Goal: Task Accomplishment & Management: Complete application form

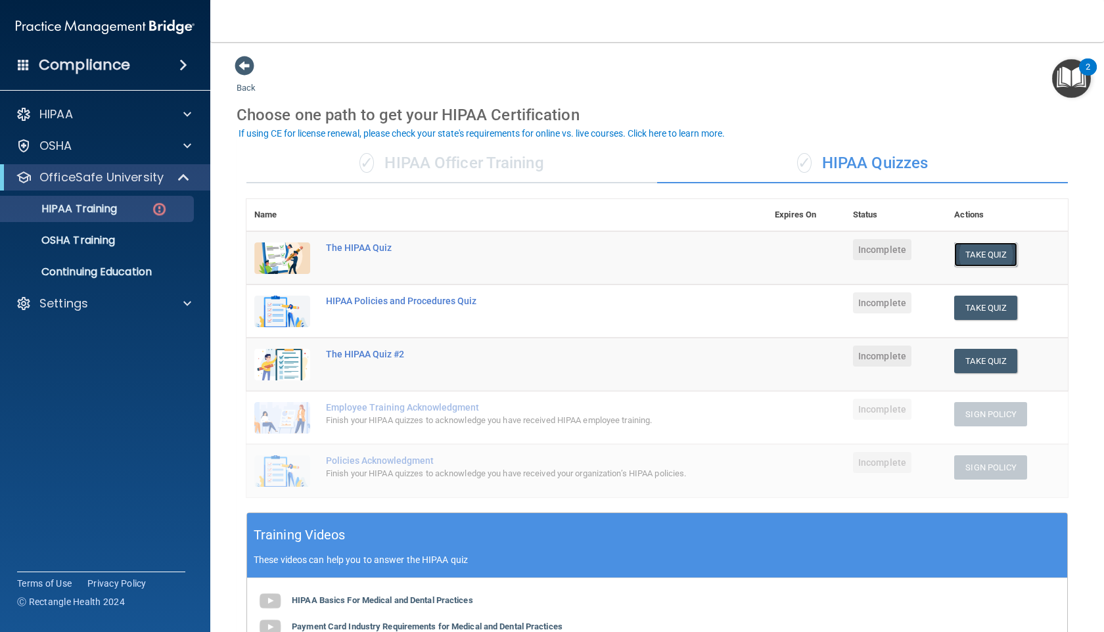
click at [959, 252] on button "Take Quiz" at bounding box center [985, 254] width 63 height 24
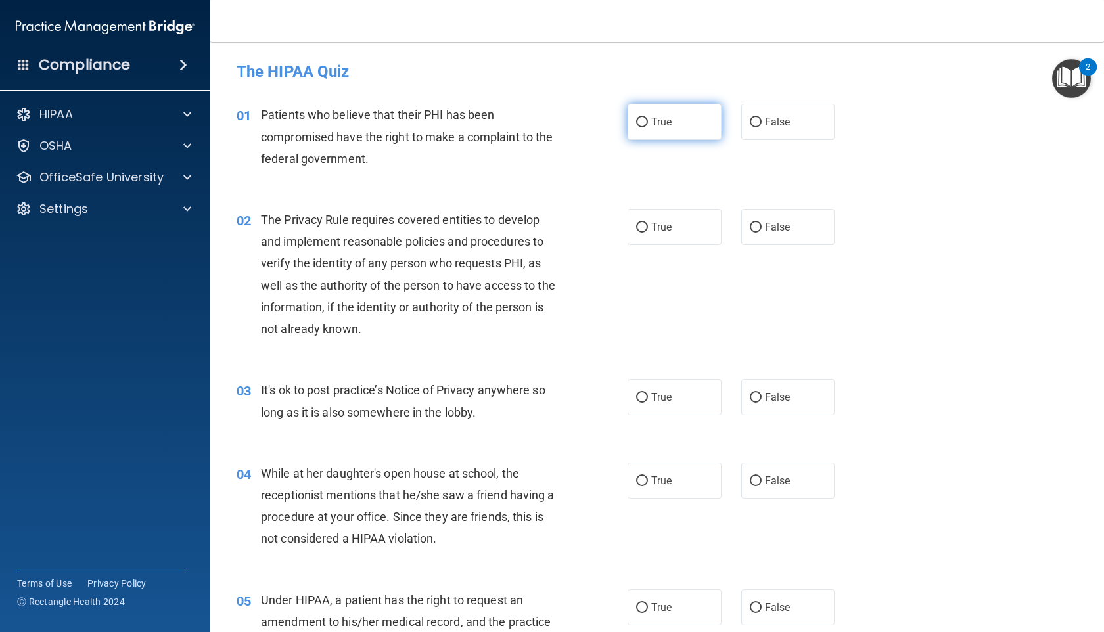
click at [634, 122] on label "True" at bounding box center [675, 122] width 94 height 36
click at [636, 122] on input "True" at bounding box center [642, 123] width 12 height 10
radio input "true"
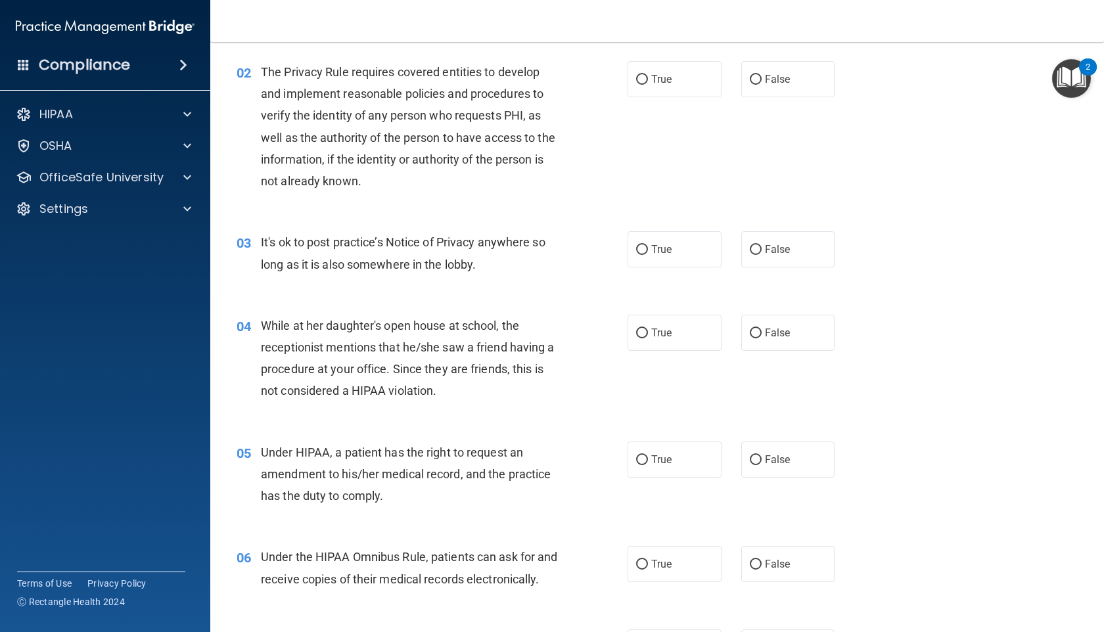
scroll to position [154, 0]
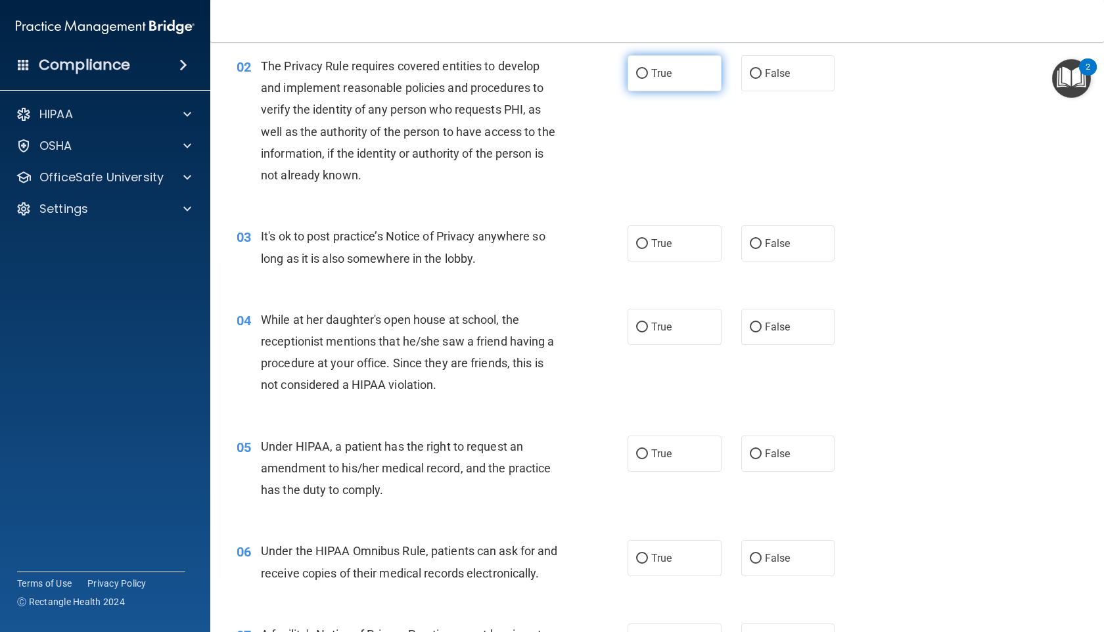
click at [649, 87] on label "True" at bounding box center [675, 73] width 94 height 36
click at [648, 79] on input "True" at bounding box center [642, 74] width 12 height 10
radio input "true"
click at [773, 256] on label "False" at bounding box center [788, 243] width 94 height 36
click at [762, 249] on input "False" at bounding box center [756, 244] width 12 height 10
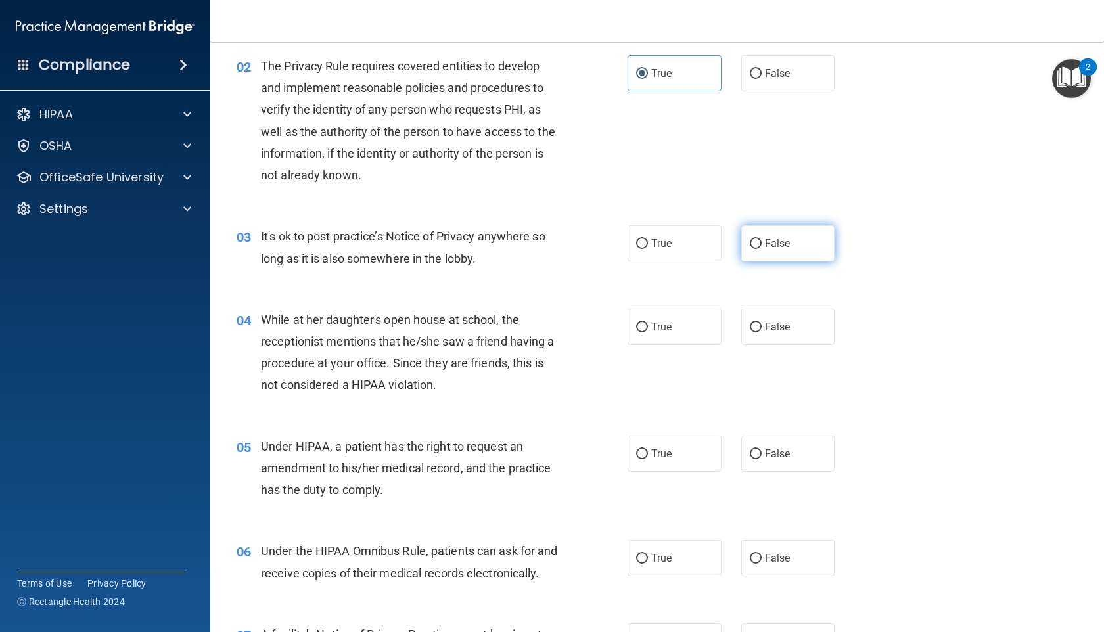
radio input "true"
click at [772, 332] on span "False" at bounding box center [778, 327] width 26 height 12
click at [762, 332] on input "False" at bounding box center [756, 328] width 12 height 10
radio input "true"
click at [693, 460] on label "True" at bounding box center [675, 454] width 94 height 36
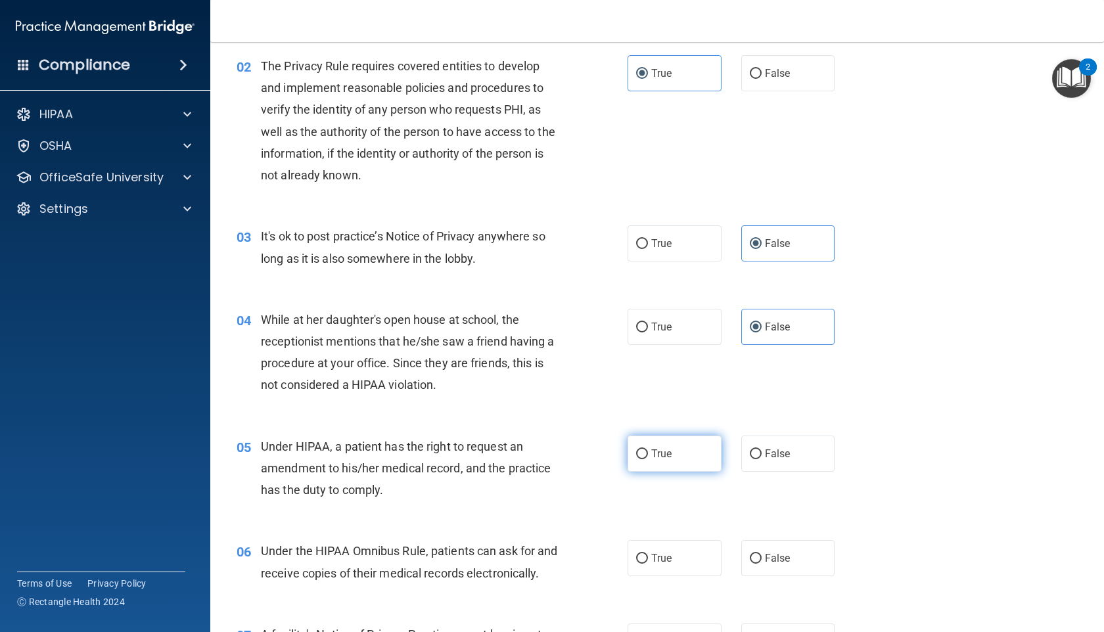
click at [648, 459] on input "True" at bounding box center [642, 454] width 12 height 10
radio input "true"
click at [676, 561] on label "True" at bounding box center [675, 558] width 94 height 36
click at [648, 561] on input "True" at bounding box center [642, 559] width 12 height 10
radio input "true"
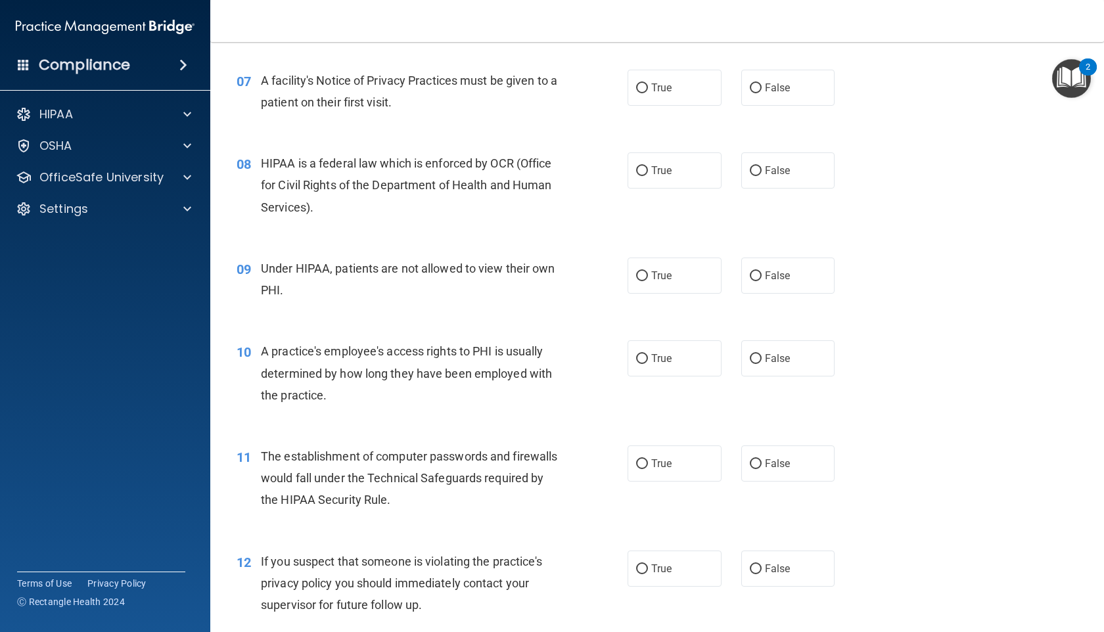
scroll to position [725, 0]
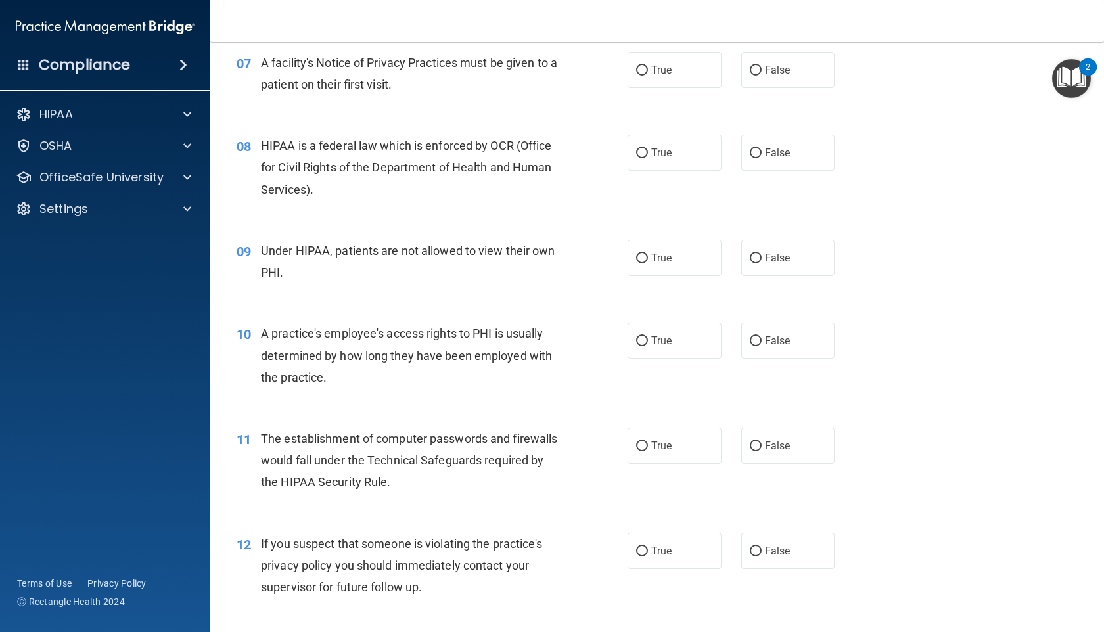
click at [664, 118] on div "07 A facility's Notice of Privacy Practices must be given to a patient on their…" at bounding box center [657, 76] width 861 height 83
click at [664, 76] on span "True" at bounding box center [661, 70] width 20 height 12
click at [648, 76] on input "True" at bounding box center [642, 71] width 12 height 10
radio input "true"
click at [664, 167] on label "True" at bounding box center [675, 153] width 94 height 36
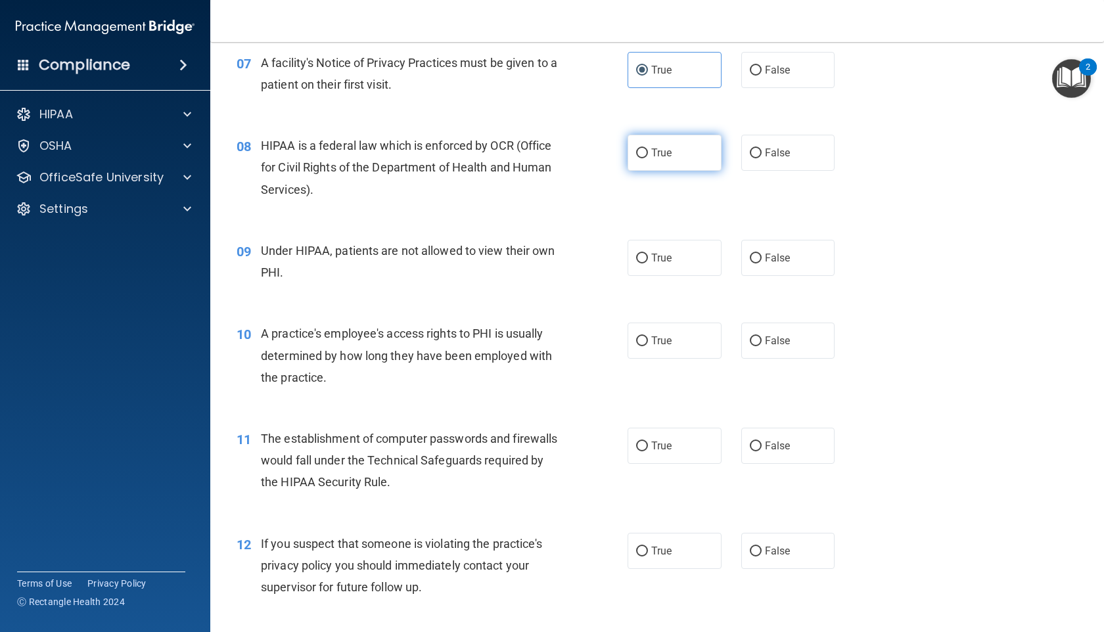
click at [648, 158] on input "True" at bounding box center [642, 154] width 12 height 10
radio input "true"
click at [768, 276] on label "False" at bounding box center [788, 258] width 94 height 36
click at [762, 263] on input "False" at bounding box center [756, 259] width 12 height 10
radio input "true"
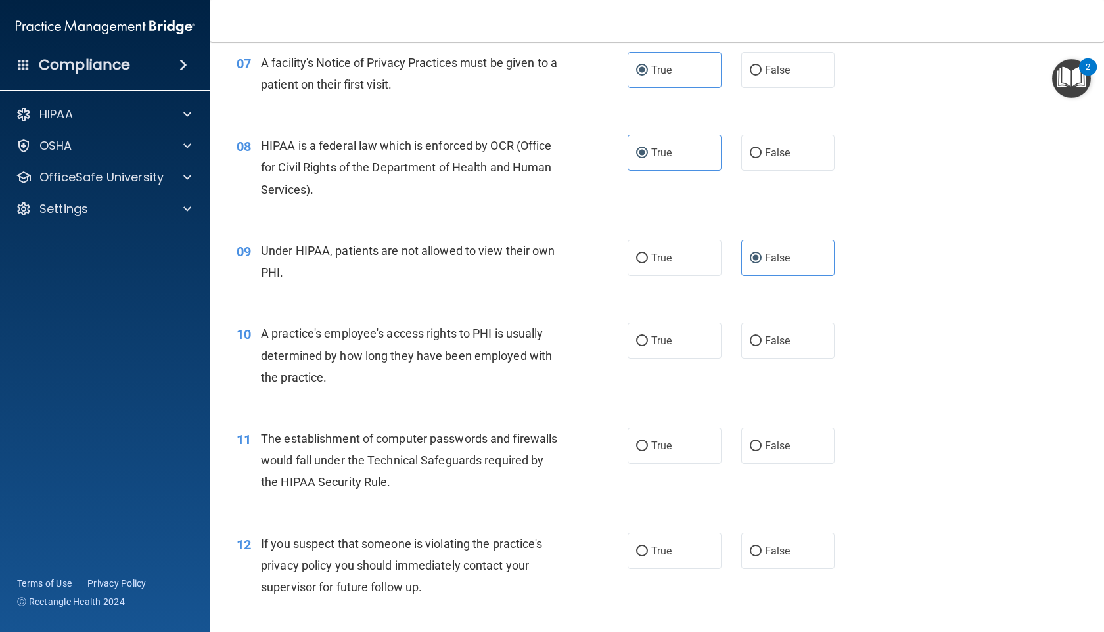
click at [769, 328] on div "10 A practice's employee's access rights to PHI is usually determined by how lo…" at bounding box center [657, 358] width 861 height 105
click at [769, 344] on label "False" at bounding box center [788, 341] width 94 height 36
click at [762, 344] on input "False" at bounding box center [756, 341] width 12 height 10
radio input "true"
click at [672, 495] on div "11 The establishment of computer passwords and firewalls would fall under the T…" at bounding box center [657, 463] width 861 height 105
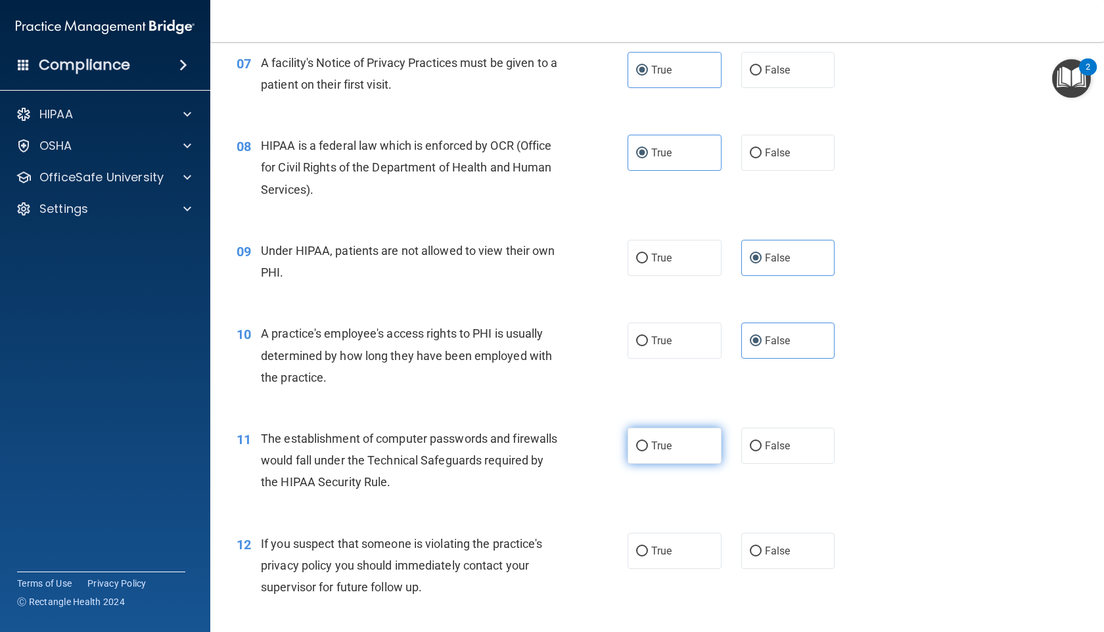
click at [672, 464] on label "True" at bounding box center [675, 446] width 94 height 36
click at [648, 451] on input "True" at bounding box center [642, 447] width 12 height 10
radio input "true"
click at [672, 566] on label "True" at bounding box center [675, 551] width 94 height 36
click at [648, 557] on input "True" at bounding box center [642, 552] width 12 height 10
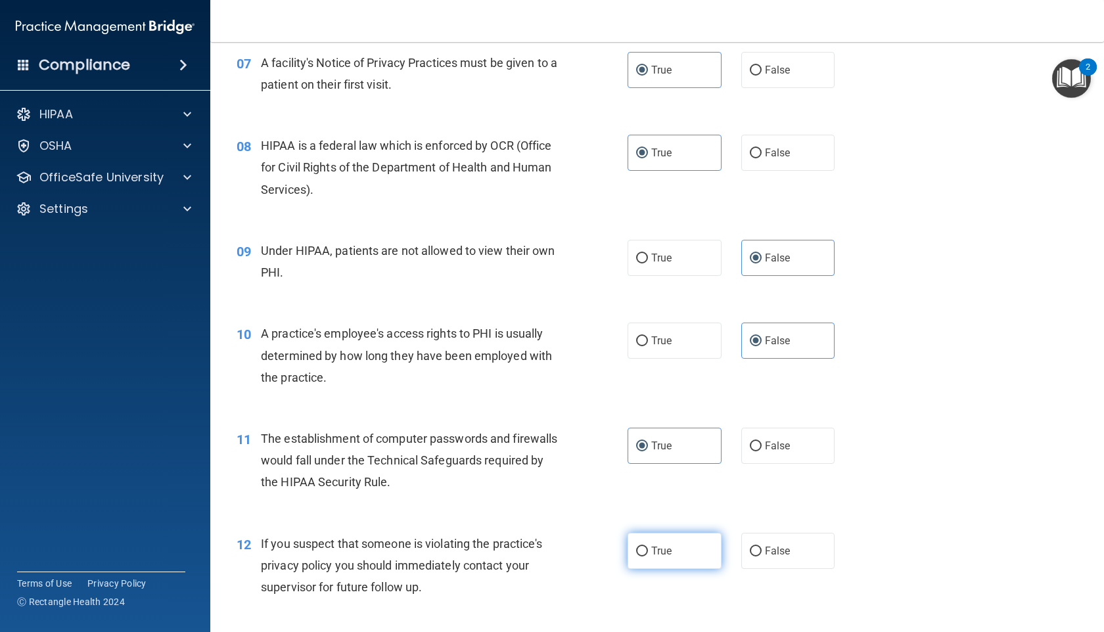
radio input "true"
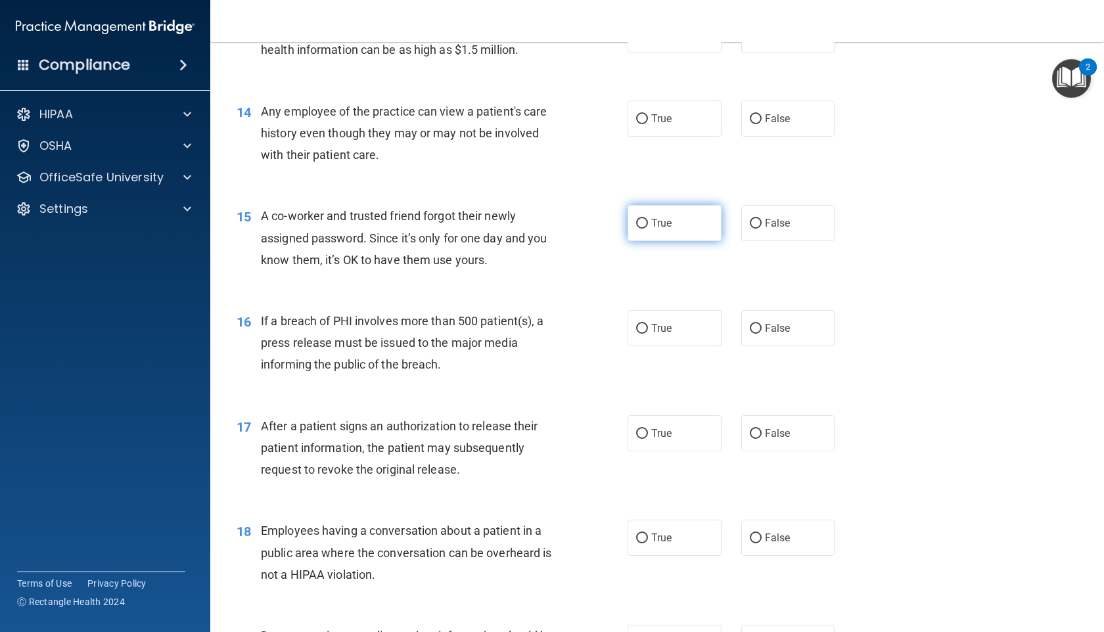
scroll to position [1347, 0]
click at [780, 555] on label "False" at bounding box center [788, 536] width 94 height 36
click at [762, 542] on input "False" at bounding box center [756, 537] width 12 height 10
radio input "true"
click at [708, 503] on div "17 After a patient signs an authorization to release their patient information,…" at bounding box center [657, 450] width 861 height 105
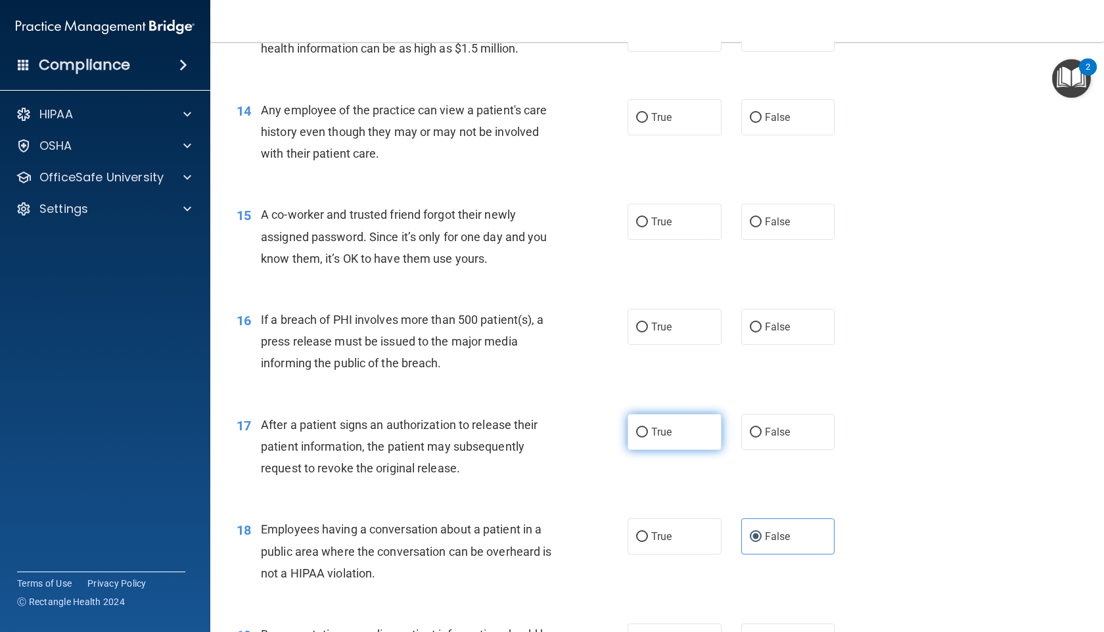
click at [697, 450] on label "True" at bounding box center [675, 432] width 94 height 36
click at [648, 438] on input "True" at bounding box center [642, 433] width 12 height 10
radio input "true"
click at [664, 345] on label "True" at bounding box center [675, 327] width 94 height 36
click at [648, 332] on input "True" at bounding box center [642, 328] width 12 height 10
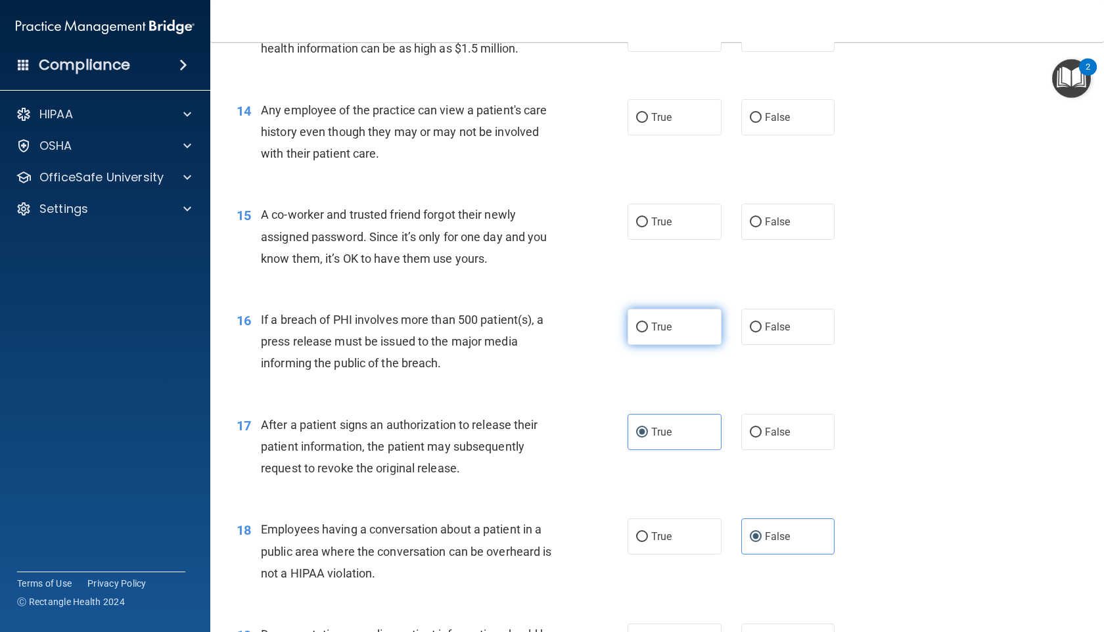
radio input "true"
click at [749, 240] on label "False" at bounding box center [788, 222] width 94 height 36
click at [750, 227] on input "False" at bounding box center [756, 223] width 12 height 10
radio input "true"
click at [754, 138] on div "14 Any employee of the practice can view a patient's care history even though t…" at bounding box center [657, 135] width 861 height 105
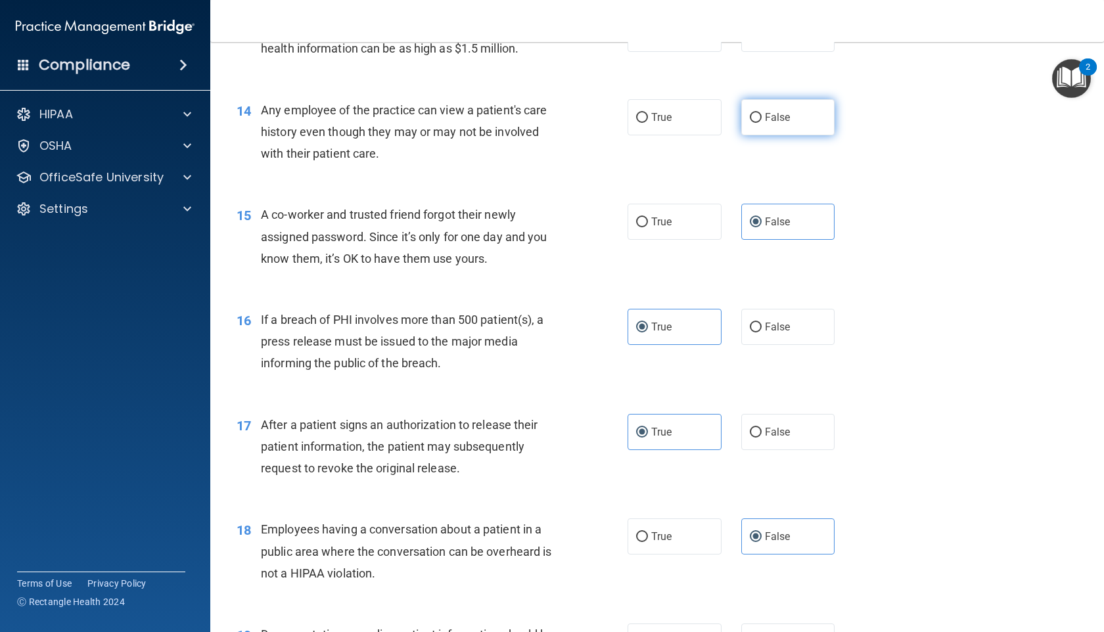
click at [785, 135] on label "False" at bounding box center [788, 117] width 94 height 36
click at [762, 123] on input "False" at bounding box center [756, 118] width 12 height 10
radio input "true"
click at [692, 52] on label "True" at bounding box center [675, 34] width 94 height 36
click at [648, 39] on input "True" at bounding box center [642, 35] width 12 height 10
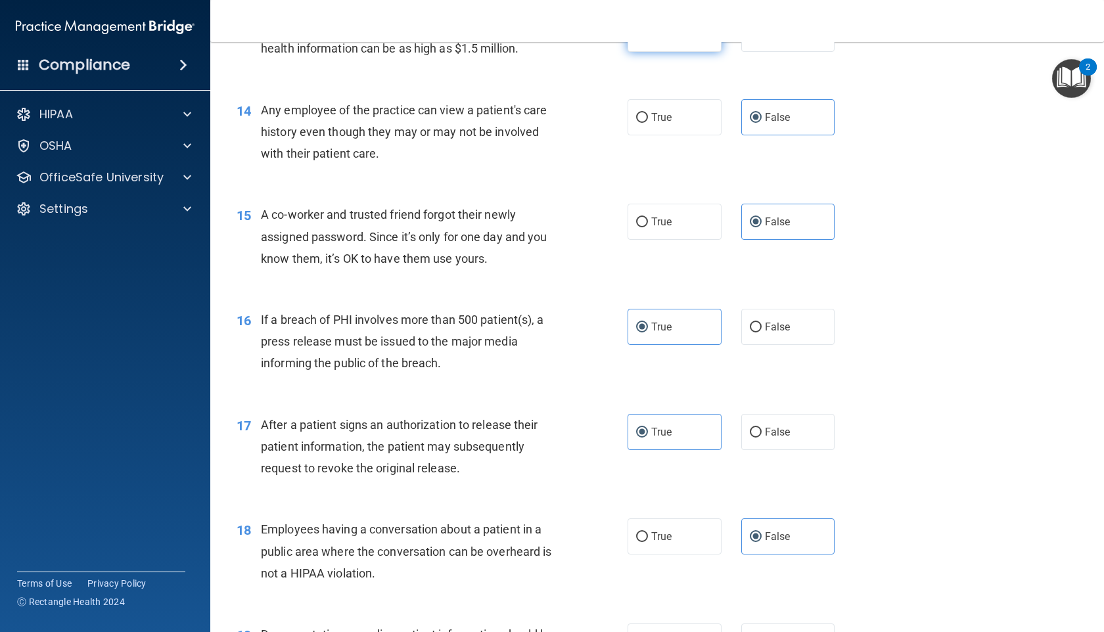
radio input "true"
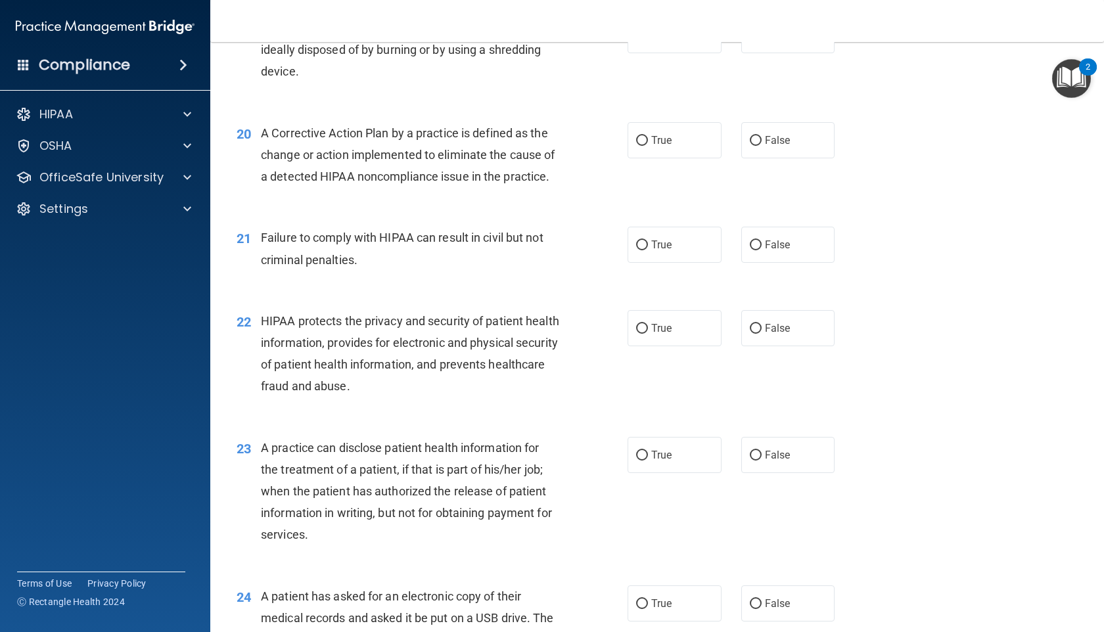
scroll to position [1958, 0]
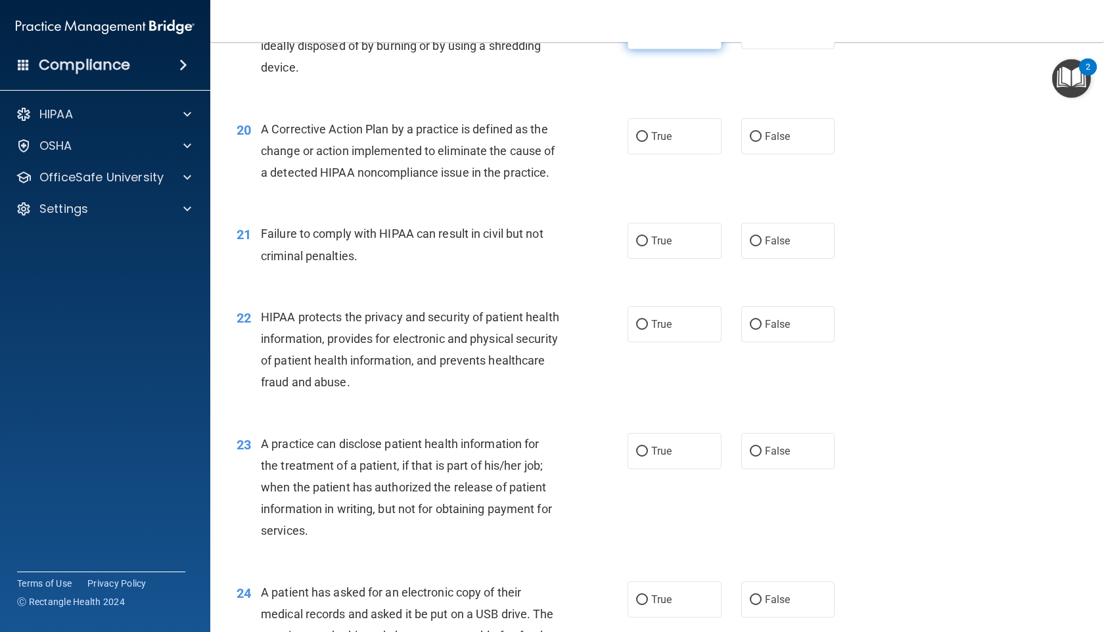
click at [694, 49] on label "True" at bounding box center [675, 31] width 94 height 36
click at [648, 37] on input "True" at bounding box center [642, 32] width 12 height 10
radio input "true"
click at [677, 154] on label "True" at bounding box center [675, 136] width 94 height 36
click at [648, 142] on input "True" at bounding box center [642, 137] width 12 height 10
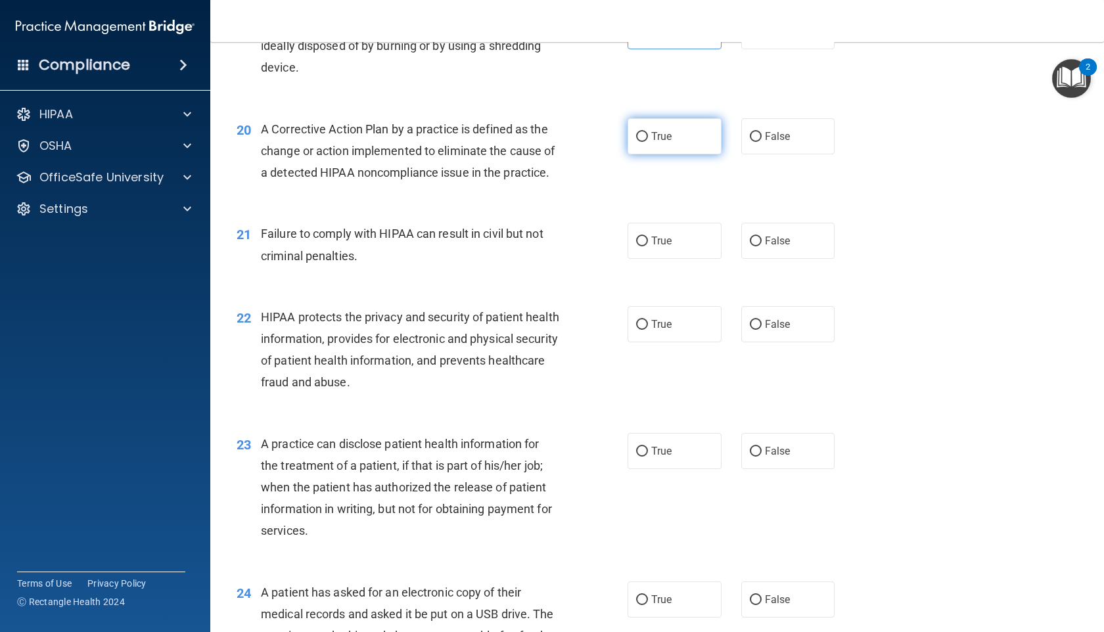
radio input "true"
click at [672, 247] on span "True" at bounding box center [661, 241] width 20 height 12
click at [648, 246] on input "True" at bounding box center [642, 242] width 12 height 10
radio input "true"
click at [667, 342] on label "True" at bounding box center [675, 324] width 94 height 36
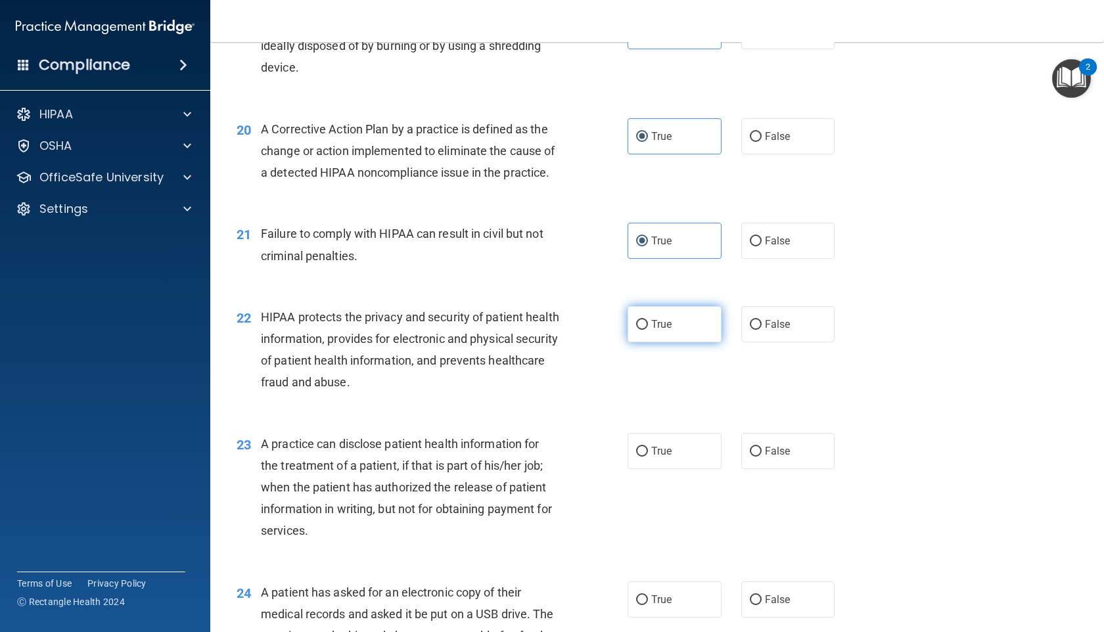
click at [648, 330] on input "True" at bounding box center [642, 325] width 12 height 10
radio input "true"
click at [674, 469] on label "True" at bounding box center [675, 451] width 94 height 36
click at [648, 457] on input "True" at bounding box center [642, 452] width 12 height 10
radio input "true"
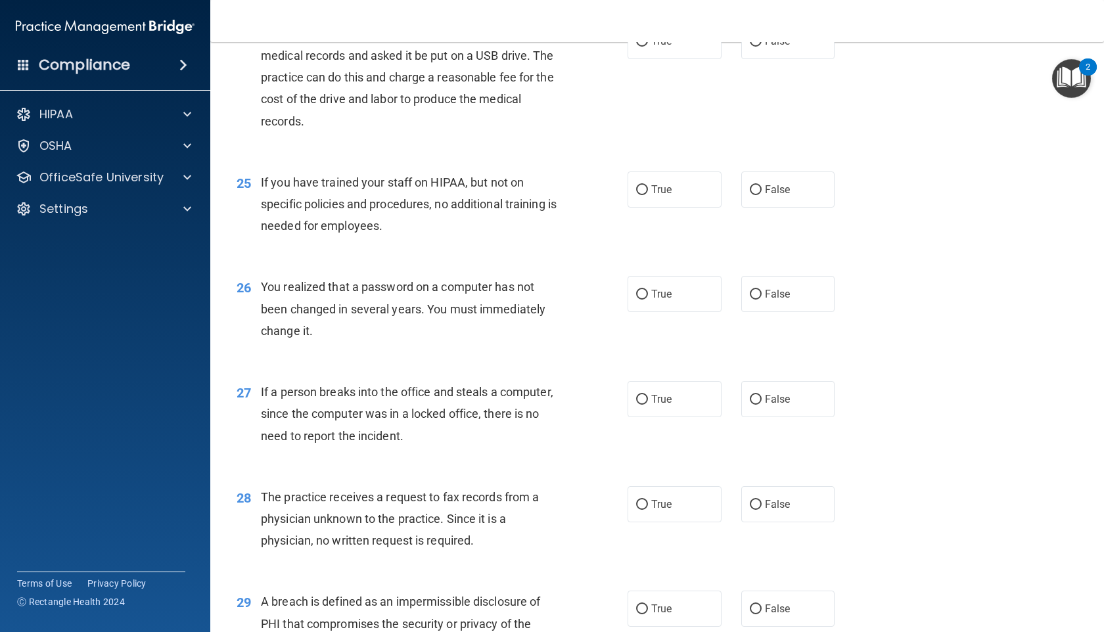
scroll to position [2523, 0]
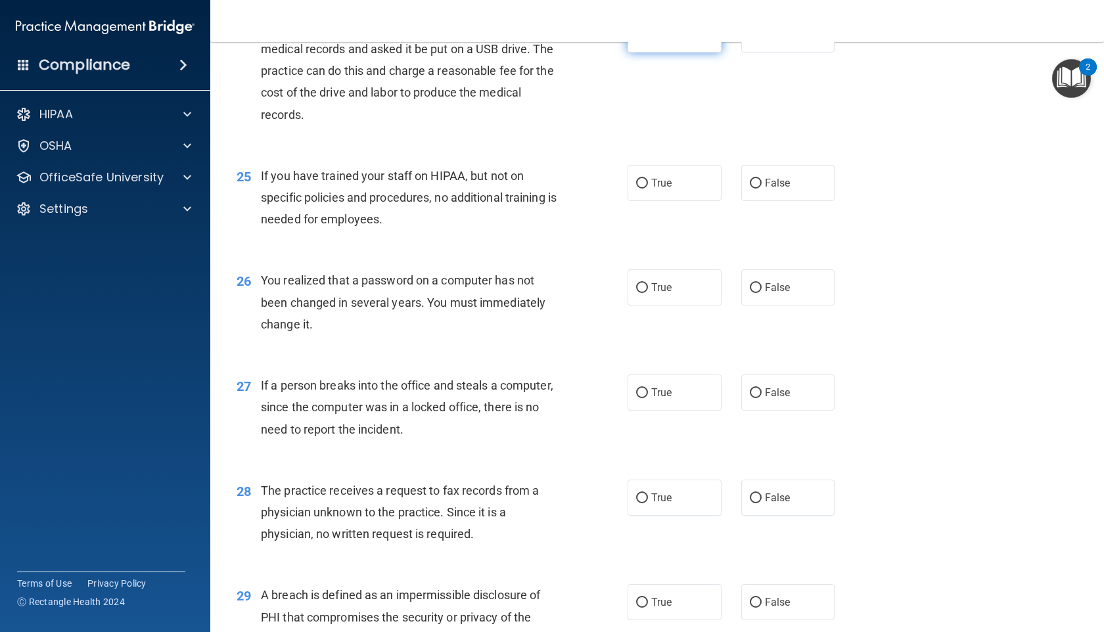
click at [651, 53] on label "True" at bounding box center [675, 34] width 94 height 36
click at [648, 40] on input "True" at bounding box center [642, 35] width 12 height 10
radio input "true"
click at [772, 201] on label "False" at bounding box center [788, 183] width 94 height 36
click at [762, 189] on input "False" at bounding box center [756, 184] width 12 height 10
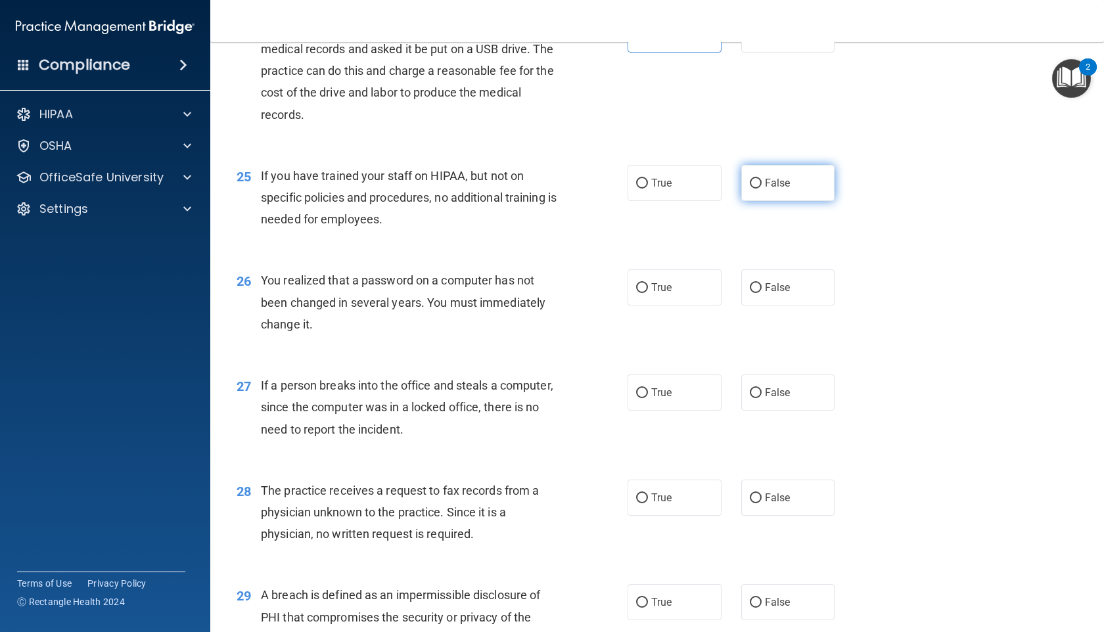
radio input "true"
click at [678, 306] on label "True" at bounding box center [675, 287] width 94 height 36
click at [648, 293] on input "True" at bounding box center [642, 288] width 12 height 10
radio input "true"
click at [758, 398] on input "False" at bounding box center [756, 393] width 12 height 10
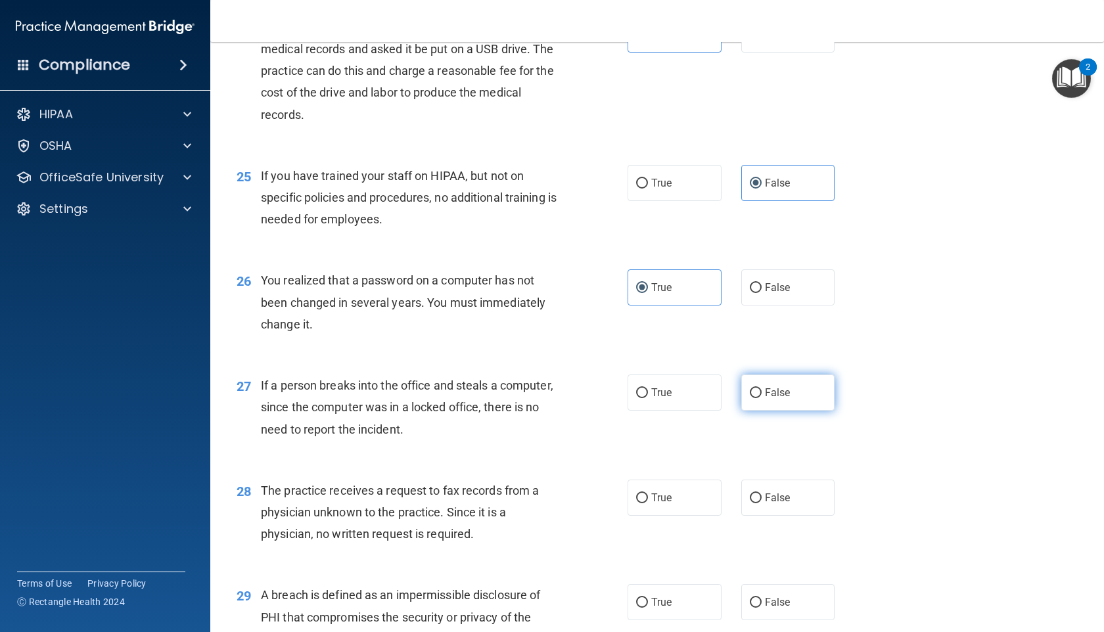
radio input "true"
click at [775, 504] on span "False" at bounding box center [778, 498] width 26 height 12
click at [762, 503] on input "False" at bounding box center [756, 498] width 12 height 10
radio input "true"
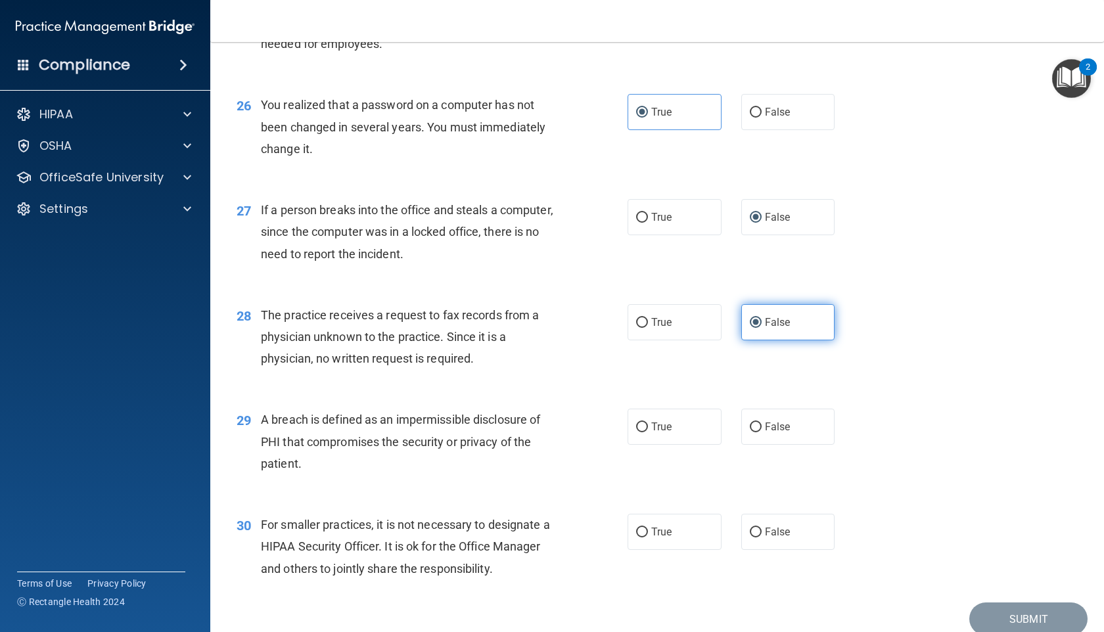
scroll to position [2798, 0]
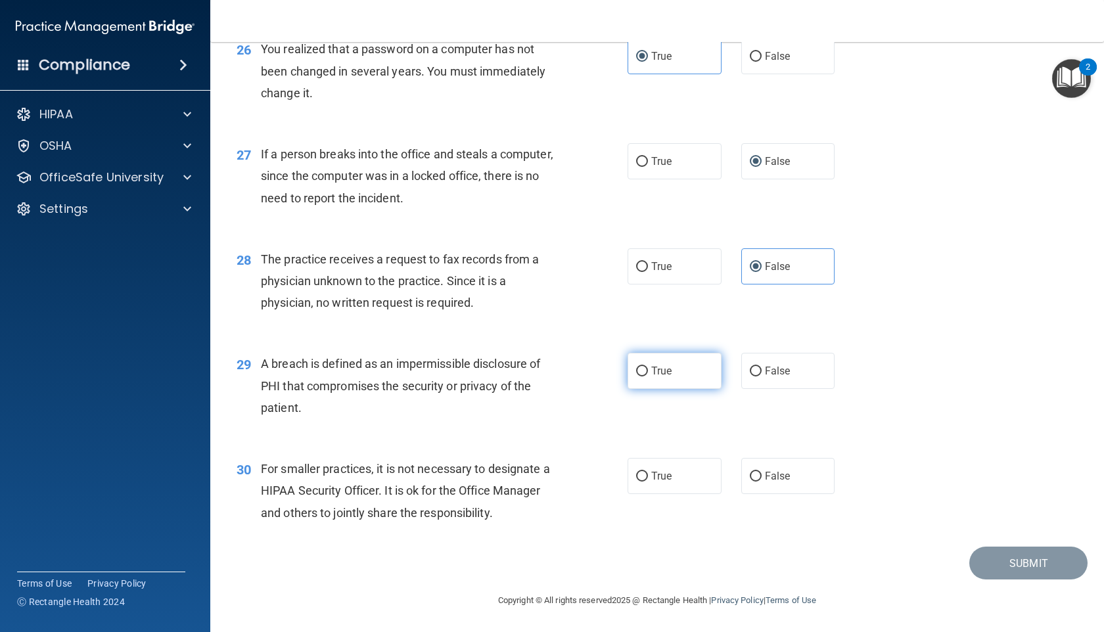
click at [679, 382] on label "True" at bounding box center [675, 371] width 94 height 36
click at [648, 377] on input "True" at bounding box center [642, 372] width 12 height 10
radio input "true"
click at [757, 474] on input "False" at bounding box center [756, 477] width 12 height 10
radio input "true"
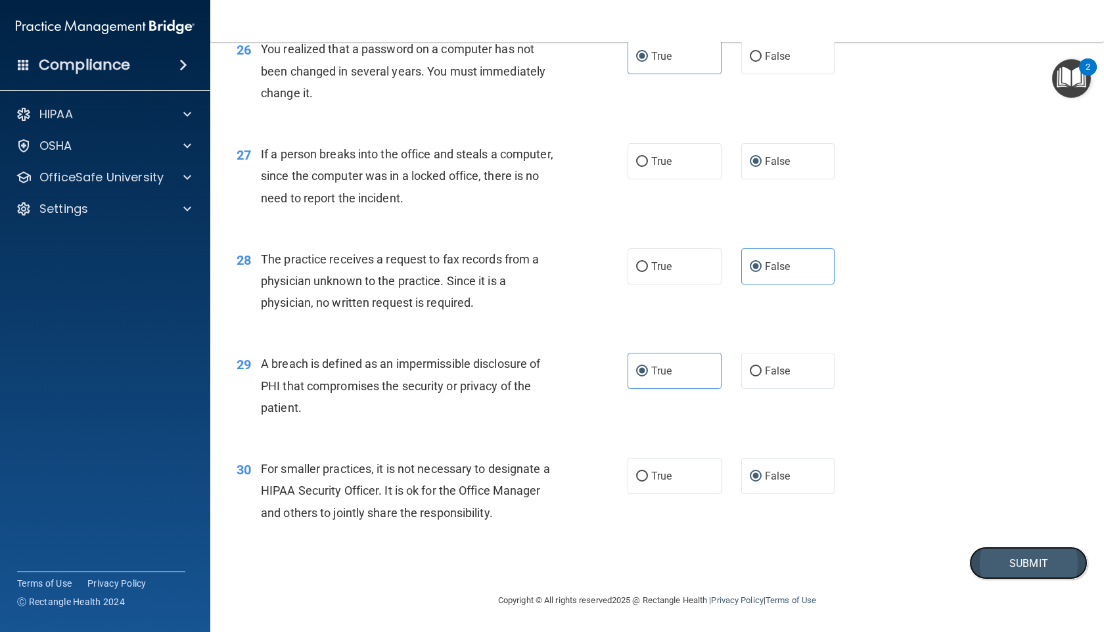
click at [990, 562] on button "Submit" at bounding box center [1028, 564] width 118 height 34
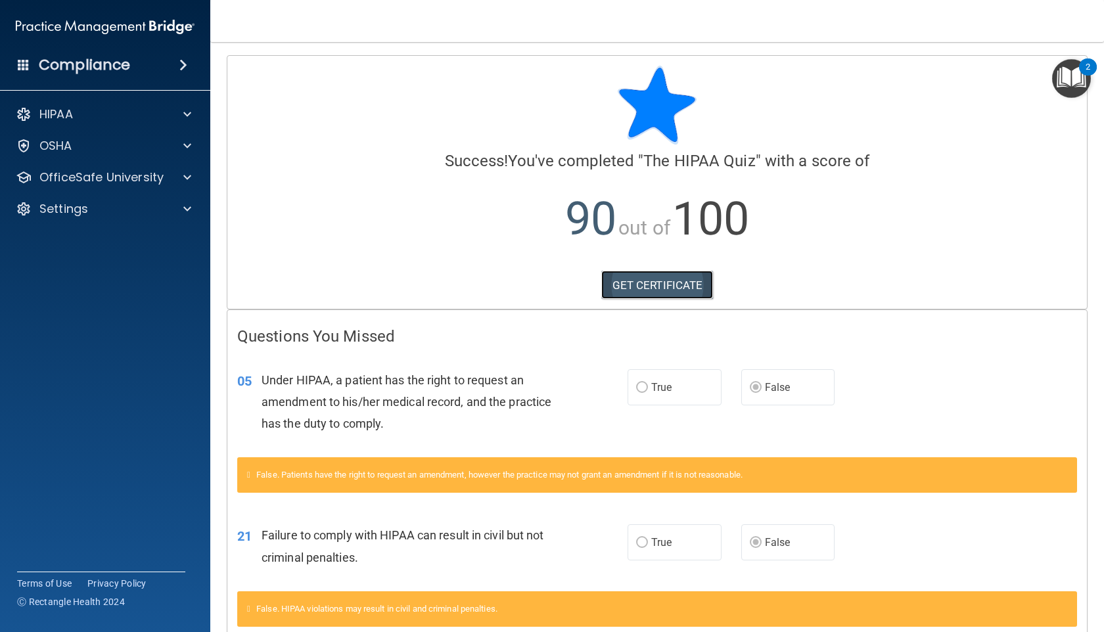
click at [655, 286] on link "GET CERTIFICATE" at bounding box center [657, 285] width 112 height 29
click at [184, 183] on span at bounding box center [187, 178] width 8 height 16
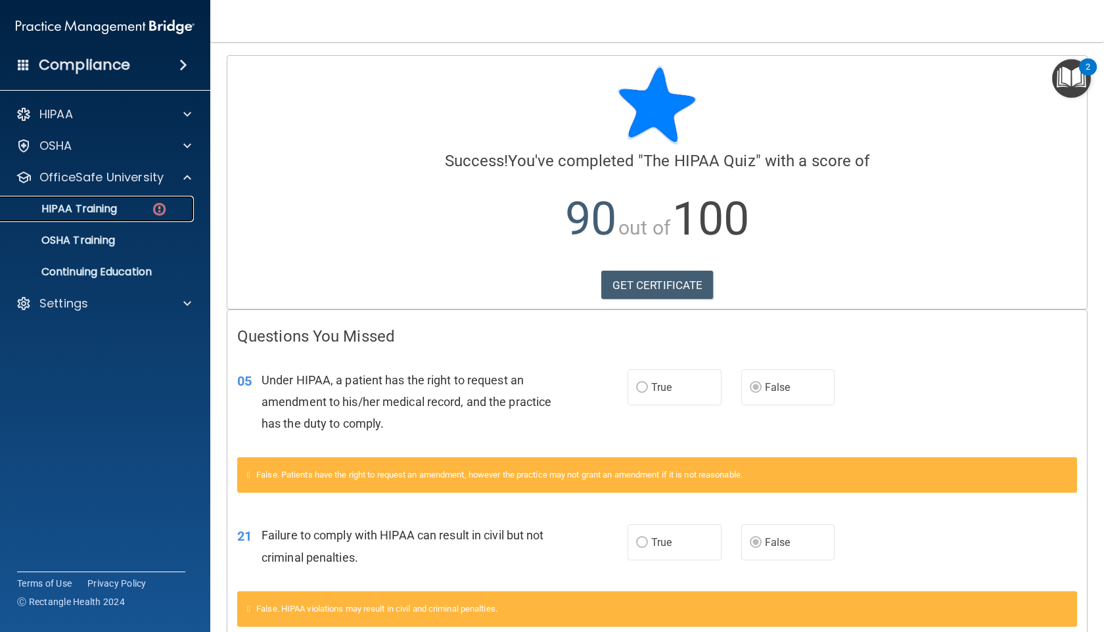
click at [147, 211] on div "HIPAA Training" at bounding box center [98, 208] width 179 height 13
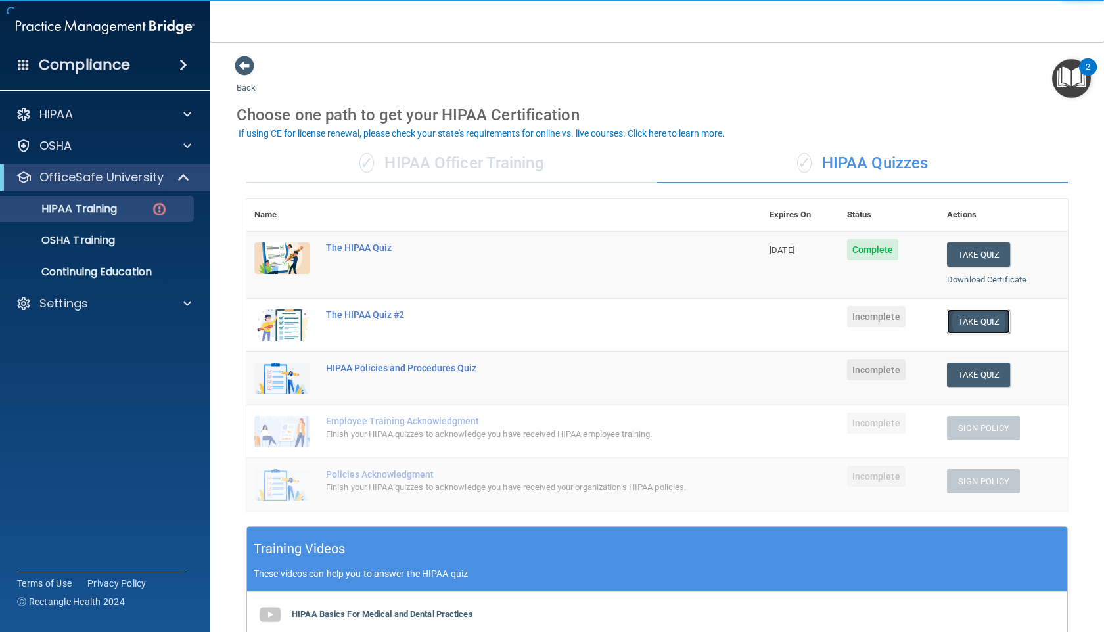
click at [954, 323] on button "Take Quiz" at bounding box center [978, 321] width 63 height 24
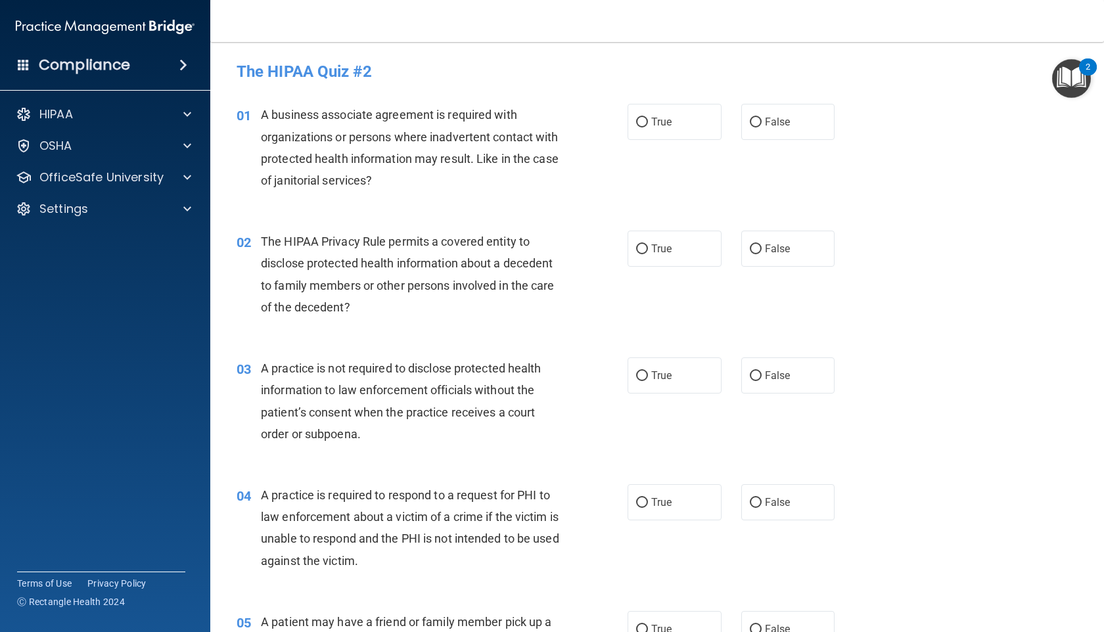
click at [672, 142] on div "01 A business associate agreement is required with organizations or persons whe…" at bounding box center [657, 150] width 861 height 127
click at [669, 141] on div "01 A business associate agreement is required with organizations or persons whe…" at bounding box center [657, 150] width 861 height 127
click at [669, 135] on label "True" at bounding box center [675, 122] width 94 height 36
click at [648, 127] on input "True" at bounding box center [642, 123] width 12 height 10
radio input "true"
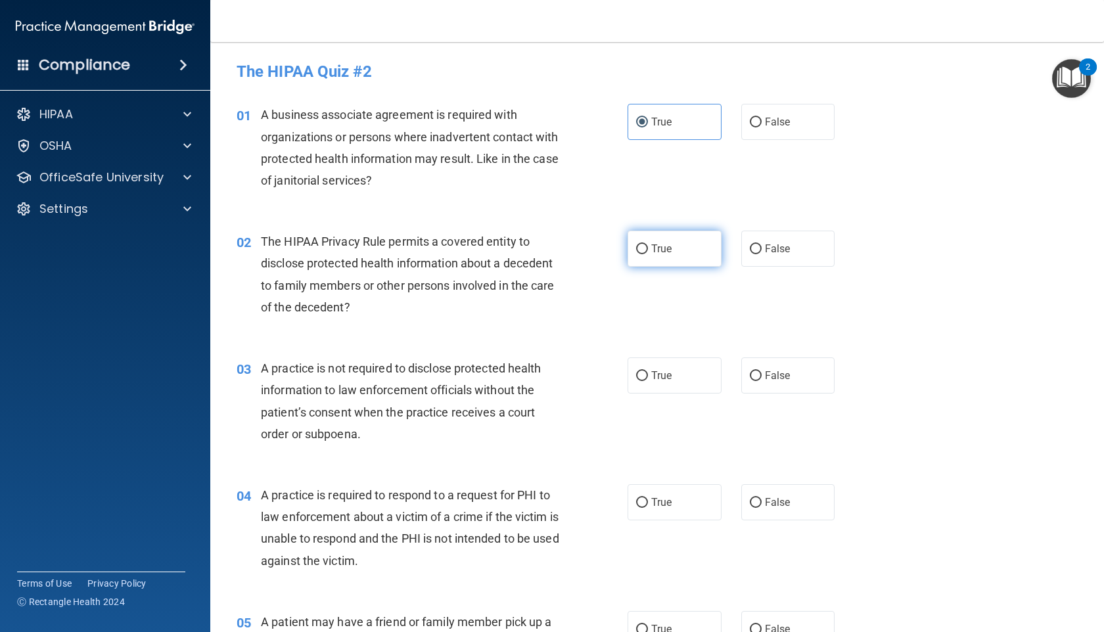
click at [669, 233] on label "True" at bounding box center [675, 249] width 94 height 36
click at [648, 244] on input "True" at bounding box center [642, 249] width 12 height 10
radio input "true"
click at [776, 373] on span "False" at bounding box center [778, 375] width 26 height 12
click at [762, 373] on input "False" at bounding box center [756, 376] width 12 height 10
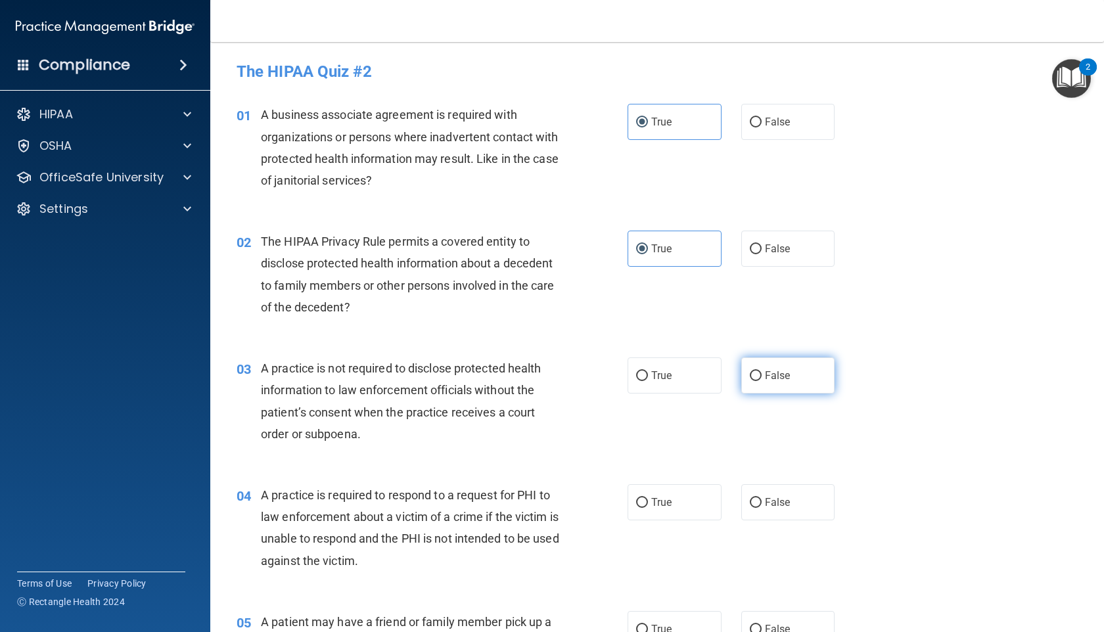
radio input "true"
click at [674, 493] on label "True" at bounding box center [675, 502] width 94 height 36
click at [648, 498] on input "True" at bounding box center [642, 503] width 12 height 10
radio input "true"
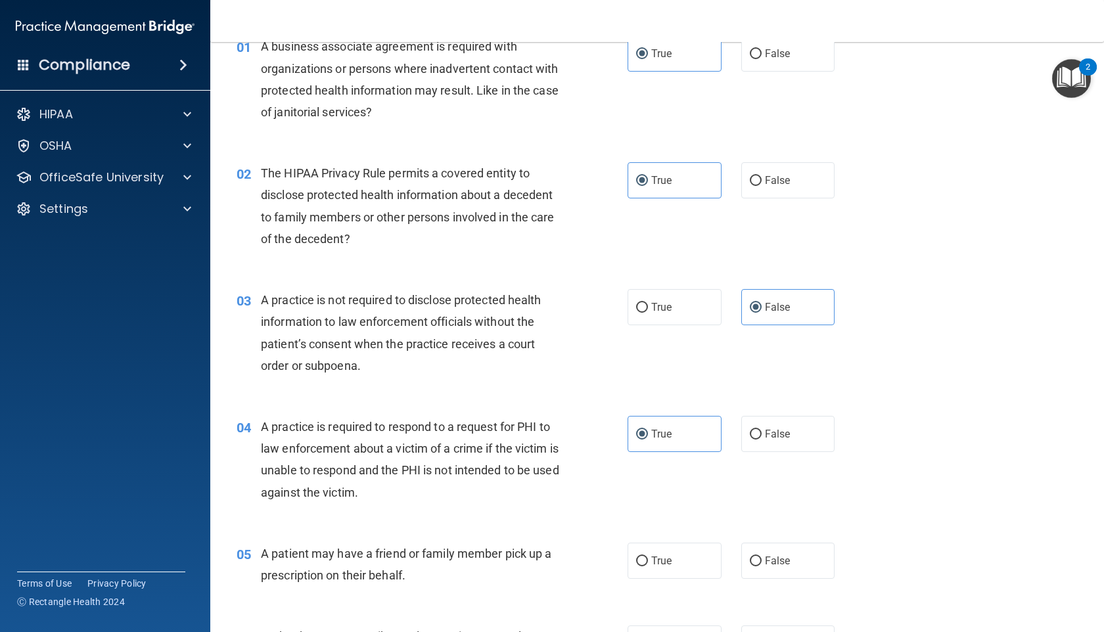
scroll to position [79, 0]
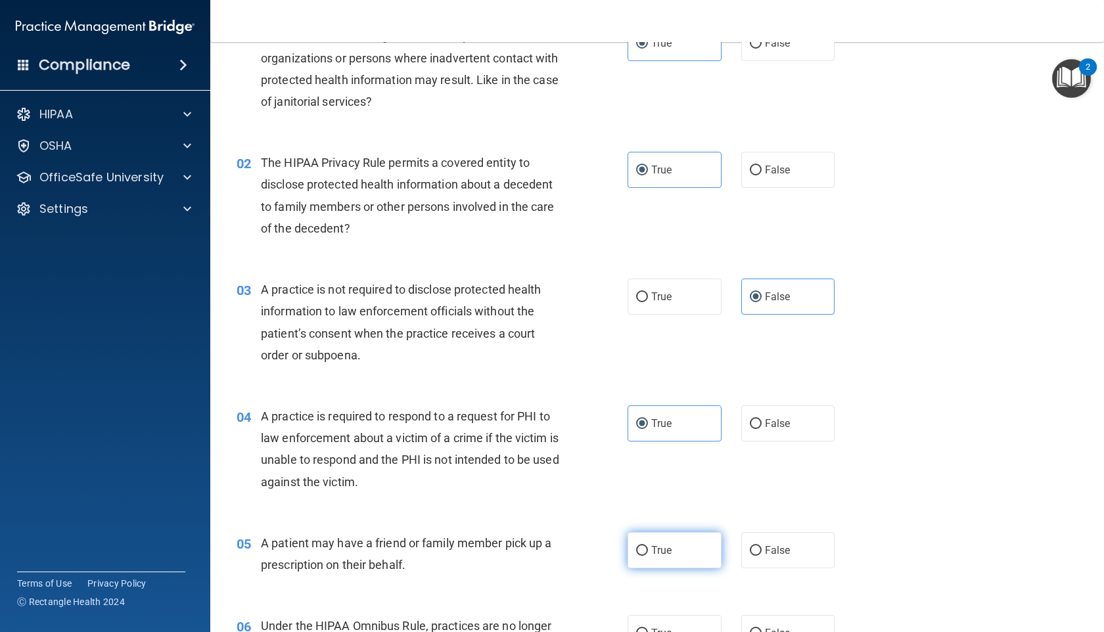
click at [665, 549] on span "True" at bounding box center [661, 550] width 20 height 12
click at [648, 549] on input "True" at bounding box center [642, 551] width 12 height 10
radio input "true"
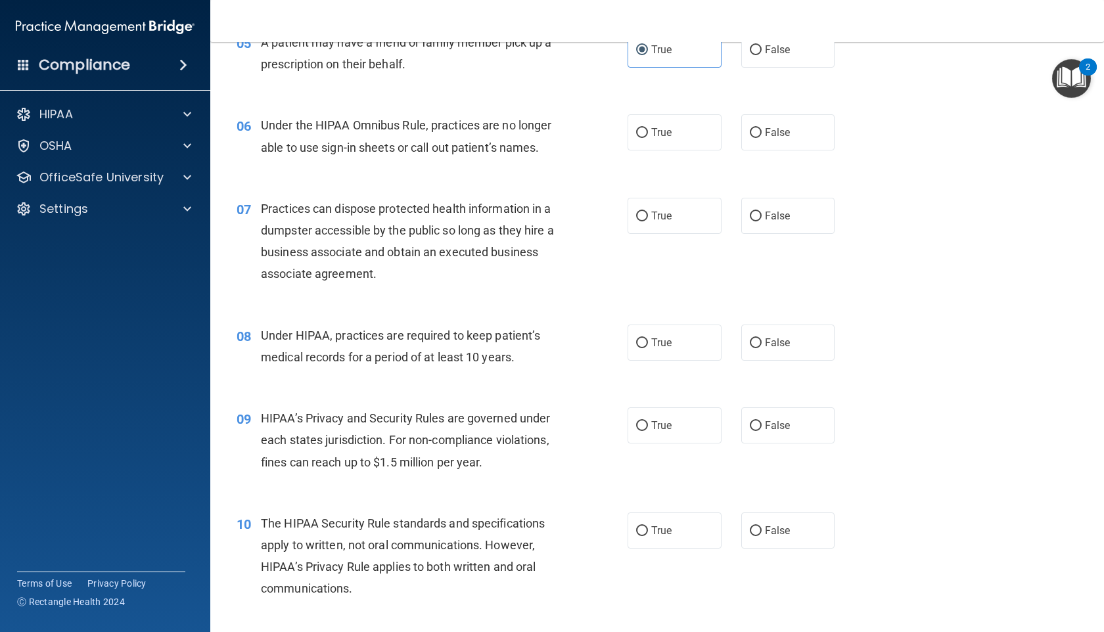
scroll to position [575, 0]
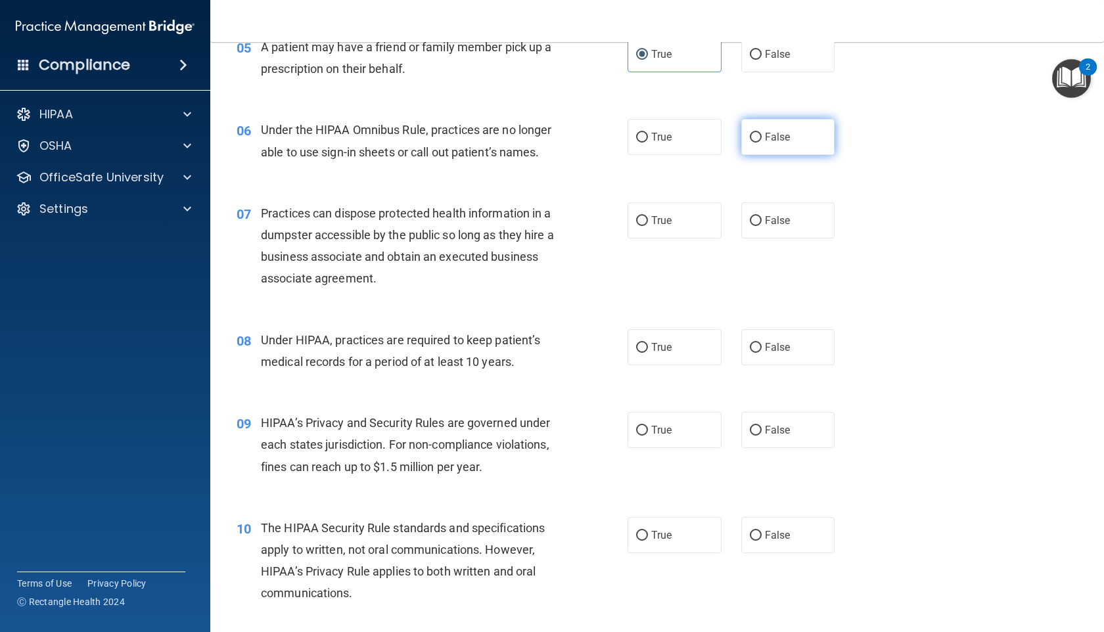
click at [755, 142] on input "False" at bounding box center [756, 138] width 12 height 10
radio input "true"
click at [755, 225] on input "False" at bounding box center [756, 221] width 12 height 10
radio input "true"
click at [679, 334] on label "True" at bounding box center [675, 347] width 94 height 36
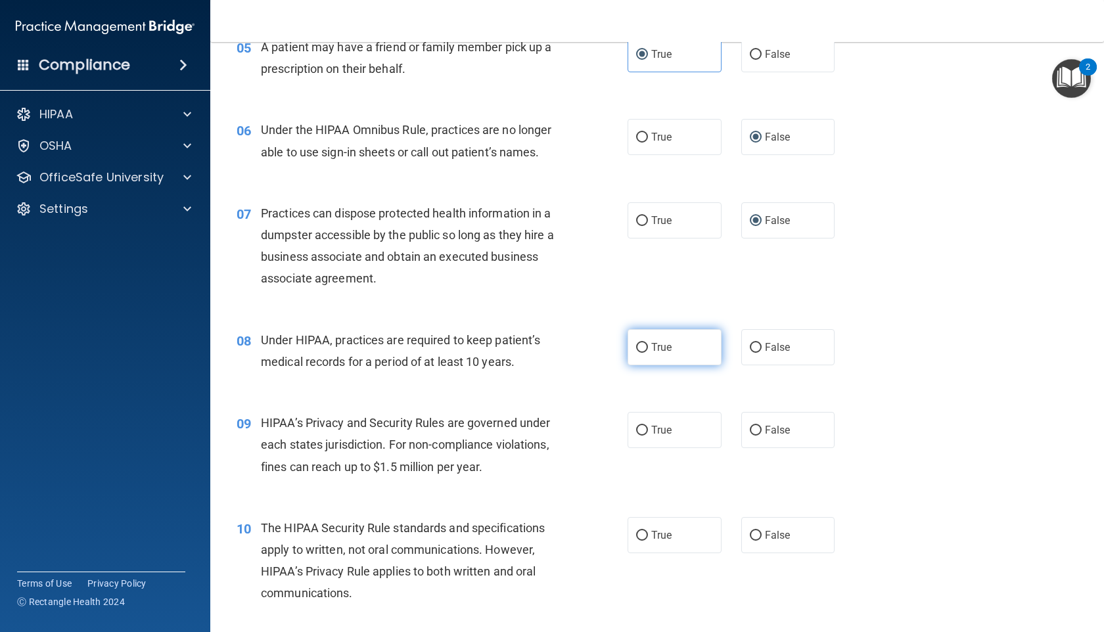
click at [648, 343] on input "True" at bounding box center [642, 348] width 12 height 10
radio input "true"
click at [783, 439] on label "False" at bounding box center [788, 430] width 94 height 36
click at [762, 436] on input "False" at bounding box center [756, 431] width 12 height 10
radio input "true"
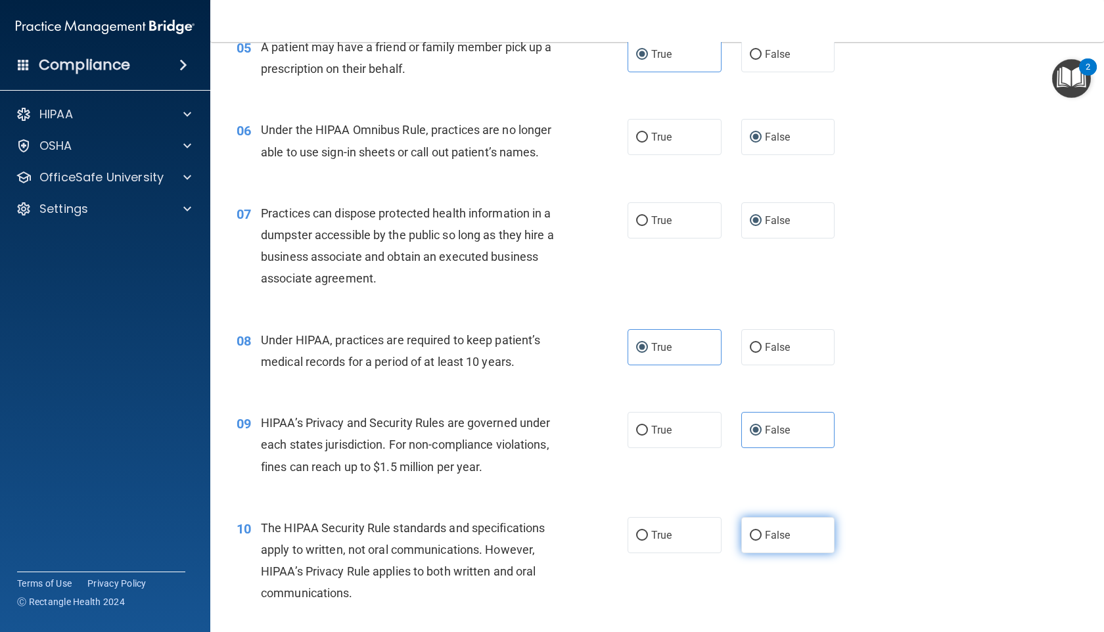
click at [783, 532] on span "False" at bounding box center [778, 535] width 26 height 12
click at [762, 532] on input "False" at bounding box center [756, 536] width 12 height 10
radio input "true"
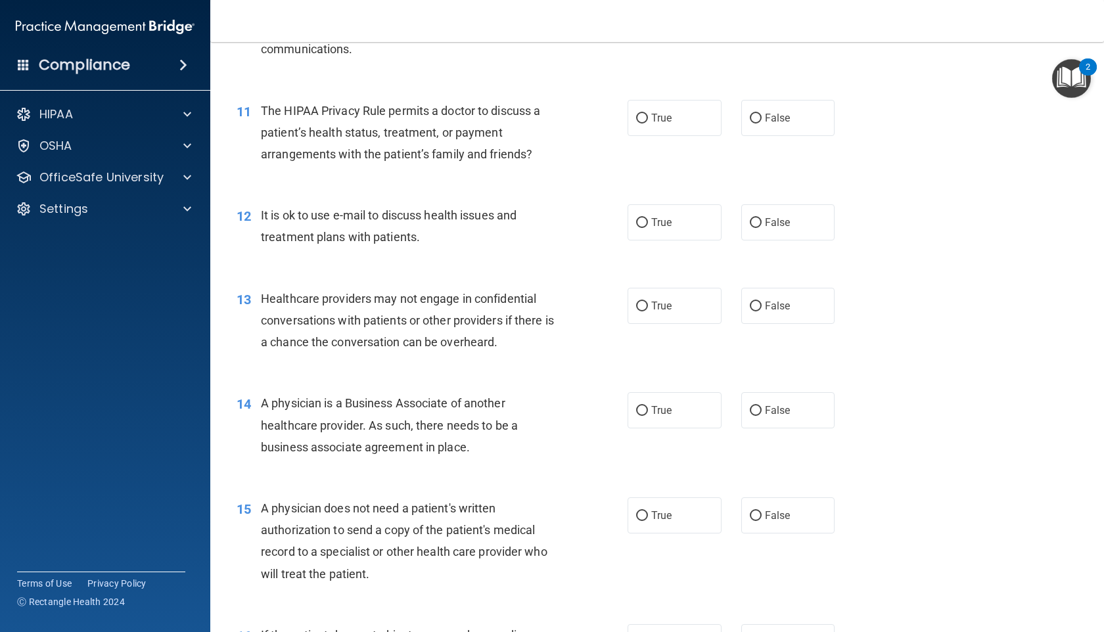
scroll to position [1118, 0]
click at [758, 110] on label "False" at bounding box center [788, 119] width 94 height 36
click at [758, 114] on input "False" at bounding box center [756, 119] width 12 height 10
radio input "true"
click at [772, 210] on label "False" at bounding box center [788, 223] width 94 height 36
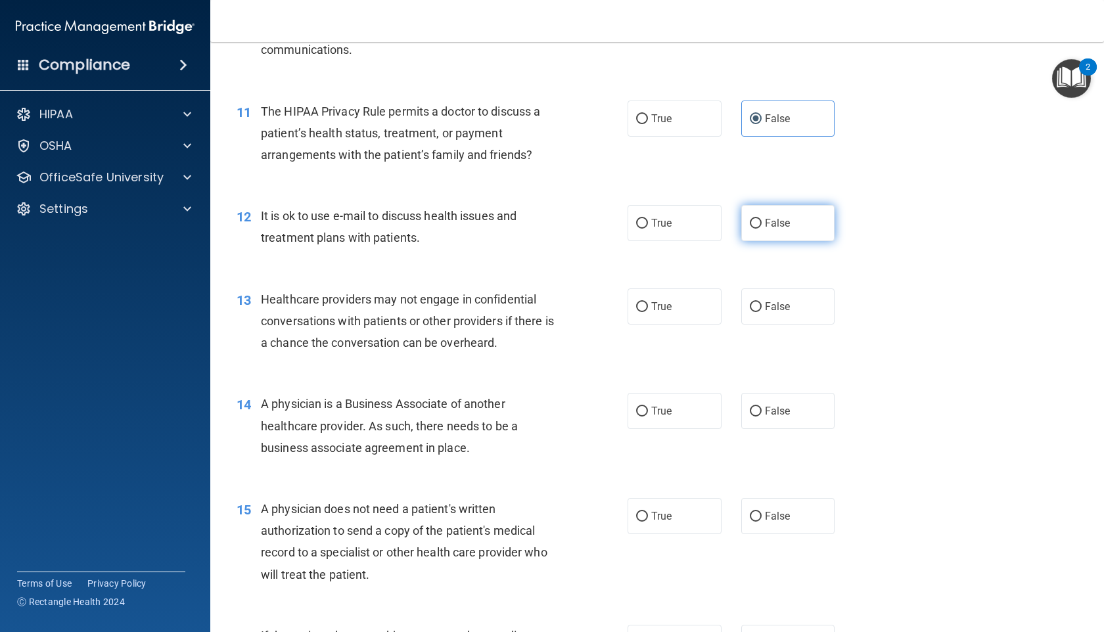
click at [762, 219] on input "False" at bounding box center [756, 224] width 12 height 10
radio input "true"
click at [654, 325] on div "13 Healthcare providers may not engage in confidential conversations with patie…" at bounding box center [657, 324] width 861 height 105
click at [654, 321] on label "True" at bounding box center [675, 306] width 94 height 36
click at [648, 312] on input "True" at bounding box center [642, 307] width 12 height 10
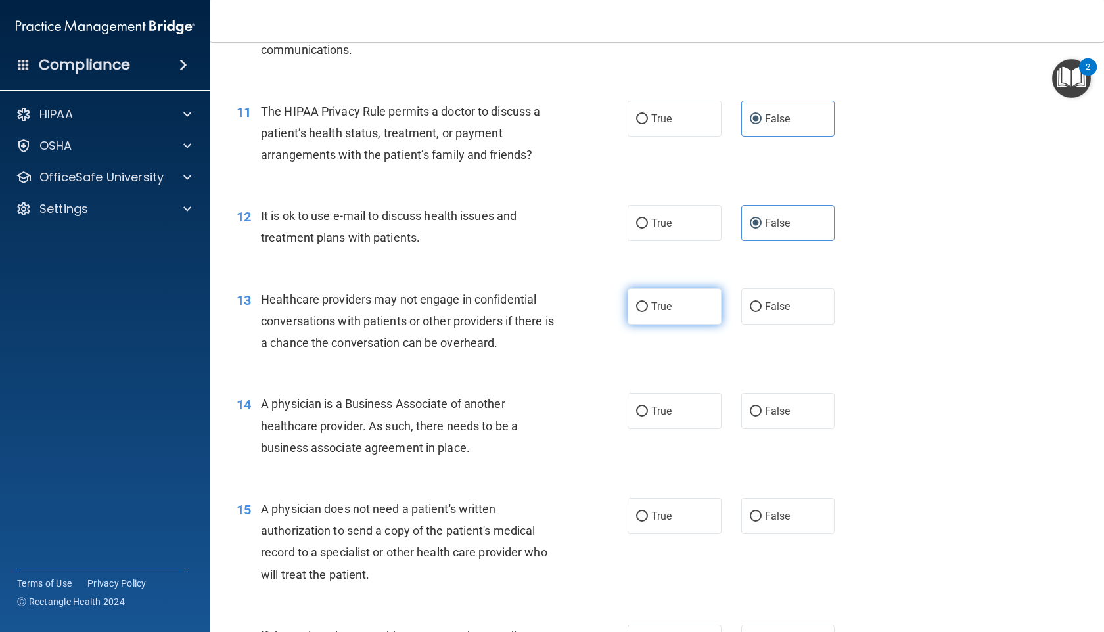
radio input "true"
click at [649, 423] on label "True" at bounding box center [675, 411] width 94 height 36
click at [648, 417] on input "True" at bounding box center [642, 412] width 12 height 10
radio input "true"
click at [770, 499] on label "False" at bounding box center [788, 516] width 94 height 36
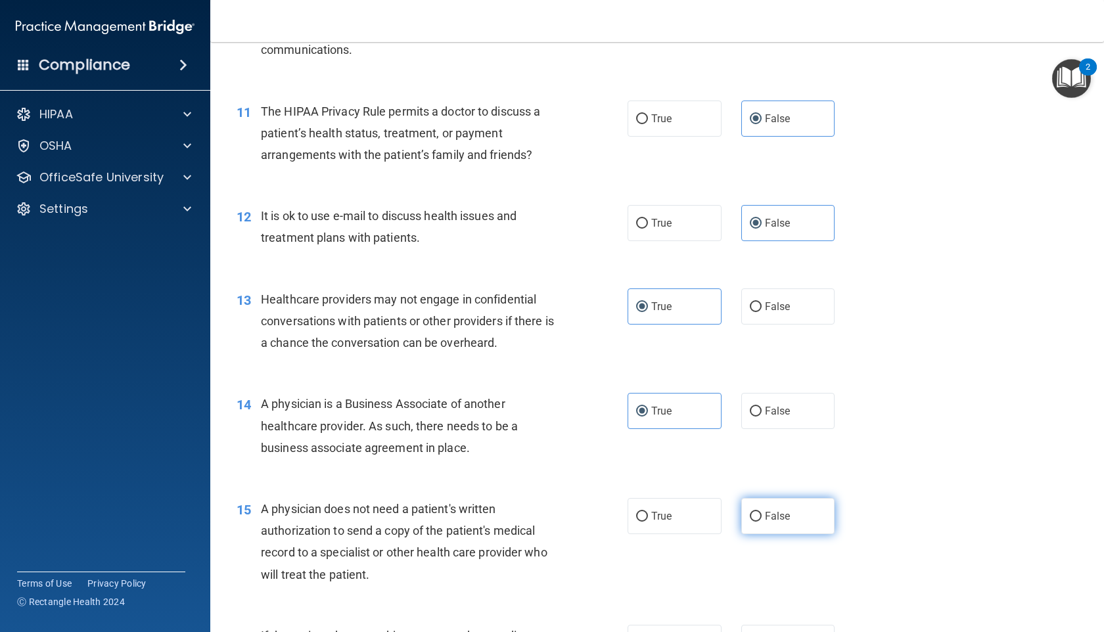
click at [762, 512] on input "False" at bounding box center [756, 517] width 12 height 10
radio input "true"
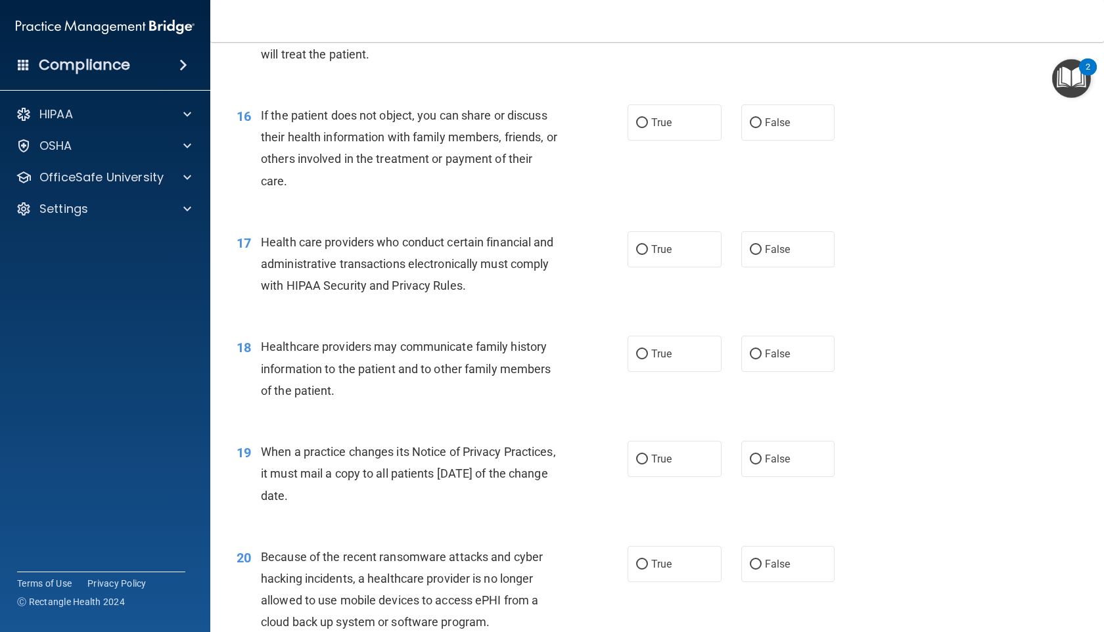
scroll to position [1666, 0]
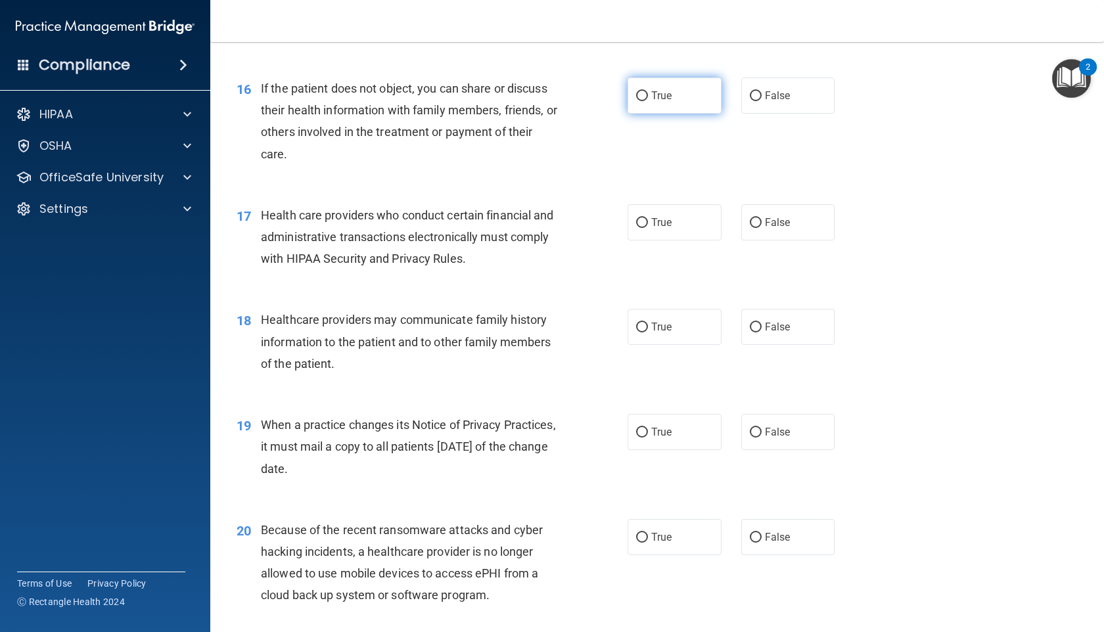
click at [679, 110] on label "True" at bounding box center [675, 96] width 94 height 36
click at [648, 101] on input "True" at bounding box center [642, 96] width 12 height 10
radio input "true"
click at [654, 238] on label "True" at bounding box center [675, 222] width 94 height 36
click at [648, 228] on input "True" at bounding box center [642, 223] width 12 height 10
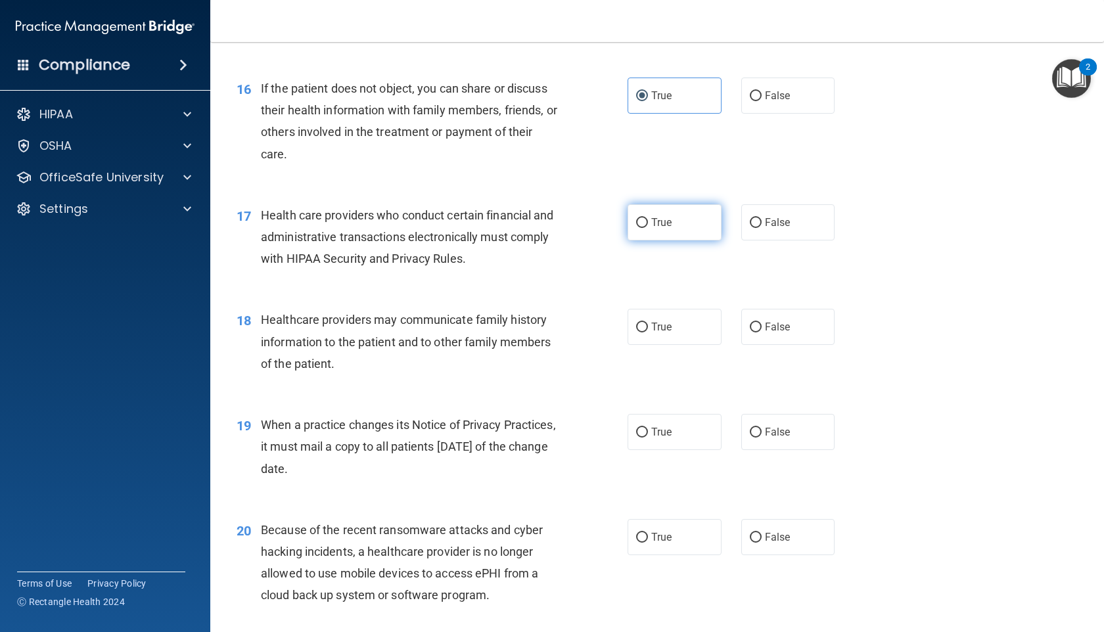
radio input "true"
click at [654, 315] on label "True" at bounding box center [675, 327] width 94 height 36
click at [648, 323] on input "True" at bounding box center [642, 328] width 12 height 10
radio input "true"
click at [767, 434] on span "False" at bounding box center [778, 432] width 26 height 12
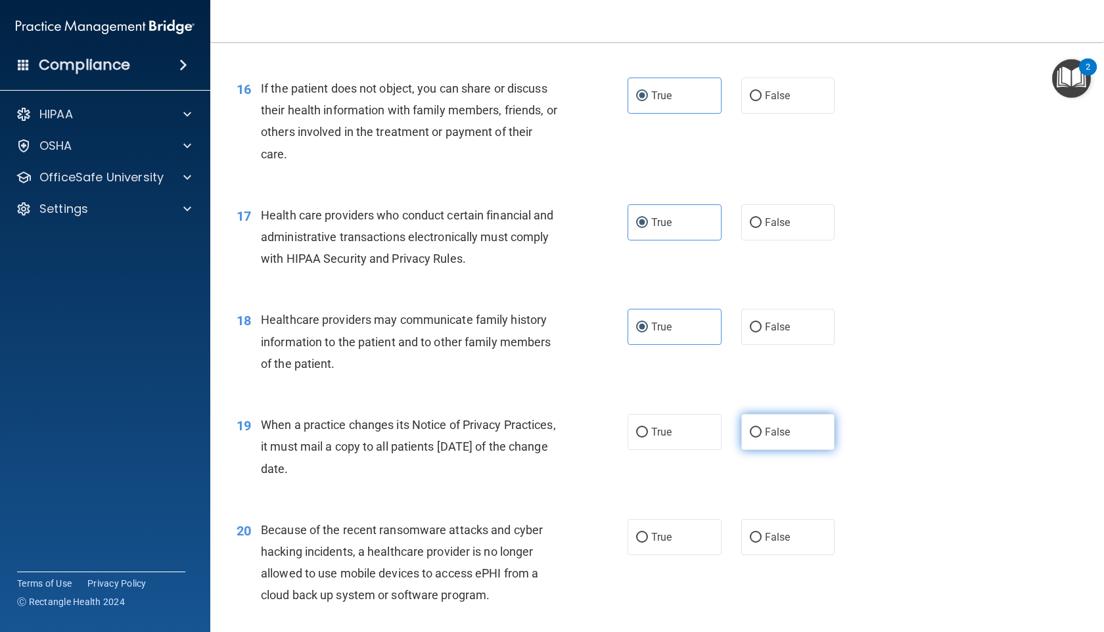
click at [762, 434] on input "False" at bounding box center [756, 433] width 12 height 10
radio input "true"
click at [784, 557] on div "20 Because of the recent ransomware attacks and cyber hacking incidents, a heal…" at bounding box center [657, 566] width 861 height 127
click at [783, 549] on label "False" at bounding box center [788, 537] width 94 height 36
click at [762, 543] on input "False" at bounding box center [756, 538] width 12 height 10
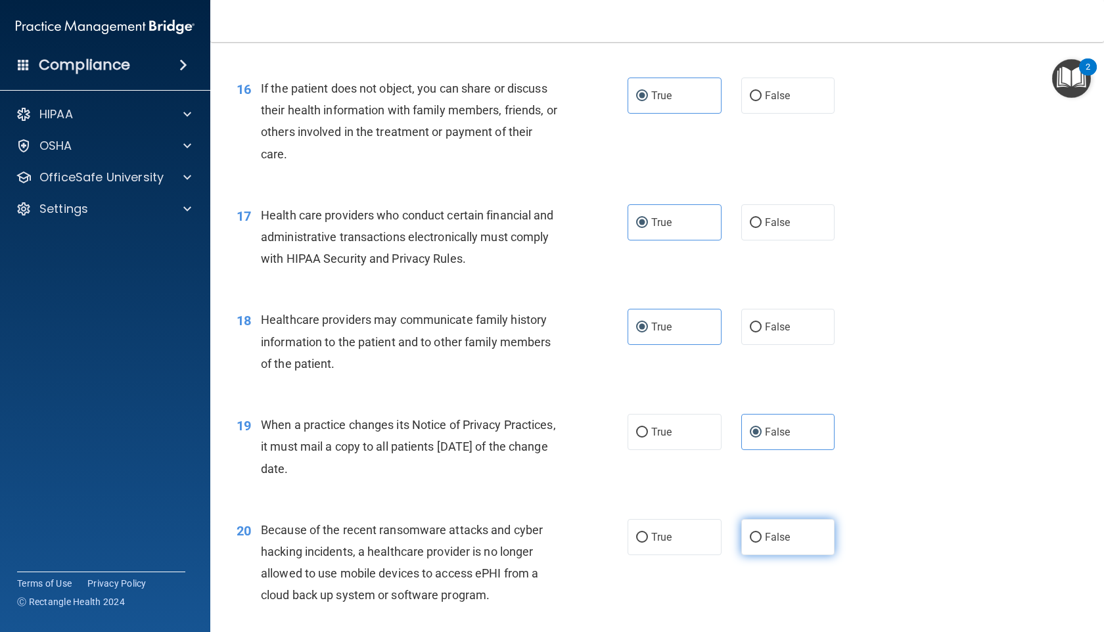
radio input "true"
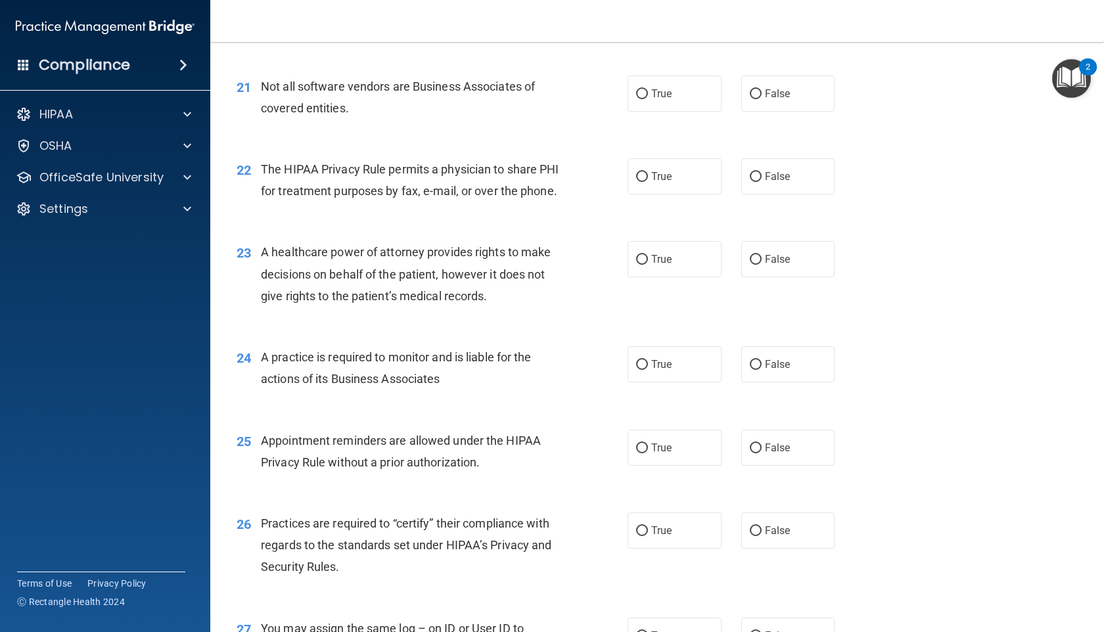
scroll to position [2232, 0]
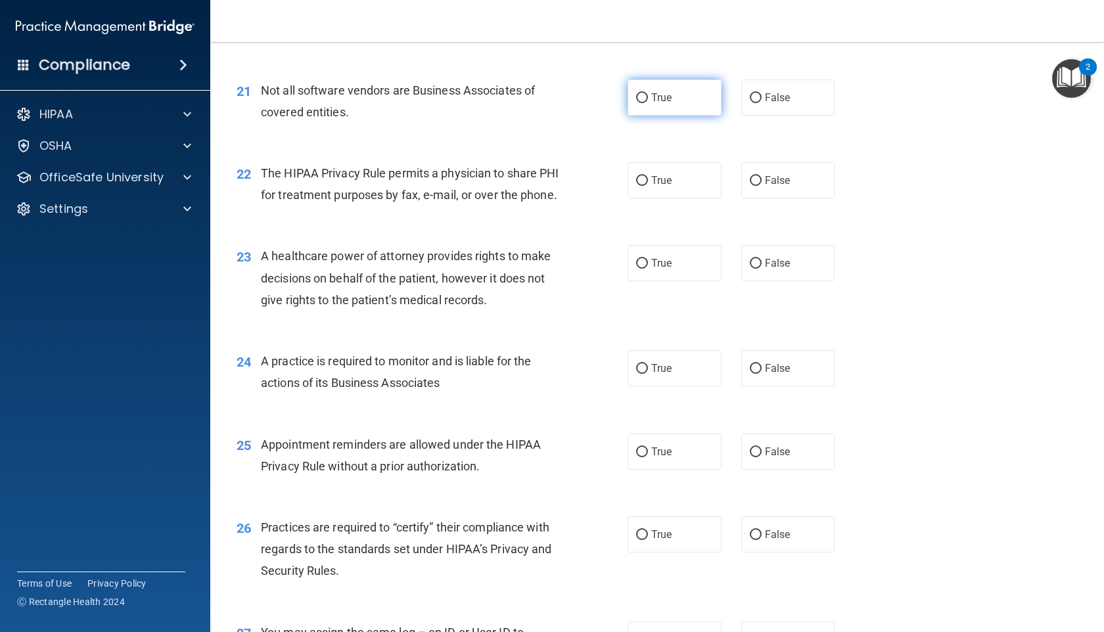
click at [670, 103] on span "True" at bounding box center [661, 97] width 20 height 12
click at [648, 103] on input "True" at bounding box center [642, 98] width 12 height 10
radio input "true"
click at [666, 193] on label "True" at bounding box center [675, 180] width 94 height 36
click at [648, 186] on input "True" at bounding box center [642, 181] width 12 height 10
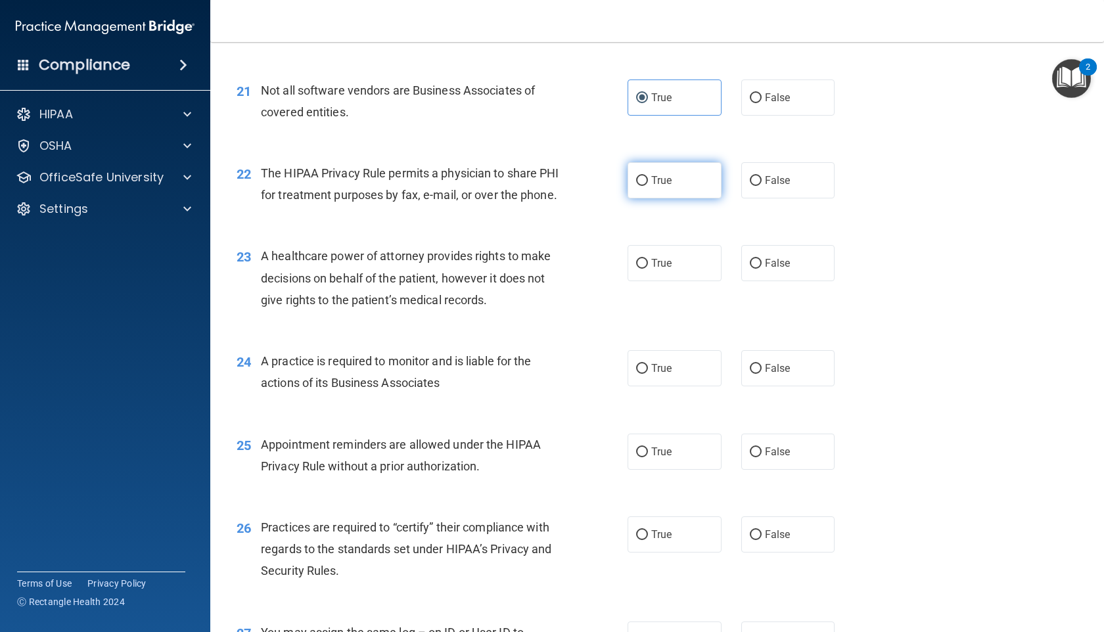
radio input "true"
click at [756, 304] on div "23 A healthcare power of attorney provides rights to make decisions on behalf o…" at bounding box center [657, 281] width 861 height 105
click at [768, 269] on span "False" at bounding box center [778, 263] width 26 height 12
click at [762, 269] on input "False" at bounding box center [756, 264] width 12 height 10
radio input "true"
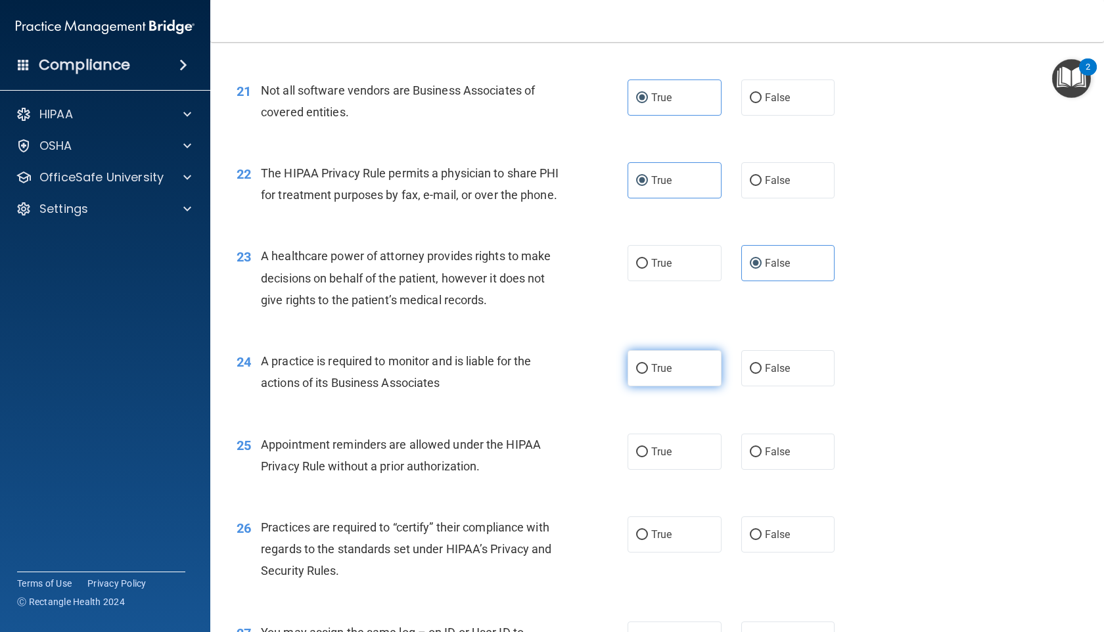
click at [666, 386] on label "True" at bounding box center [675, 368] width 94 height 36
click at [648, 374] on input "True" at bounding box center [642, 369] width 12 height 10
radio input "true"
click at [666, 458] on span "True" at bounding box center [661, 452] width 20 height 12
click at [648, 457] on input "True" at bounding box center [642, 452] width 12 height 10
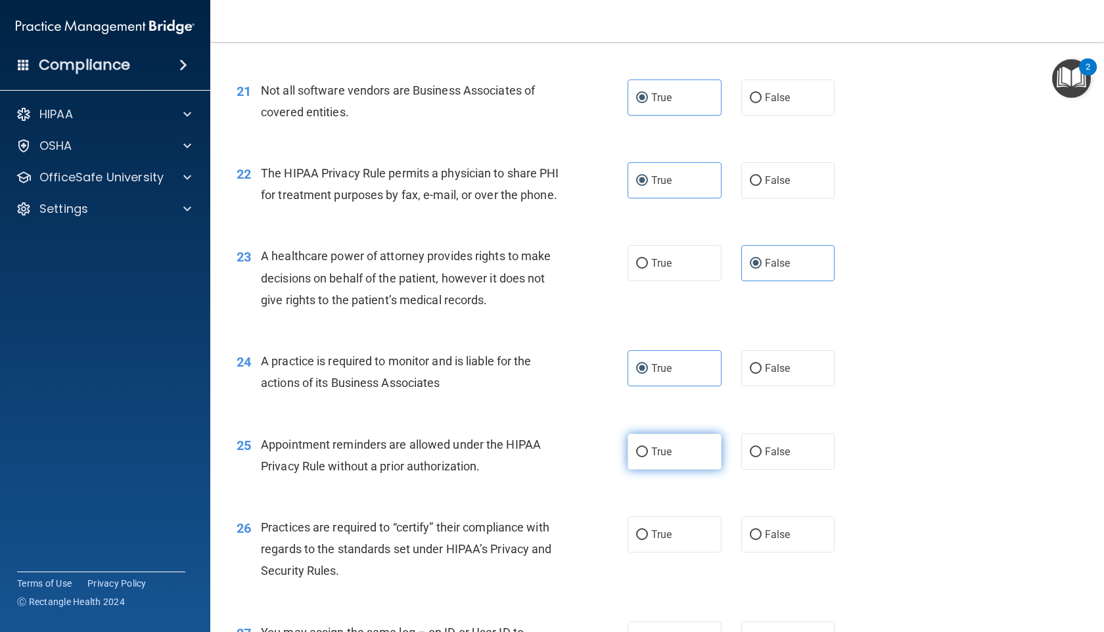
radio input "true"
click at [785, 541] on span "False" at bounding box center [778, 534] width 26 height 12
click at [762, 540] on input "False" at bounding box center [756, 535] width 12 height 10
radio input "true"
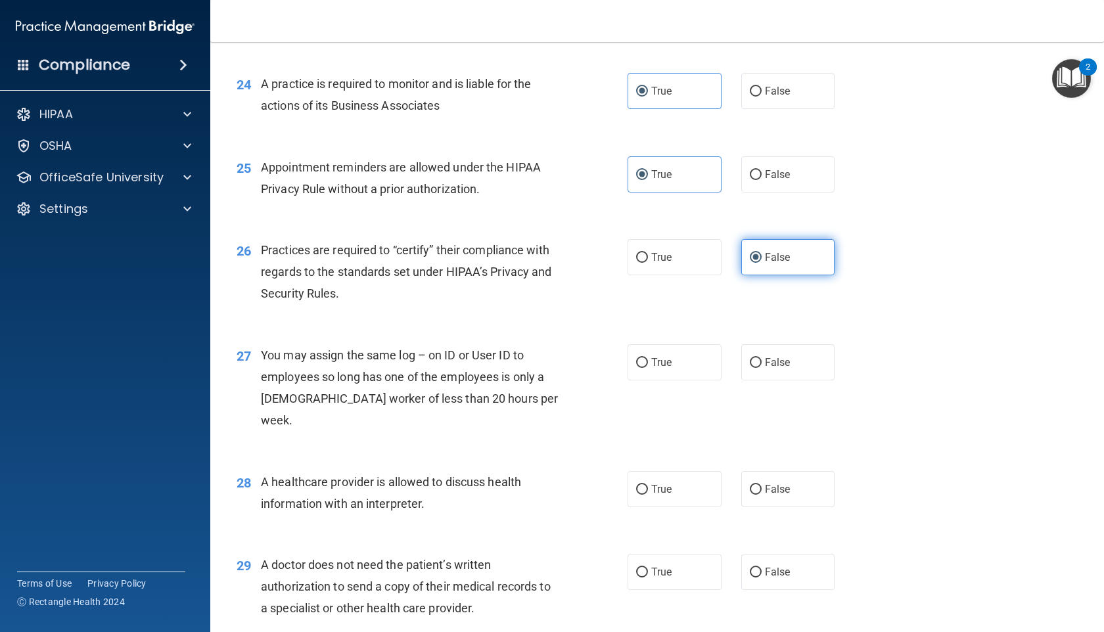
scroll to position [2711, 0]
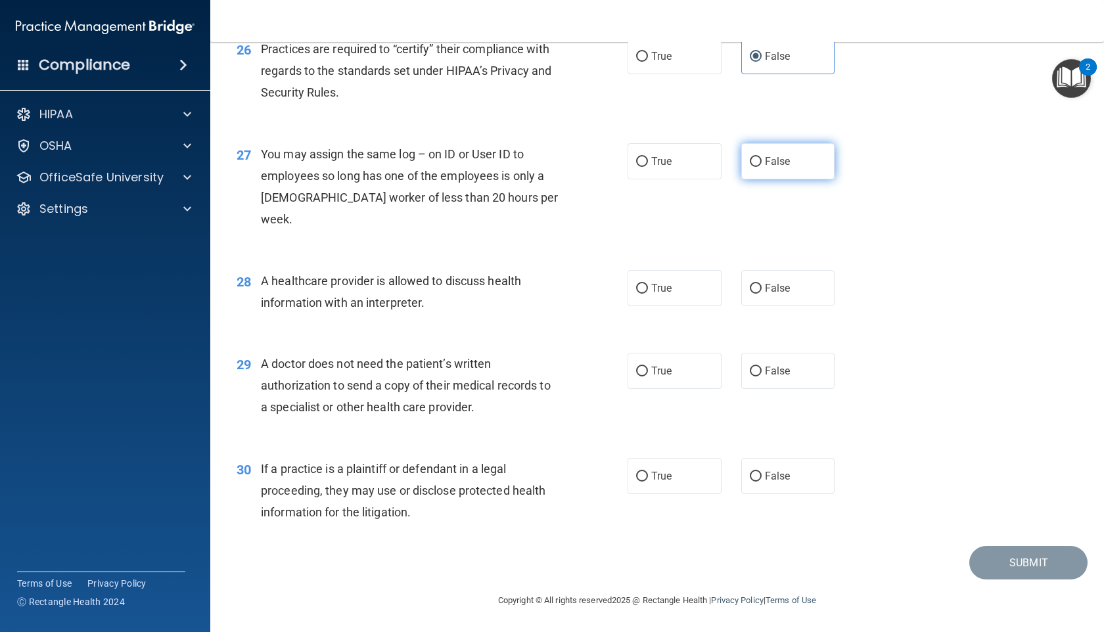
click at [765, 168] on span "False" at bounding box center [778, 161] width 26 height 12
click at [762, 167] on input "False" at bounding box center [756, 162] width 12 height 10
radio input "true"
click at [699, 288] on label "True" at bounding box center [675, 288] width 94 height 36
click at [648, 288] on input "True" at bounding box center [642, 289] width 12 height 10
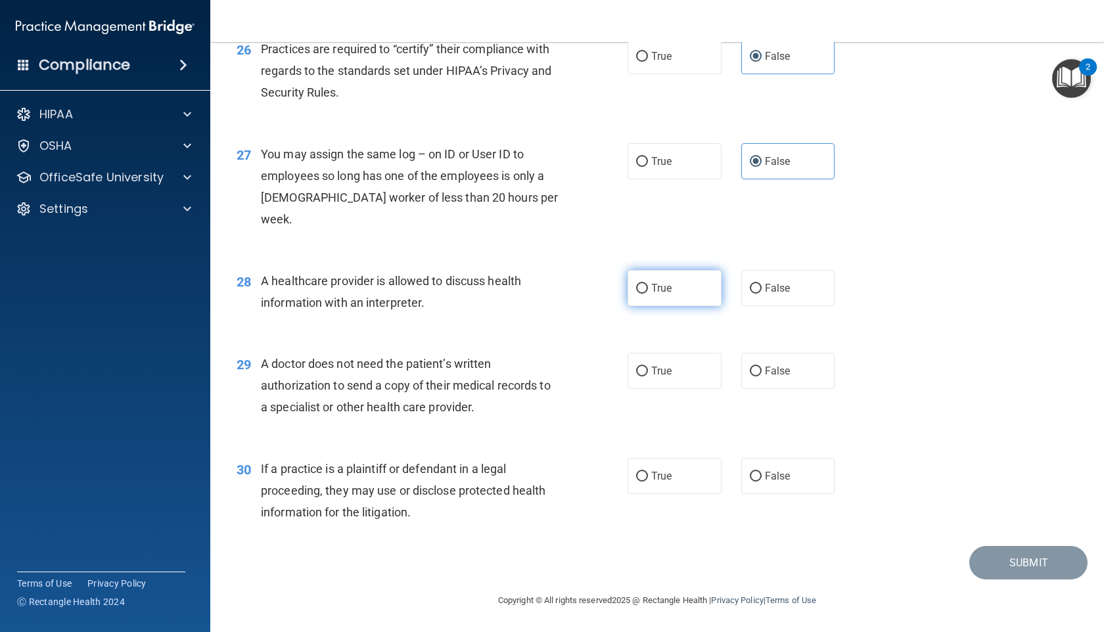
radio input "true"
click at [754, 300] on label "False" at bounding box center [788, 288] width 94 height 36
click at [754, 294] on input "False" at bounding box center [756, 289] width 12 height 10
radio input "true"
click at [670, 284] on span "True" at bounding box center [661, 288] width 20 height 12
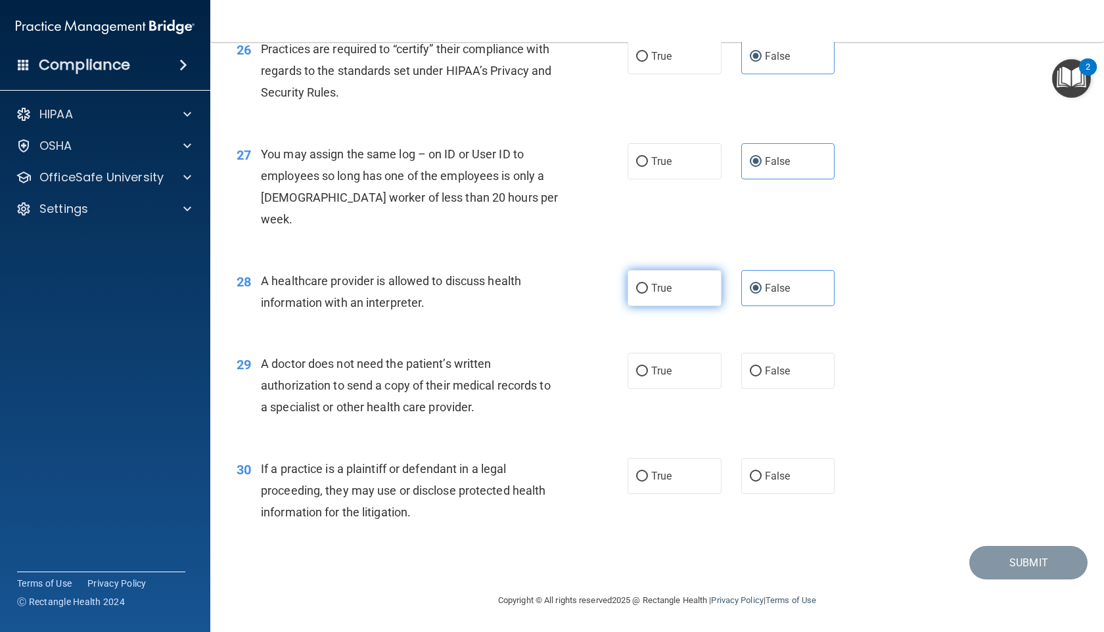
click at [648, 284] on input "True" at bounding box center [642, 289] width 12 height 10
radio input "true"
radio input "false"
click at [765, 377] on span "False" at bounding box center [778, 371] width 26 height 12
click at [762, 377] on input "False" at bounding box center [756, 372] width 12 height 10
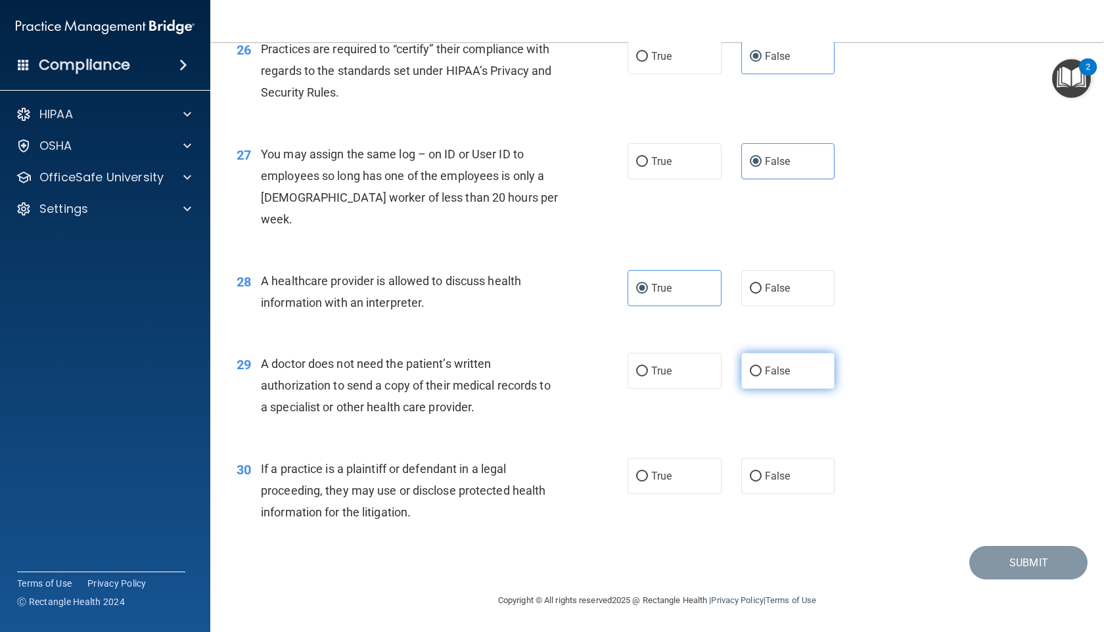
radio input "true"
click at [701, 462] on label "True" at bounding box center [675, 476] width 94 height 36
click at [648, 472] on input "True" at bounding box center [642, 477] width 12 height 10
radio input "true"
click at [1011, 561] on button "Submit" at bounding box center [1028, 563] width 118 height 34
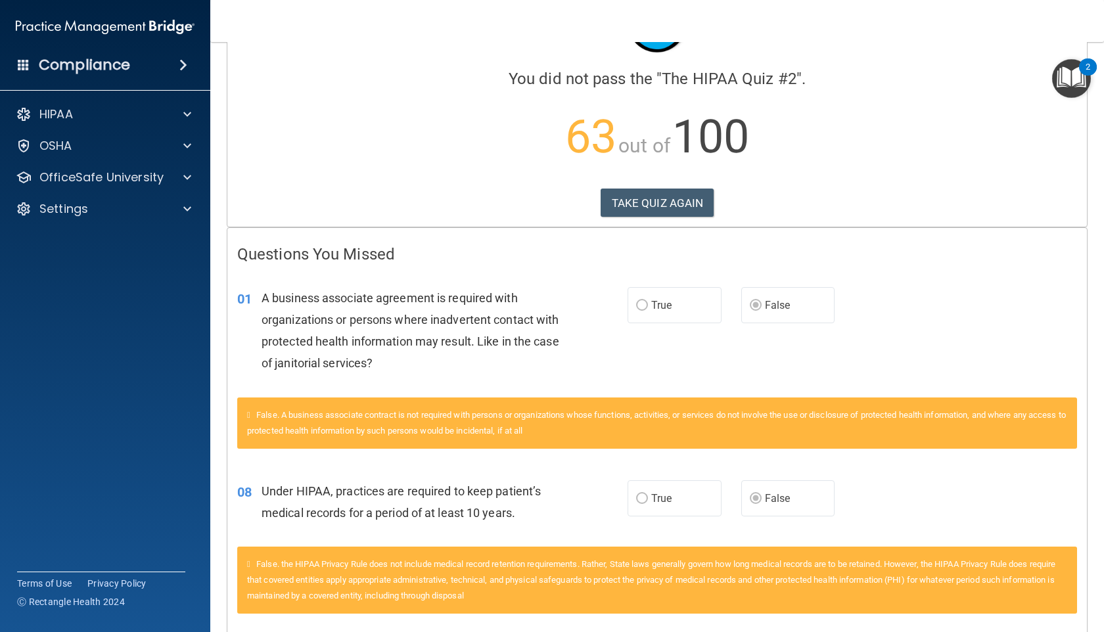
scroll to position [83, 0]
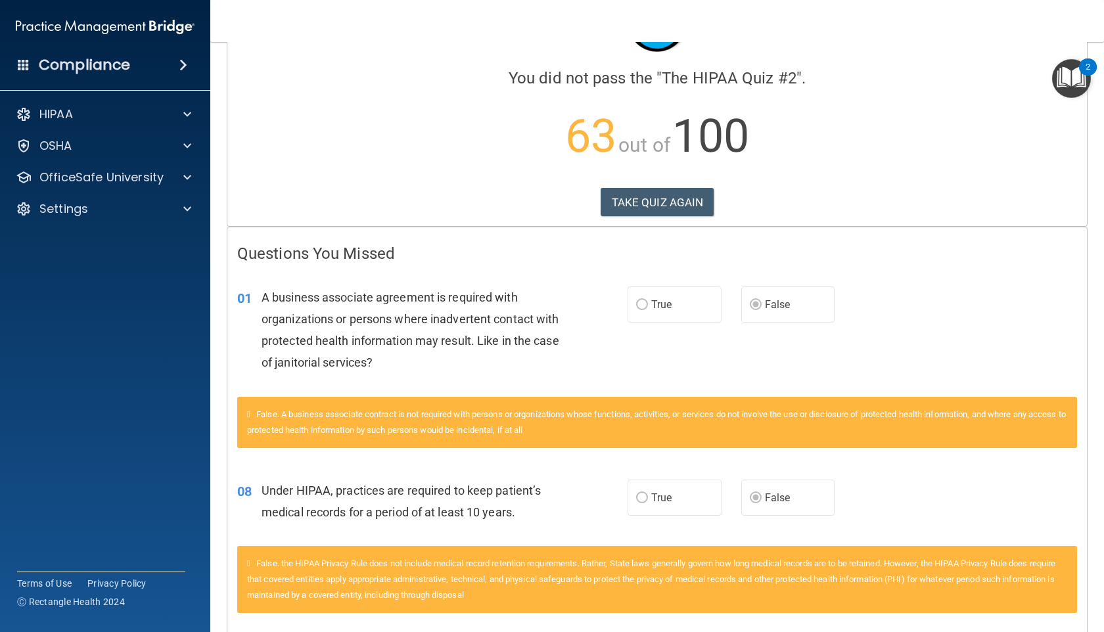
click at [656, 307] on span "True" at bounding box center [661, 304] width 20 height 12
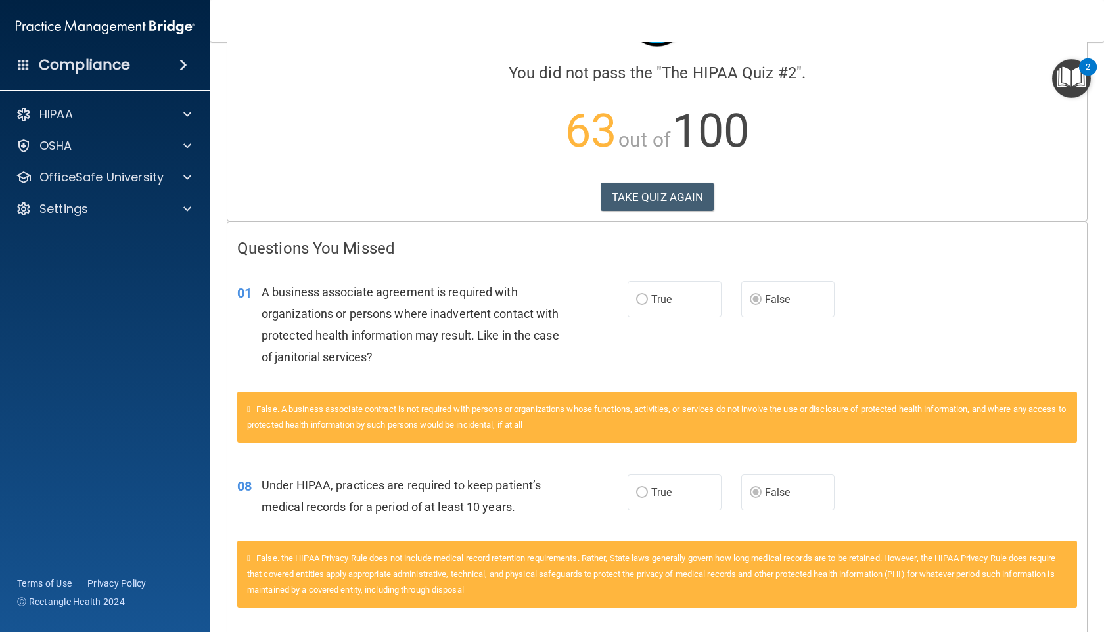
scroll to position [45, 0]
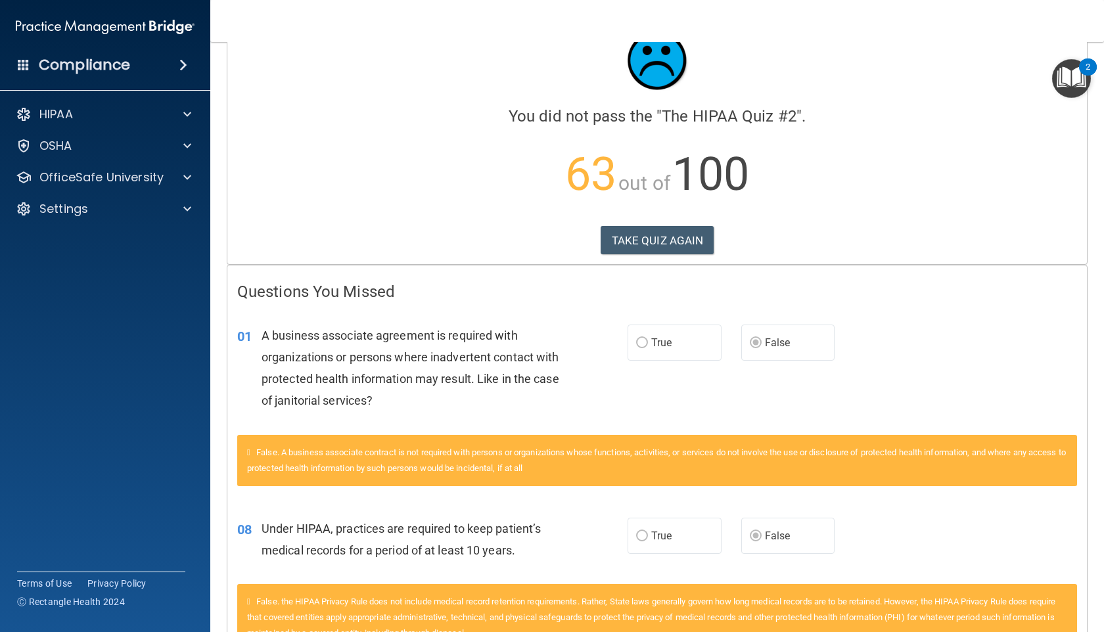
click at [656, 223] on div "Calculating your score.... You did not pass the " The HIPAA Quiz #2 ". 63 out o…" at bounding box center [656, 137] width 859 height 253
click at [656, 238] on button "TAKE QUIZ AGAIN" at bounding box center [658, 240] width 114 height 29
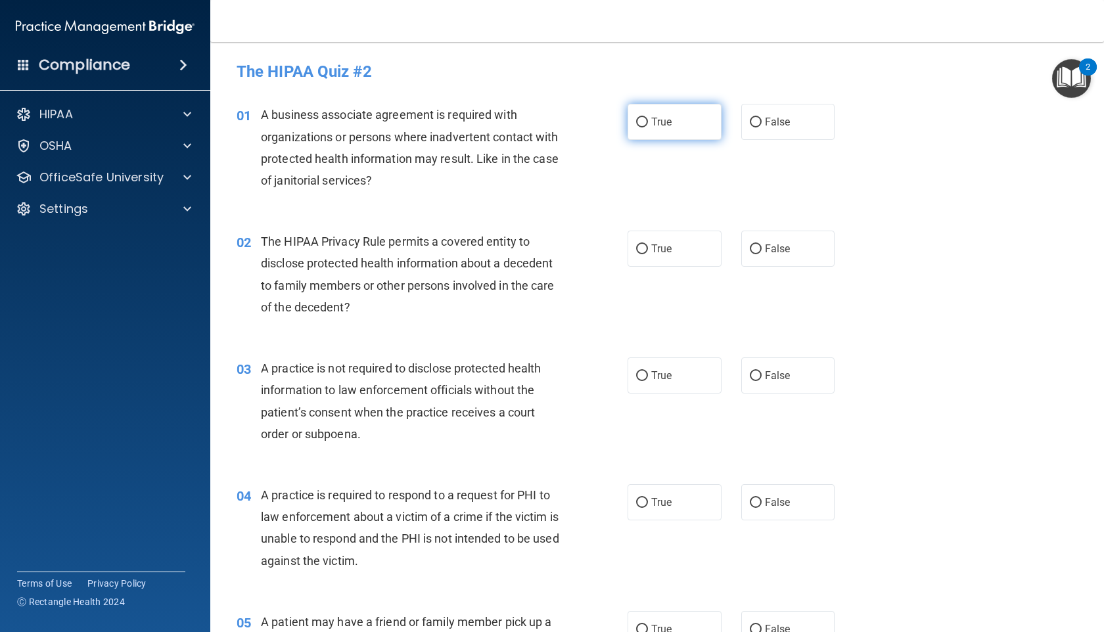
click at [693, 126] on label "True" at bounding box center [675, 122] width 94 height 36
click at [648, 126] on input "True" at bounding box center [642, 123] width 12 height 10
radio input "true"
click at [679, 223] on div "02 The HIPAA Privacy Rule permits a covered entity to disclose protected health…" at bounding box center [657, 277] width 861 height 127
click at [679, 248] on label "True" at bounding box center [675, 249] width 94 height 36
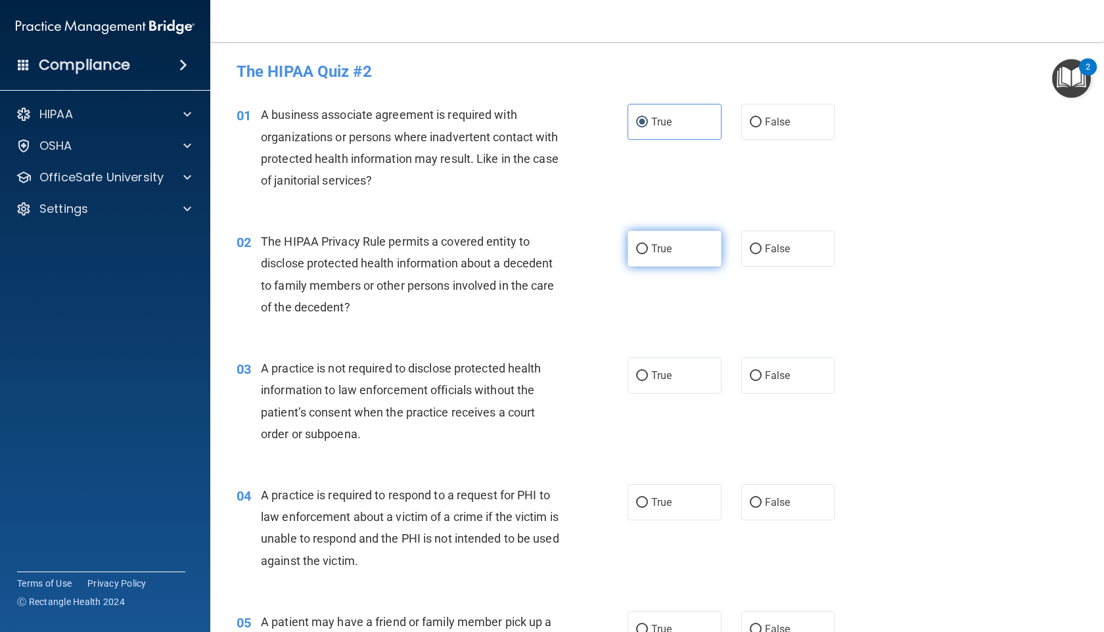
click at [648, 248] on input "True" at bounding box center [642, 249] width 12 height 10
radio input "true"
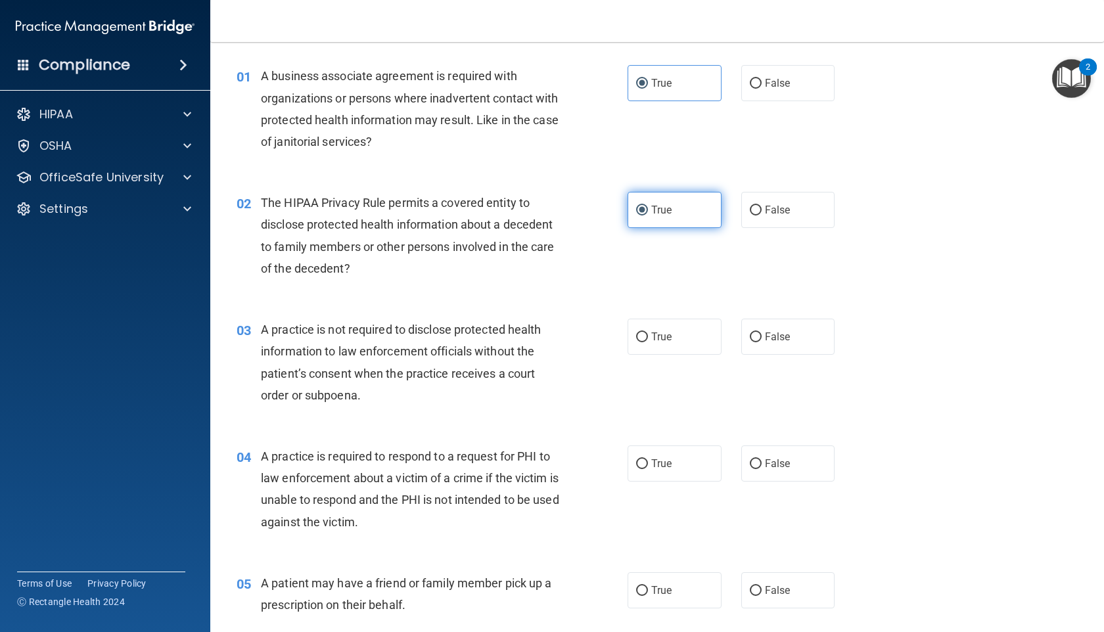
scroll to position [51, 0]
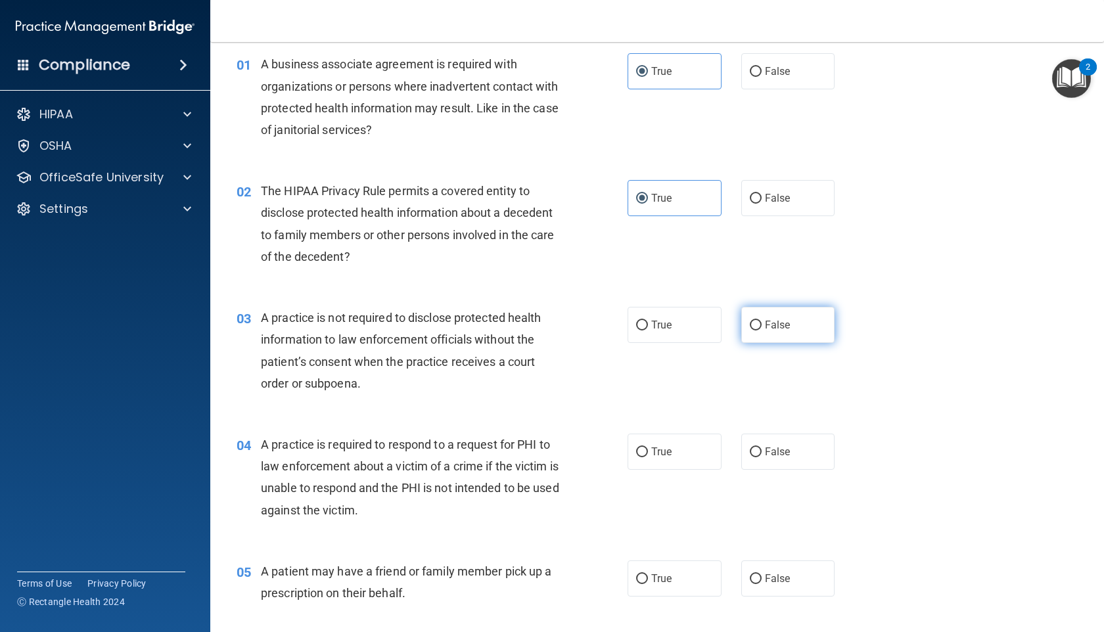
click at [775, 317] on label "False" at bounding box center [788, 325] width 94 height 36
click at [762, 321] on input "False" at bounding box center [756, 326] width 12 height 10
radio input "true"
click at [678, 438] on label "True" at bounding box center [675, 452] width 94 height 36
click at [648, 447] on input "True" at bounding box center [642, 452] width 12 height 10
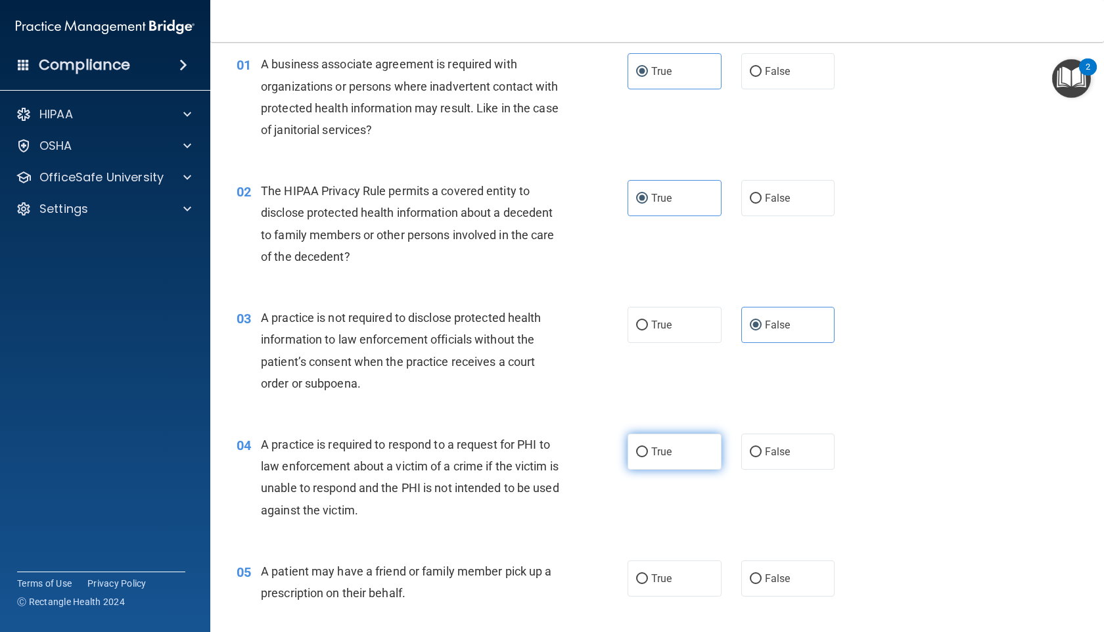
radio input "true"
click at [659, 570] on label "True" at bounding box center [675, 579] width 94 height 36
click at [648, 574] on input "True" at bounding box center [642, 579] width 12 height 10
radio input "true"
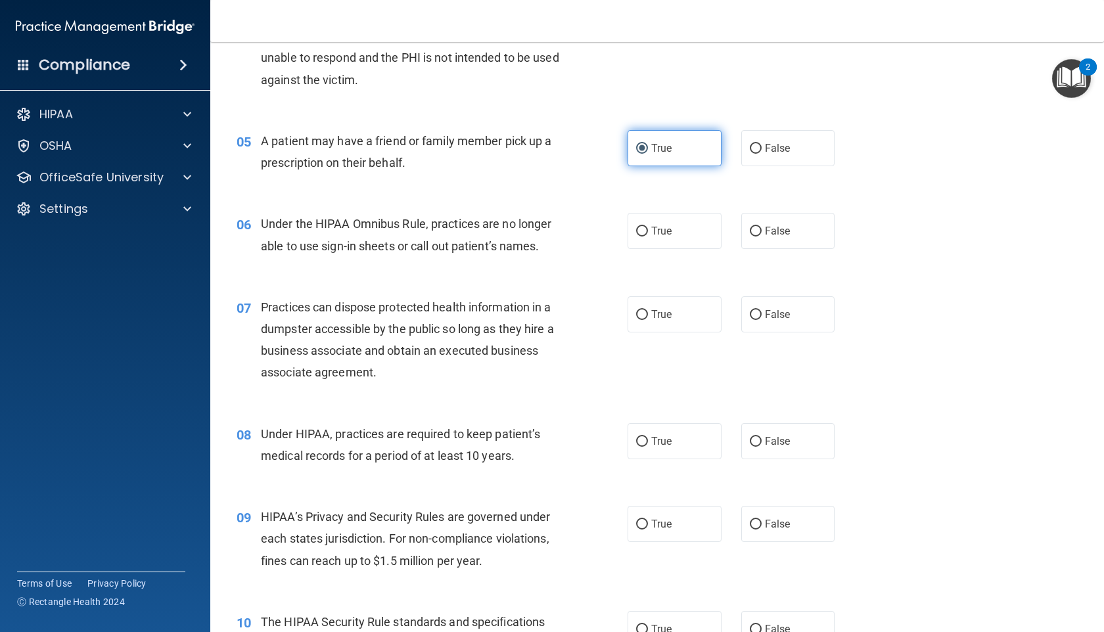
scroll to position [483, 0]
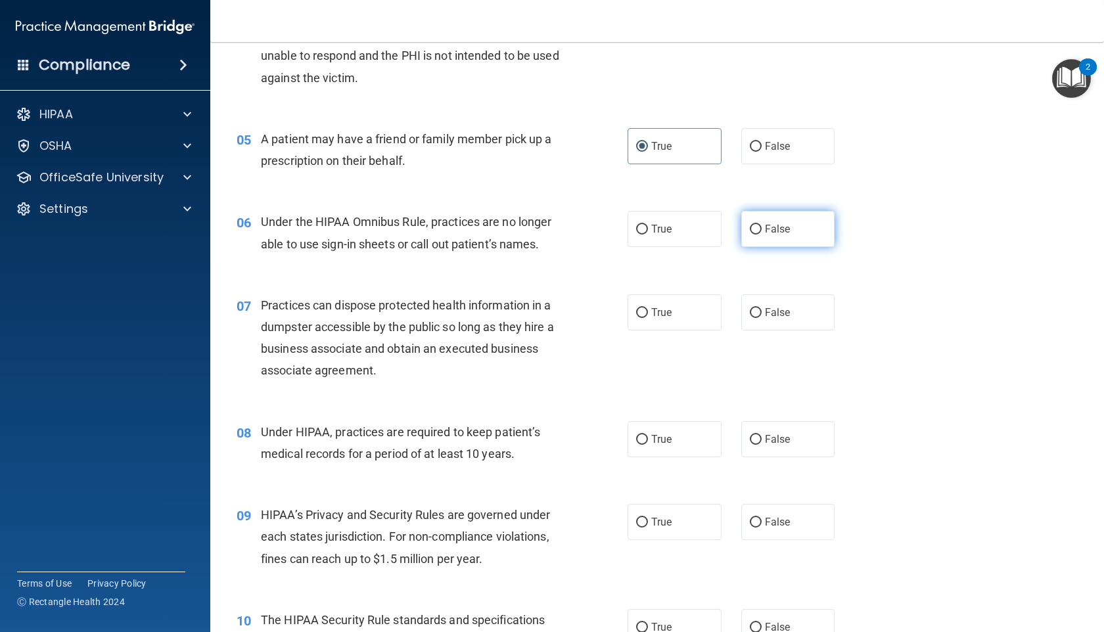
click at [751, 236] on label "False" at bounding box center [788, 229] width 94 height 36
click at [751, 235] on input "False" at bounding box center [756, 230] width 12 height 10
radio input "true"
click at [773, 308] on span "False" at bounding box center [778, 312] width 26 height 12
click at [762, 308] on input "False" at bounding box center [756, 313] width 12 height 10
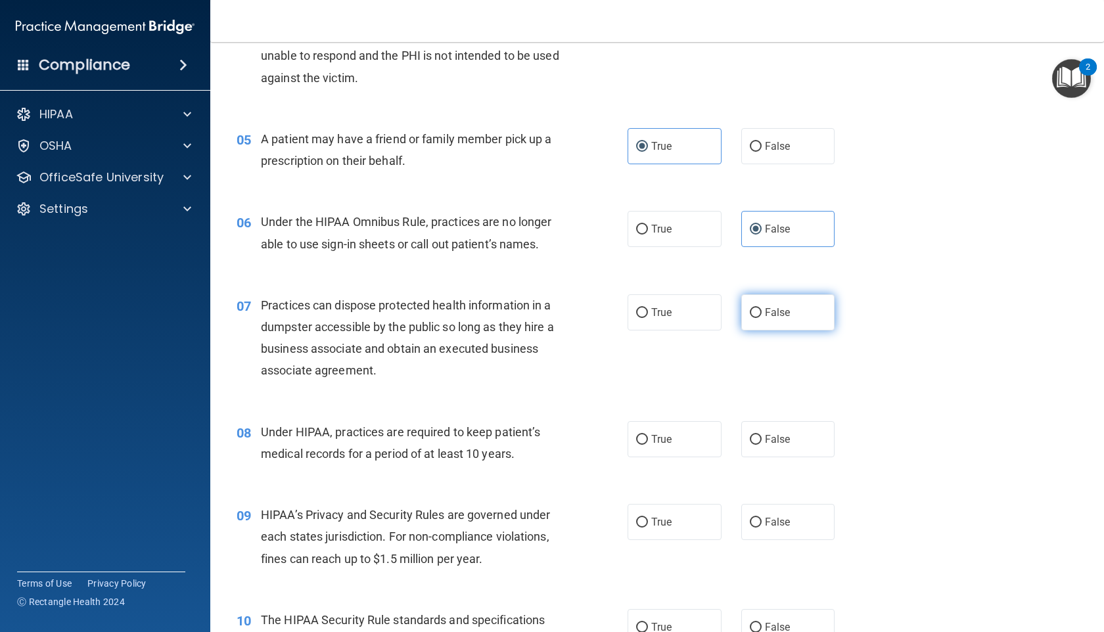
radio input "true"
click at [773, 427] on label "False" at bounding box center [788, 439] width 94 height 36
click at [762, 435] on input "False" at bounding box center [756, 440] width 12 height 10
radio input "true"
click at [672, 535] on label "True" at bounding box center [675, 522] width 94 height 36
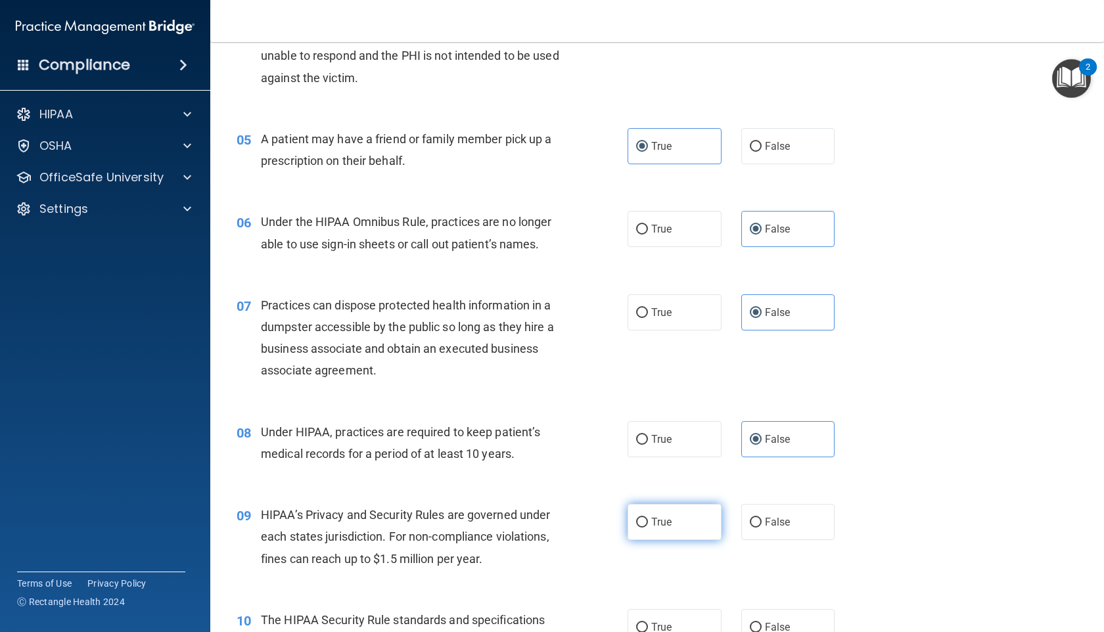
click at [648, 528] on input "True" at bounding box center [642, 523] width 12 height 10
radio input "true"
click at [735, 526] on div "True False" at bounding box center [740, 522] width 225 height 36
click at [758, 528] on label "False" at bounding box center [788, 522] width 94 height 36
click at [758, 528] on input "False" at bounding box center [756, 523] width 12 height 10
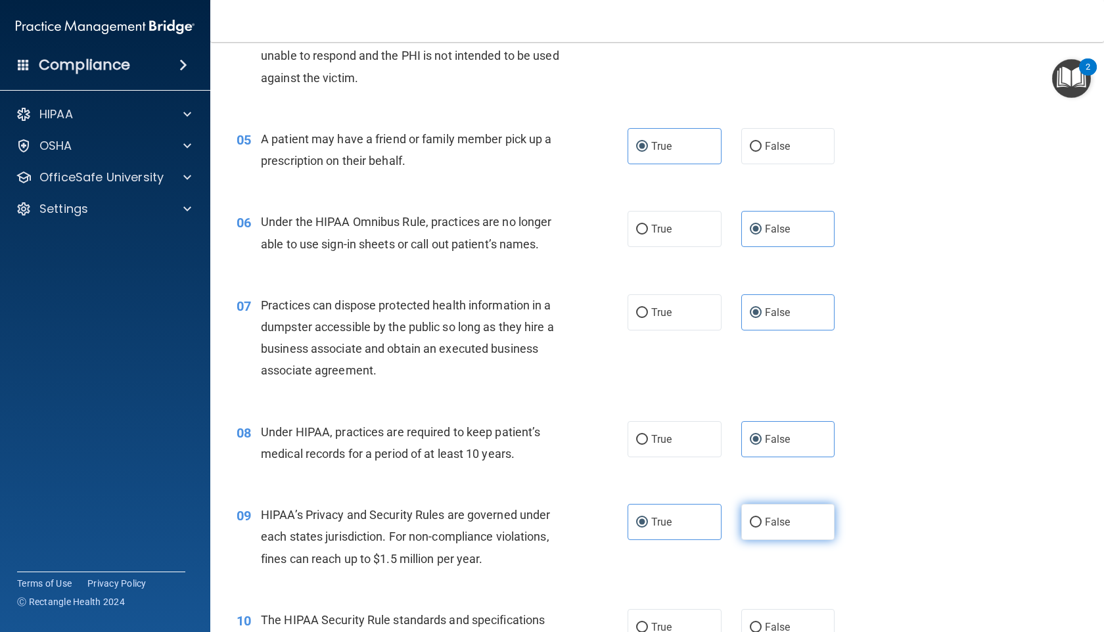
radio input "true"
radio input "false"
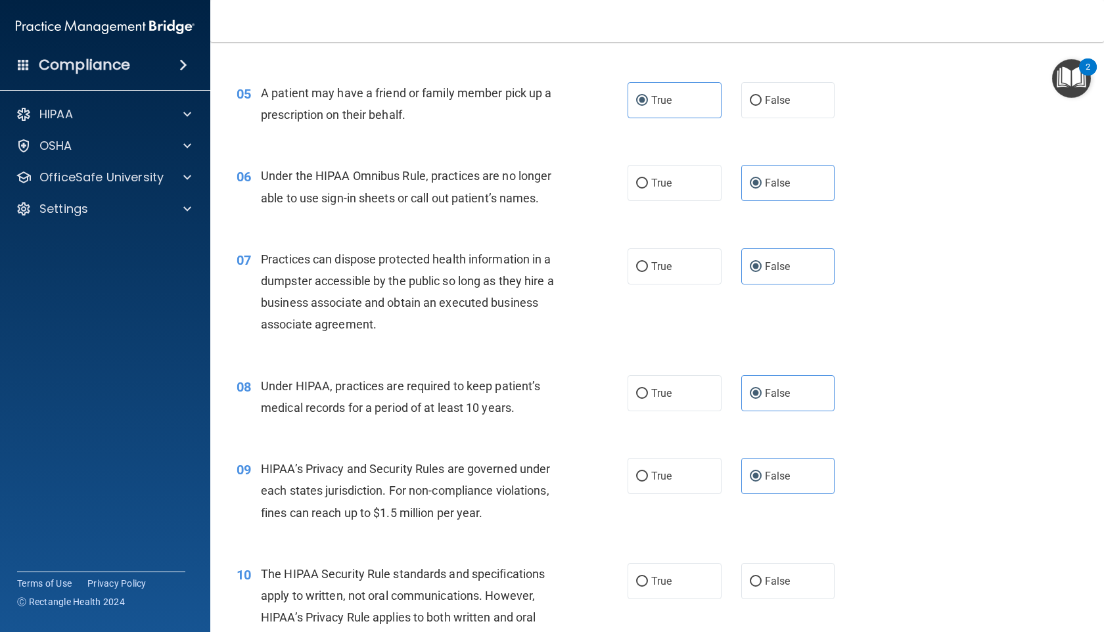
scroll to position [532, 0]
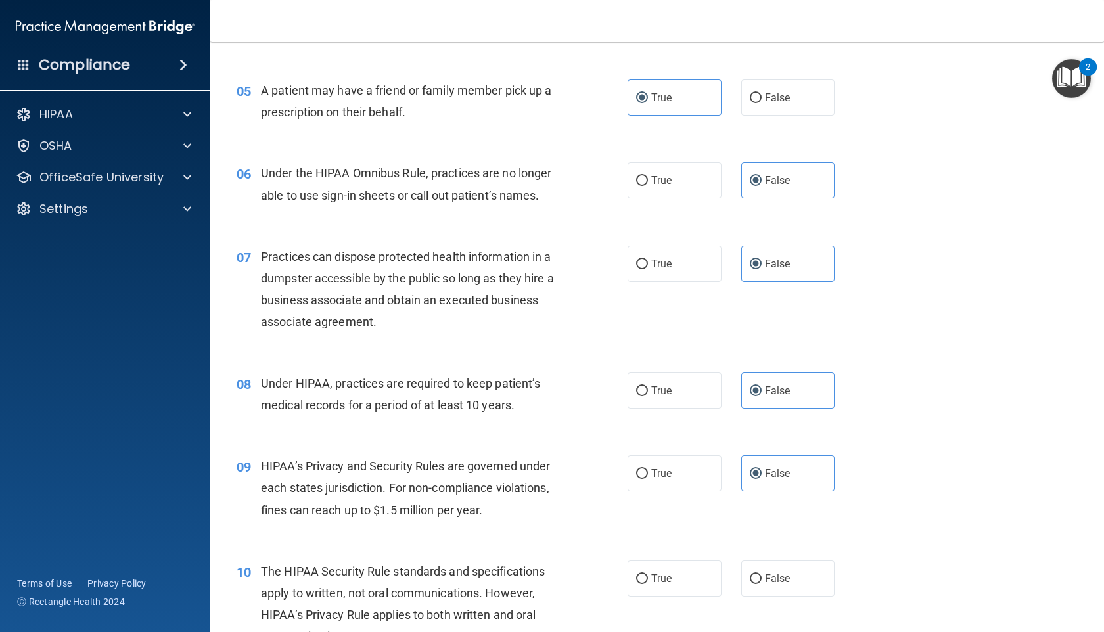
click at [758, 601] on div "10 The HIPAA Security Rule standards and specifications apply to written, not o…" at bounding box center [657, 607] width 861 height 127
click at [758, 580] on input "False" at bounding box center [756, 579] width 12 height 10
radio input "true"
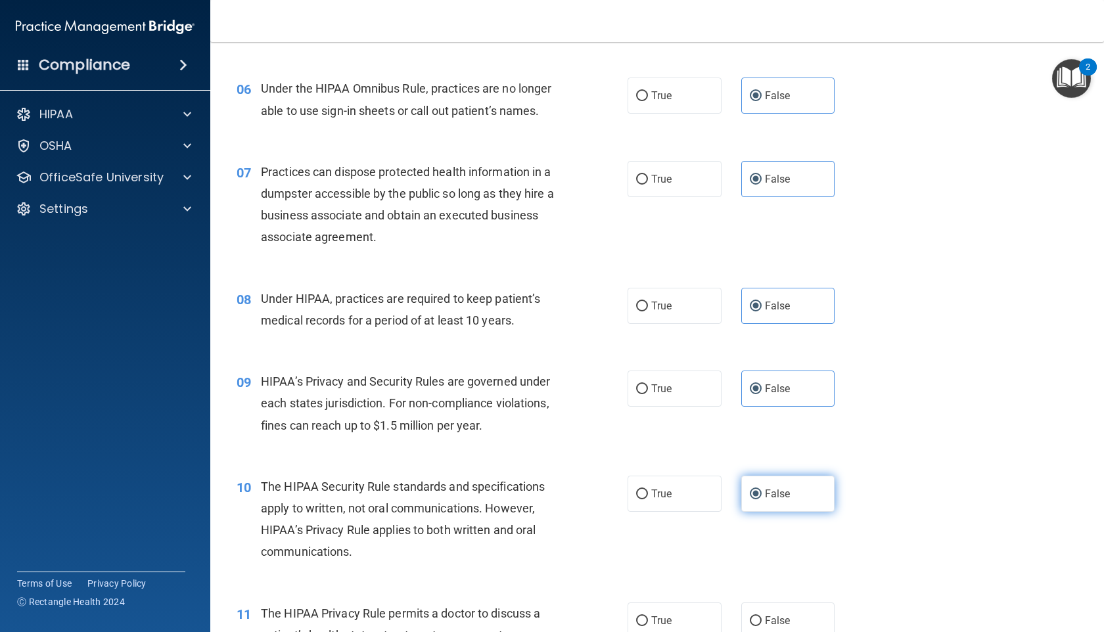
scroll to position [618, 0]
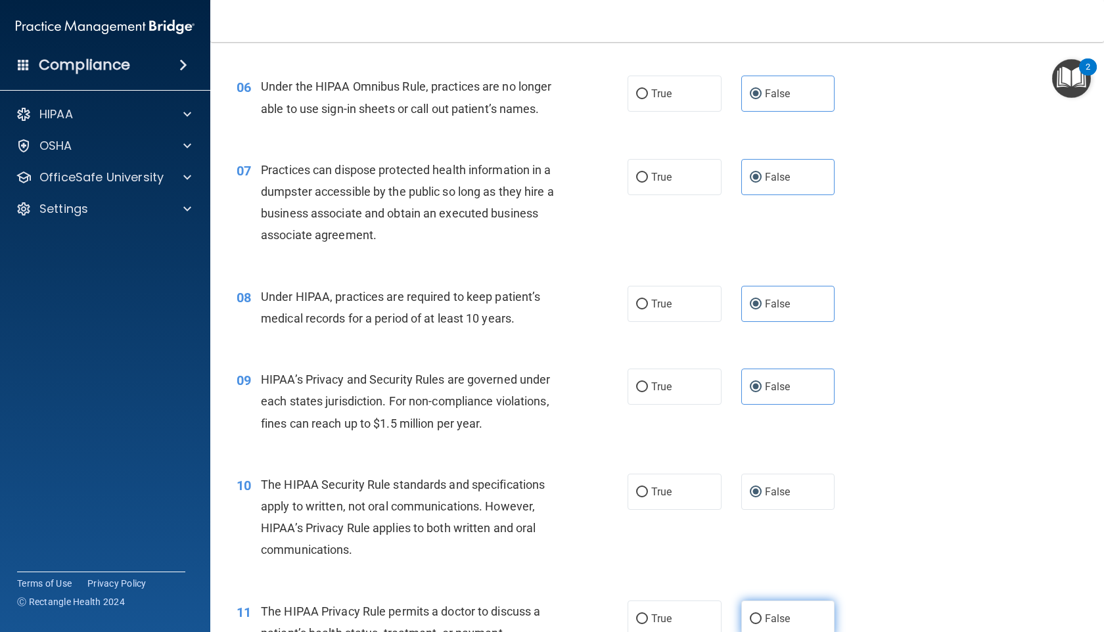
click at [756, 608] on label "False" at bounding box center [788, 619] width 94 height 36
click at [756, 614] on input "False" at bounding box center [756, 619] width 12 height 10
radio input "true"
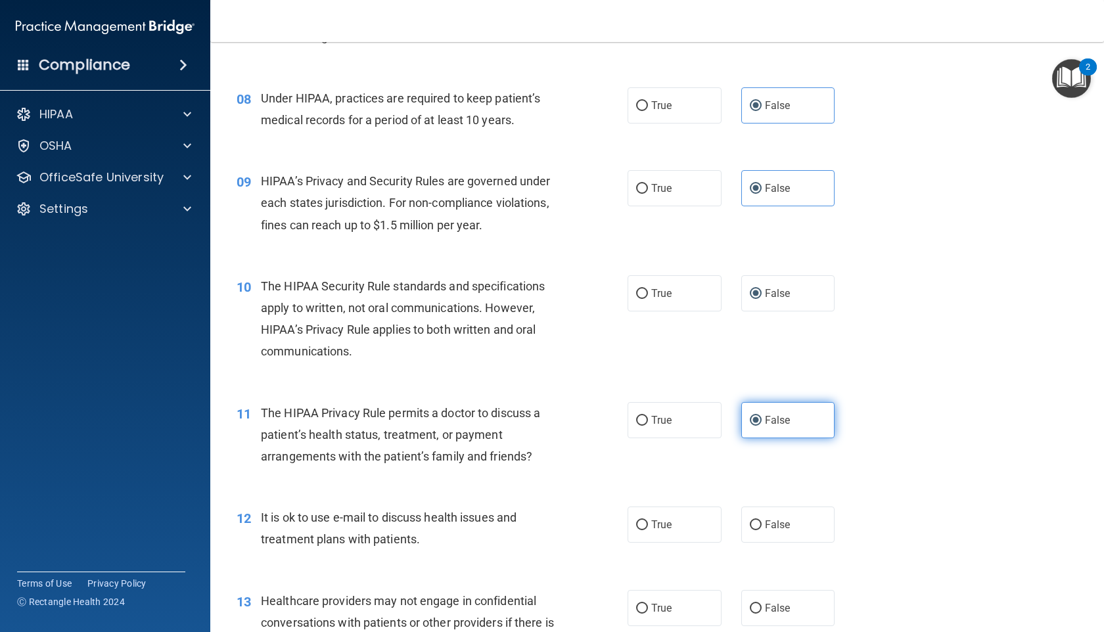
scroll to position [818, 0]
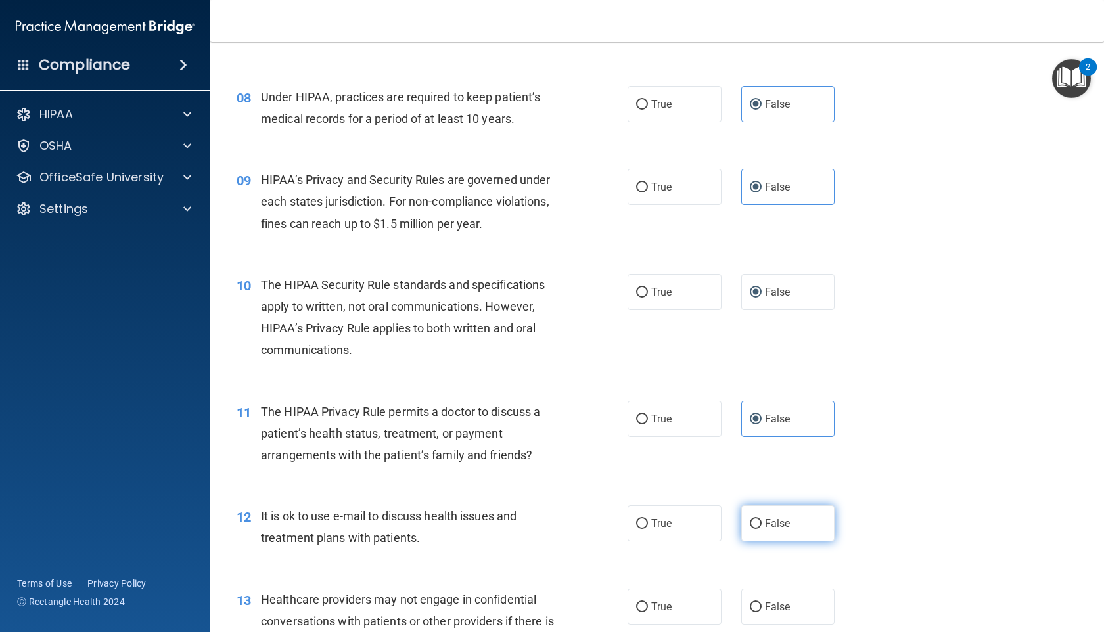
click at [770, 522] on span "False" at bounding box center [778, 523] width 26 height 12
click at [762, 522] on input "False" at bounding box center [756, 524] width 12 height 10
radio input "true"
click at [698, 599] on label "True" at bounding box center [675, 607] width 94 height 36
click at [648, 603] on input "True" at bounding box center [642, 608] width 12 height 10
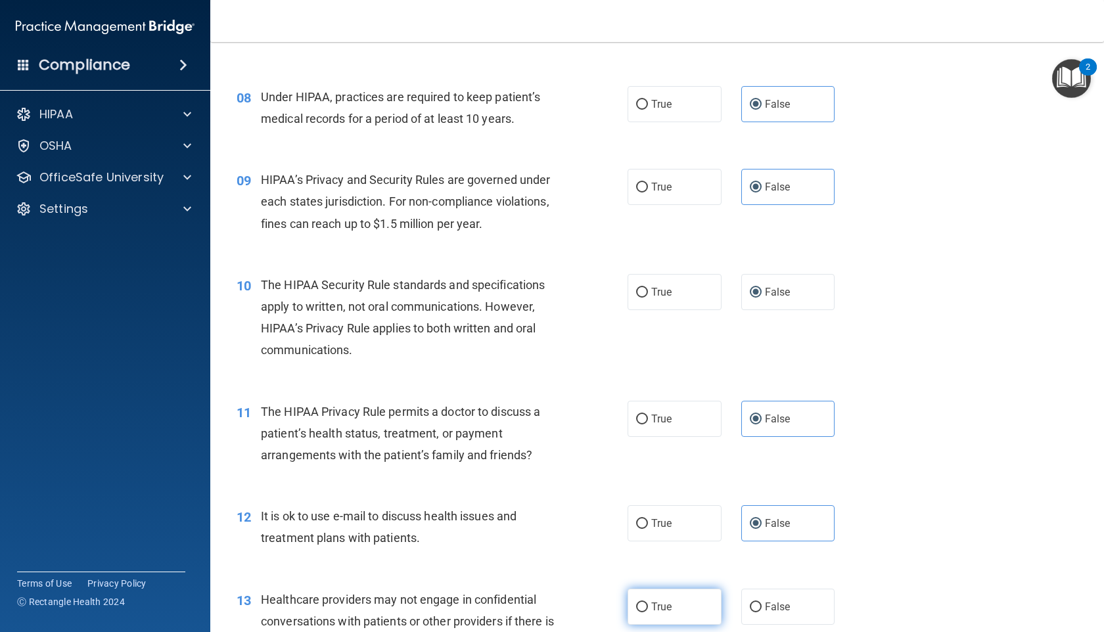
radio input "true"
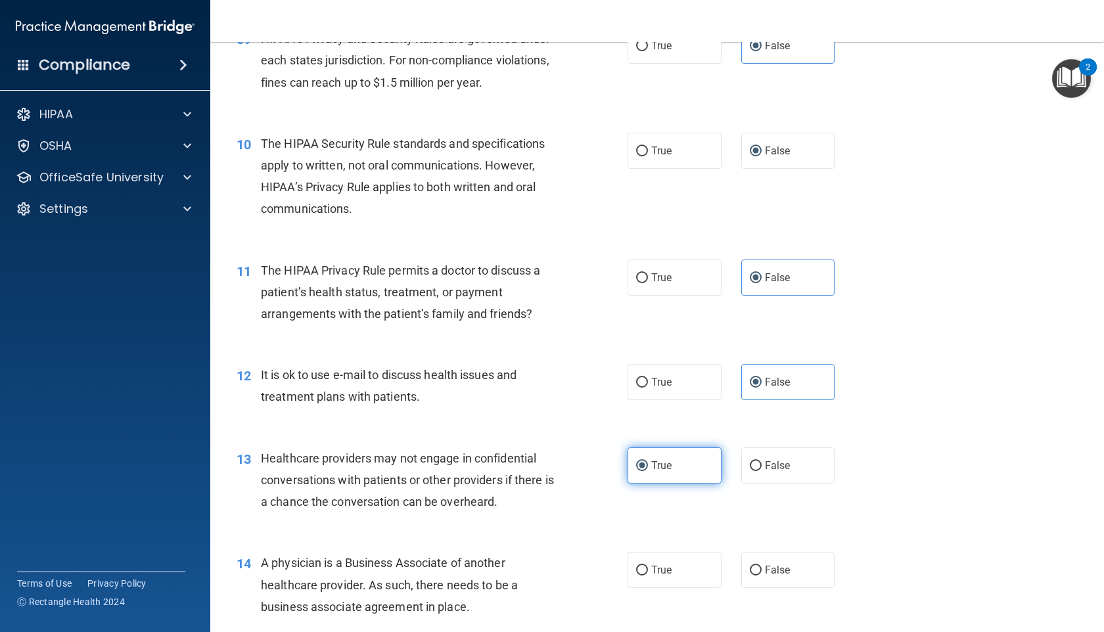
scroll to position [988, 0]
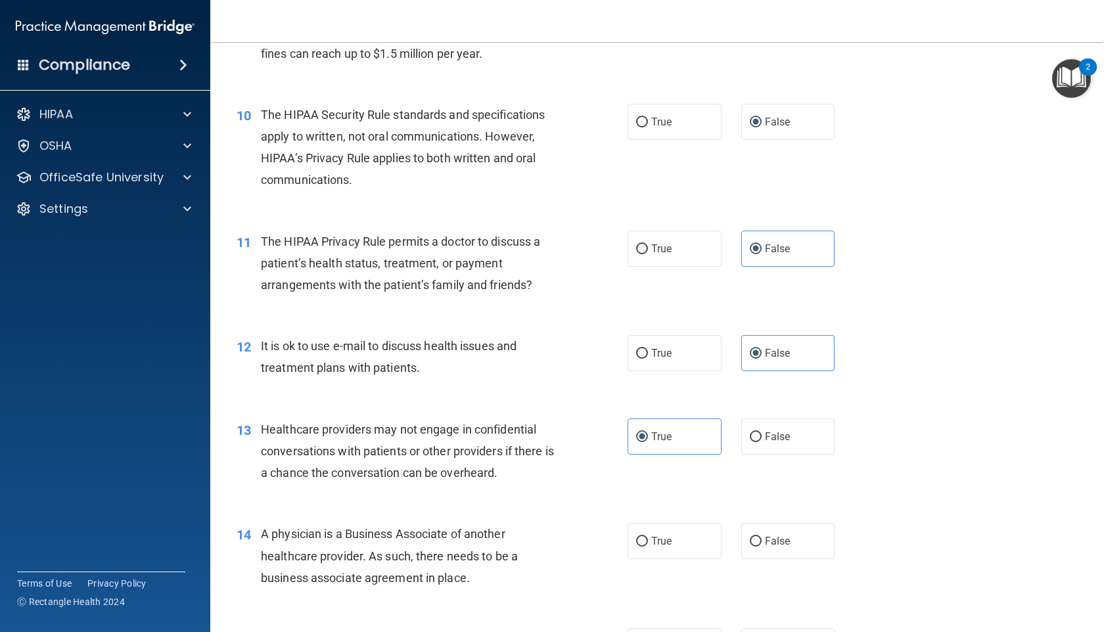
click at [672, 522] on div "14 A physician is a Business Associate of another healthcare provider. As such,…" at bounding box center [657, 559] width 861 height 105
click at [672, 546] on label "True" at bounding box center [675, 541] width 94 height 36
click at [648, 546] on input "True" at bounding box center [642, 542] width 12 height 10
radio input "true"
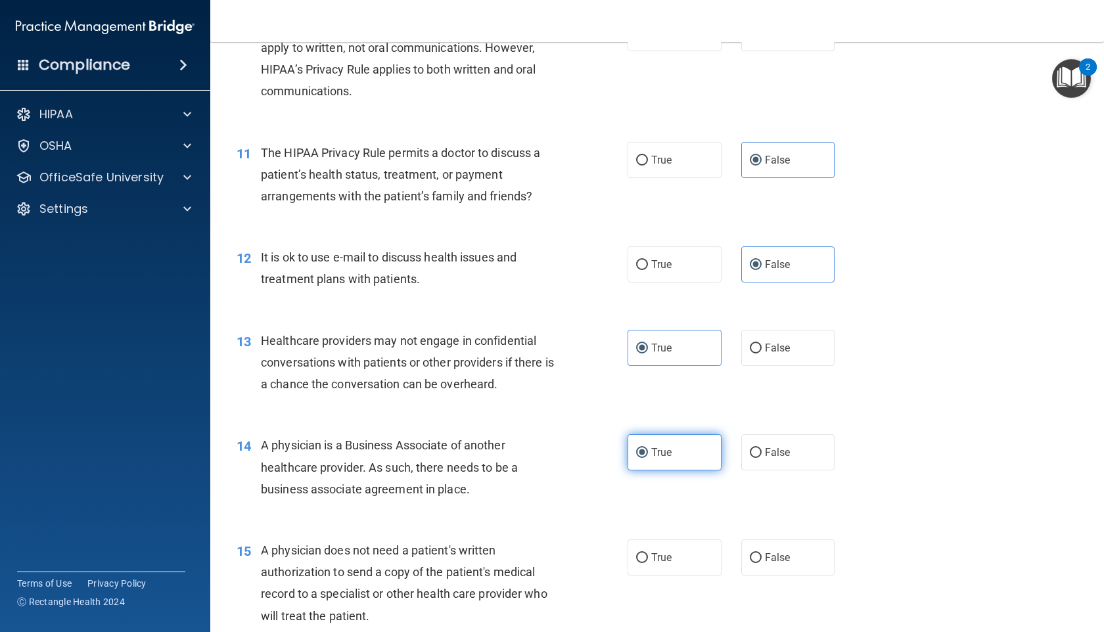
scroll to position [1123, 0]
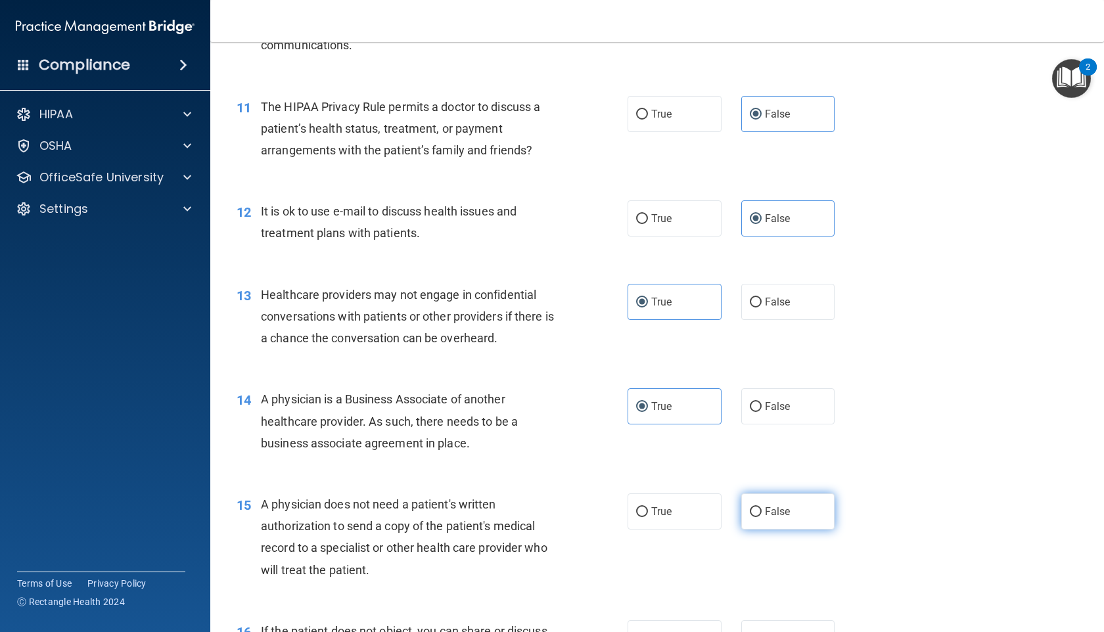
click at [757, 509] on input "False" at bounding box center [756, 512] width 12 height 10
radio input "true"
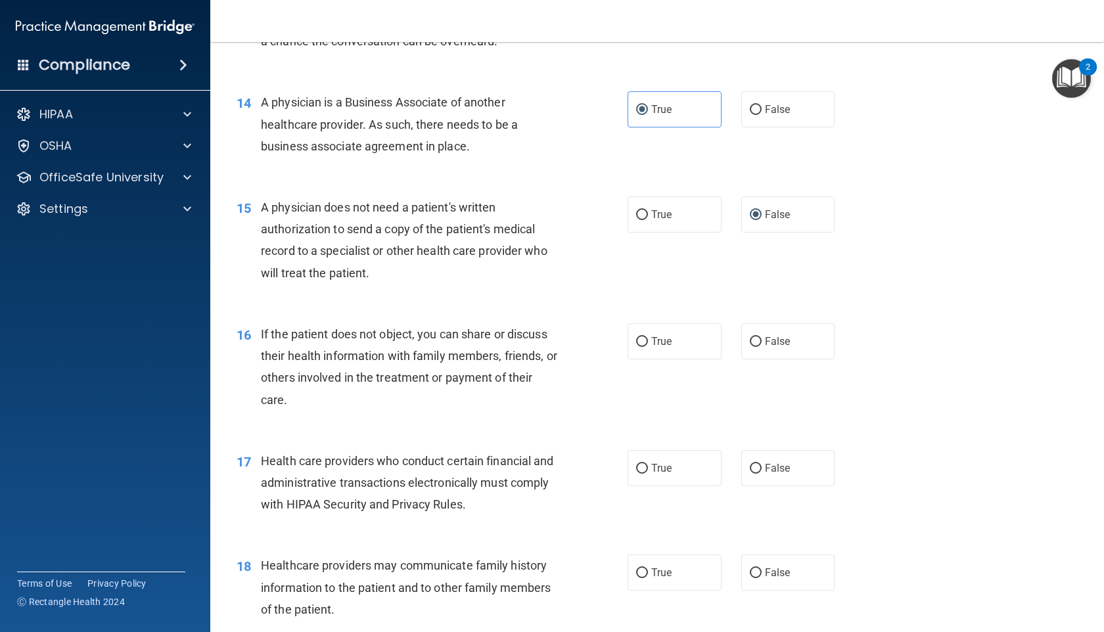
scroll to position [1425, 0]
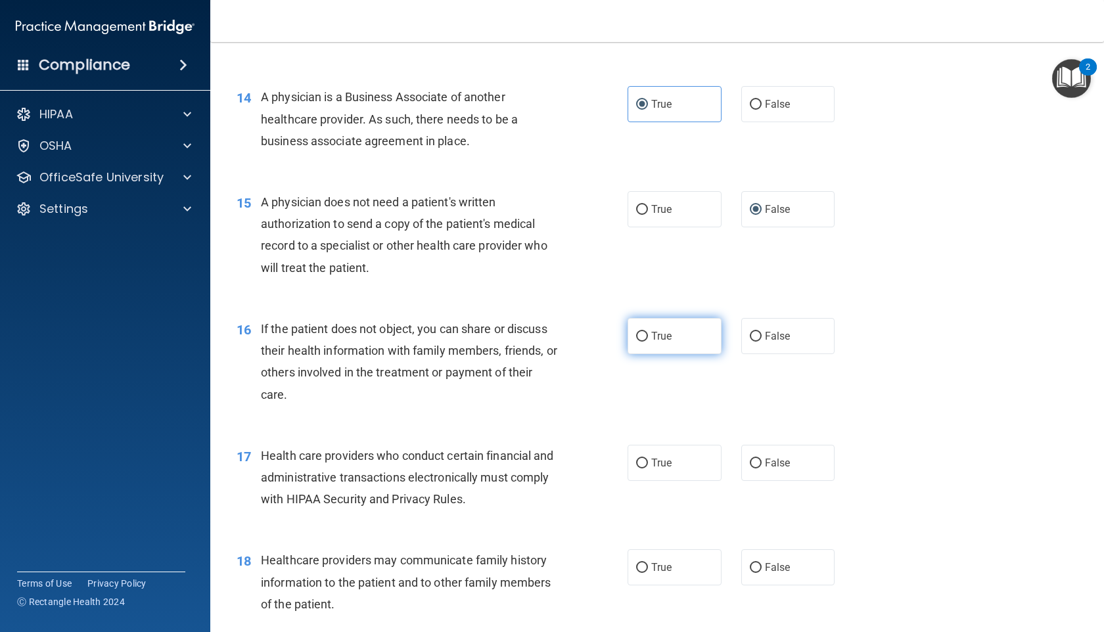
click at [708, 328] on label "True" at bounding box center [675, 336] width 94 height 36
click at [648, 332] on input "True" at bounding box center [642, 337] width 12 height 10
radio input "true"
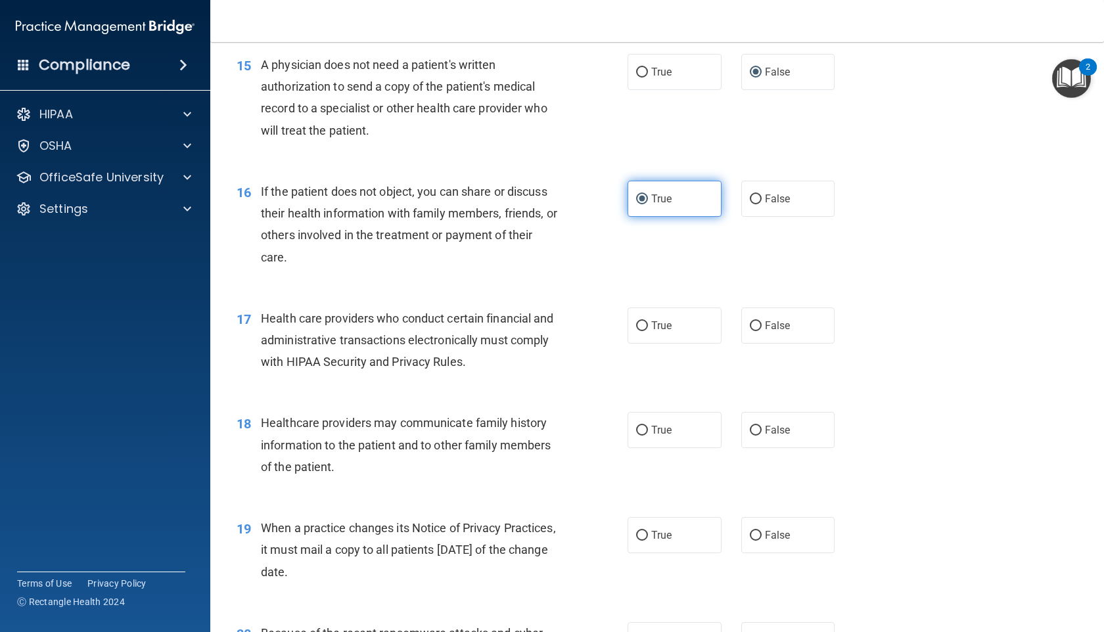
scroll to position [1565, 0]
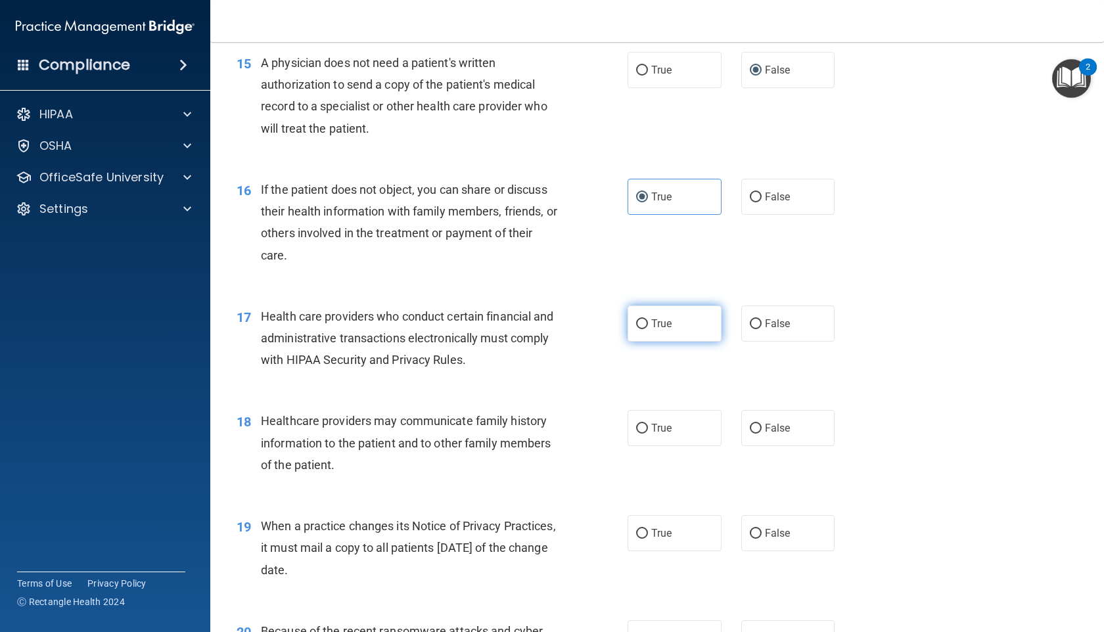
click at [708, 327] on label "True" at bounding box center [675, 324] width 94 height 36
click at [648, 327] on input "True" at bounding box center [642, 324] width 12 height 10
radio input "true"
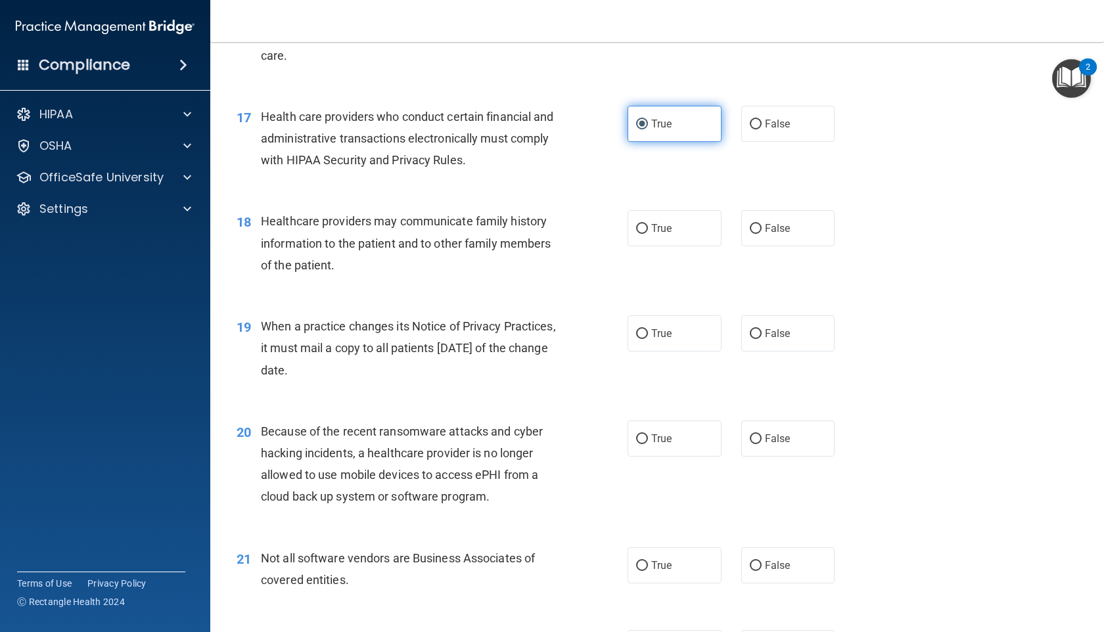
scroll to position [1762, 0]
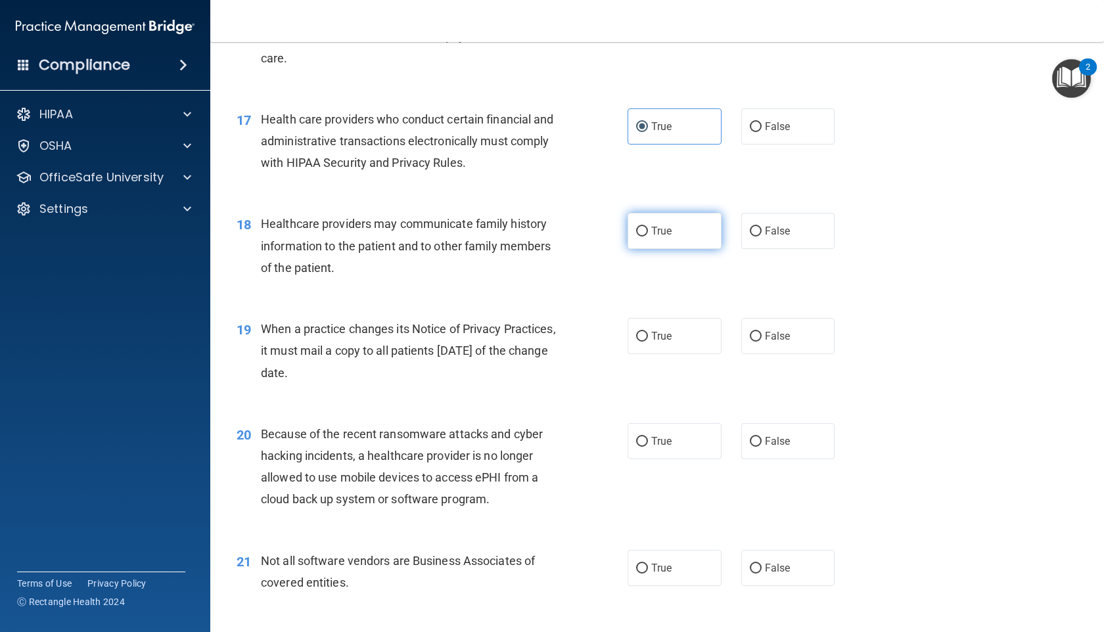
click at [674, 242] on label "True" at bounding box center [675, 231] width 94 height 36
click at [648, 237] on input "True" at bounding box center [642, 232] width 12 height 10
radio input "true"
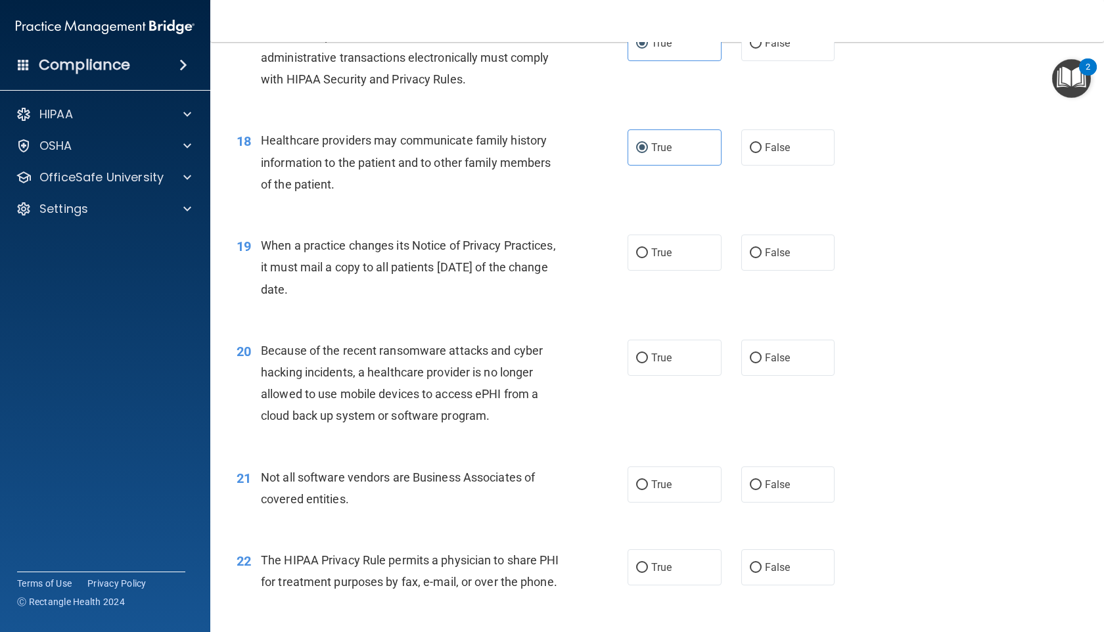
scroll to position [1847, 0]
click at [697, 249] on label "True" at bounding box center [675, 251] width 94 height 36
click at [648, 249] on input "True" at bounding box center [642, 251] width 12 height 10
radio input "true"
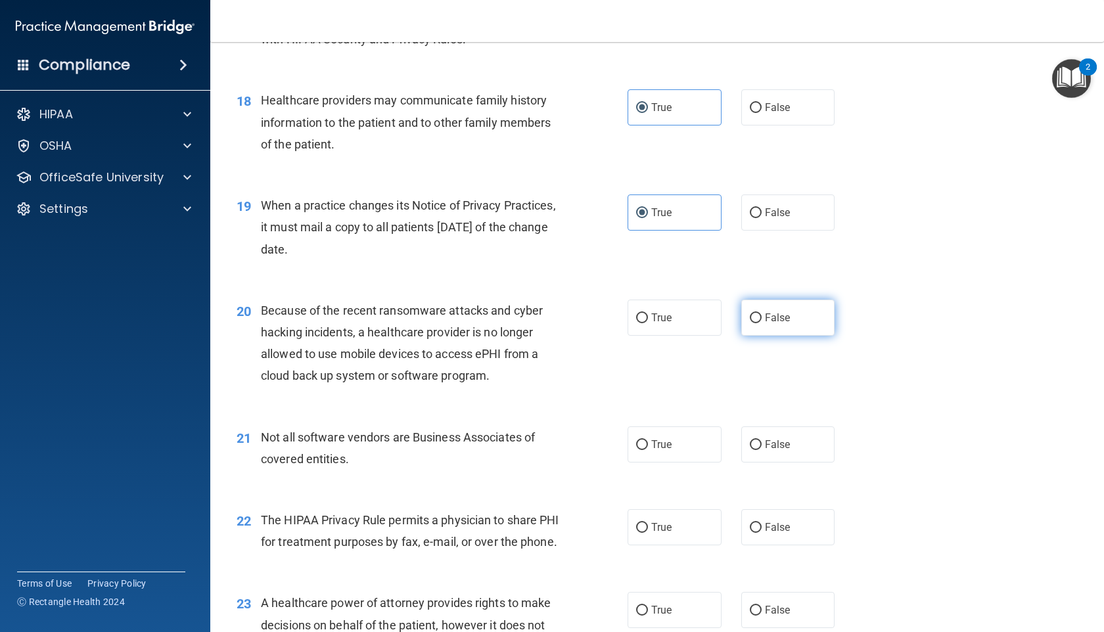
scroll to position [1892, 0]
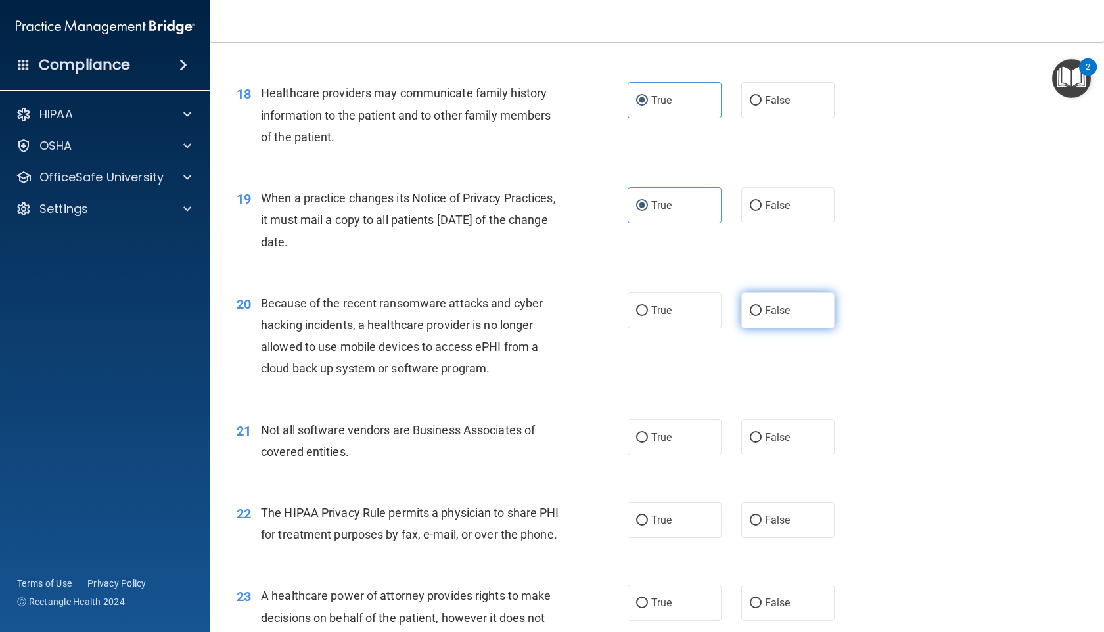
click at [748, 310] on label "False" at bounding box center [788, 310] width 94 height 36
click at [750, 310] on input "False" at bounding box center [756, 311] width 12 height 10
radio input "true"
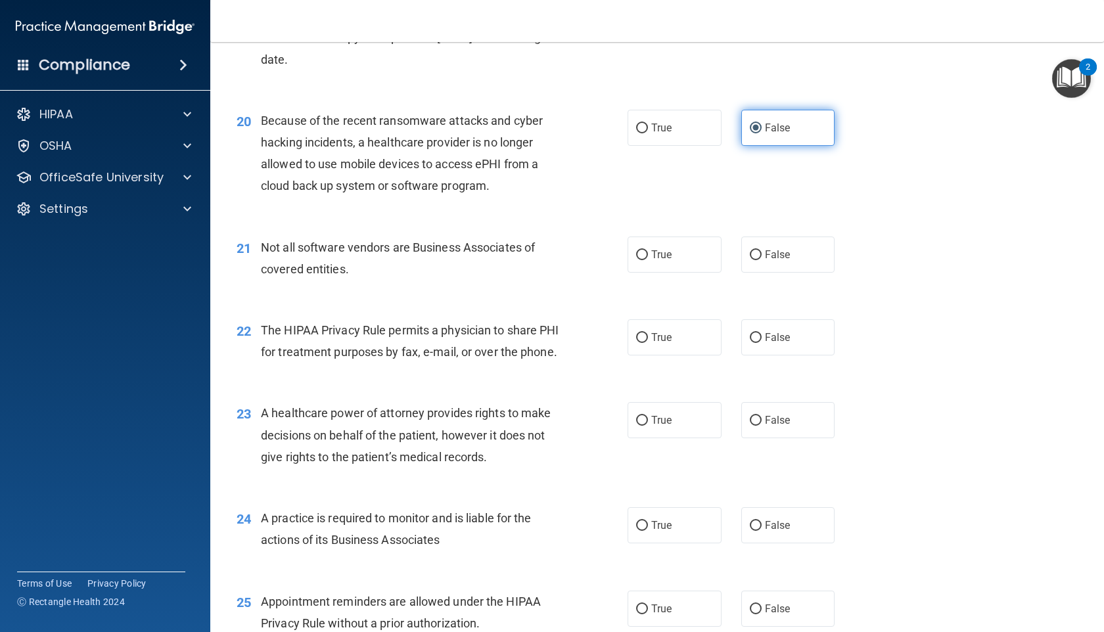
scroll to position [2076, 0]
click at [697, 257] on label "True" at bounding box center [675, 253] width 94 height 36
click at [648, 257] on input "True" at bounding box center [642, 254] width 12 height 10
radio input "true"
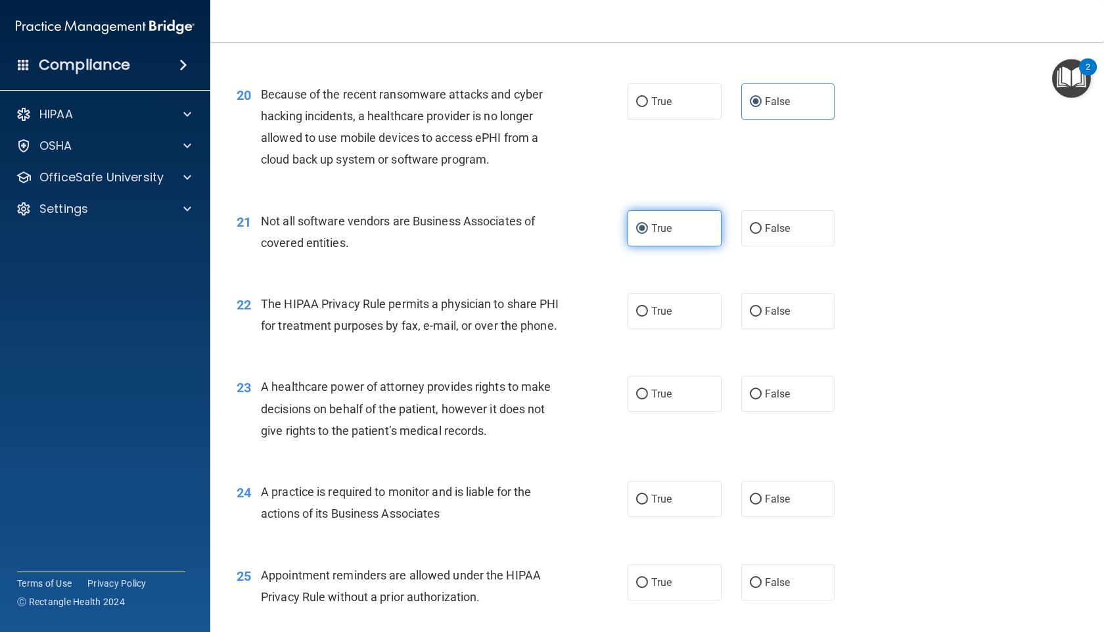
scroll to position [2111, 0]
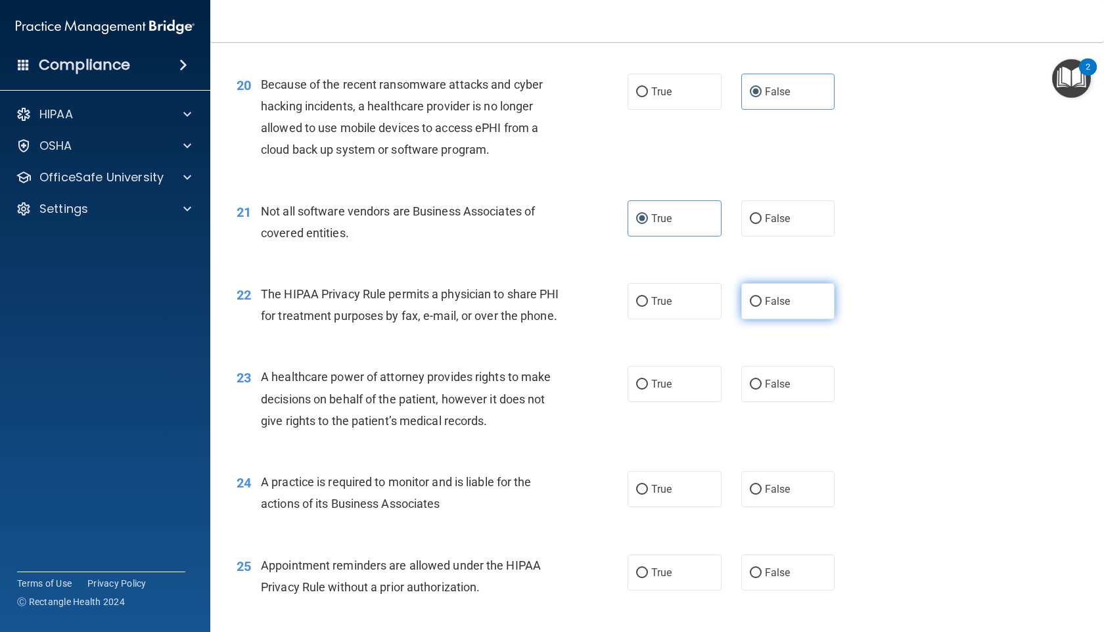
click at [750, 295] on label "False" at bounding box center [788, 301] width 94 height 36
click at [750, 297] on input "False" at bounding box center [756, 302] width 12 height 10
radio input "true"
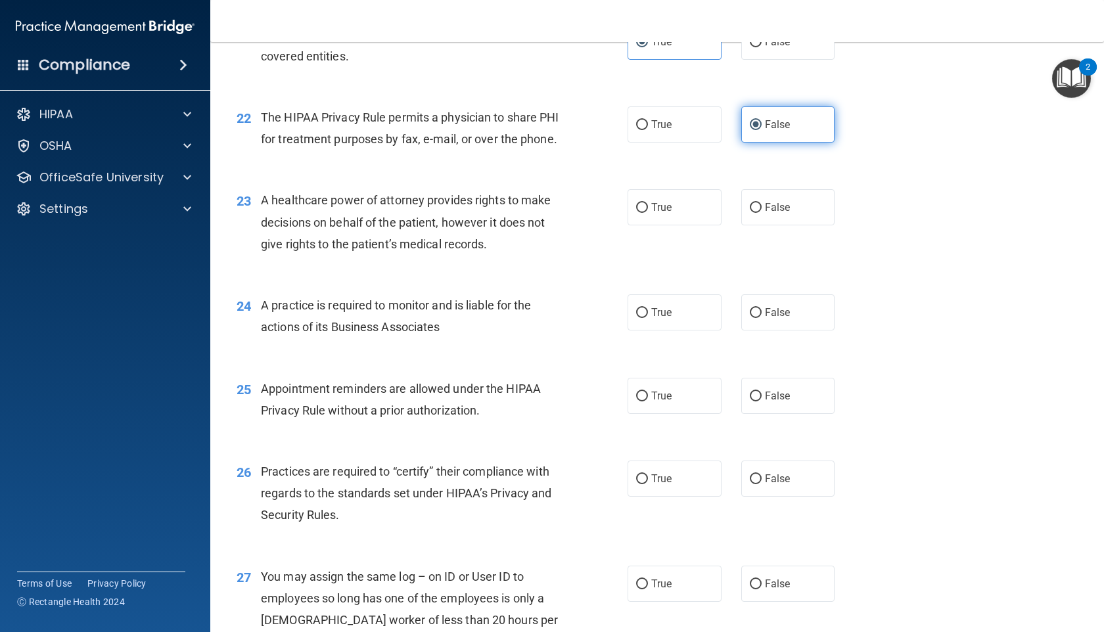
scroll to position [2300, 0]
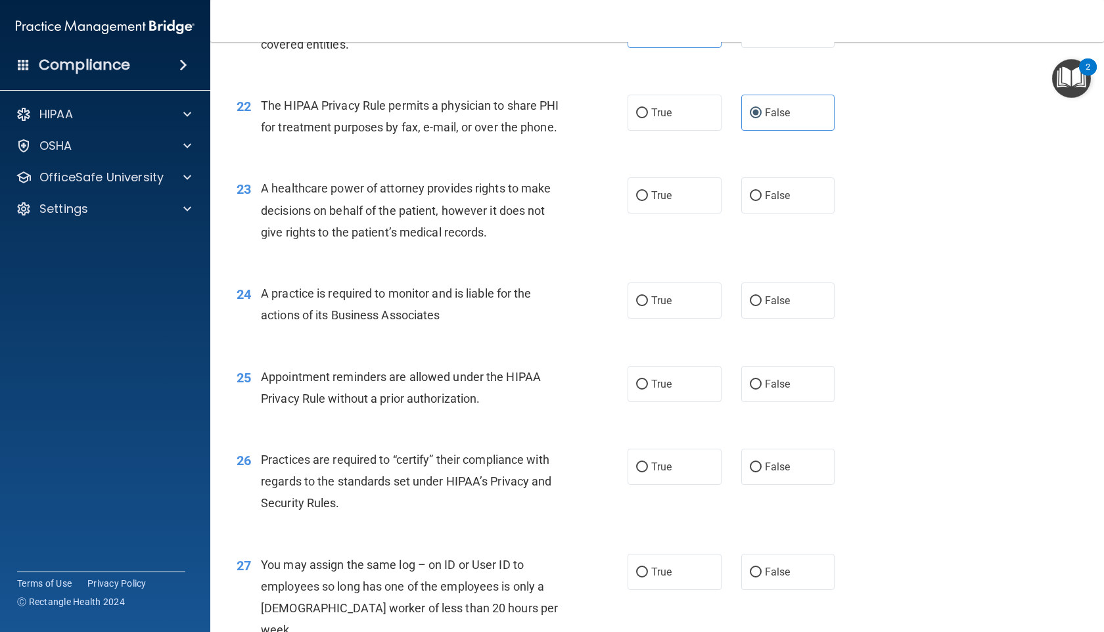
click at [730, 214] on div "True False" at bounding box center [740, 195] width 225 height 36
click at [760, 201] on input "False" at bounding box center [756, 196] width 12 height 10
radio input "true"
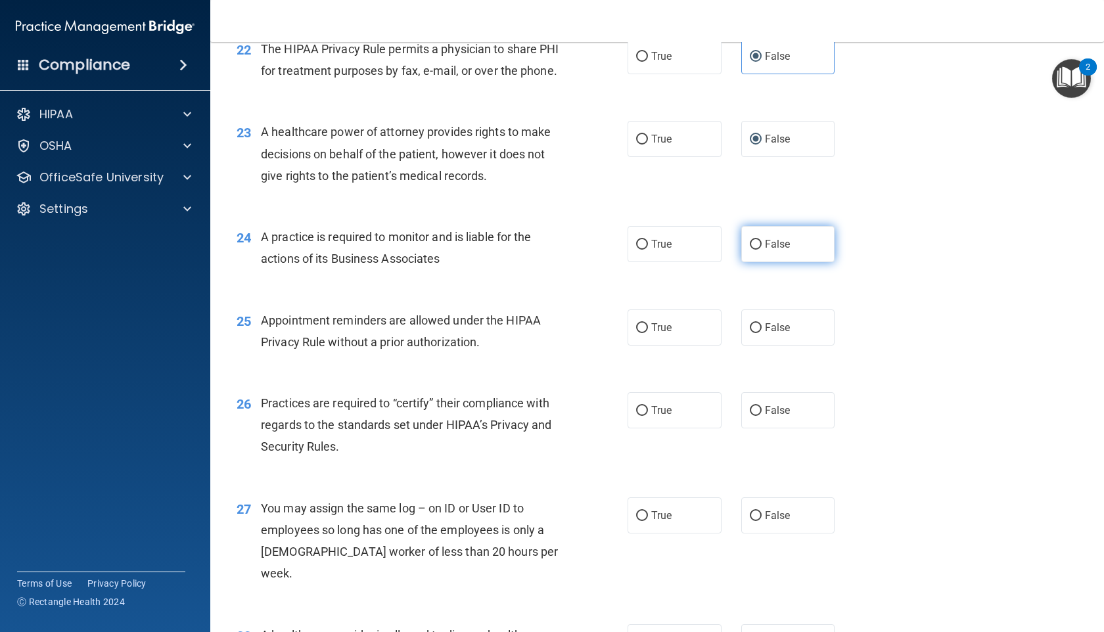
scroll to position [2356, 0]
click at [687, 263] on label "True" at bounding box center [675, 245] width 94 height 36
click at [648, 250] on input "True" at bounding box center [642, 246] width 12 height 10
radio input "true"
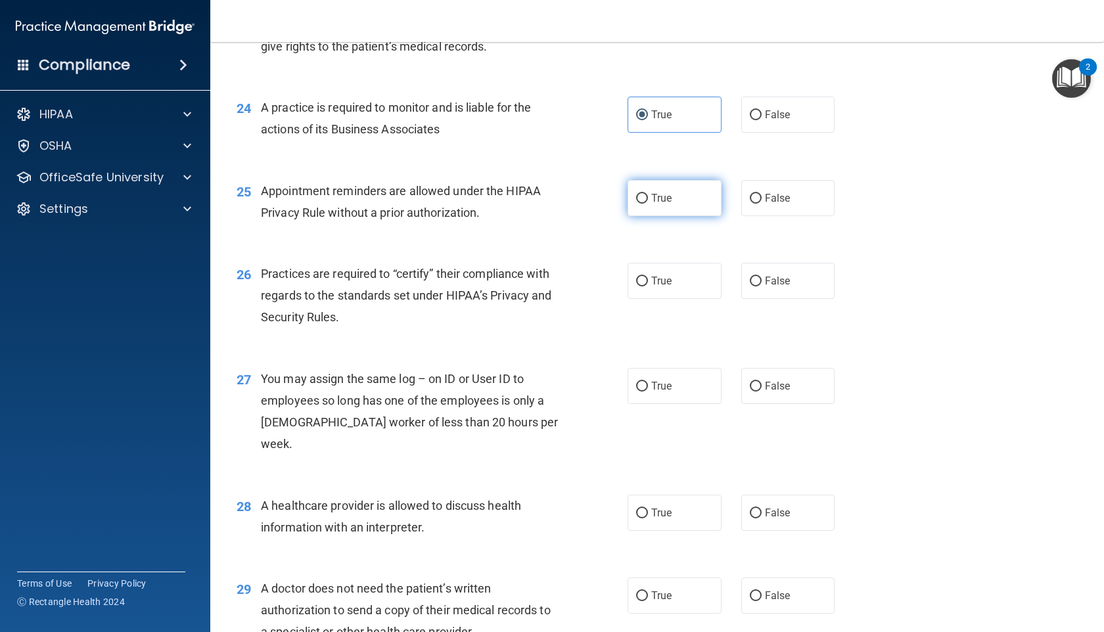
scroll to position [2490, 0]
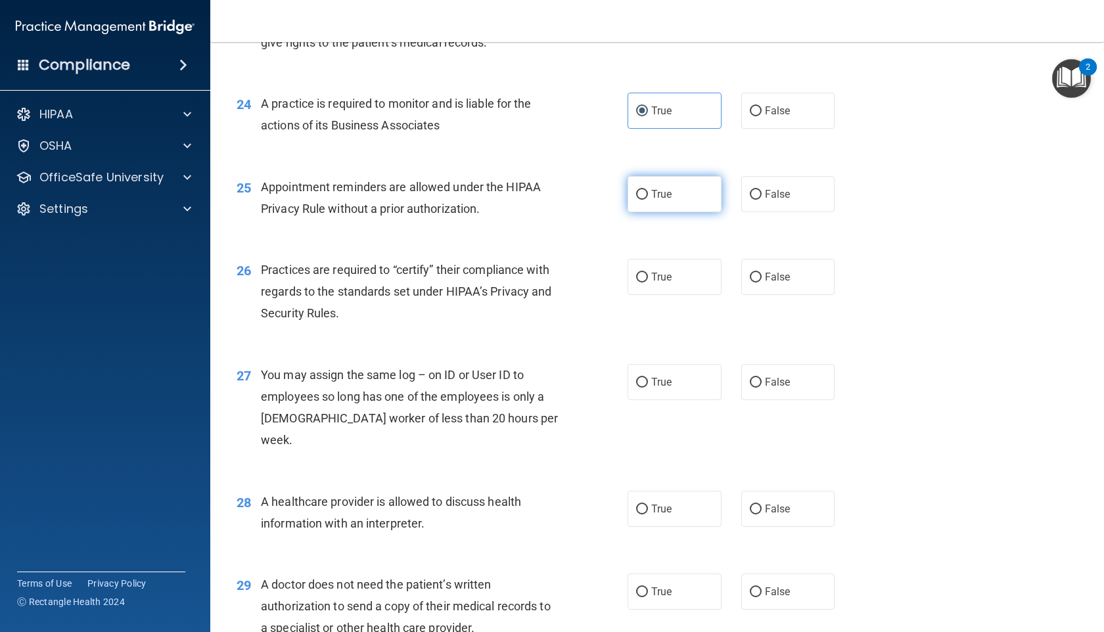
click at [685, 206] on label "True" at bounding box center [675, 194] width 94 height 36
click at [648, 200] on input "True" at bounding box center [642, 195] width 12 height 10
radio input "true"
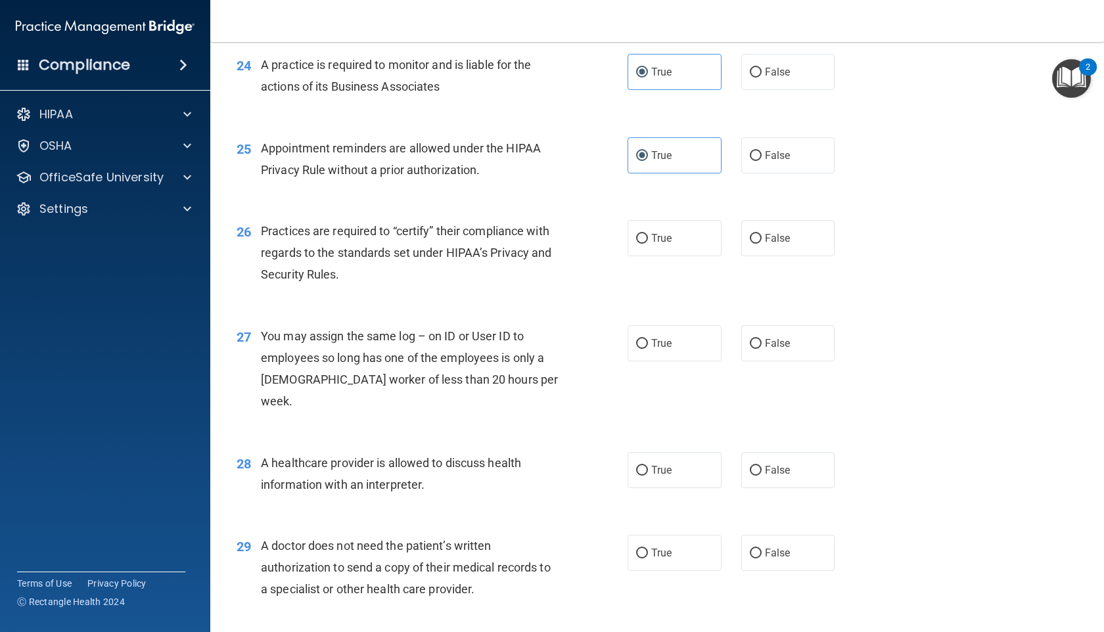
scroll to position [2536, 0]
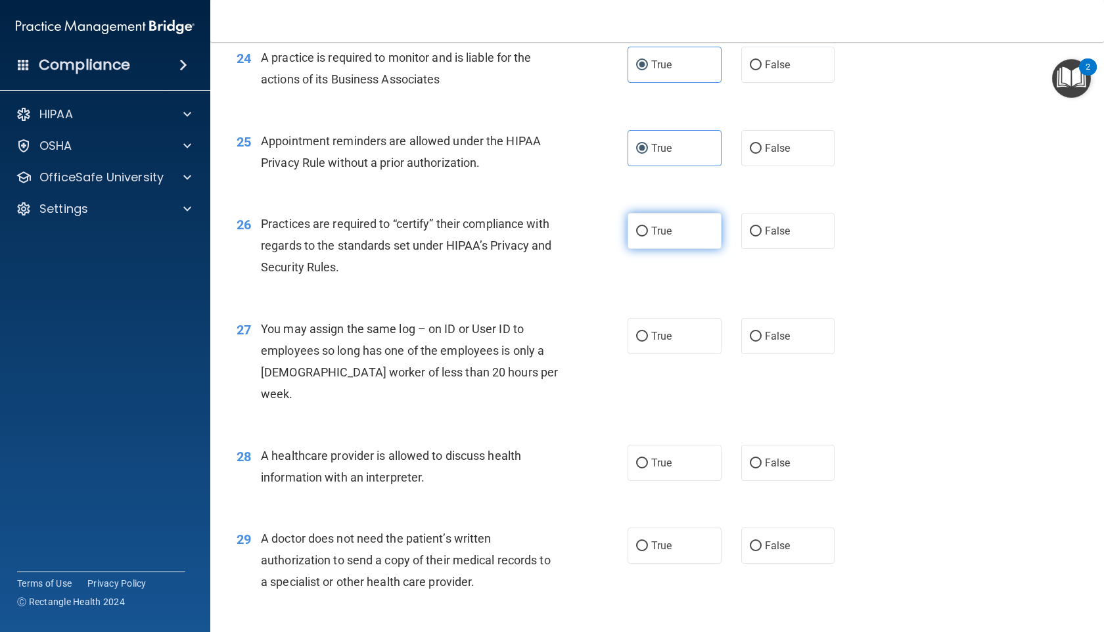
click at [684, 249] on label "True" at bounding box center [675, 231] width 94 height 36
click at [648, 237] on input "True" at bounding box center [642, 232] width 12 height 10
radio input "true"
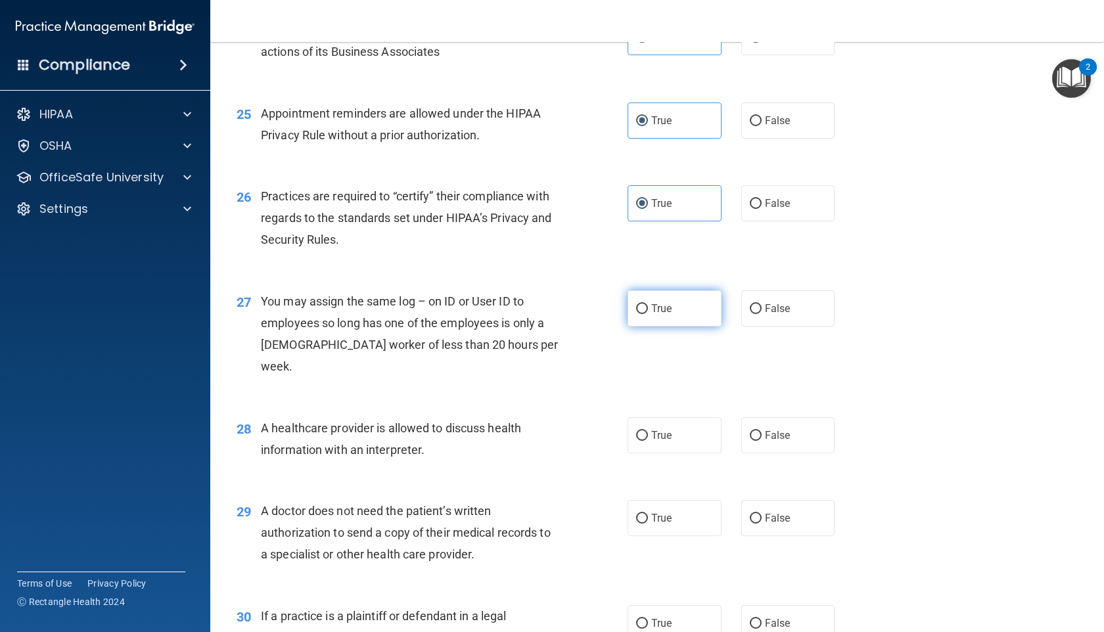
scroll to position [2579, 0]
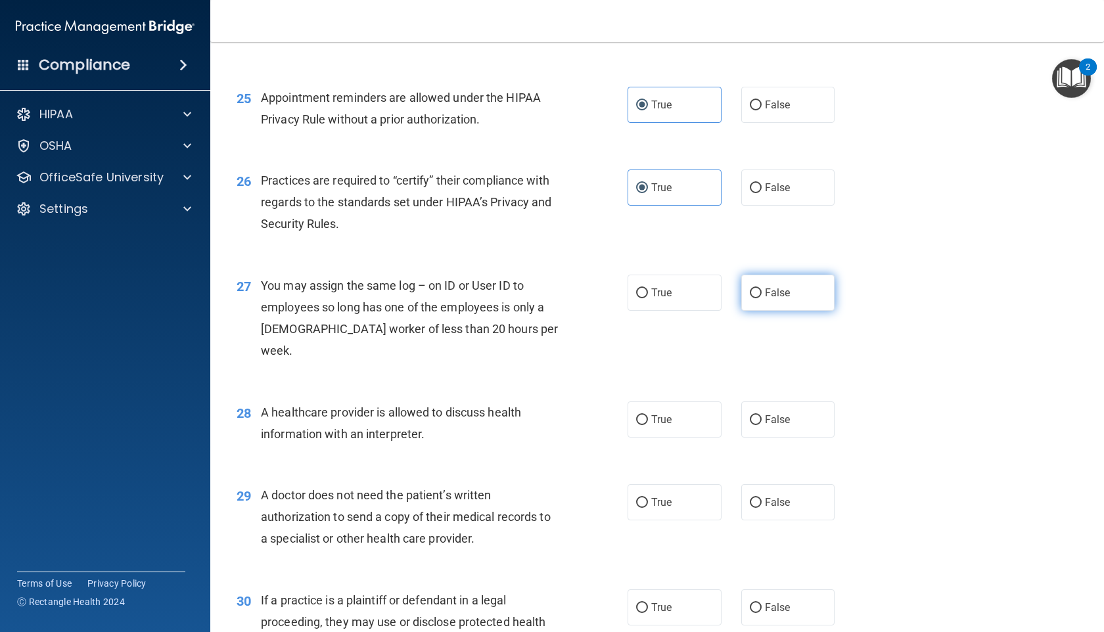
click at [760, 304] on label "False" at bounding box center [788, 293] width 94 height 36
click at [760, 298] on input "False" at bounding box center [756, 293] width 12 height 10
radio input "true"
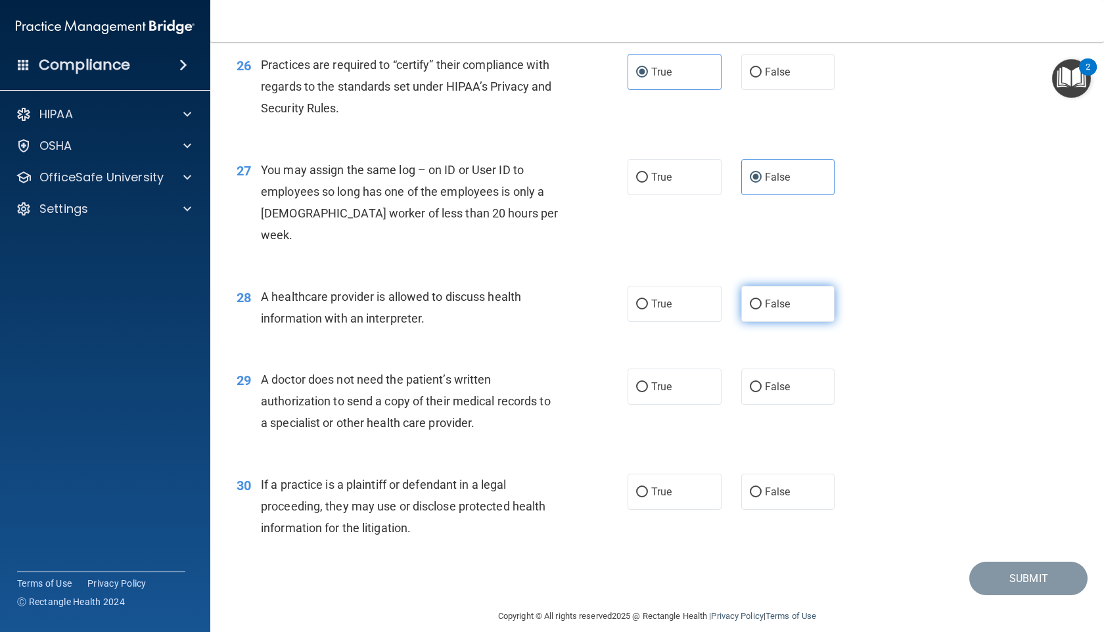
scroll to position [2711, 0]
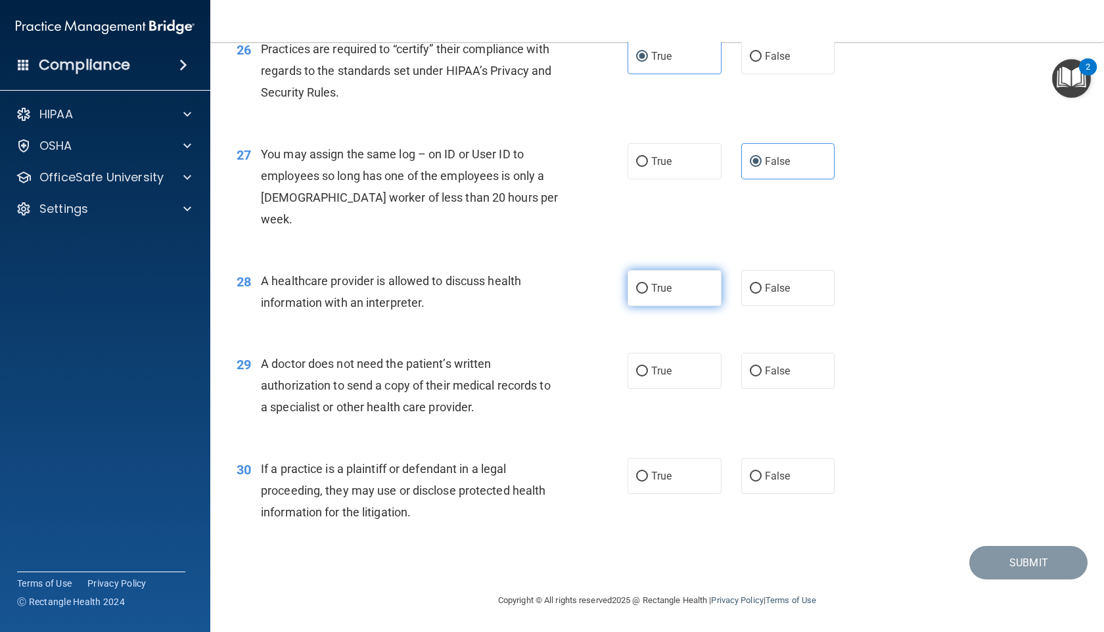
click at [691, 290] on label "True" at bounding box center [675, 288] width 94 height 36
click at [648, 290] on input "True" at bounding box center [642, 289] width 12 height 10
radio input "true"
click at [751, 367] on input "False" at bounding box center [756, 372] width 12 height 10
radio input "true"
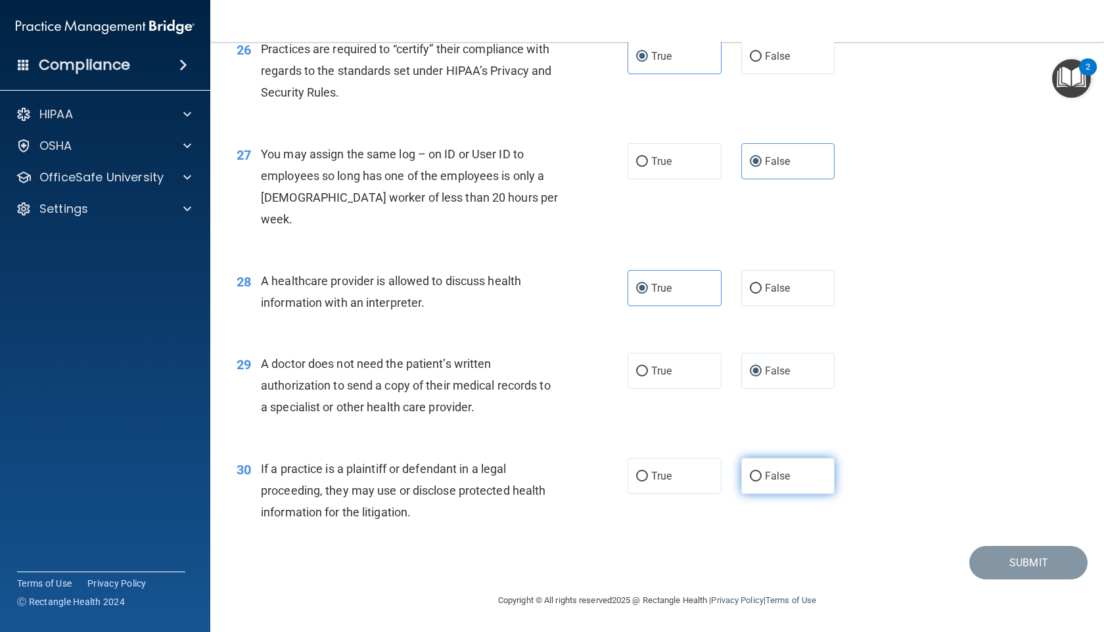
click at [756, 477] on input "False" at bounding box center [756, 477] width 12 height 10
radio input "true"
click at [990, 564] on button "Submit" at bounding box center [1028, 563] width 118 height 34
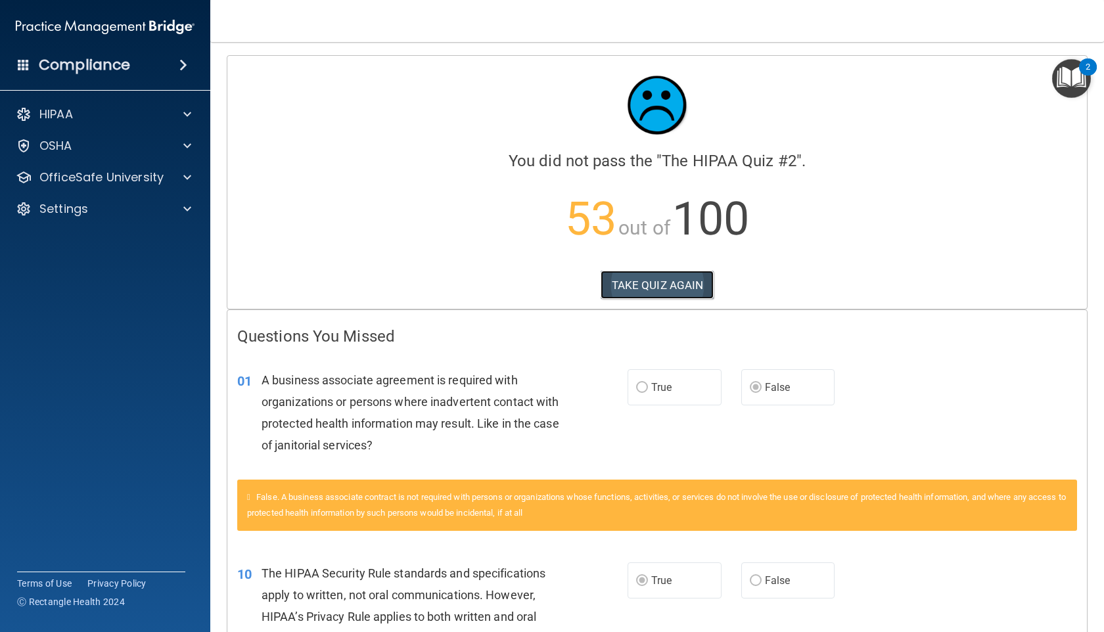
click at [649, 288] on button "TAKE QUIZ AGAIN" at bounding box center [658, 285] width 114 height 29
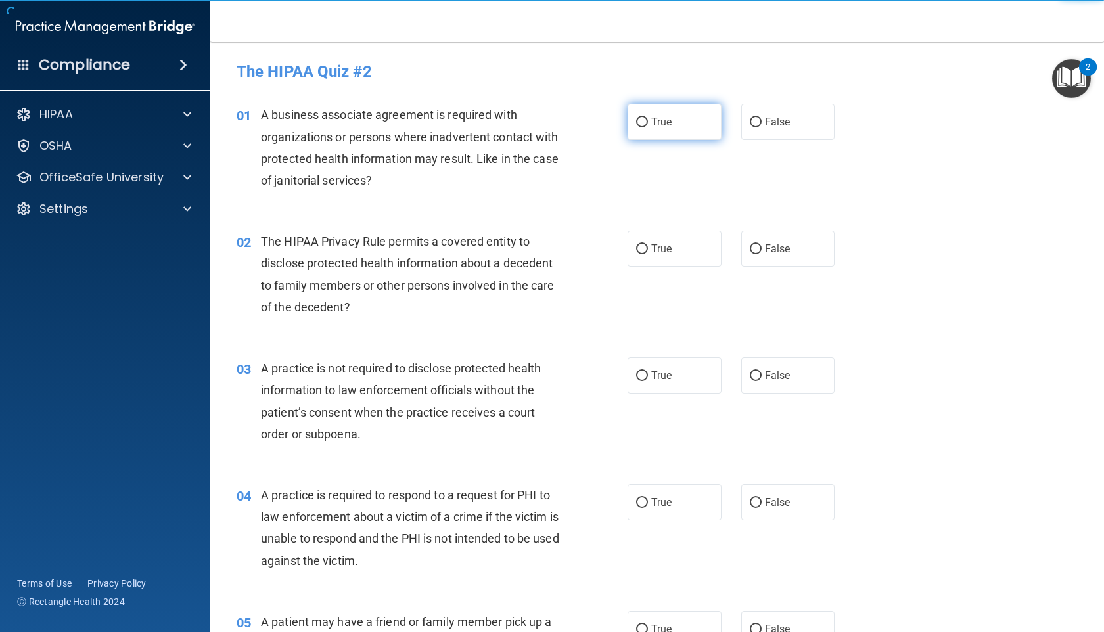
click at [656, 128] on span "True" at bounding box center [661, 122] width 20 height 12
click at [648, 127] on input "True" at bounding box center [642, 123] width 12 height 10
radio input "true"
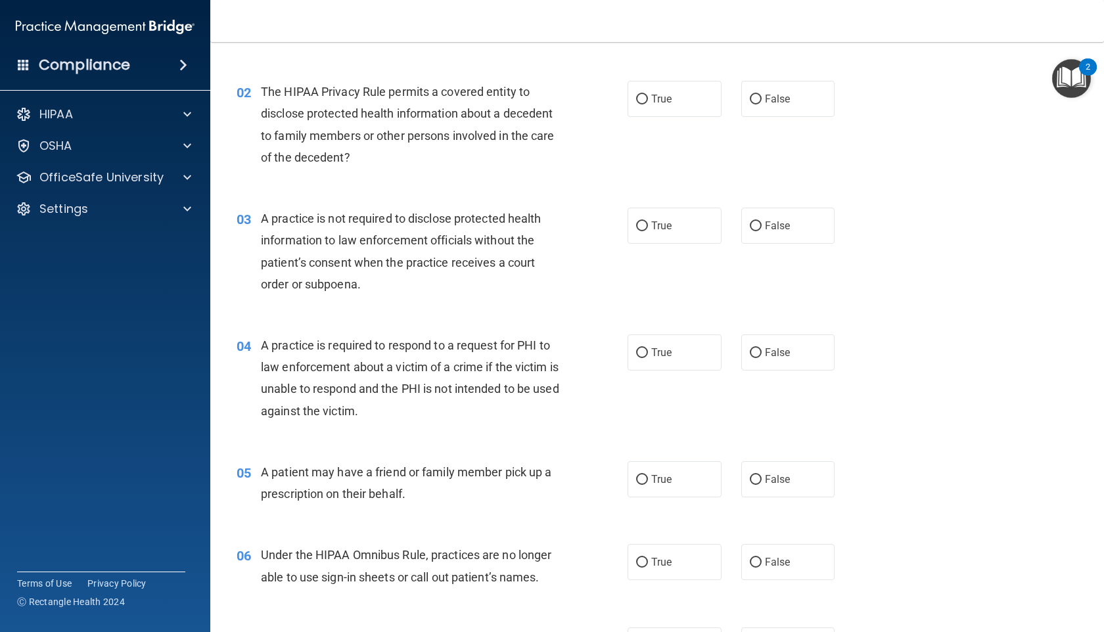
scroll to position [154, 0]
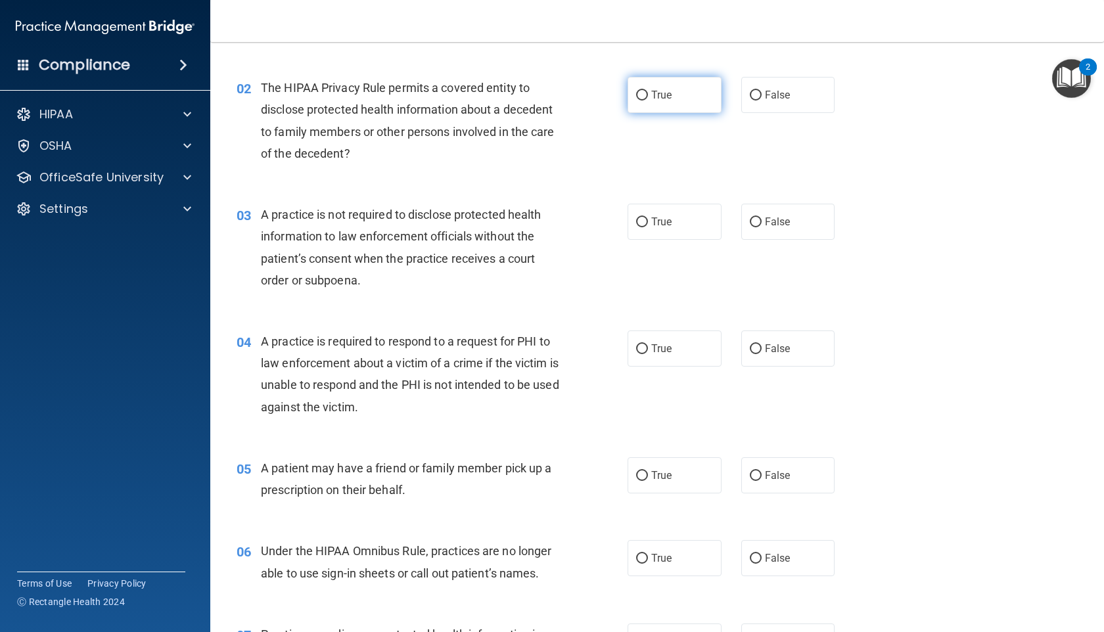
click at [647, 99] on input "True" at bounding box center [642, 96] width 12 height 10
radio input "true"
click at [754, 227] on input "False" at bounding box center [756, 223] width 12 height 10
radio input "true"
click at [676, 362] on label "True" at bounding box center [675, 349] width 94 height 36
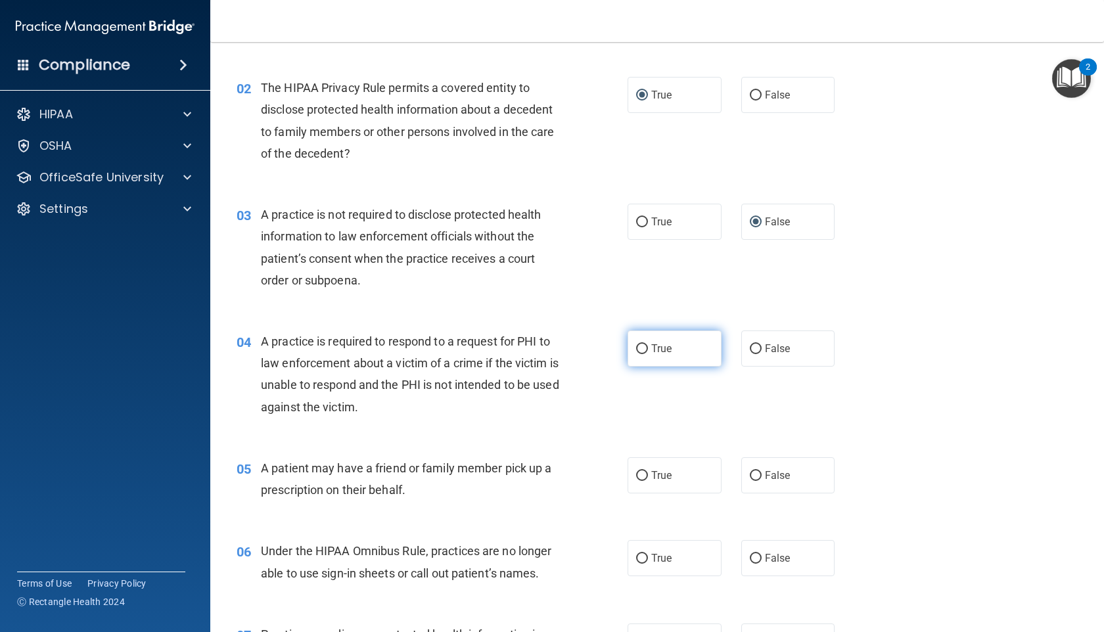
click at [648, 354] on input "True" at bounding box center [642, 349] width 12 height 10
radio input "true"
click at [666, 459] on label "True" at bounding box center [675, 475] width 94 height 36
click at [648, 471] on input "True" at bounding box center [642, 476] width 12 height 10
radio input "true"
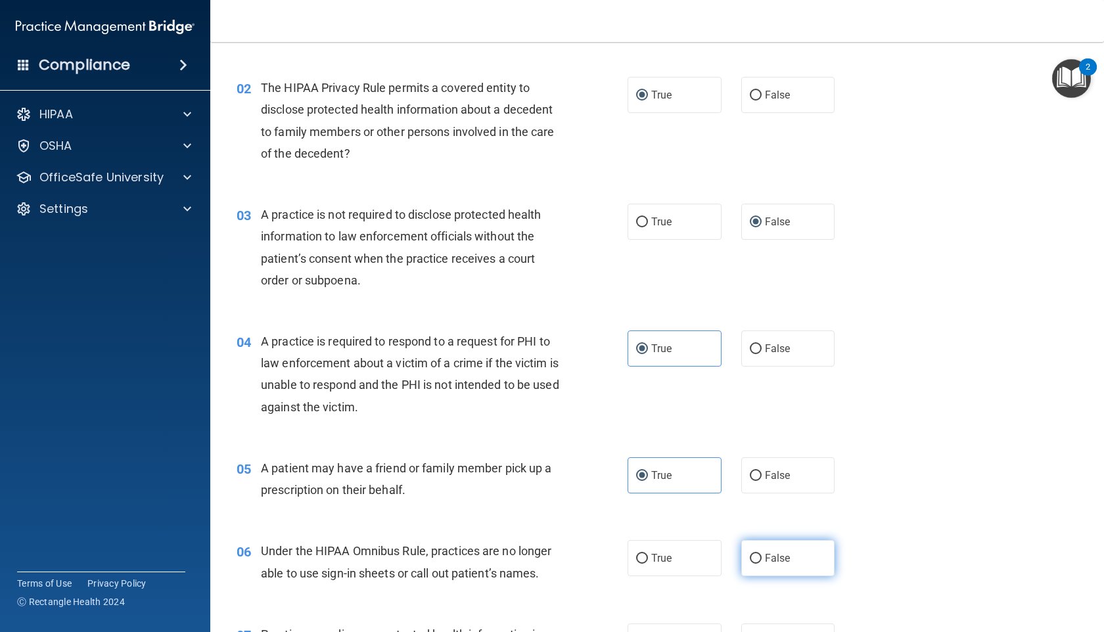
click at [754, 556] on input "False" at bounding box center [756, 559] width 12 height 10
radio input "true"
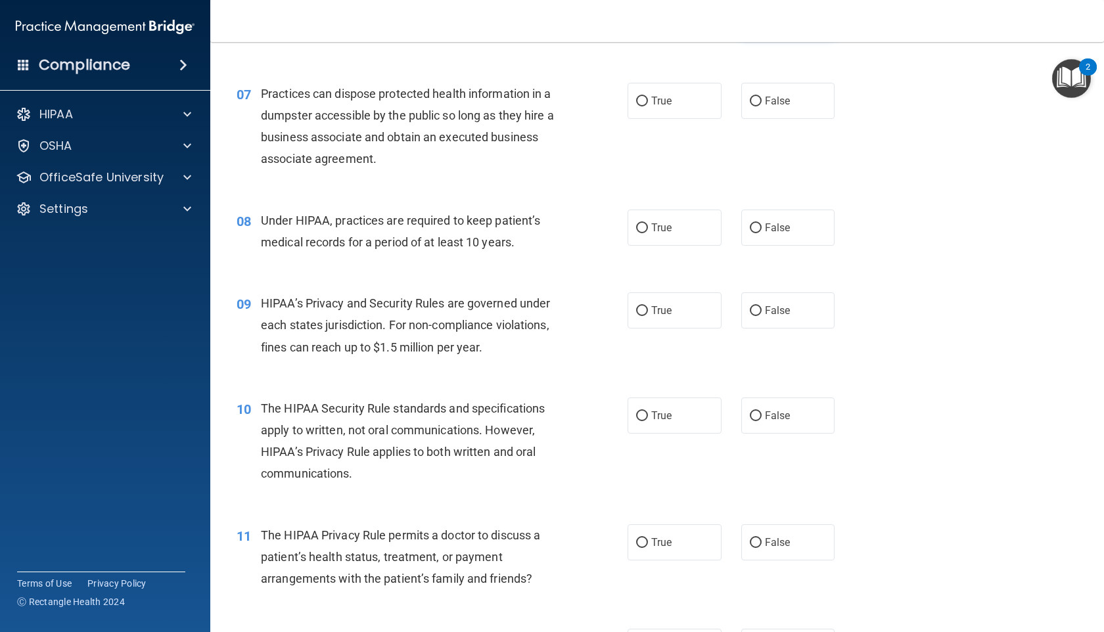
scroll to position [701, 0]
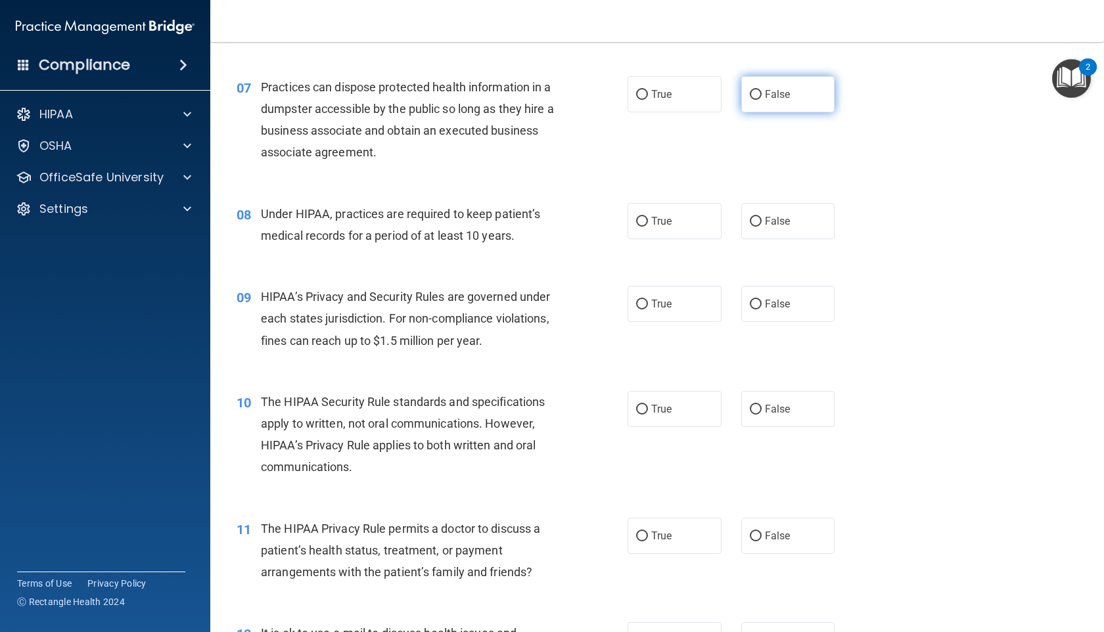
click at [758, 104] on label "False" at bounding box center [788, 94] width 94 height 36
click at [758, 100] on input "False" at bounding box center [756, 95] width 12 height 10
radio input "true"
click at [684, 214] on label "True" at bounding box center [675, 221] width 94 height 36
click at [648, 217] on input "True" at bounding box center [642, 222] width 12 height 10
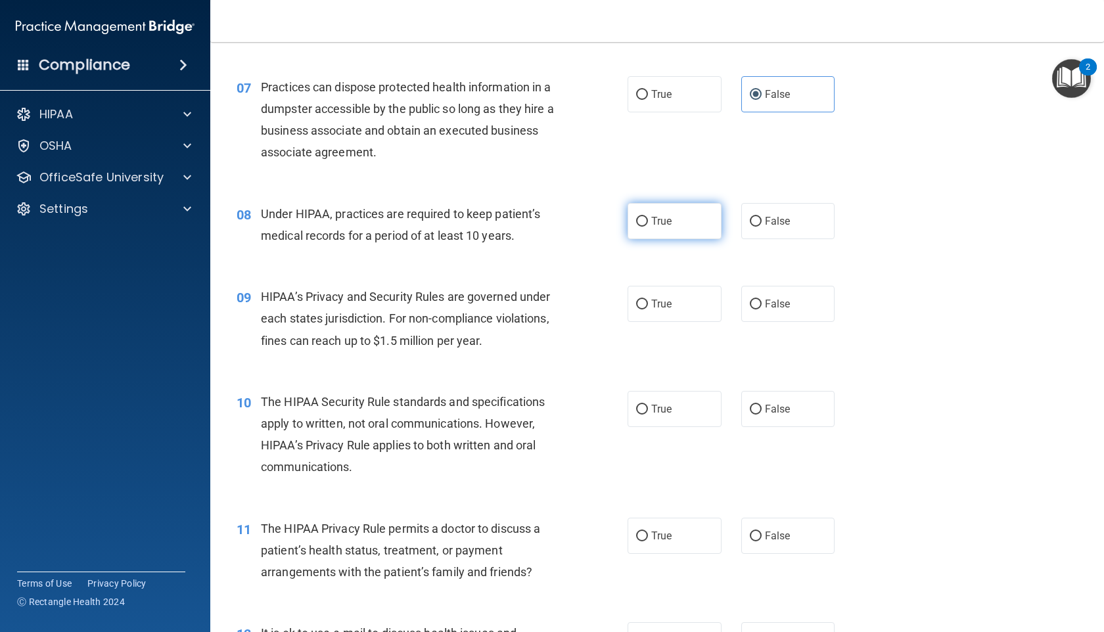
radio input "true"
click at [756, 304] on input "False" at bounding box center [756, 305] width 12 height 10
radio input "true"
click at [777, 385] on div "10 The HIPAA Security Rule standards and specifications apply to written, not o…" at bounding box center [657, 438] width 861 height 127
click at [777, 403] on span "False" at bounding box center [778, 409] width 26 height 12
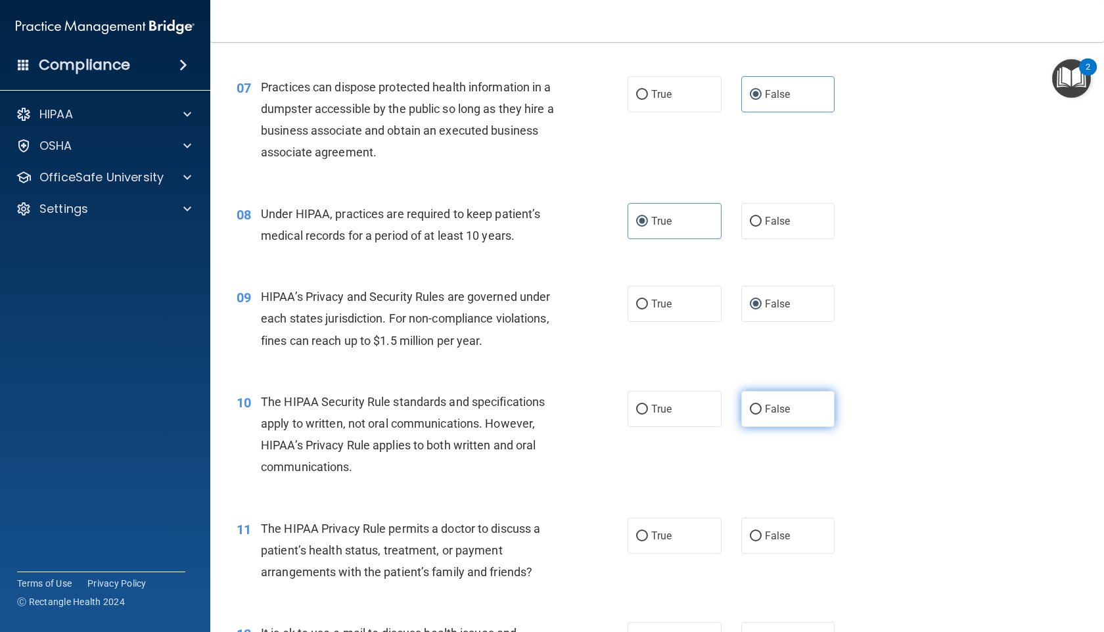
click at [762, 405] on input "False" at bounding box center [756, 410] width 12 height 10
radio input "true"
click at [697, 539] on label "True" at bounding box center [675, 536] width 94 height 36
click at [648, 539] on input "True" at bounding box center [642, 537] width 12 height 10
radio input "true"
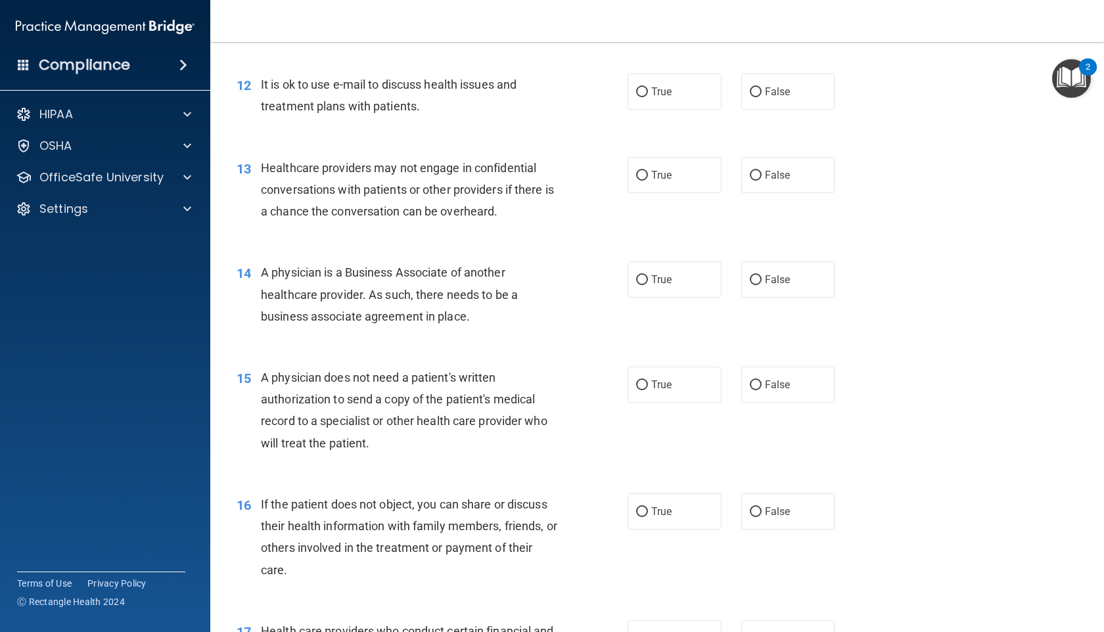
scroll to position [1254, 0]
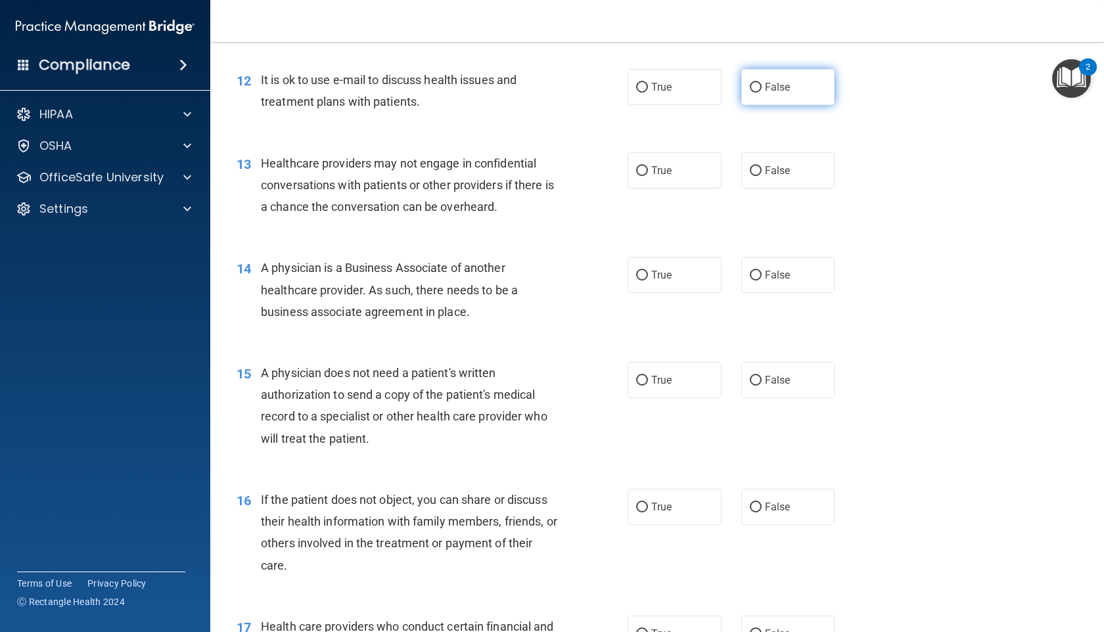
click at [750, 93] on input "False" at bounding box center [756, 88] width 12 height 10
radio input "true"
click at [681, 171] on label "True" at bounding box center [675, 170] width 94 height 36
click at [648, 171] on input "True" at bounding box center [642, 171] width 12 height 10
radio input "true"
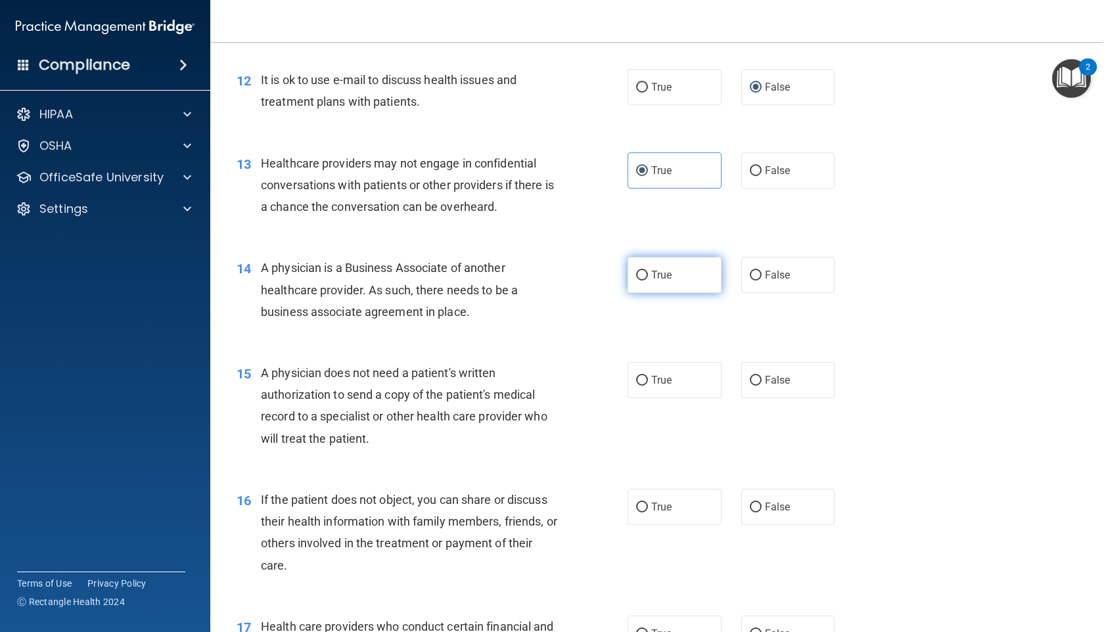
click at [677, 286] on label "True" at bounding box center [675, 275] width 94 height 36
click at [648, 281] on input "True" at bounding box center [642, 276] width 12 height 10
radio input "true"
click at [750, 382] on input "False" at bounding box center [756, 381] width 12 height 10
radio input "true"
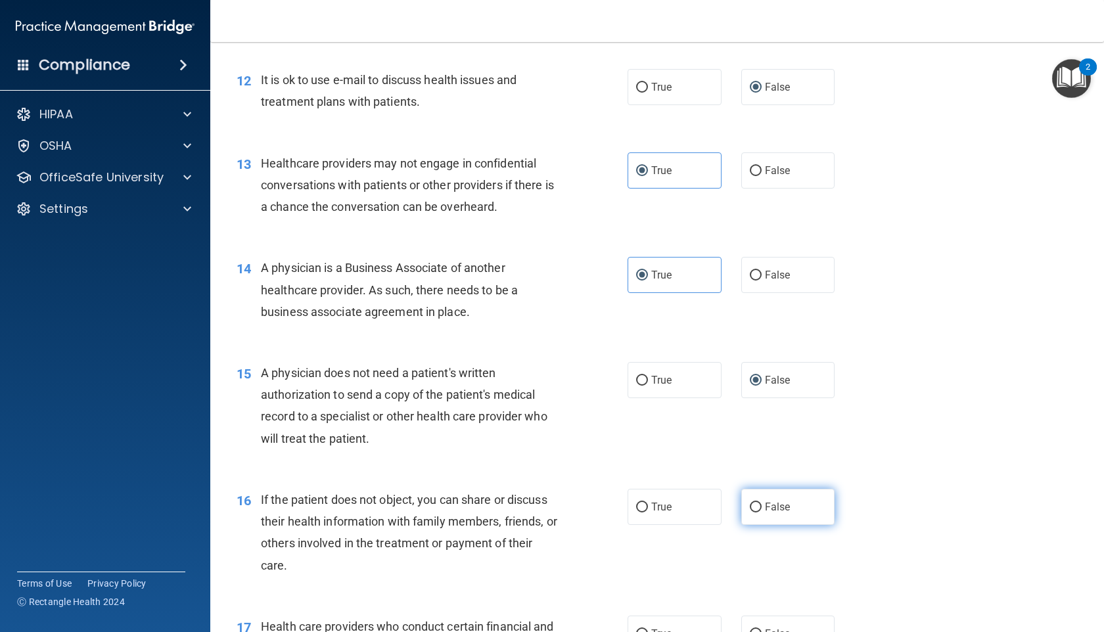
click at [772, 511] on span "False" at bounding box center [778, 507] width 26 height 12
click at [762, 511] on input "False" at bounding box center [756, 508] width 12 height 10
radio input "true"
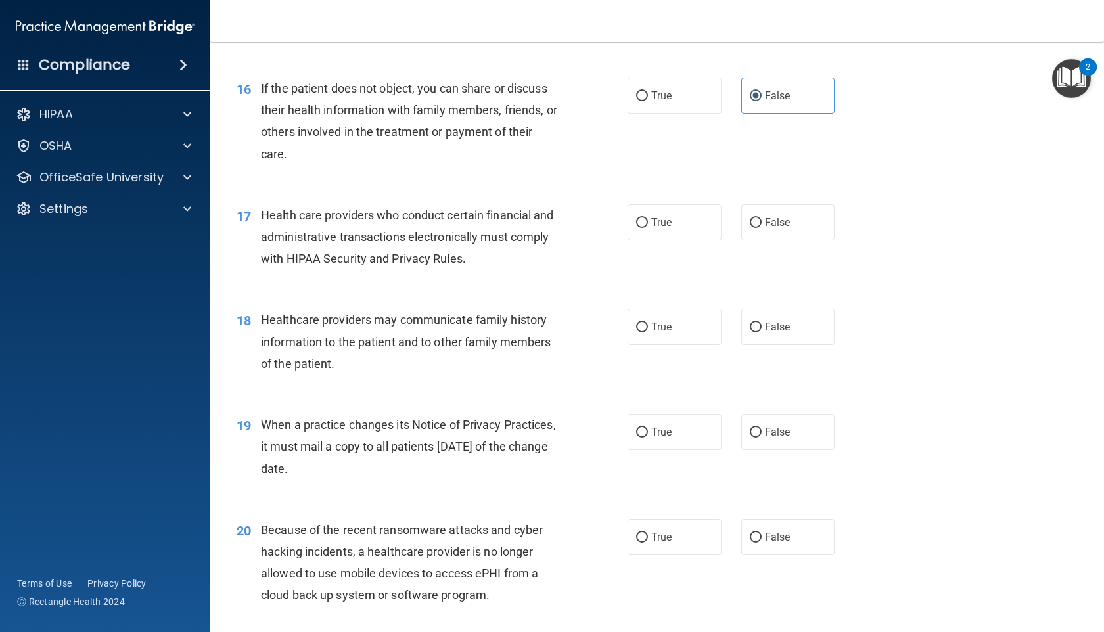
scroll to position [1664, 0]
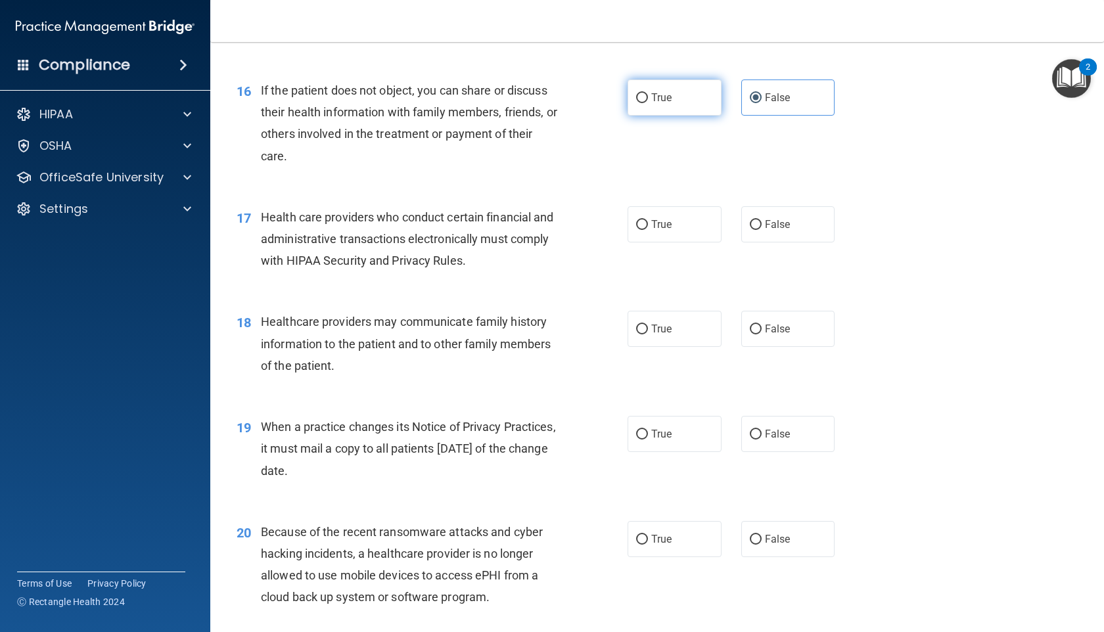
click at [719, 103] on label "True" at bounding box center [675, 98] width 94 height 36
click at [648, 103] on input "True" at bounding box center [642, 98] width 12 height 10
radio input "true"
radio input "false"
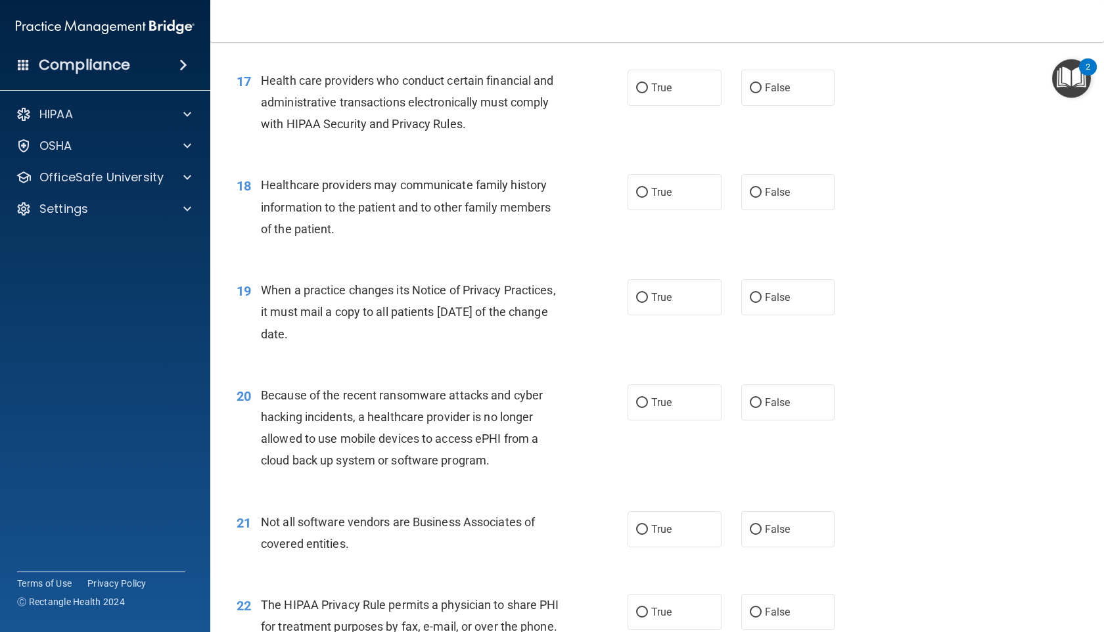
scroll to position [1799, 0]
click at [684, 90] on label "True" at bounding box center [675, 89] width 94 height 36
click at [648, 90] on input "True" at bounding box center [642, 90] width 12 height 10
radio input "true"
click at [702, 194] on label "True" at bounding box center [675, 193] width 94 height 36
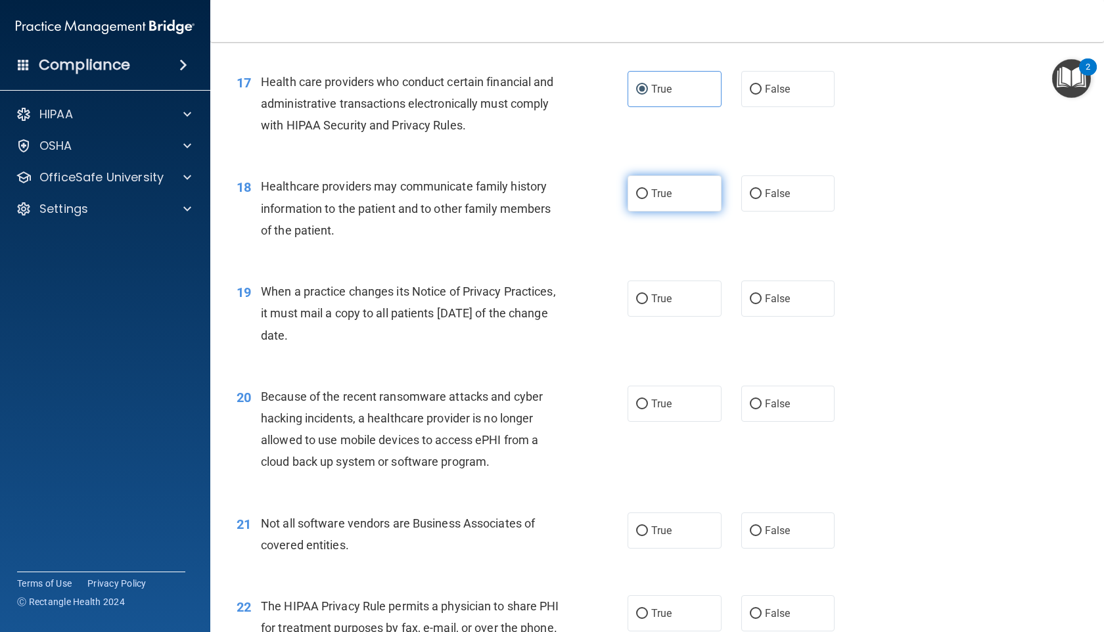
click at [648, 194] on input "True" at bounding box center [642, 194] width 12 height 10
radio input "true"
click at [688, 314] on label "True" at bounding box center [675, 299] width 94 height 36
click at [648, 304] on input "True" at bounding box center [642, 299] width 12 height 10
radio input "true"
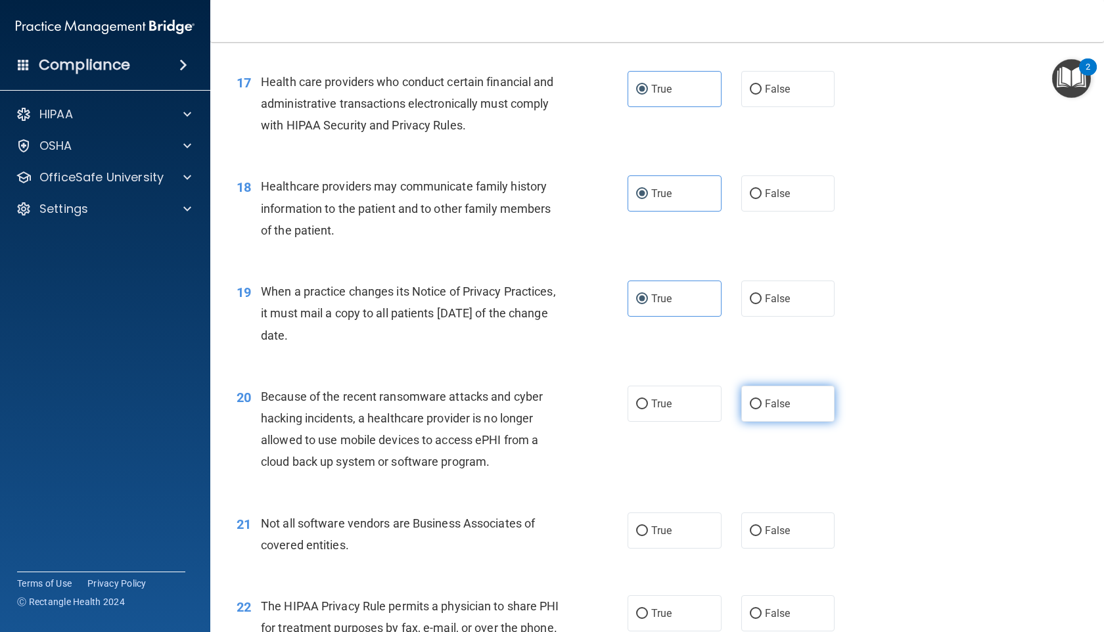
click at [755, 403] on input "False" at bounding box center [756, 405] width 12 height 10
radio input "true"
click at [674, 525] on label "True" at bounding box center [675, 531] width 94 height 36
click at [648, 526] on input "True" at bounding box center [642, 531] width 12 height 10
radio input "true"
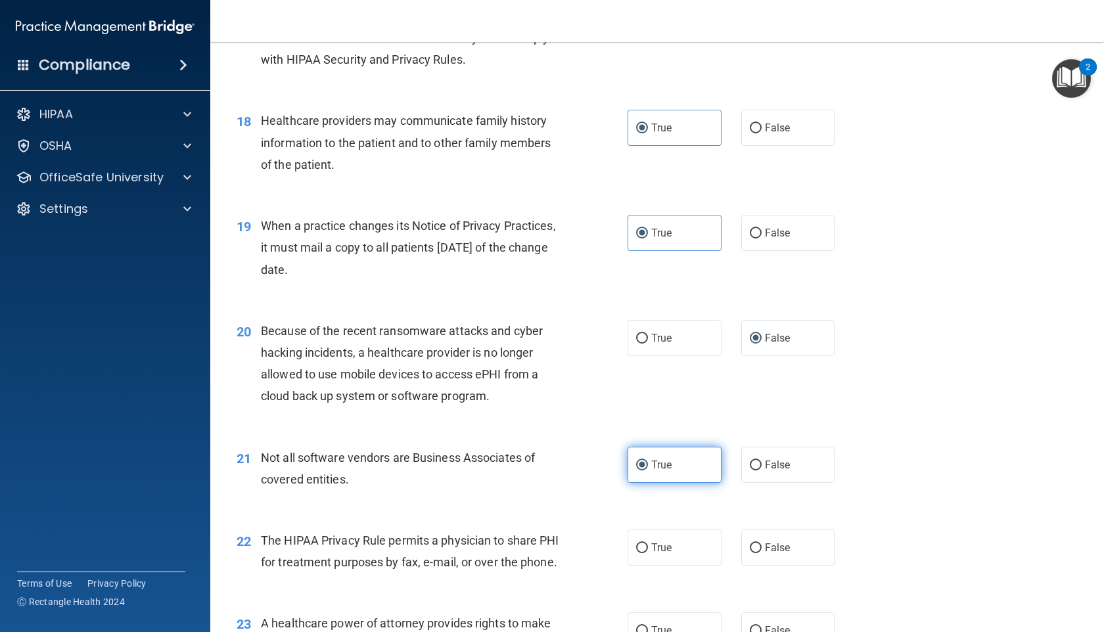
scroll to position [1866, 0]
click at [674, 526] on div "22 The HIPAA Privacy Rule permits a physician to share PHI for treatment purpos…" at bounding box center [657, 553] width 861 height 83
click at [674, 537] on label "True" at bounding box center [675, 546] width 94 height 36
click at [648, 542] on input "True" at bounding box center [642, 547] width 12 height 10
radio input "true"
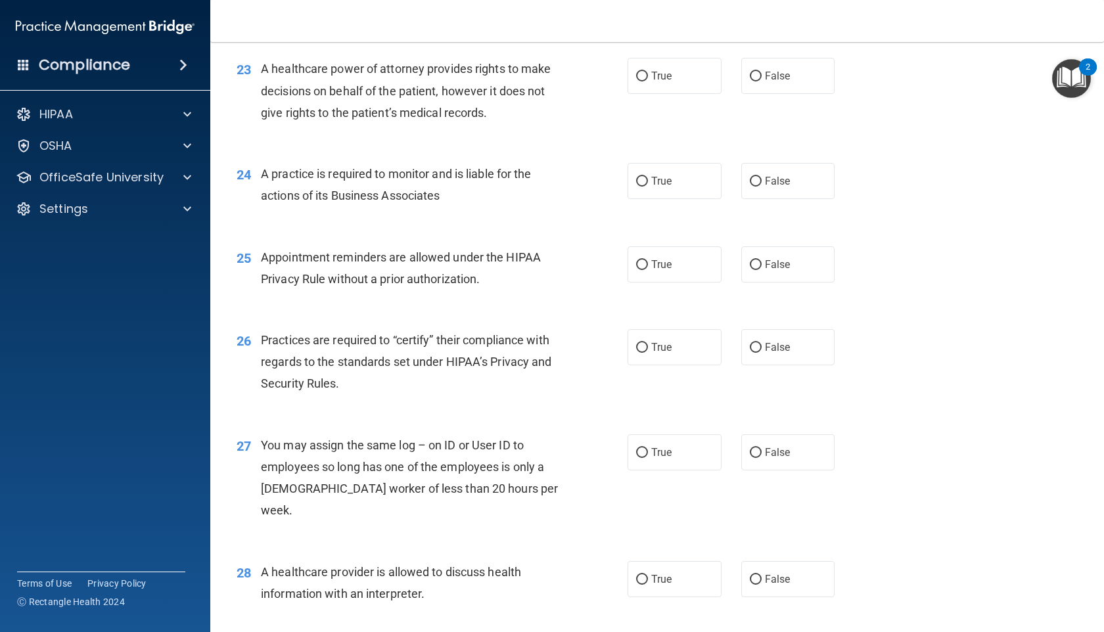
scroll to position [2427, 0]
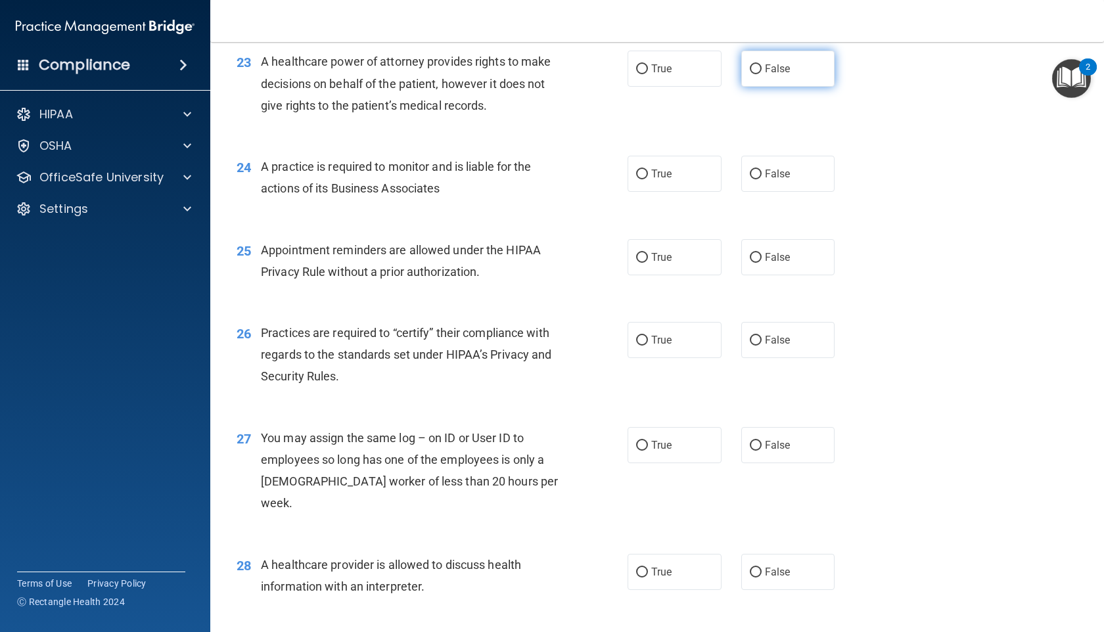
click at [766, 87] on label "False" at bounding box center [788, 69] width 94 height 36
click at [762, 74] on input "False" at bounding box center [756, 69] width 12 height 10
radio input "true"
click at [687, 187] on label "True" at bounding box center [675, 174] width 94 height 36
click at [648, 179] on input "True" at bounding box center [642, 175] width 12 height 10
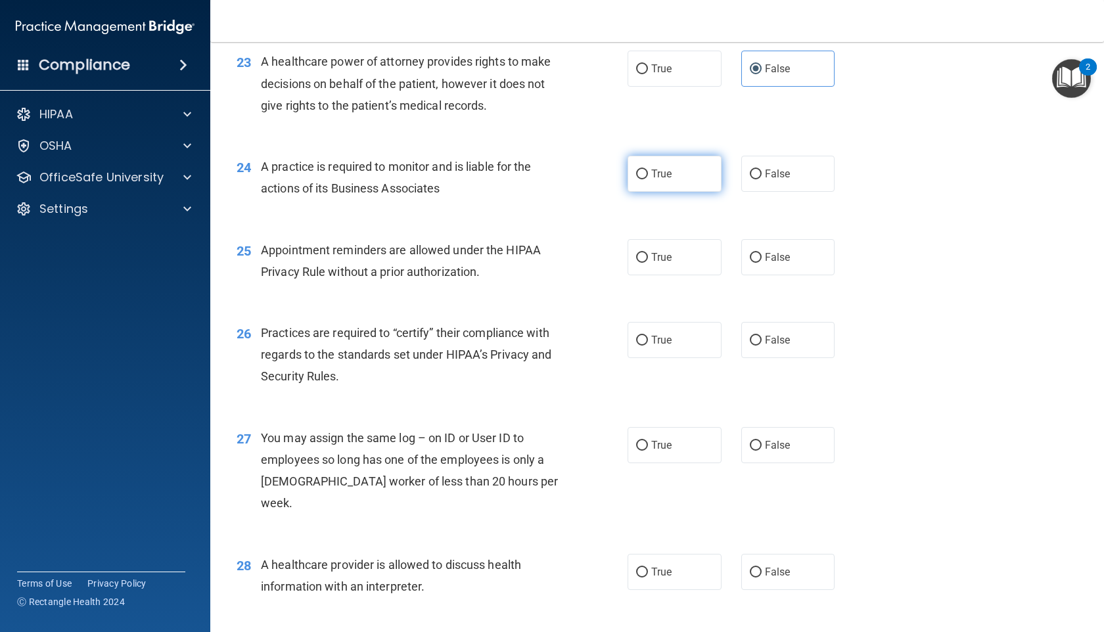
radio input "true"
click at [681, 275] on label "True" at bounding box center [675, 257] width 94 height 36
click at [648, 263] on input "True" at bounding box center [642, 258] width 12 height 10
radio input "true"
click at [683, 358] on label "True" at bounding box center [675, 340] width 94 height 36
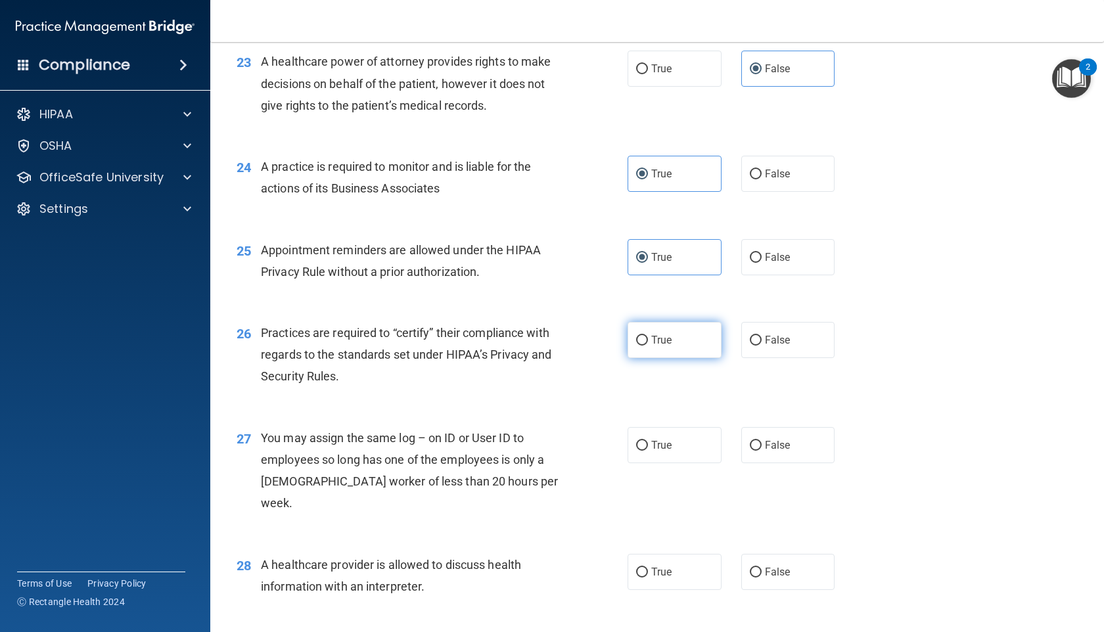
click at [648, 346] on input "True" at bounding box center [642, 341] width 12 height 10
radio input "true"
click at [769, 497] on div "27 You may assign the same log – on ID or User ID to employees so long has one …" at bounding box center [657, 474] width 861 height 127
click at [769, 463] on label "False" at bounding box center [788, 445] width 94 height 36
click at [762, 451] on input "False" at bounding box center [756, 446] width 12 height 10
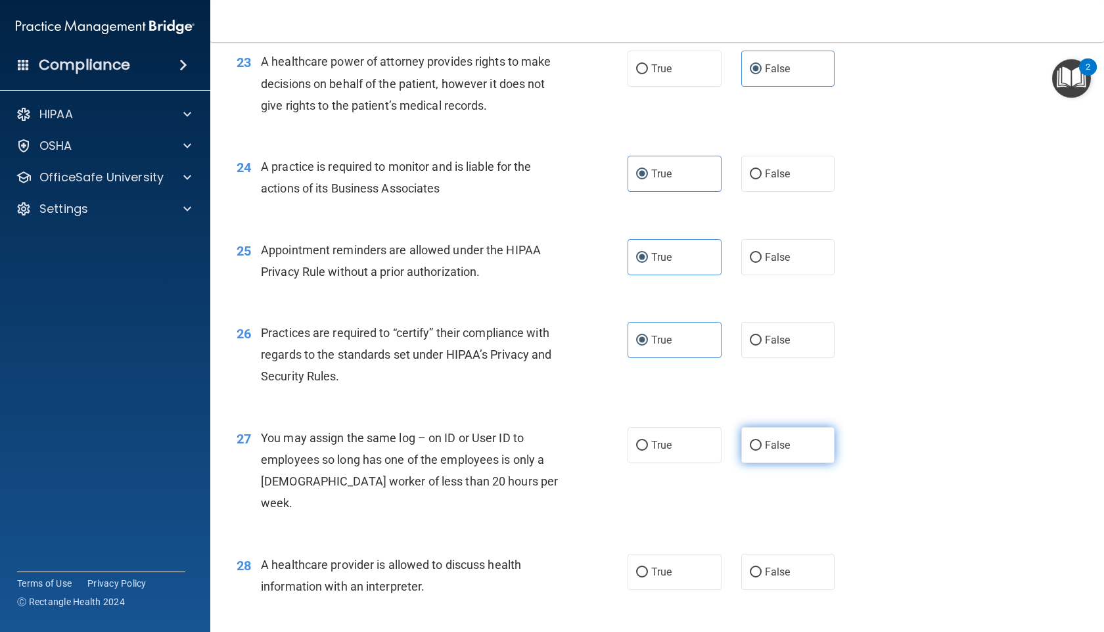
radio input "true"
click at [679, 578] on label "True" at bounding box center [675, 572] width 94 height 36
click at [648, 578] on input "True" at bounding box center [642, 573] width 12 height 10
radio input "true"
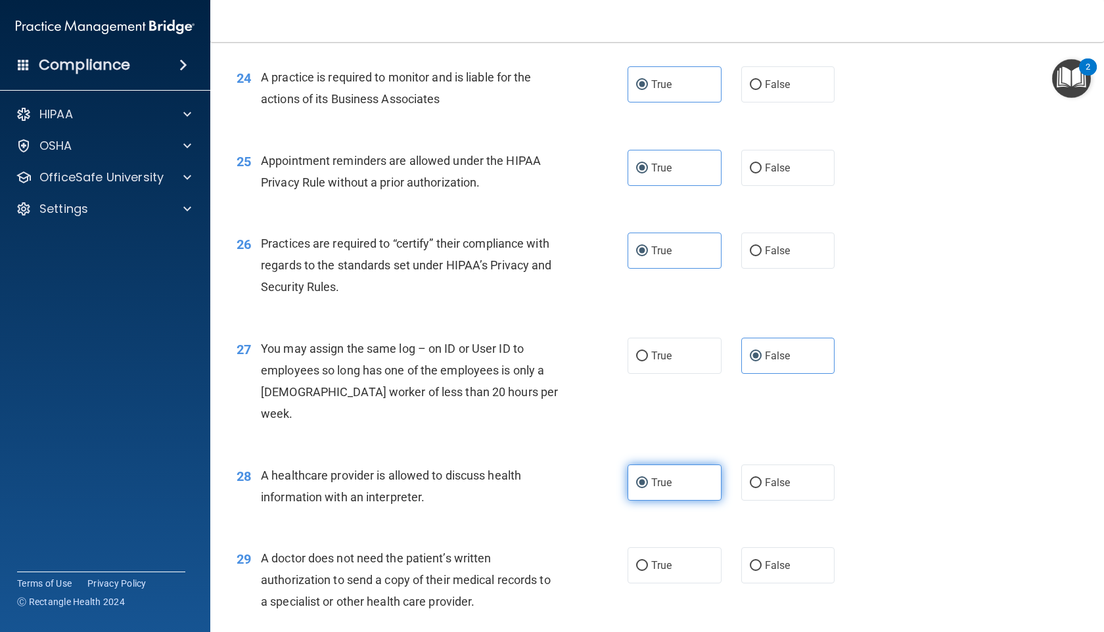
scroll to position [2711, 0]
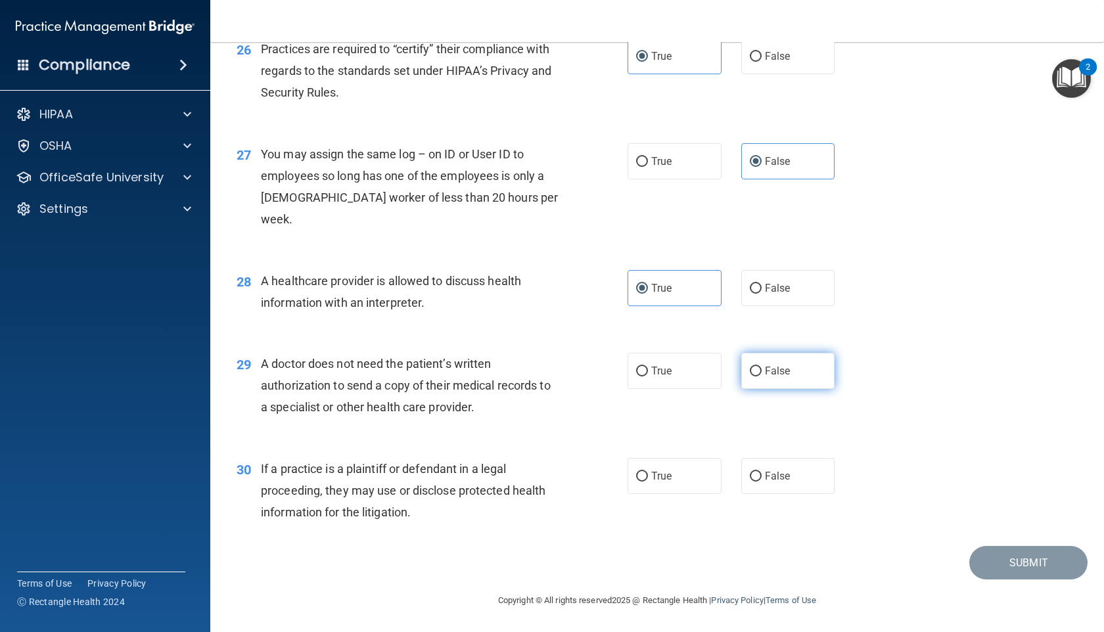
click at [743, 371] on label "False" at bounding box center [788, 371] width 94 height 36
click at [750, 371] on input "False" at bounding box center [756, 372] width 12 height 10
radio input "true"
click at [668, 469] on label "True" at bounding box center [675, 476] width 94 height 36
click at [648, 472] on input "True" at bounding box center [642, 477] width 12 height 10
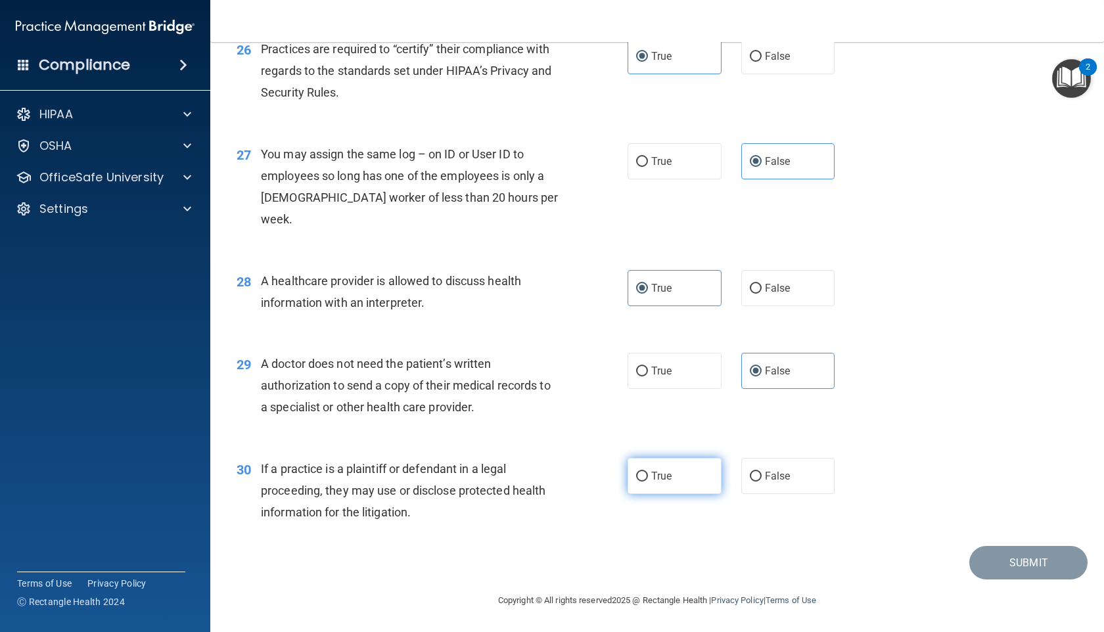
radio input "true"
click at [1026, 549] on button "Submit" at bounding box center [1028, 563] width 118 height 34
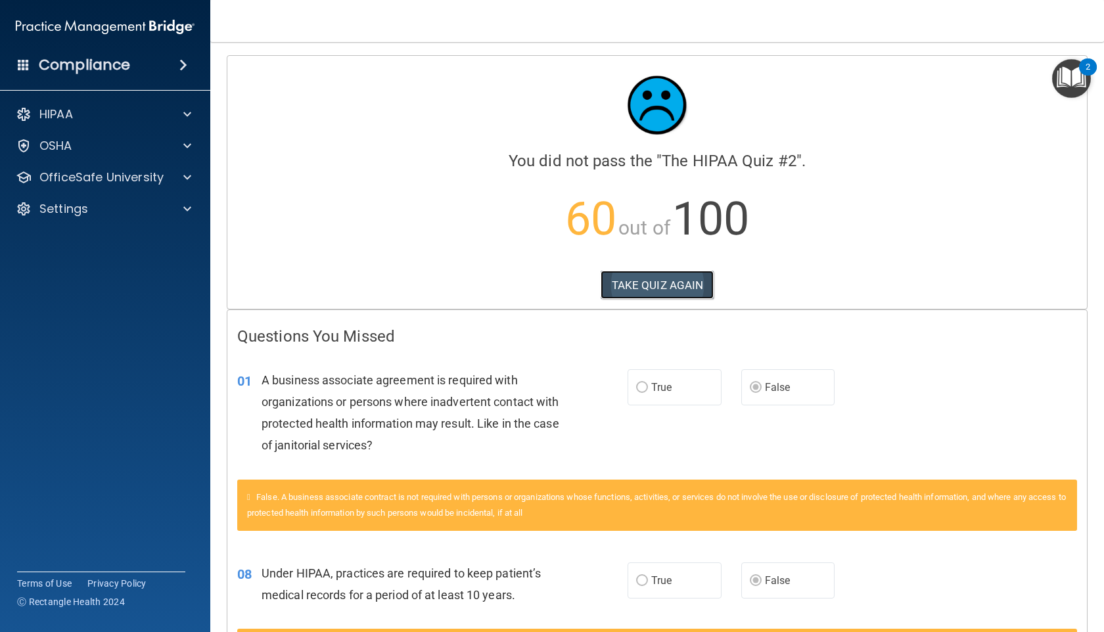
click at [656, 277] on button "TAKE QUIZ AGAIN" at bounding box center [658, 285] width 114 height 29
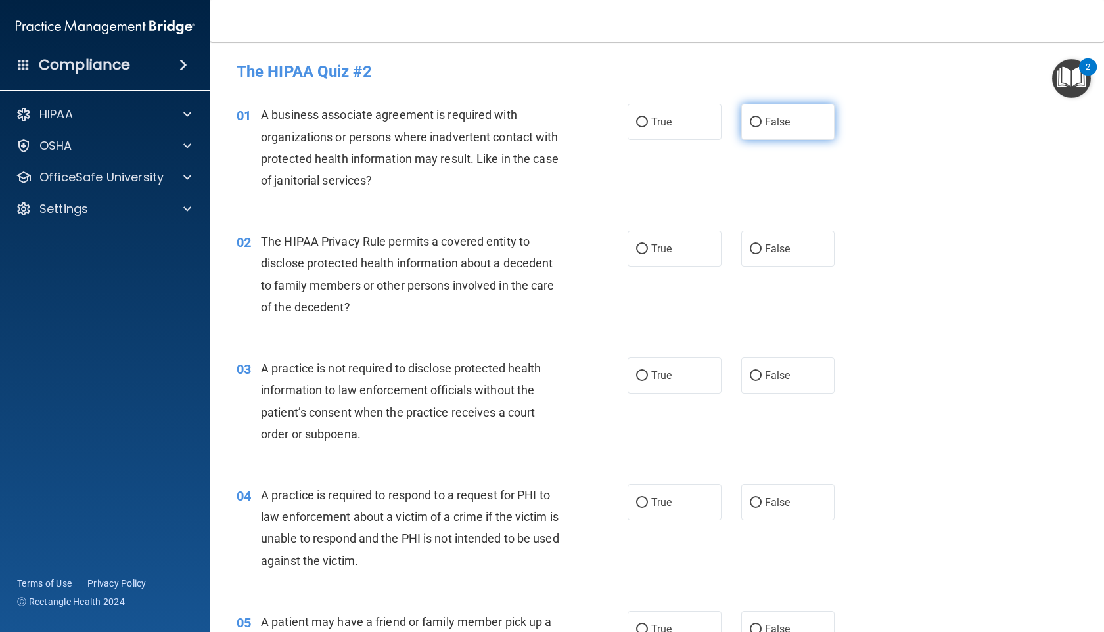
click at [773, 104] on label "False" at bounding box center [788, 122] width 94 height 36
click at [762, 118] on input "False" at bounding box center [756, 123] width 12 height 10
radio input "true"
click at [655, 251] on span "True" at bounding box center [661, 248] width 20 height 12
click at [648, 251] on input "True" at bounding box center [642, 249] width 12 height 10
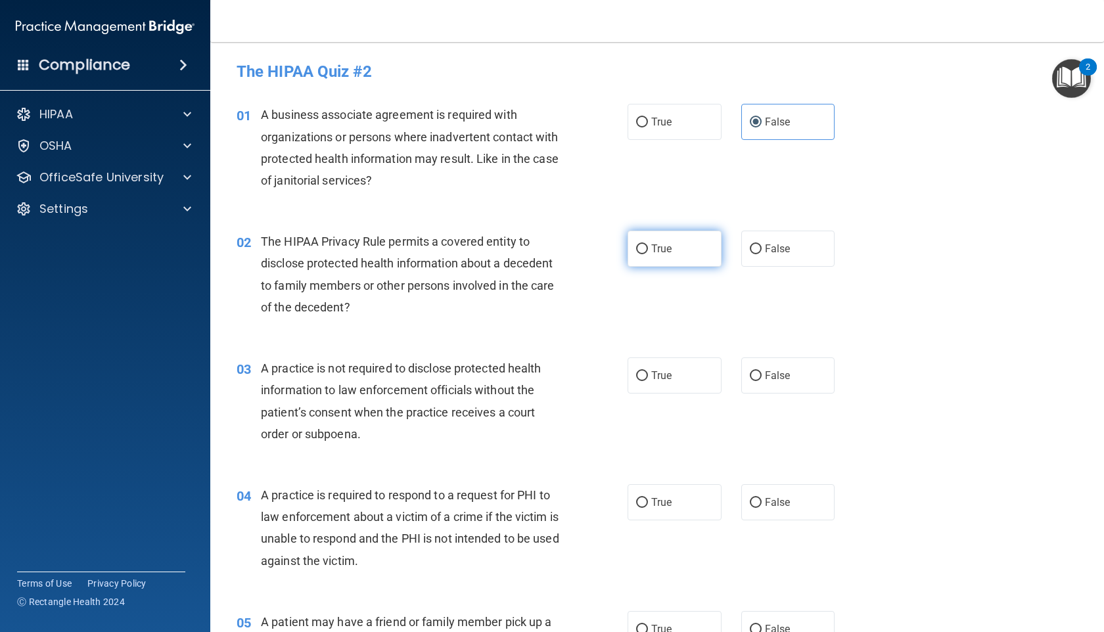
radio input "true"
click at [769, 362] on label "False" at bounding box center [788, 375] width 94 height 36
click at [762, 371] on input "False" at bounding box center [756, 376] width 12 height 10
radio input "true"
click at [689, 497] on label "True" at bounding box center [675, 502] width 94 height 36
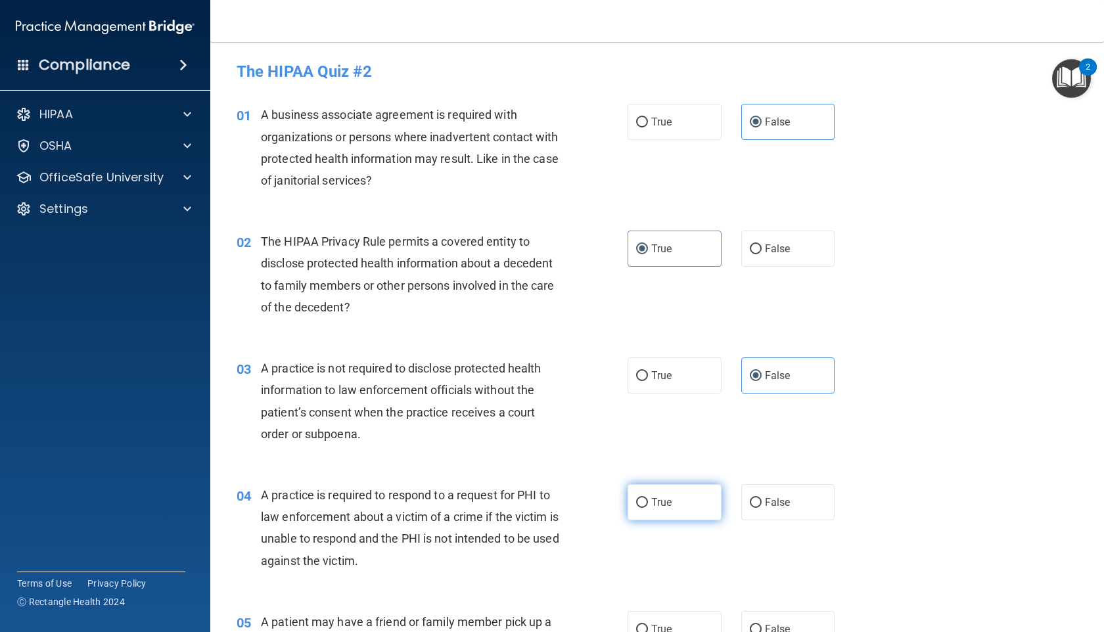
click at [648, 498] on input "True" at bounding box center [642, 503] width 12 height 10
radio input "true"
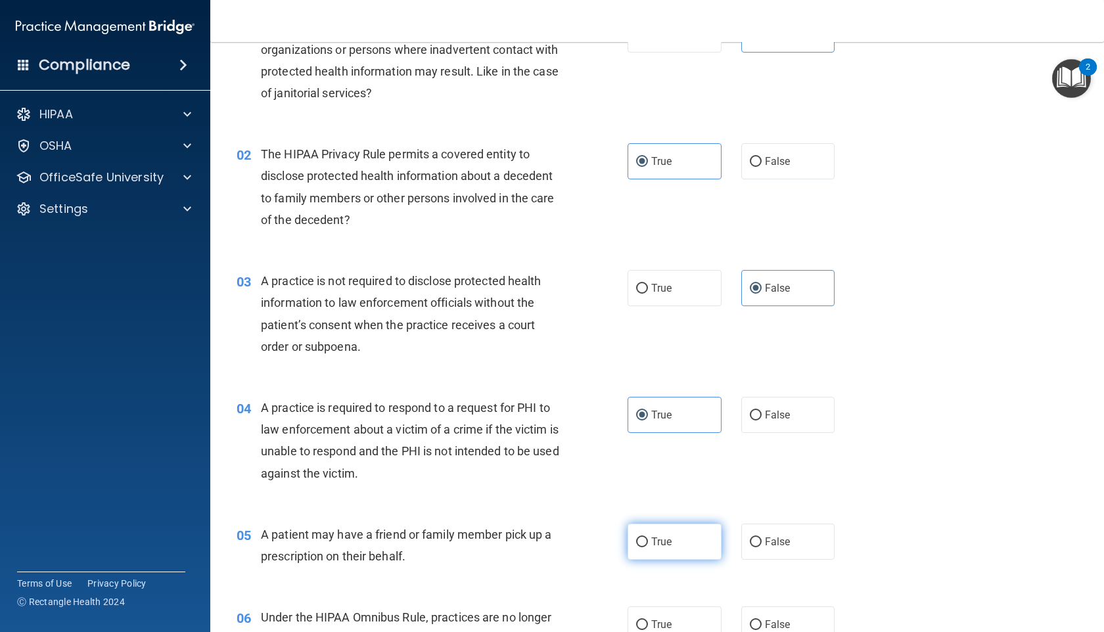
click at [675, 539] on label "True" at bounding box center [675, 542] width 94 height 36
click at [648, 539] on input "True" at bounding box center [642, 543] width 12 height 10
radio input "true"
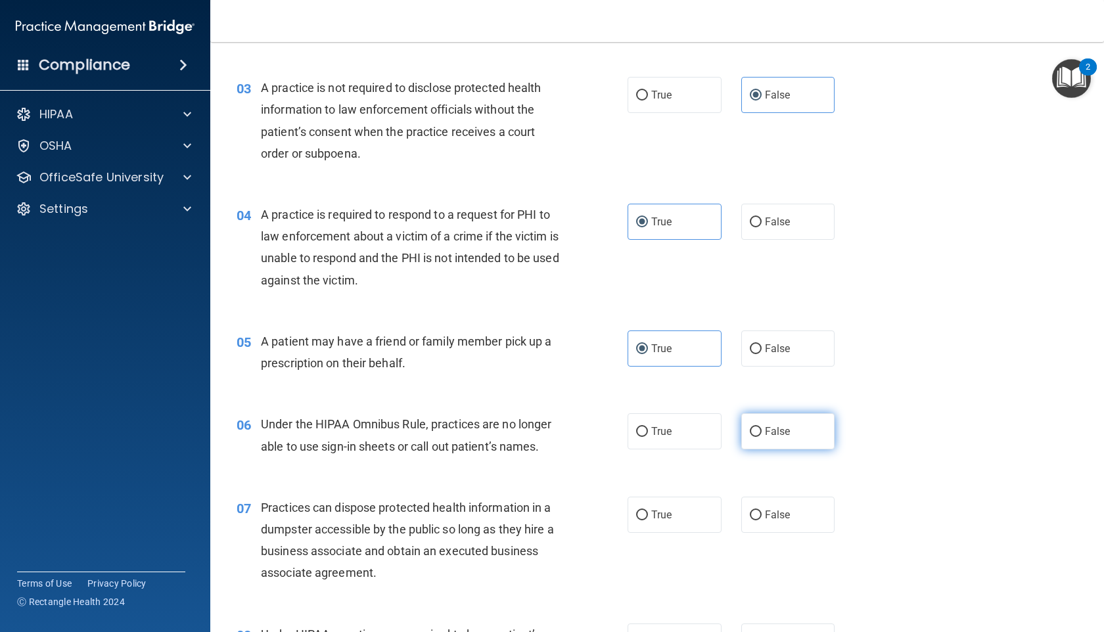
click at [795, 437] on label "False" at bounding box center [788, 431] width 94 height 36
click at [762, 437] on input "False" at bounding box center [756, 432] width 12 height 10
radio input "true"
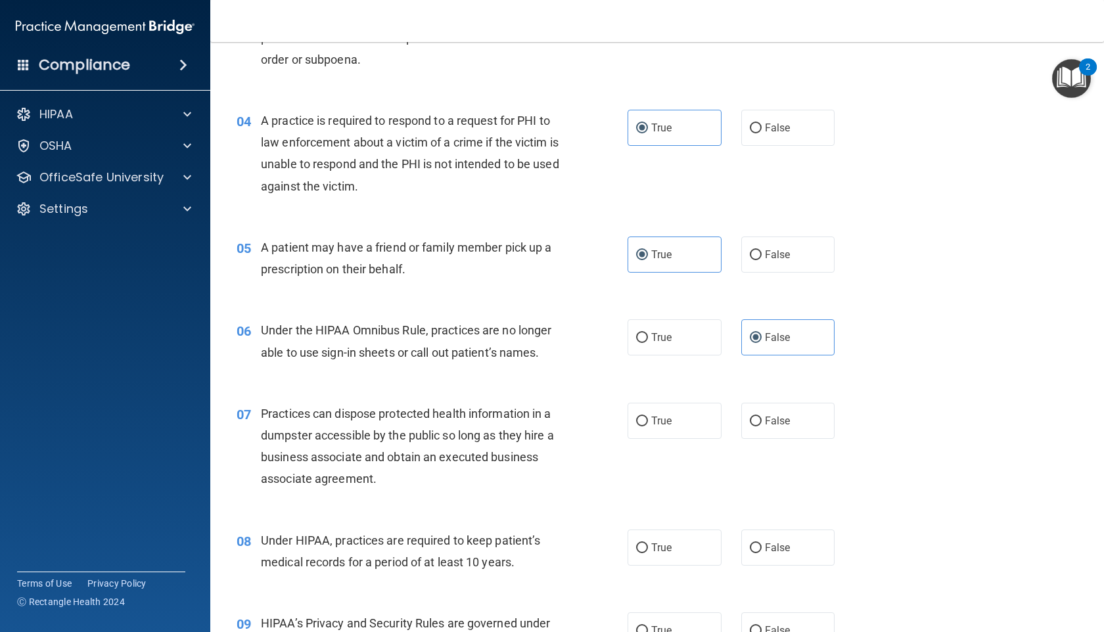
scroll to position [375, 0]
click at [768, 423] on span "False" at bounding box center [778, 420] width 26 height 12
click at [762, 423] on input "False" at bounding box center [756, 421] width 12 height 10
radio input "true"
click at [768, 542] on span "False" at bounding box center [778, 547] width 26 height 12
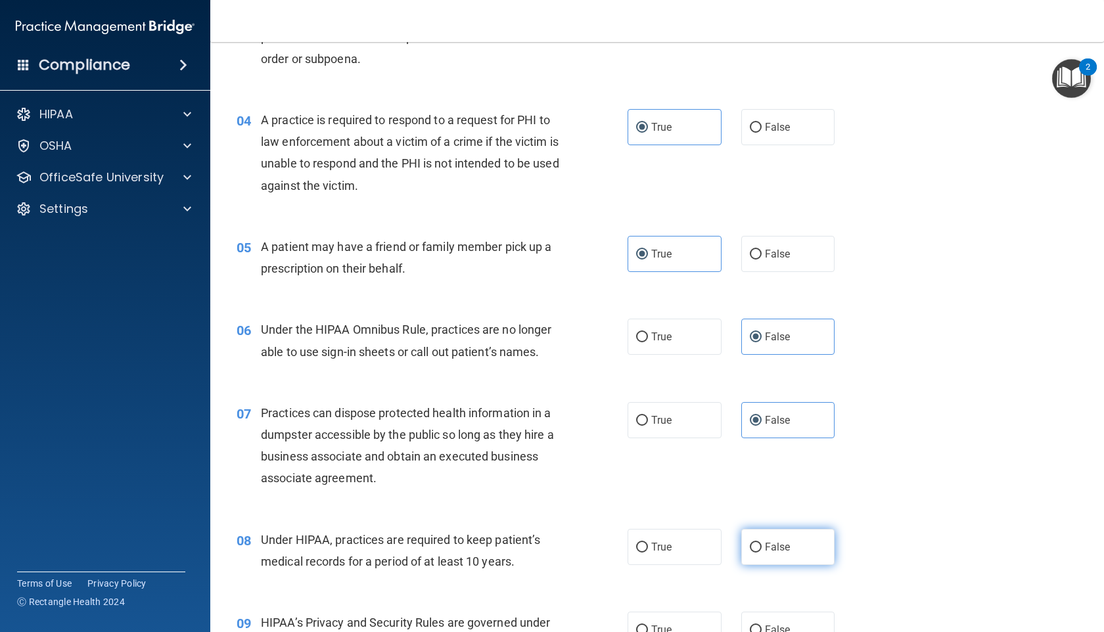
click at [762, 543] on input "False" at bounding box center [756, 548] width 12 height 10
radio input "true"
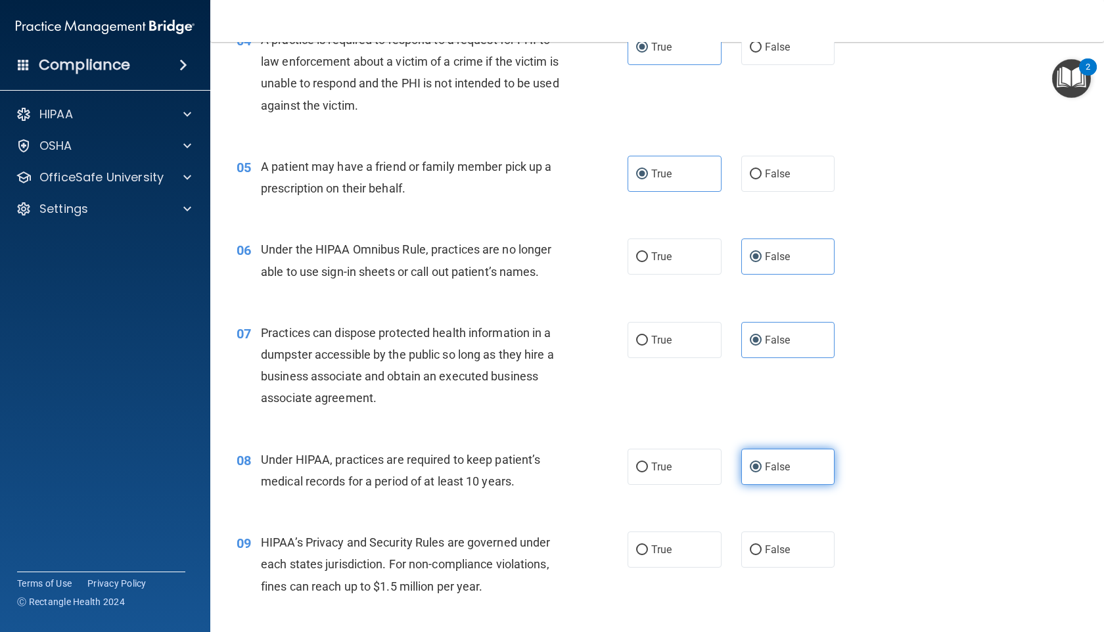
scroll to position [464, 0]
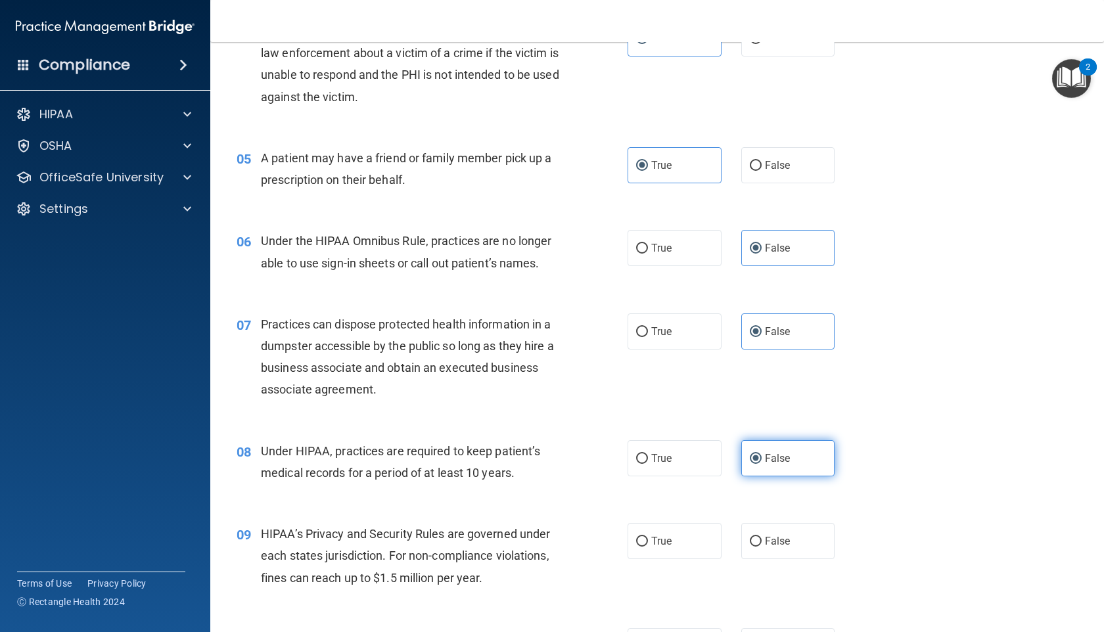
click at [768, 542] on span "False" at bounding box center [778, 541] width 26 height 12
click at [762, 542] on input "False" at bounding box center [756, 542] width 12 height 10
radio input "true"
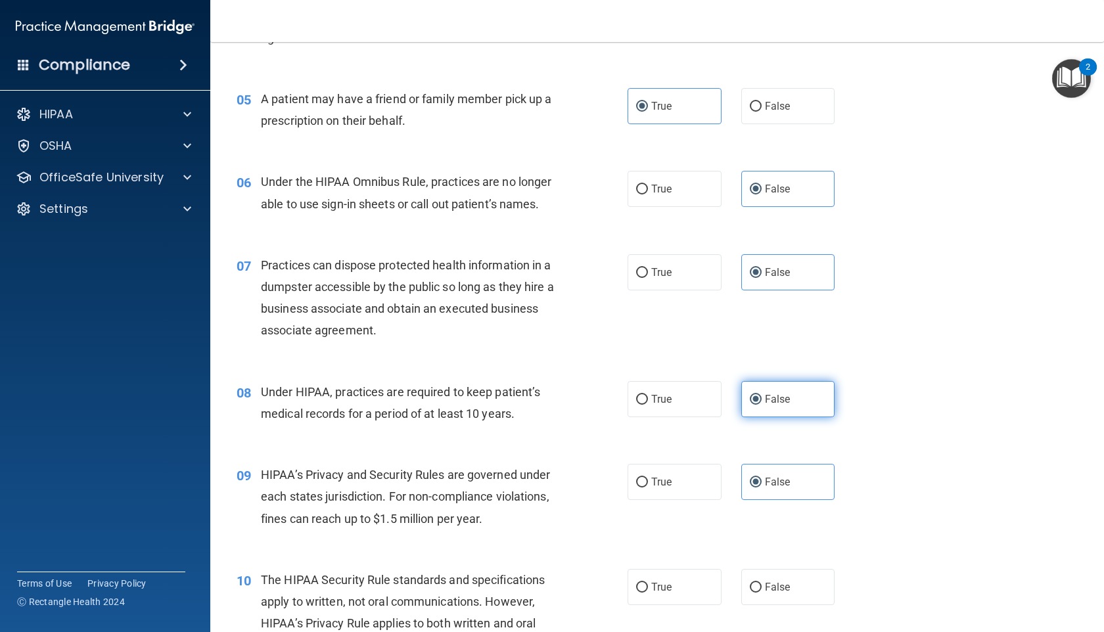
scroll to position [537, 0]
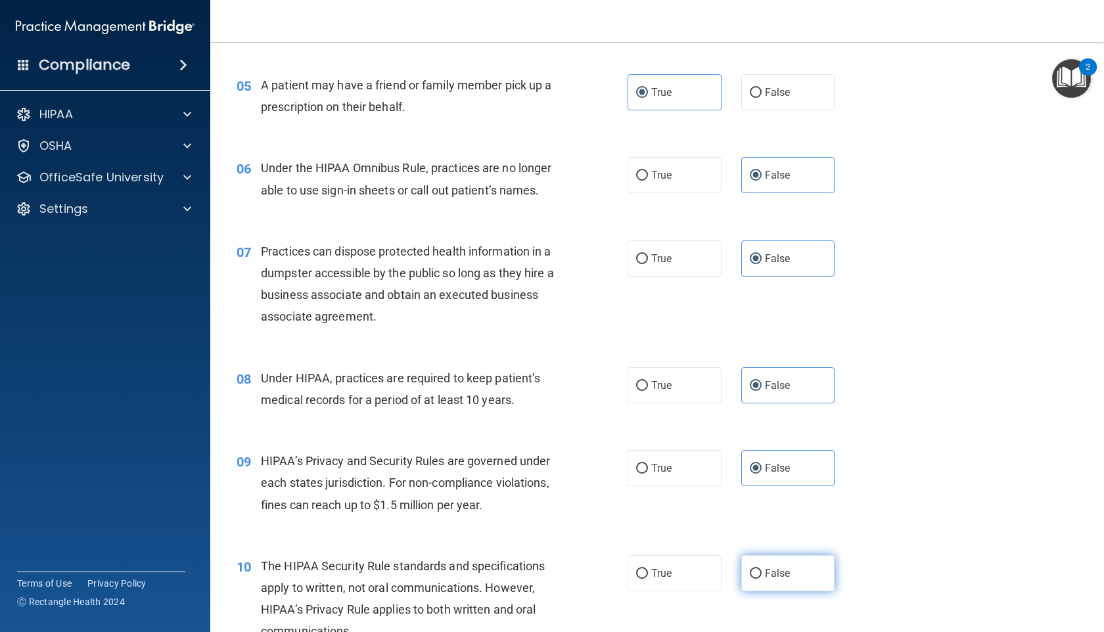
click at [765, 568] on span "False" at bounding box center [778, 573] width 26 height 12
click at [762, 569] on input "False" at bounding box center [756, 574] width 12 height 10
radio input "true"
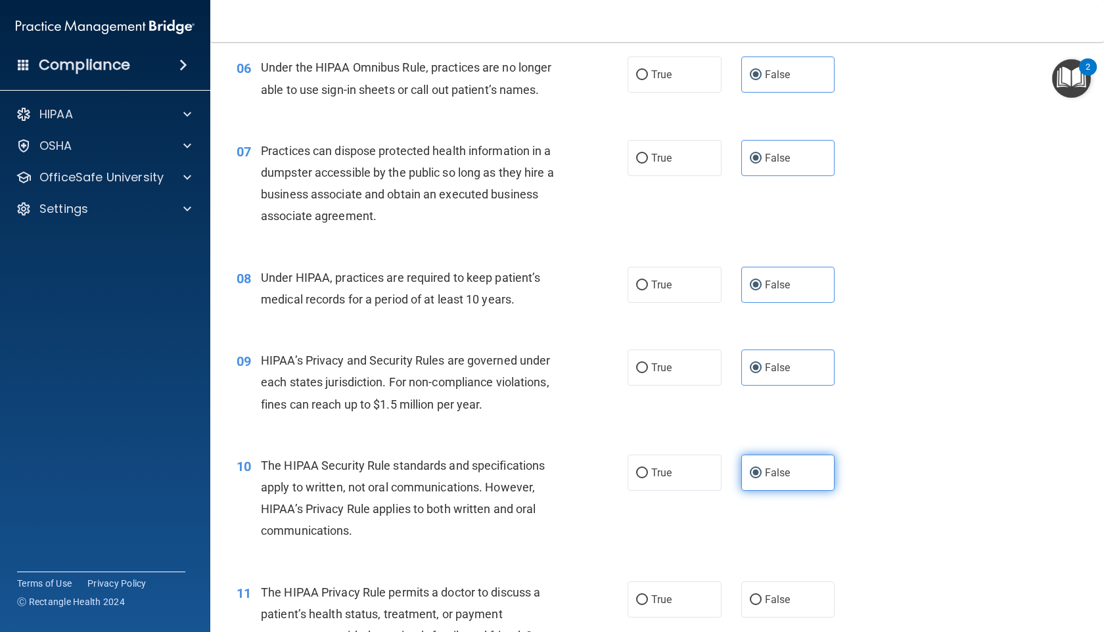
scroll to position [643, 0]
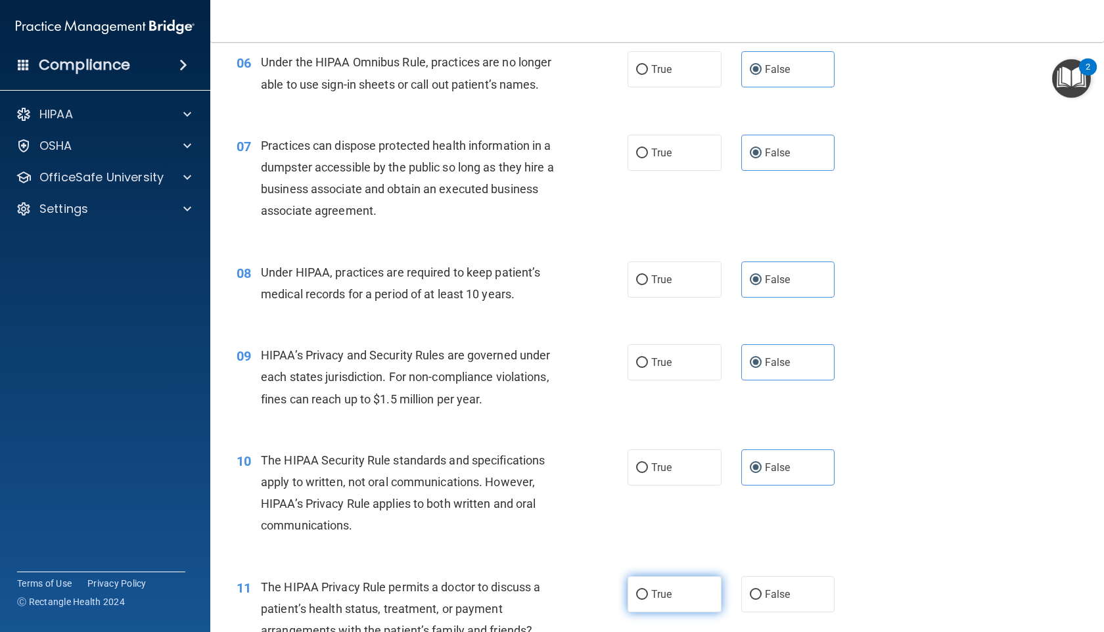
click at [666, 593] on span "True" at bounding box center [661, 594] width 20 height 12
click at [648, 593] on input "True" at bounding box center [642, 595] width 12 height 10
radio input "true"
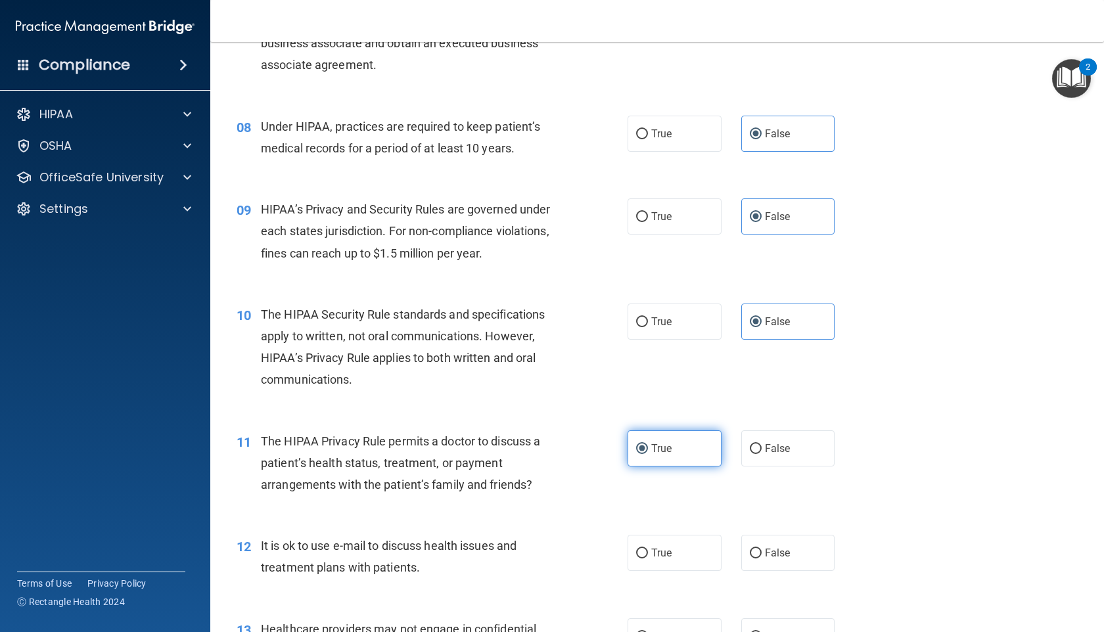
scroll to position [792, 0]
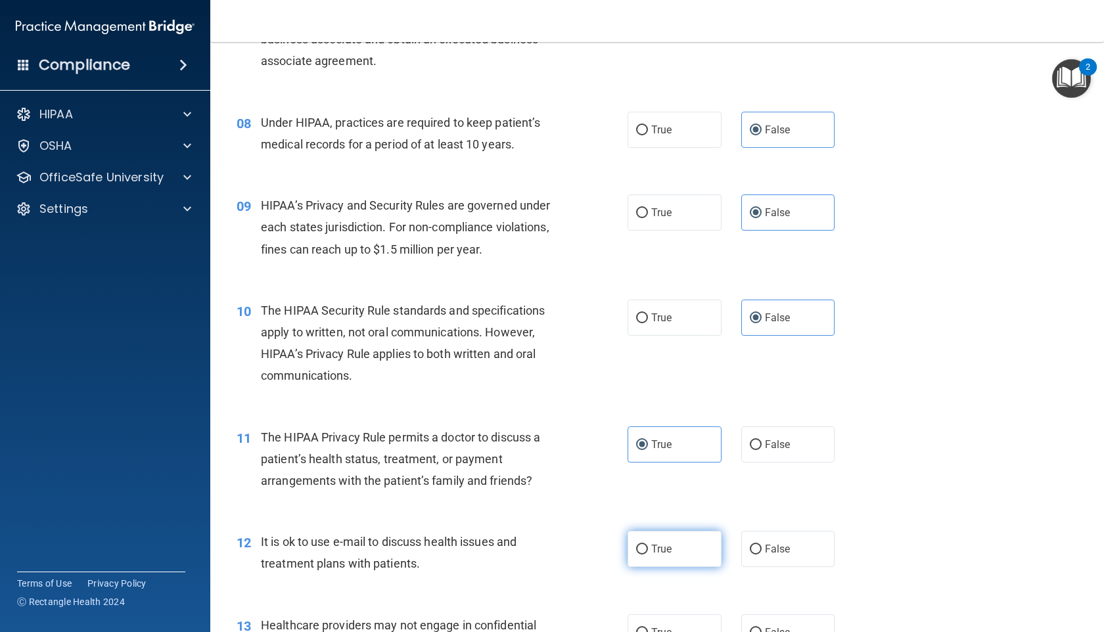
click at [668, 562] on label "True" at bounding box center [675, 549] width 94 height 36
click at [648, 555] on input "True" at bounding box center [642, 550] width 12 height 10
radio input "true"
click at [663, 629] on span "True" at bounding box center [661, 632] width 20 height 12
click at [648, 629] on input "True" at bounding box center [642, 633] width 12 height 10
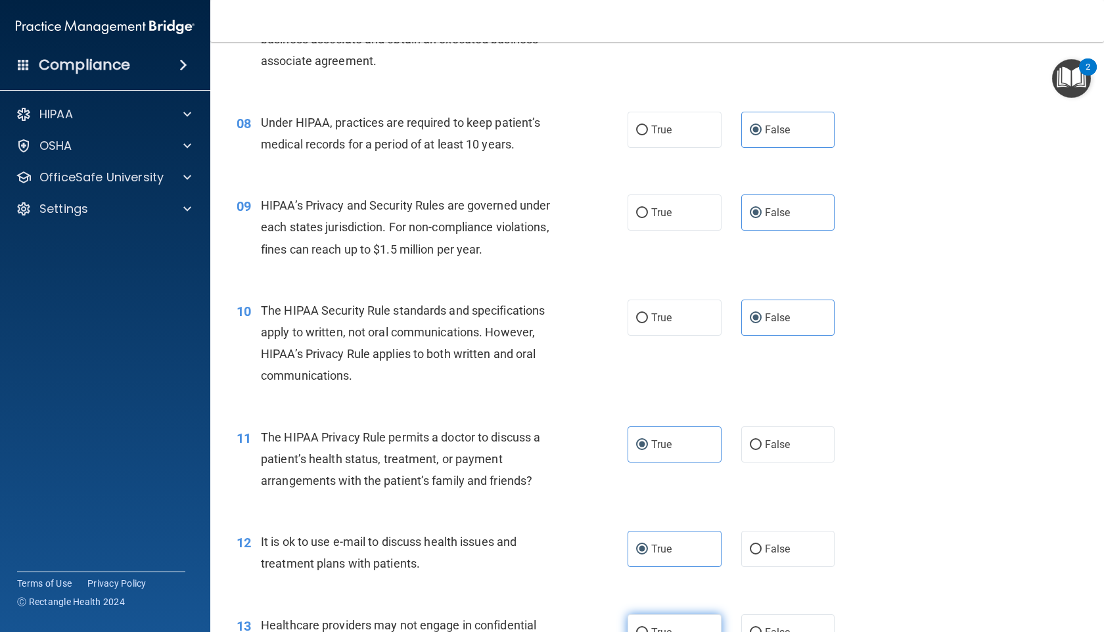
radio input "true"
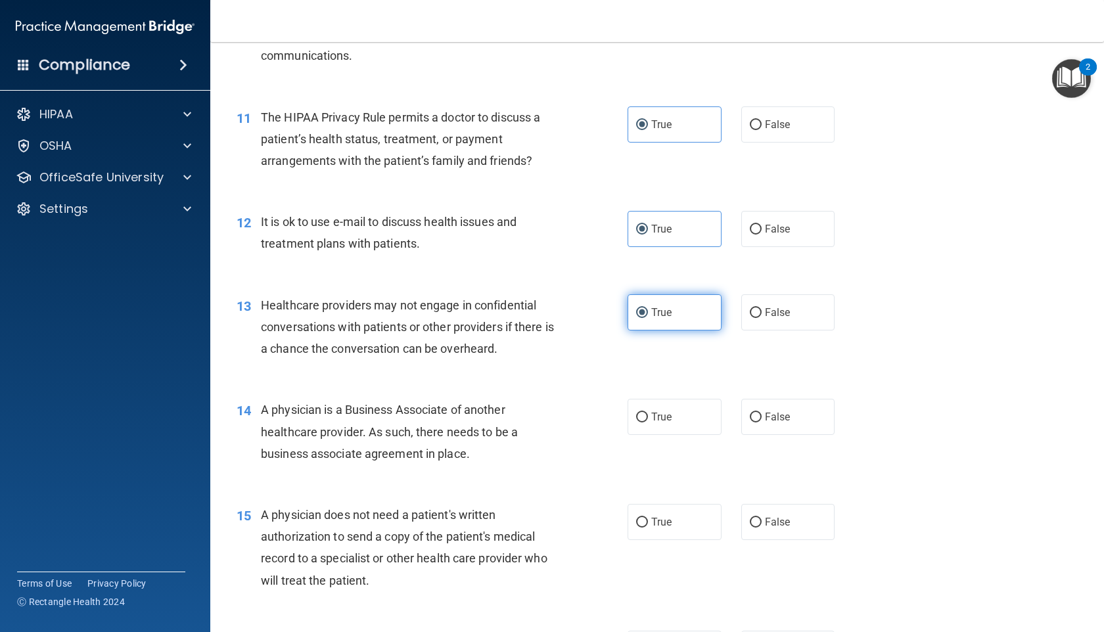
scroll to position [1113, 0]
click at [668, 416] on span "True" at bounding box center [661, 416] width 20 height 12
click at [648, 416] on input "True" at bounding box center [642, 417] width 12 height 10
radio input "true"
click at [760, 517] on input "False" at bounding box center [756, 522] width 12 height 10
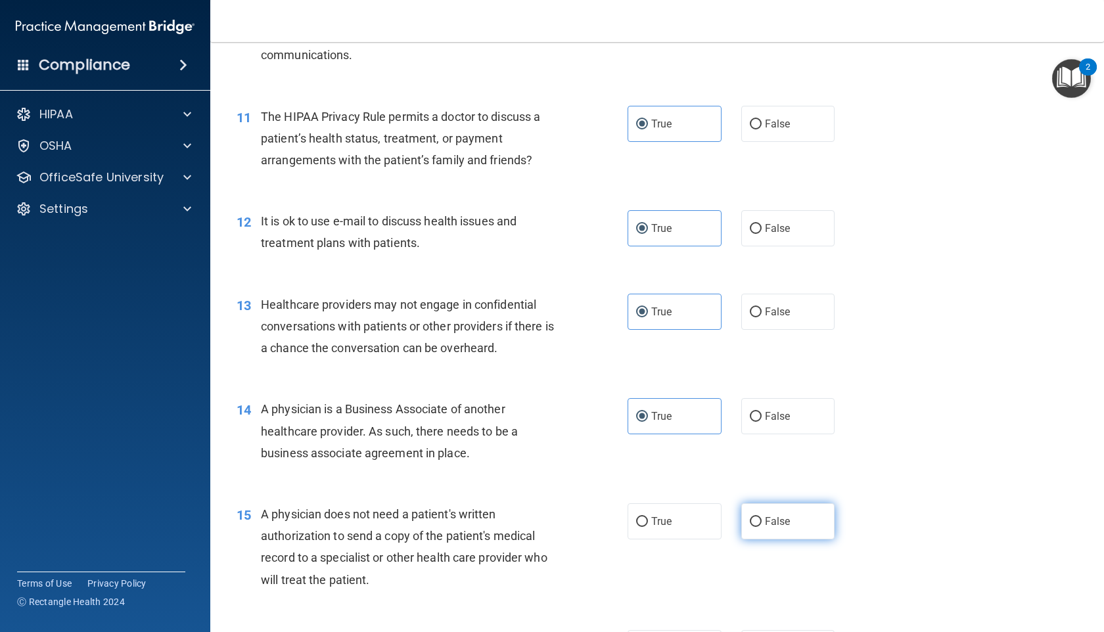
radio input "true"
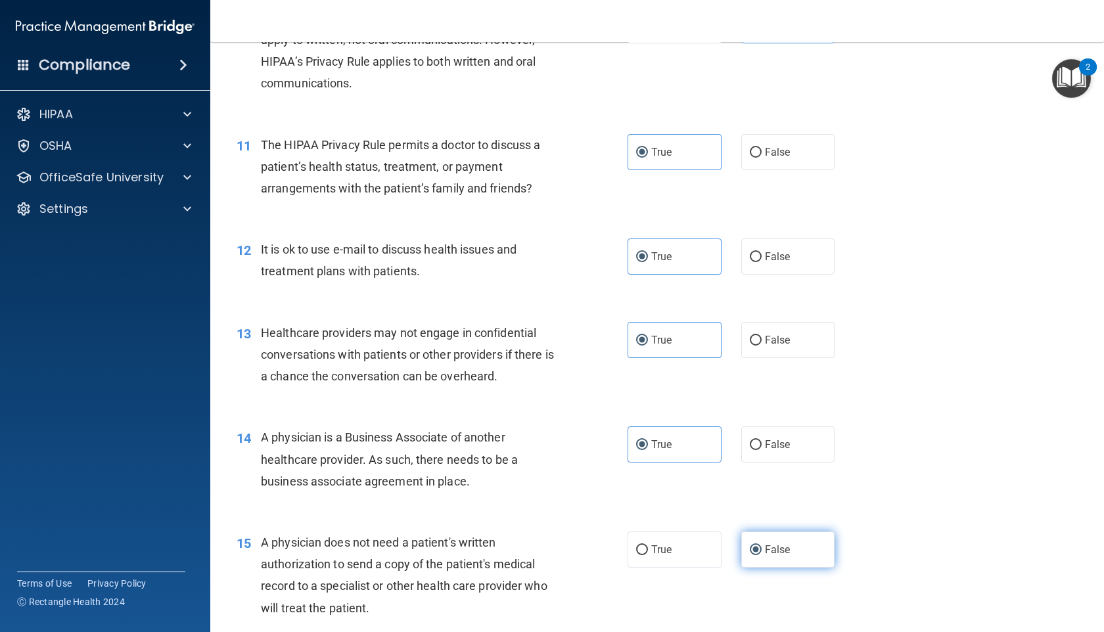
scroll to position [1074, 0]
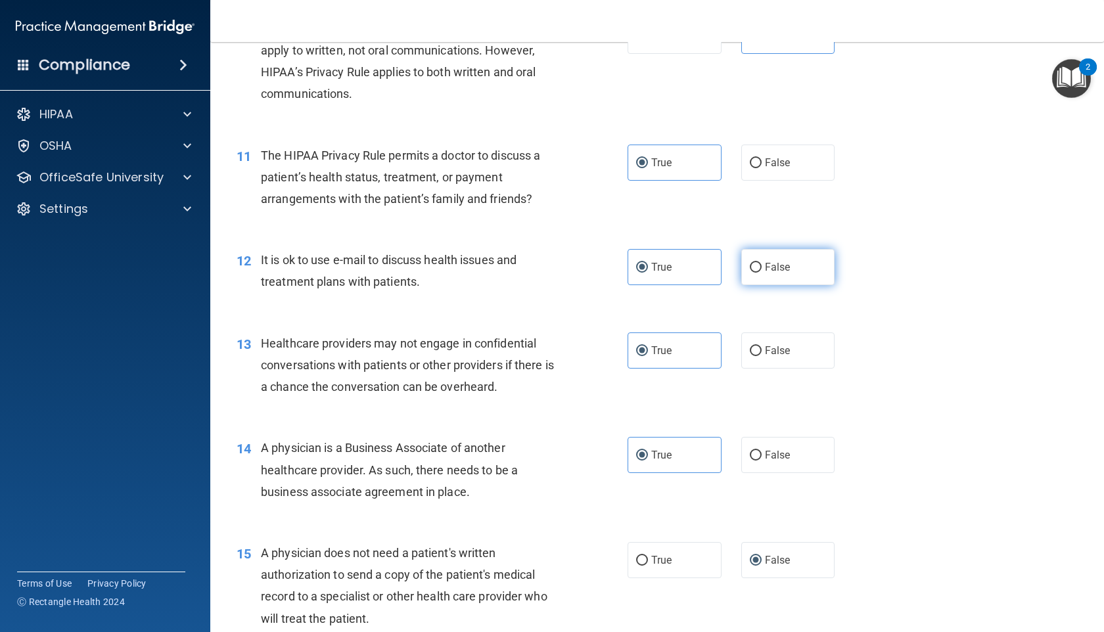
click at [748, 267] on label "False" at bounding box center [788, 267] width 94 height 36
click at [750, 267] on input "False" at bounding box center [756, 268] width 12 height 10
radio input "true"
radio input "false"
click at [760, 346] on input "False" at bounding box center [756, 351] width 12 height 10
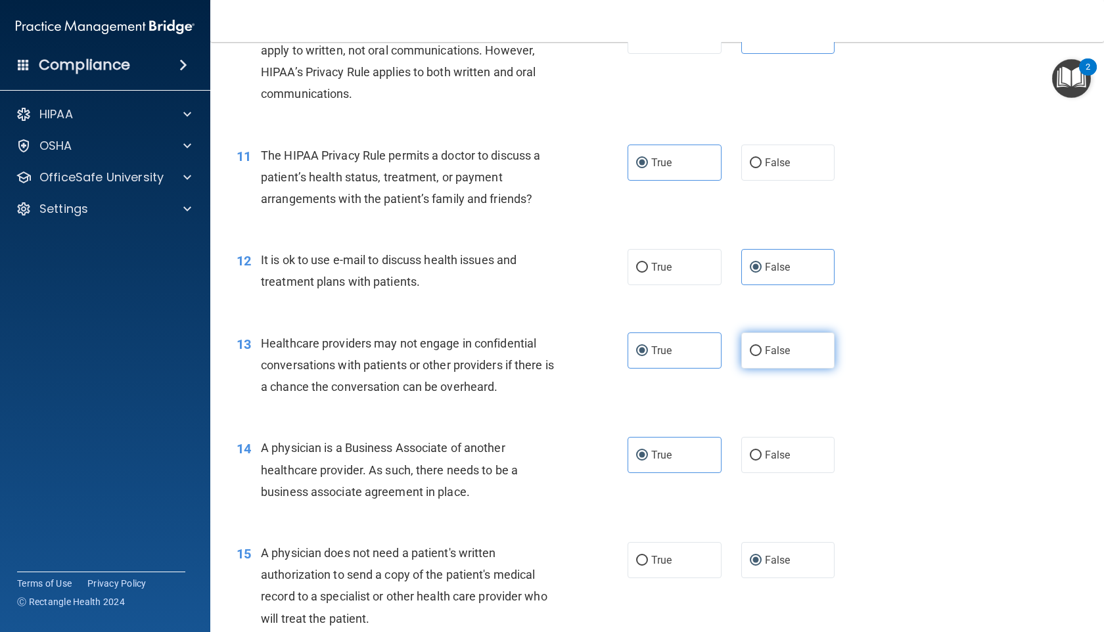
radio input "true"
radio input "false"
click at [690, 280] on label "True" at bounding box center [675, 267] width 94 height 36
click at [648, 273] on input "True" at bounding box center [642, 268] width 12 height 10
radio input "true"
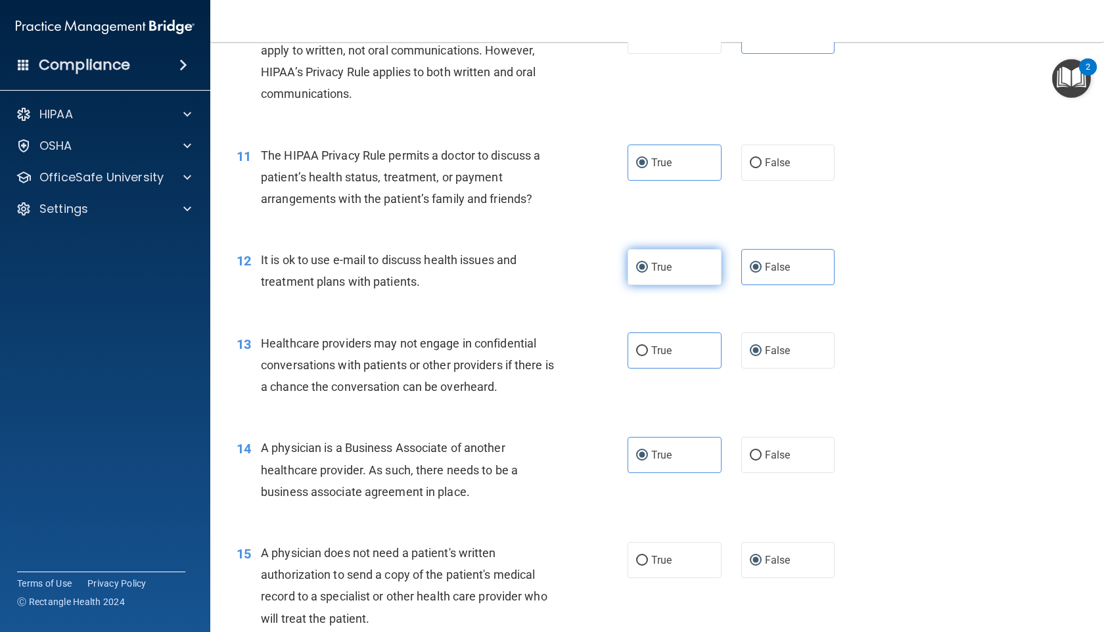
radio input "false"
click at [768, 501] on div "14 A physician is a Business Associate of another healthcare provider. As such,…" at bounding box center [657, 473] width 861 height 105
click at [768, 455] on span "False" at bounding box center [778, 455] width 26 height 12
click at [762, 455] on input "False" at bounding box center [756, 456] width 12 height 10
radio input "true"
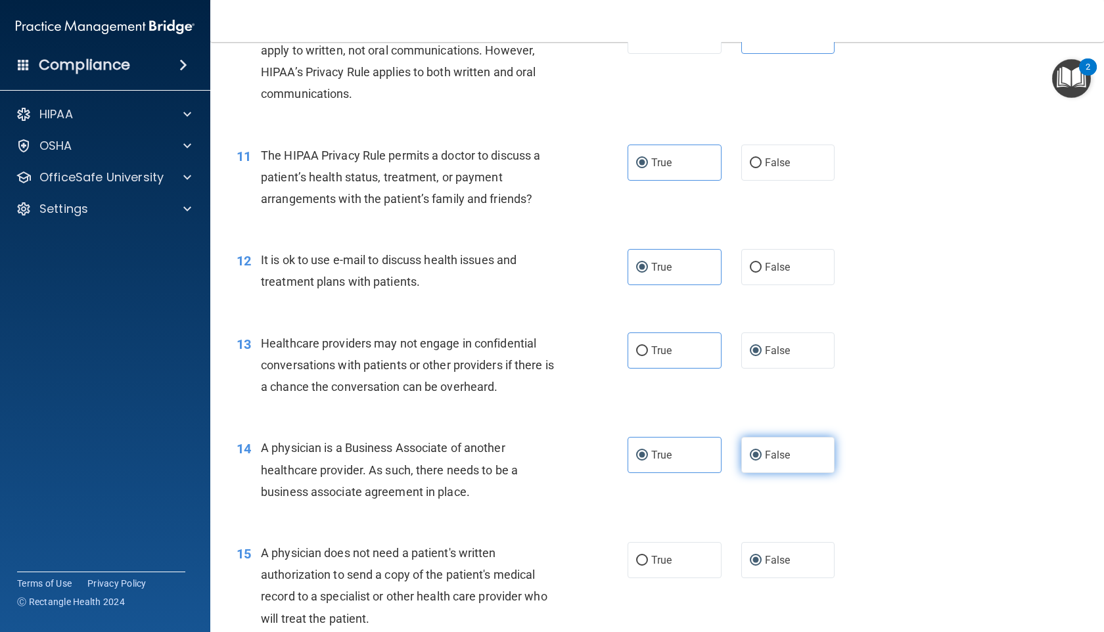
radio input "false"
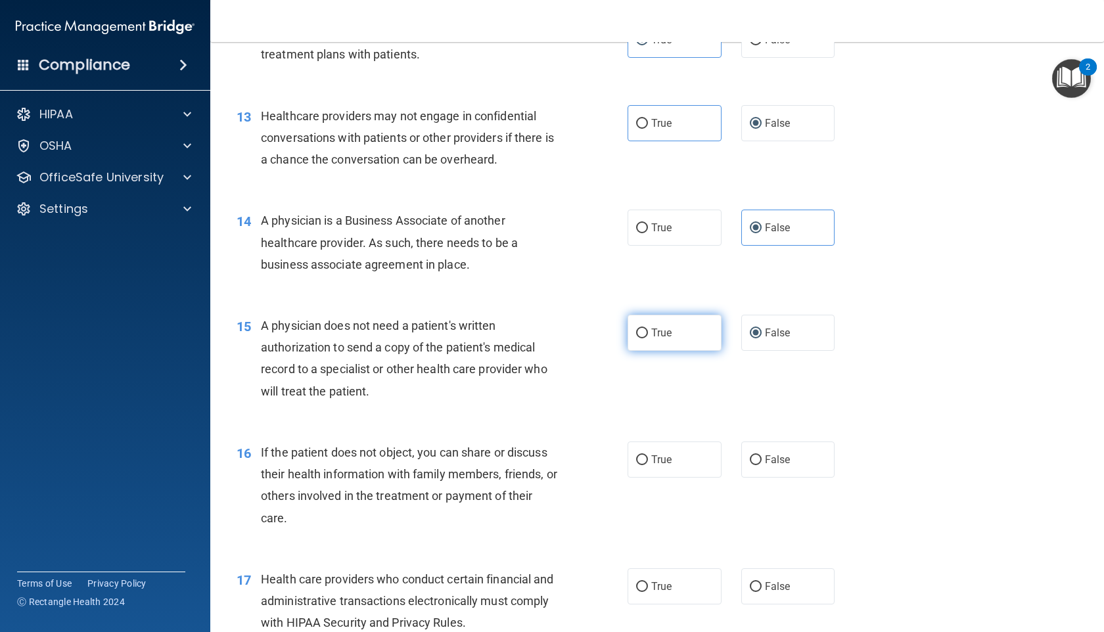
scroll to position [1303, 0]
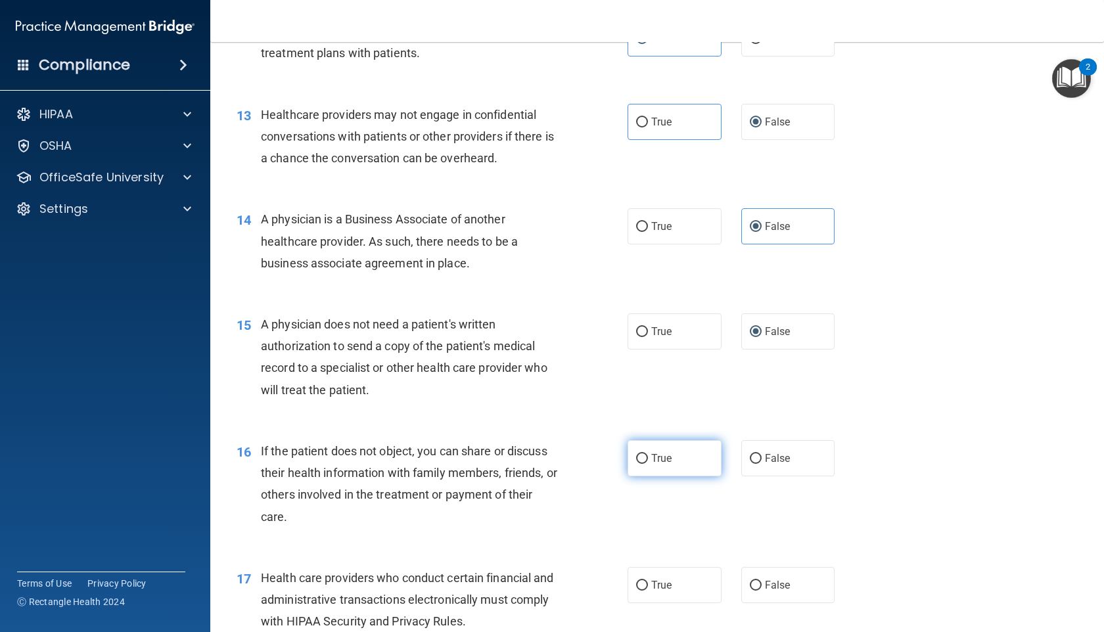
click at [690, 474] on label "True" at bounding box center [675, 458] width 94 height 36
click at [648, 464] on input "True" at bounding box center [642, 459] width 12 height 10
radio input "true"
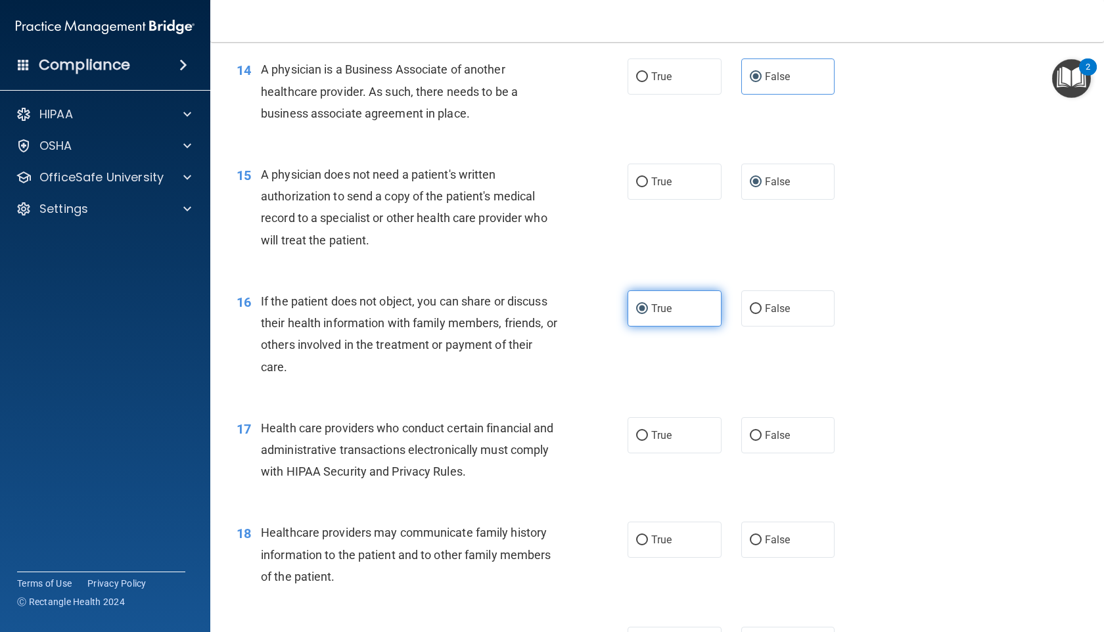
scroll to position [1463, 0]
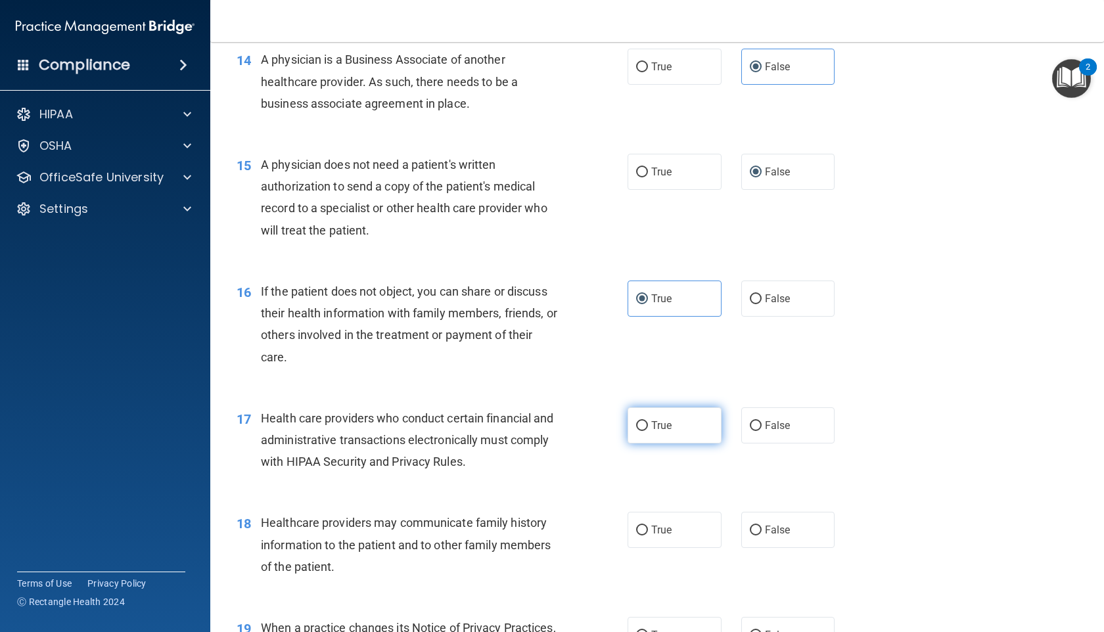
click at [676, 425] on label "True" at bounding box center [675, 425] width 94 height 36
click at [648, 425] on input "True" at bounding box center [642, 426] width 12 height 10
radio input "true"
click at [758, 530] on input "False" at bounding box center [756, 531] width 12 height 10
radio input "true"
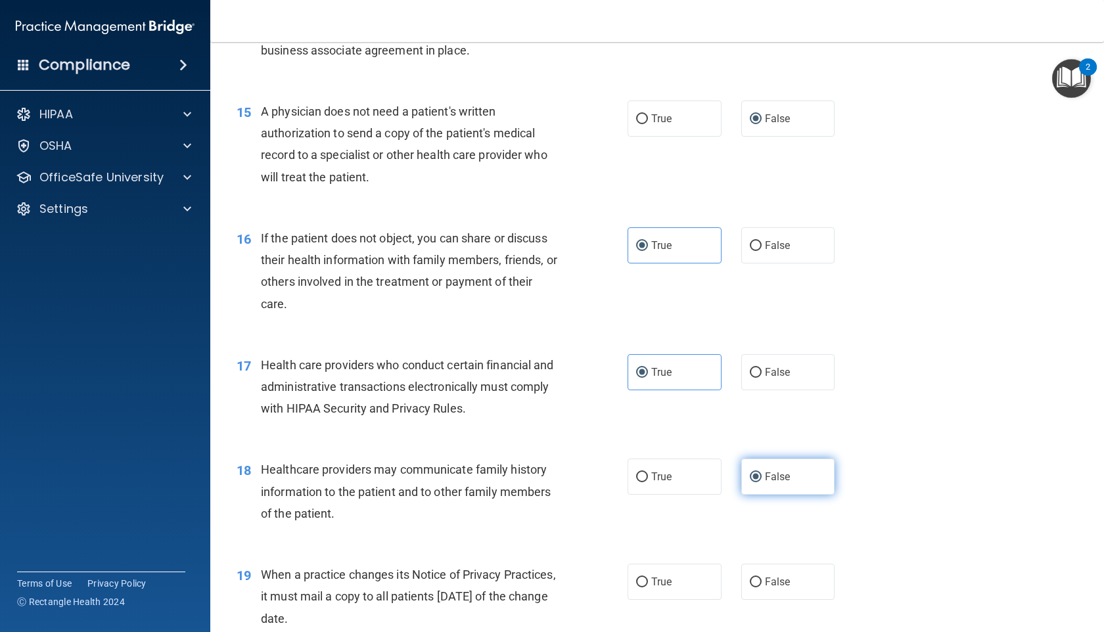
scroll to position [1518, 0]
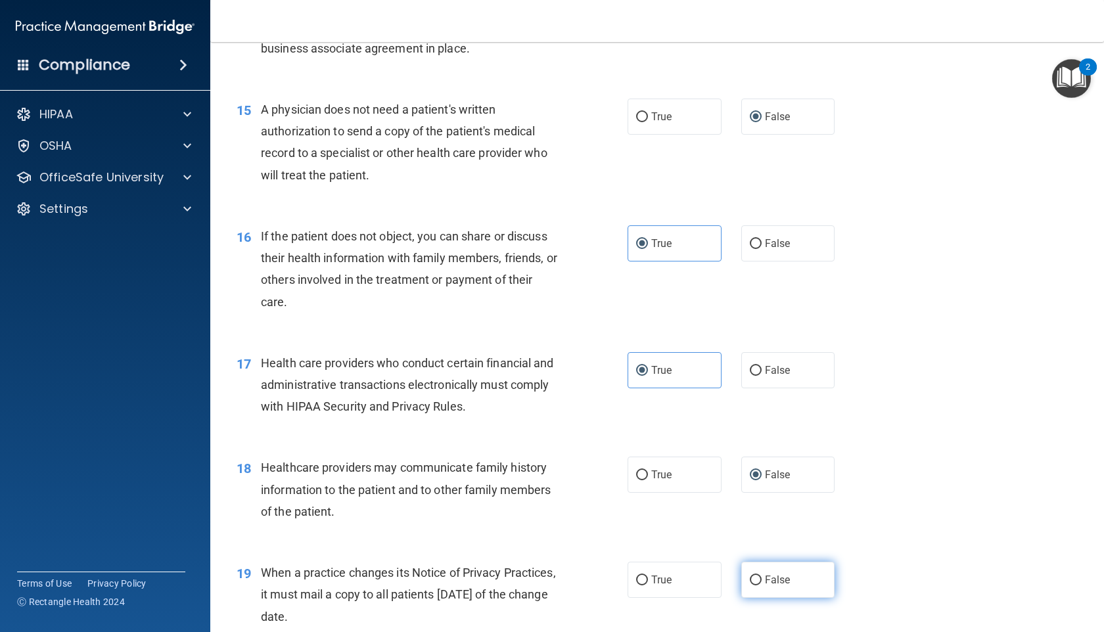
click at [758, 585] on input "False" at bounding box center [756, 581] width 12 height 10
radio input "true"
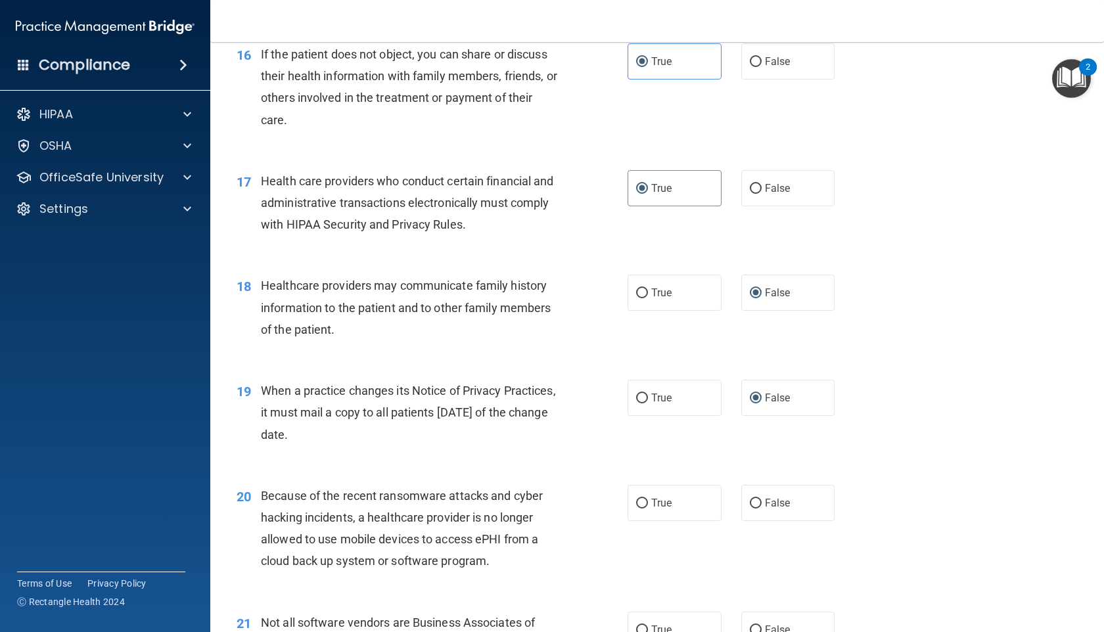
scroll to position [1716, 0]
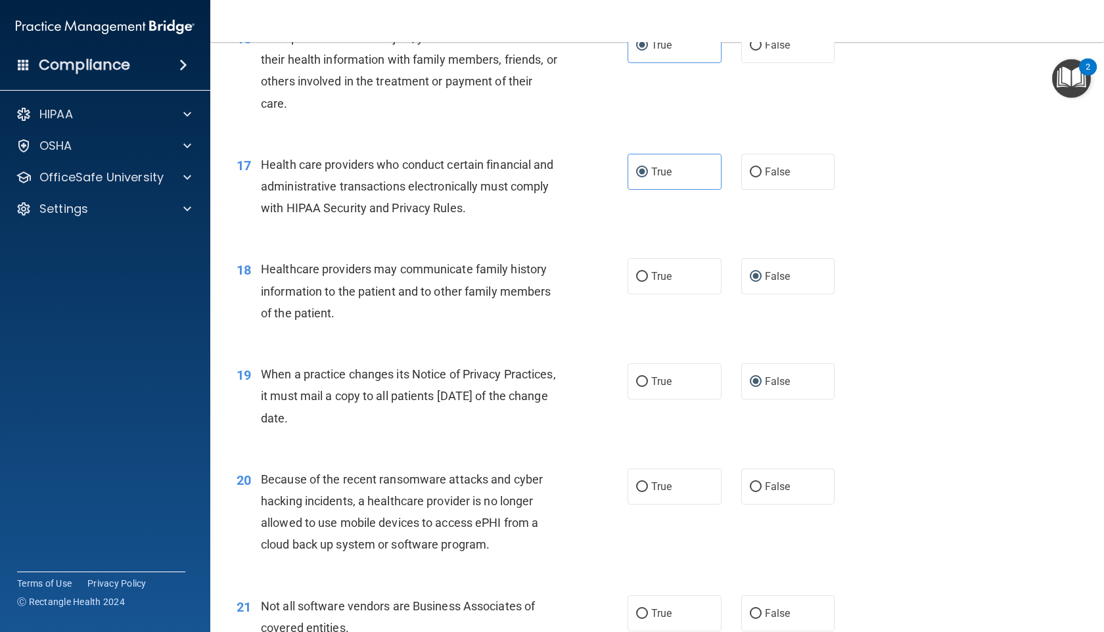
click at [768, 461] on div "20 Because of the recent ransomware attacks and cyber hacking incidents, a heal…" at bounding box center [657, 515] width 861 height 127
click at [768, 487] on span "False" at bounding box center [778, 486] width 26 height 12
click at [762, 487] on input "False" at bounding box center [756, 487] width 12 height 10
radio input "true"
click at [682, 608] on label "True" at bounding box center [675, 613] width 94 height 36
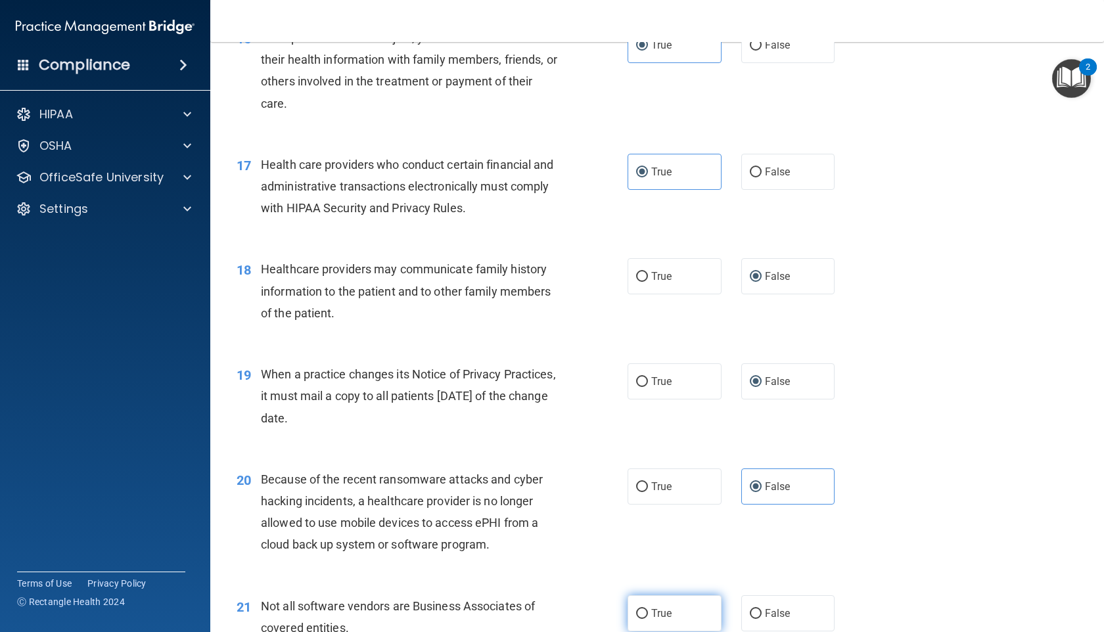
click at [648, 609] on input "True" at bounding box center [642, 614] width 12 height 10
radio input "true"
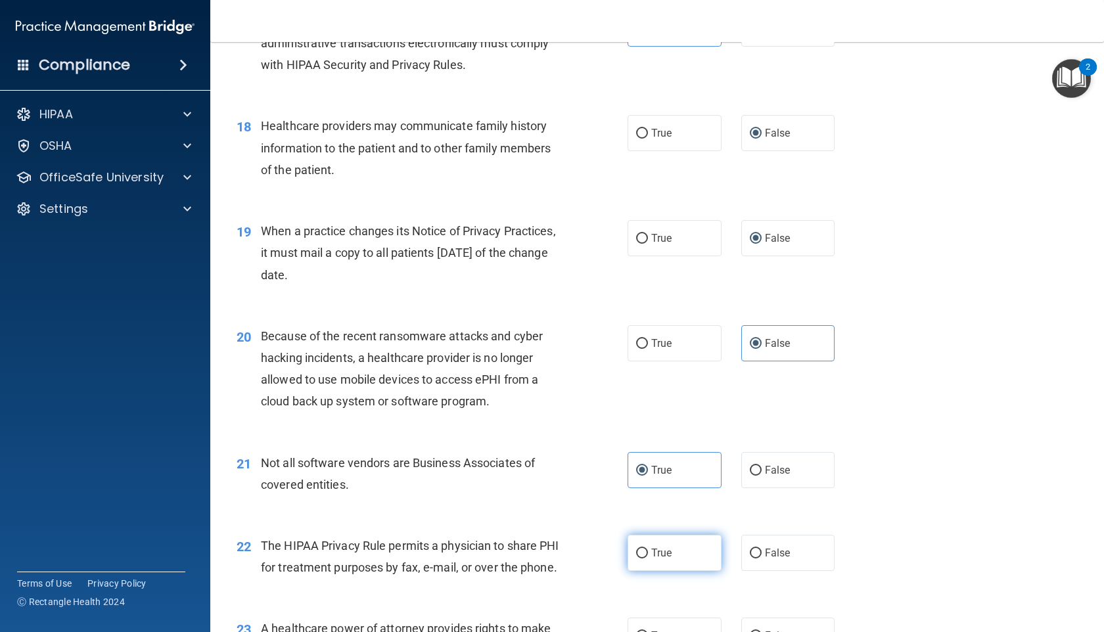
click at [668, 547] on span "True" at bounding box center [661, 553] width 20 height 12
click at [648, 549] on input "True" at bounding box center [642, 554] width 12 height 10
radio input "true"
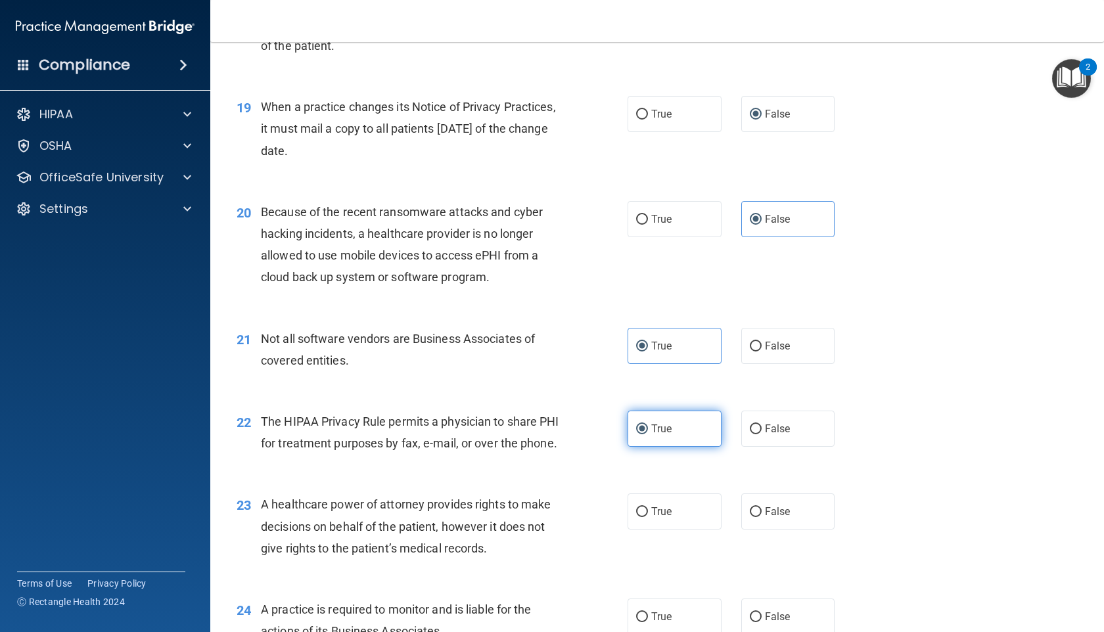
scroll to position [1990, 0]
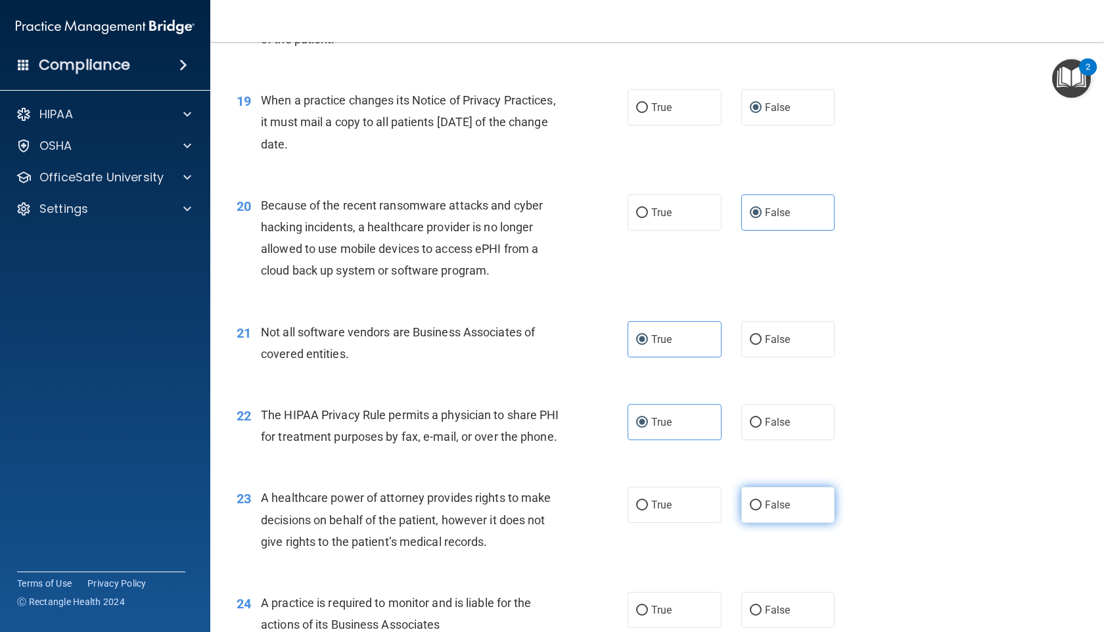
click at [754, 509] on label "False" at bounding box center [788, 505] width 94 height 36
click at [754, 509] on input "False" at bounding box center [756, 506] width 12 height 10
radio input "true"
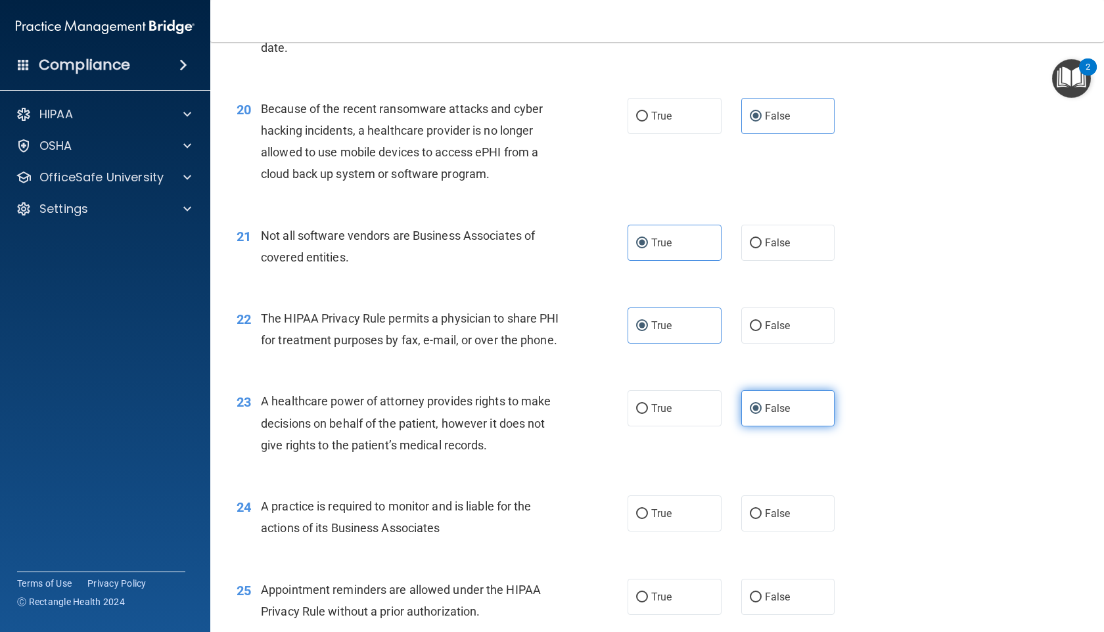
scroll to position [2090, 0]
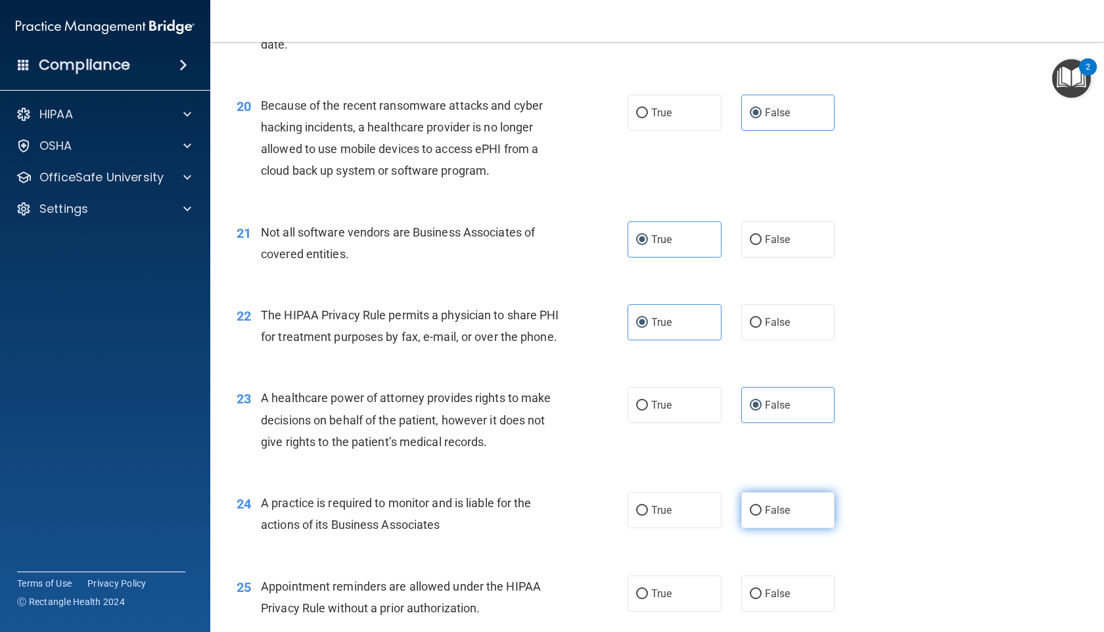
click at [758, 528] on label "False" at bounding box center [788, 510] width 94 height 36
click at [758, 516] on input "False" at bounding box center [756, 511] width 12 height 10
radio input "true"
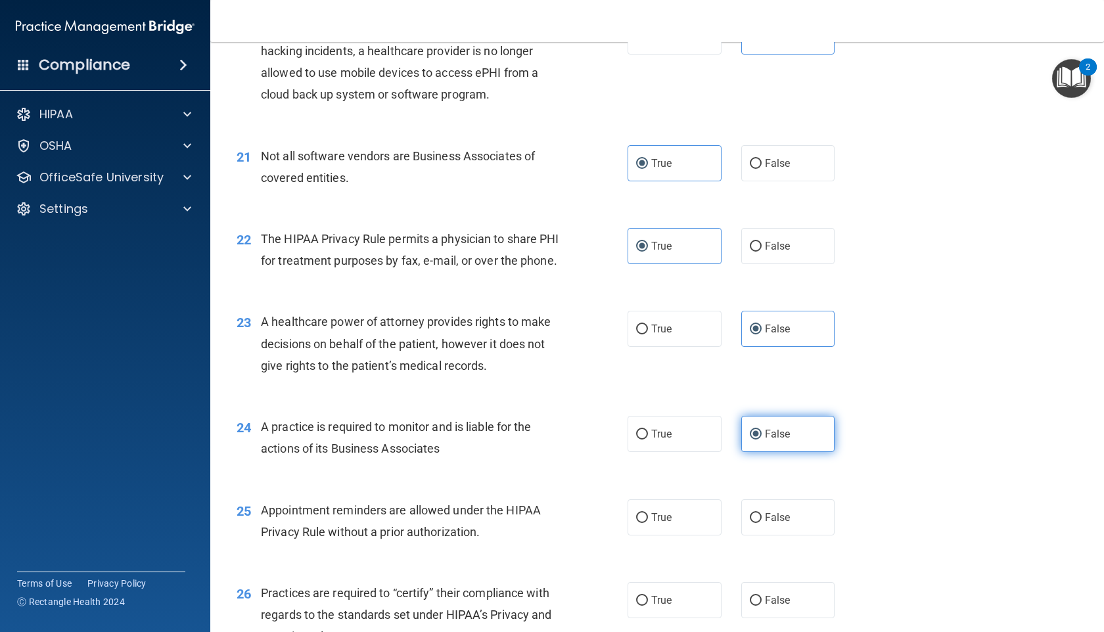
scroll to position [2181, 0]
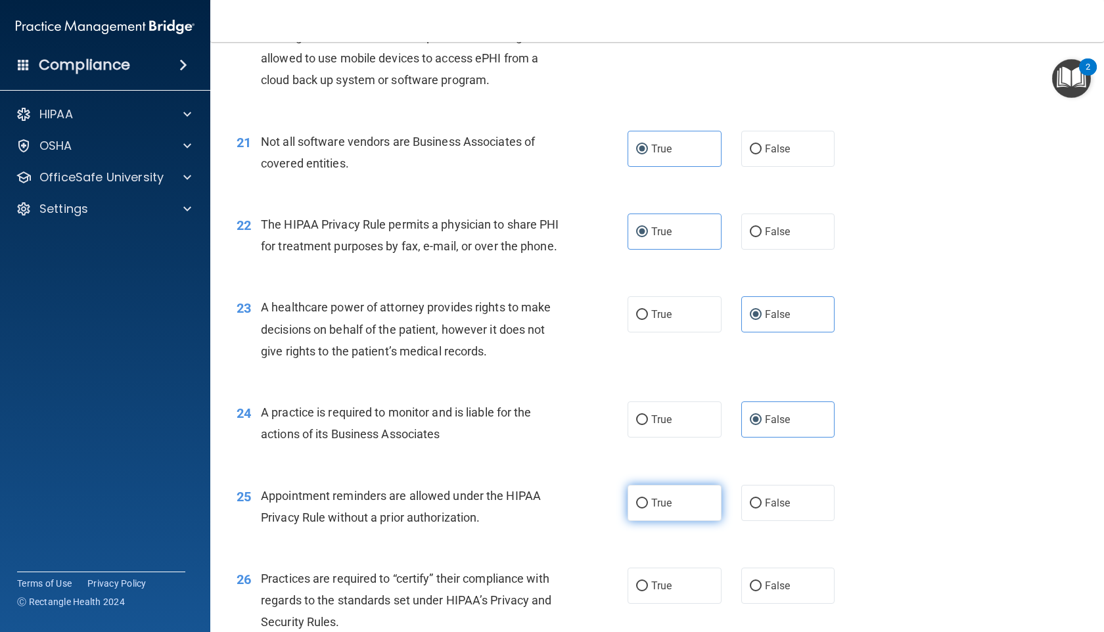
click at [679, 521] on label "True" at bounding box center [675, 503] width 94 height 36
click at [648, 509] on input "True" at bounding box center [642, 504] width 12 height 10
radio input "true"
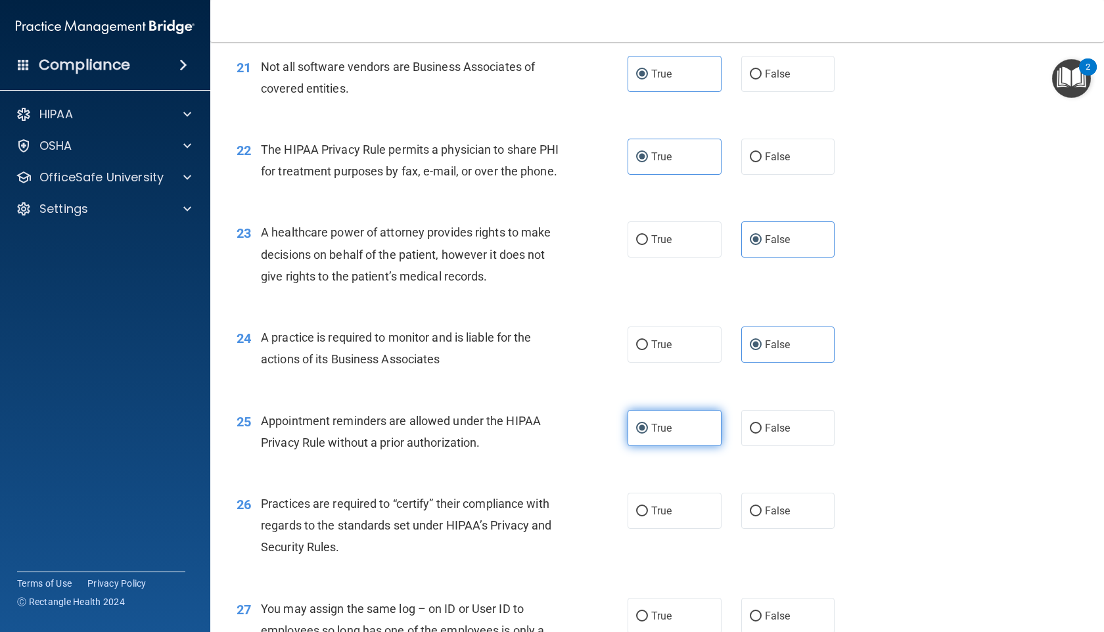
scroll to position [2260, 0]
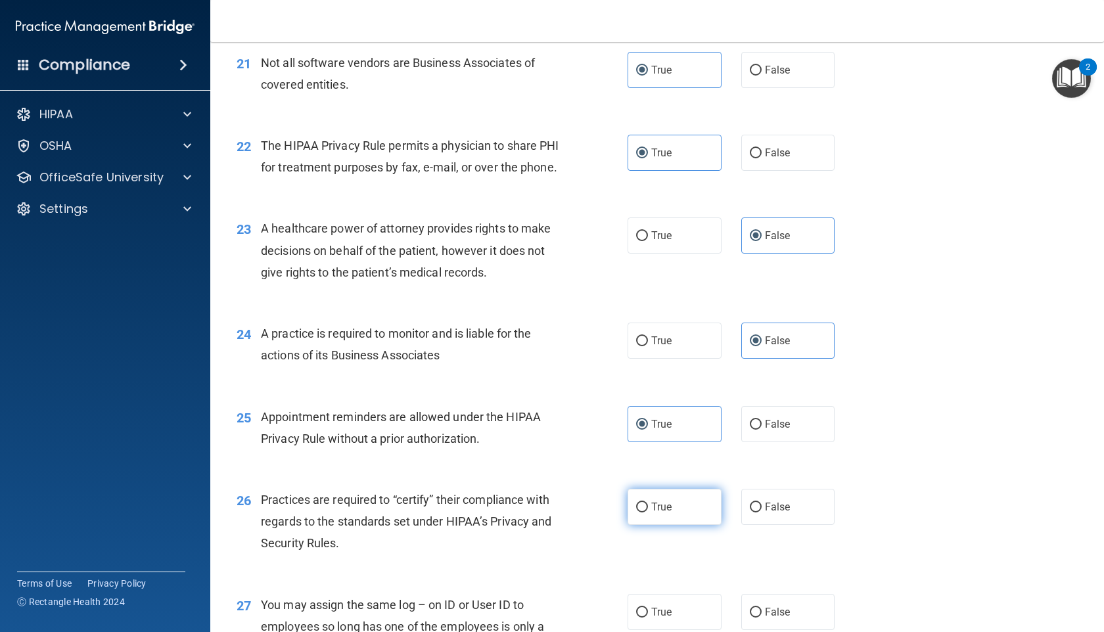
click at [679, 525] on label "True" at bounding box center [675, 507] width 94 height 36
click at [648, 513] on input "True" at bounding box center [642, 508] width 12 height 10
radio input "true"
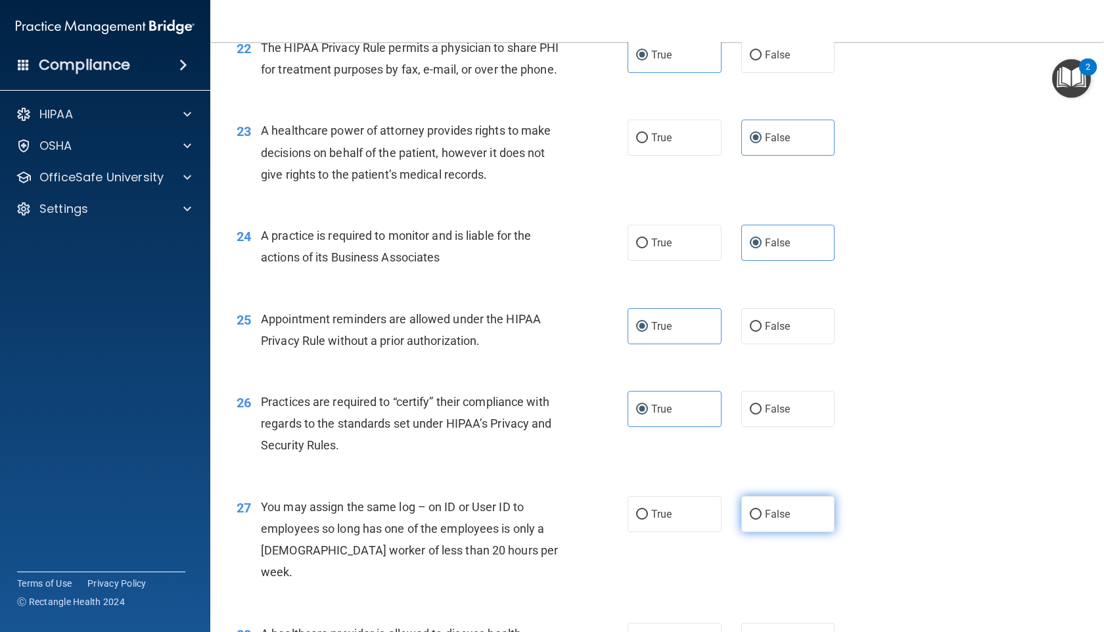
click at [762, 532] on label "False" at bounding box center [788, 514] width 94 height 36
click at [762, 520] on input "False" at bounding box center [756, 515] width 12 height 10
radio input "true"
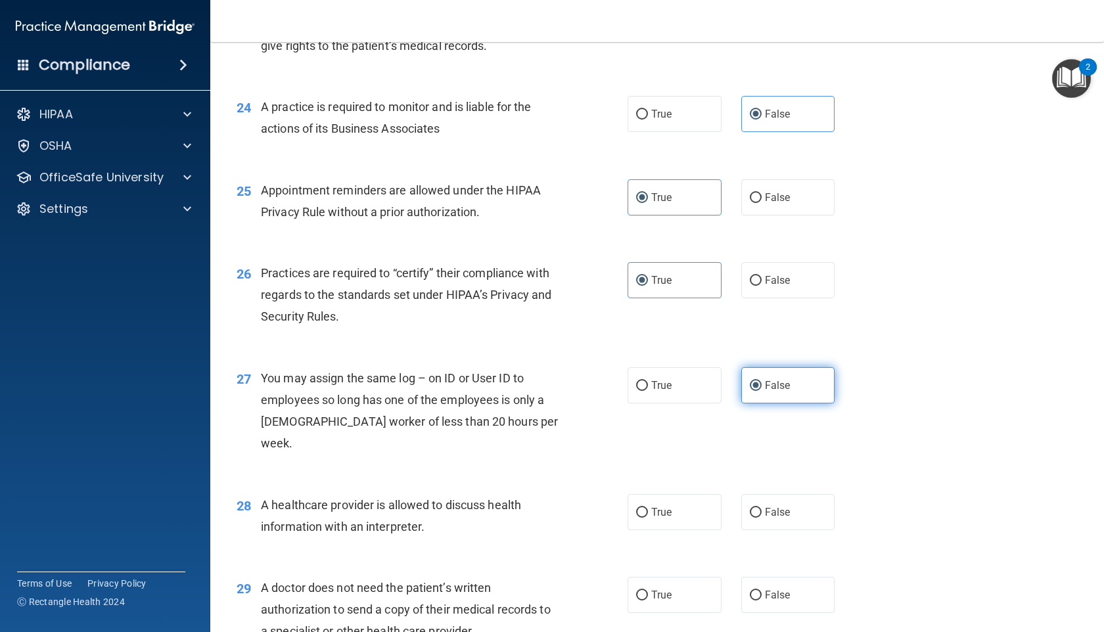
scroll to position [2490, 0]
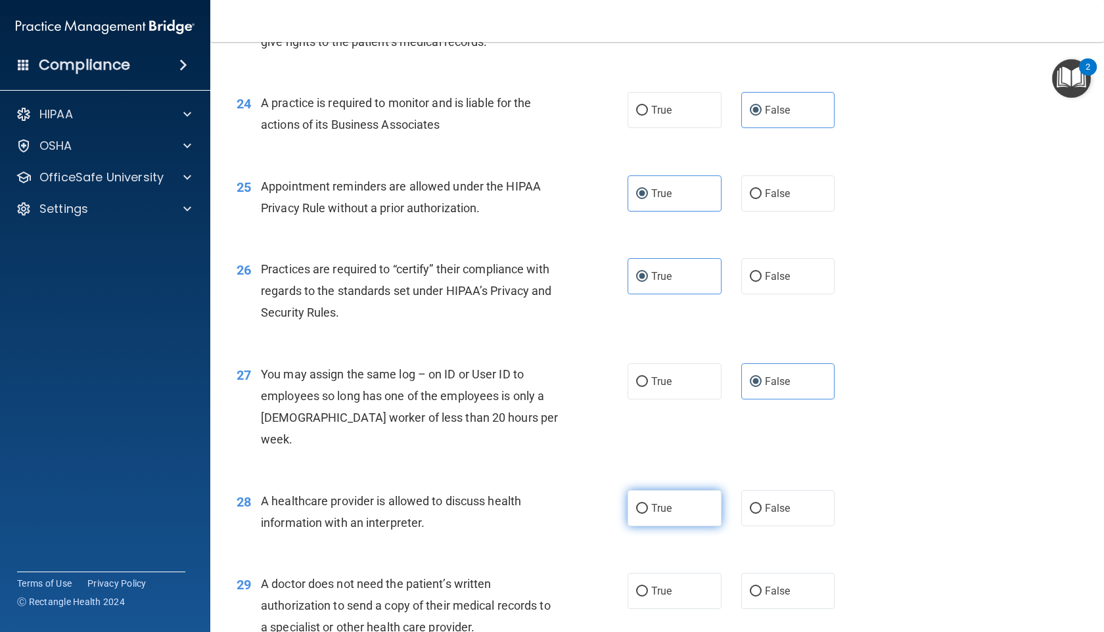
click at [693, 507] on label "True" at bounding box center [675, 508] width 94 height 36
click at [648, 507] on input "True" at bounding box center [642, 509] width 12 height 10
radio input "true"
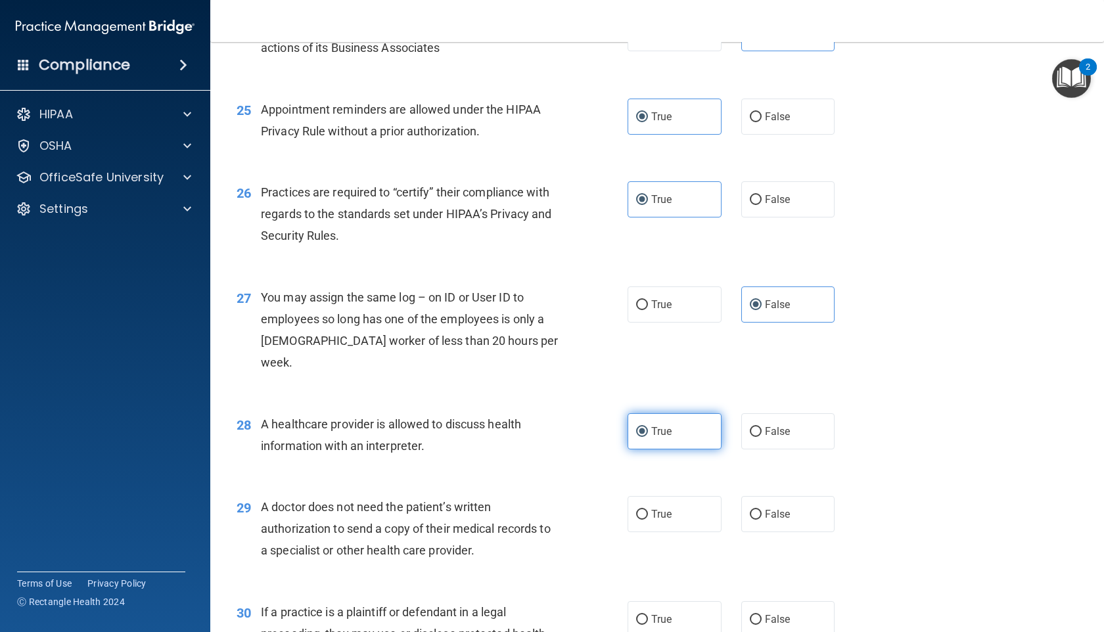
scroll to position [2569, 0]
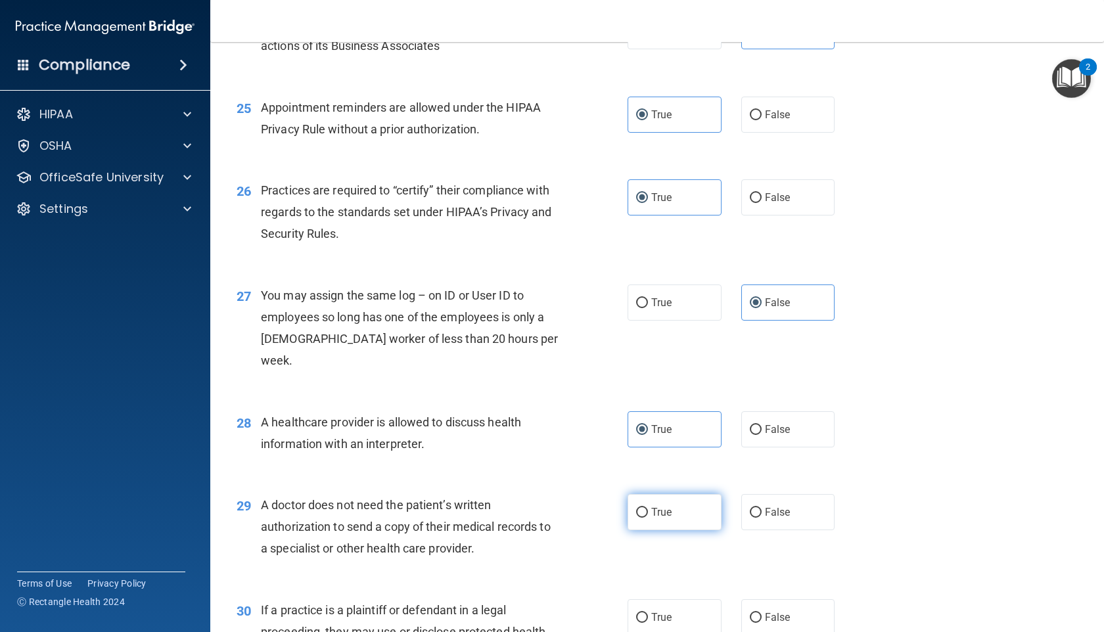
click at [693, 515] on label "True" at bounding box center [675, 512] width 94 height 36
click at [648, 515] on input "True" at bounding box center [642, 513] width 12 height 10
radio input "true"
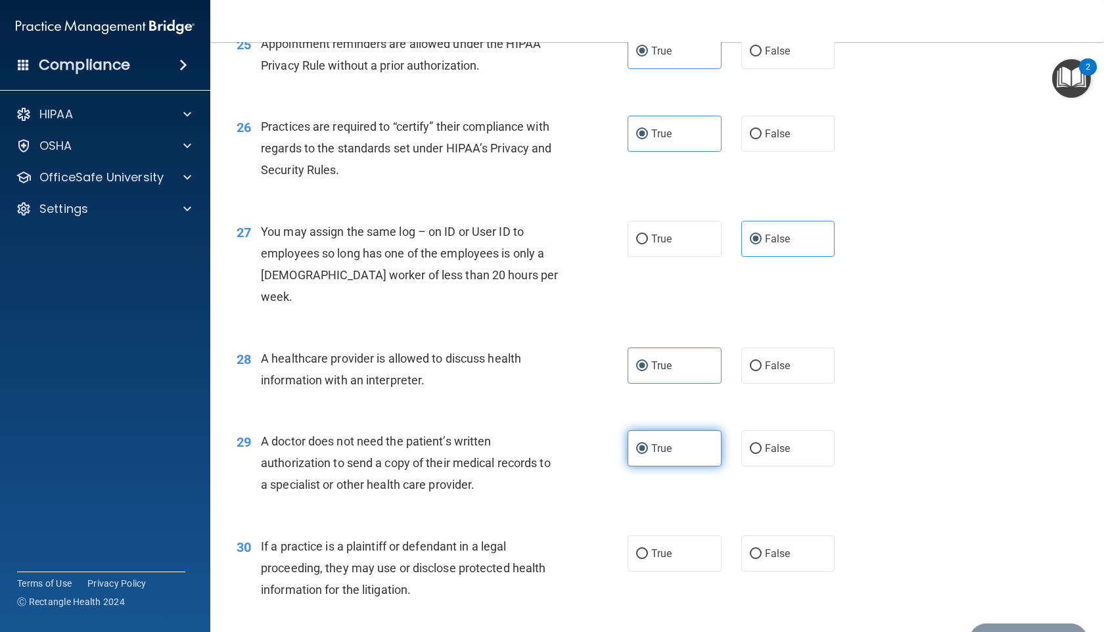
scroll to position [2634, 0]
click at [682, 547] on label "True" at bounding box center [675, 553] width 94 height 36
click at [648, 549] on input "True" at bounding box center [642, 554] width 12 height 10
radio input "true"
click at [1043, 629] on button "Submit" at bounding box center [1028, 640] width 118 height 34
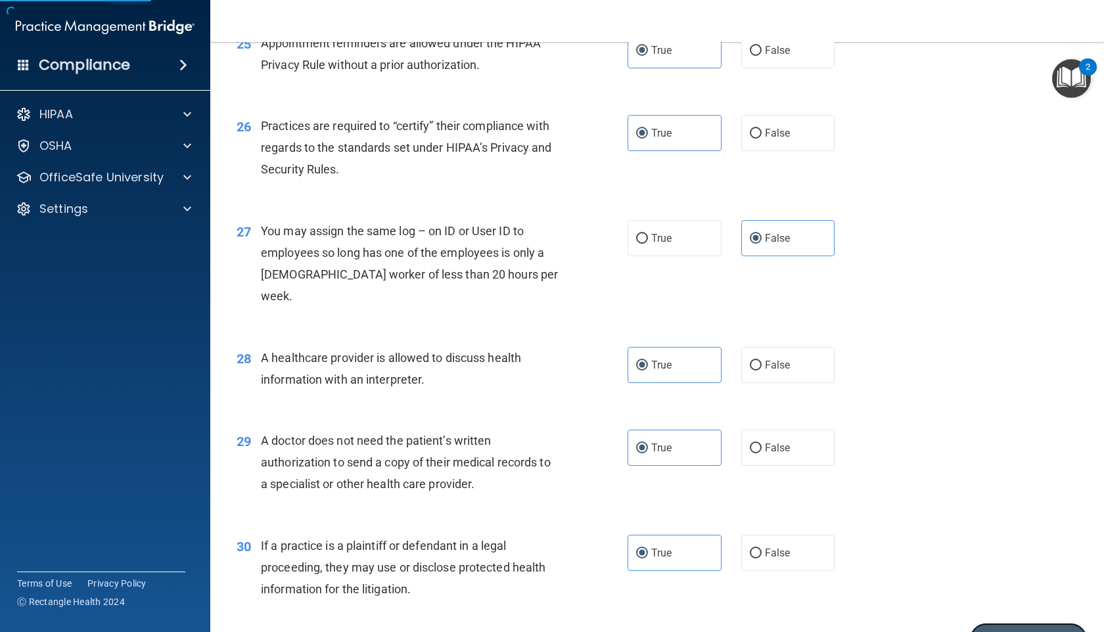
scroll to position [2711, 0]
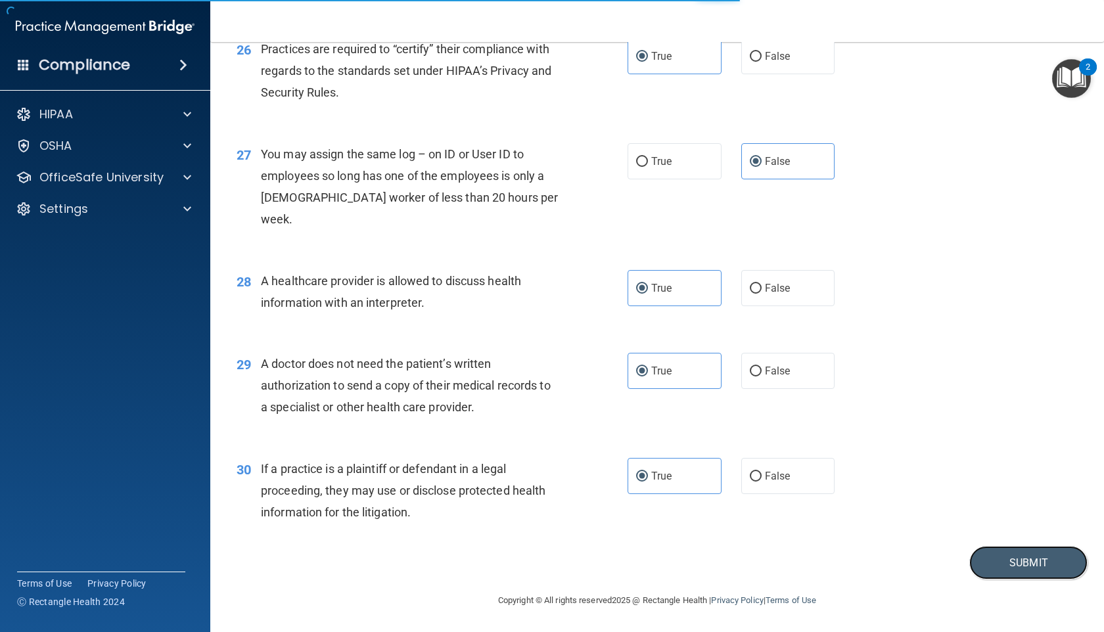
drag, startPoint x: 1036, startPoint y: 570, endPoint x: 1019, endPoint y: 582, distance: 21.3
click at [1019, 582] on main "- The HIPAA Quiz #2 This quiz doesn’t expire until . Are you sure you want to t…" at bounding box center [657, 337] width 894 height 590
click at [1020, 561] on button "Submit" at bounding box center [1028, 563] width 118 height 34
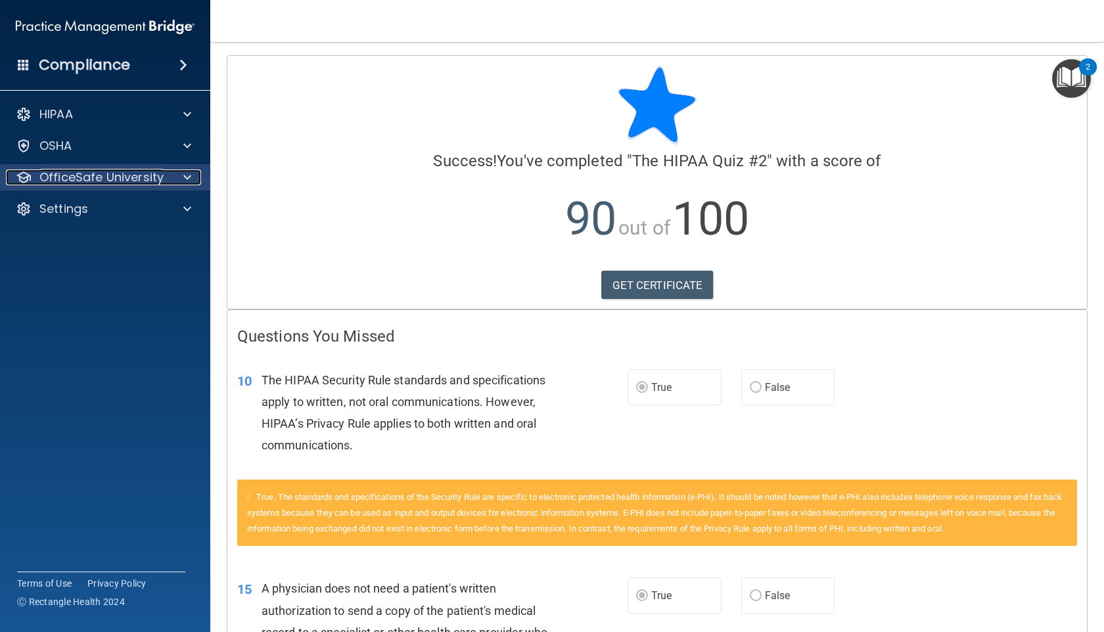
click at [77, 183] on p "OfficeSafe University" at bounding box center [101, 178] width 124 height 16
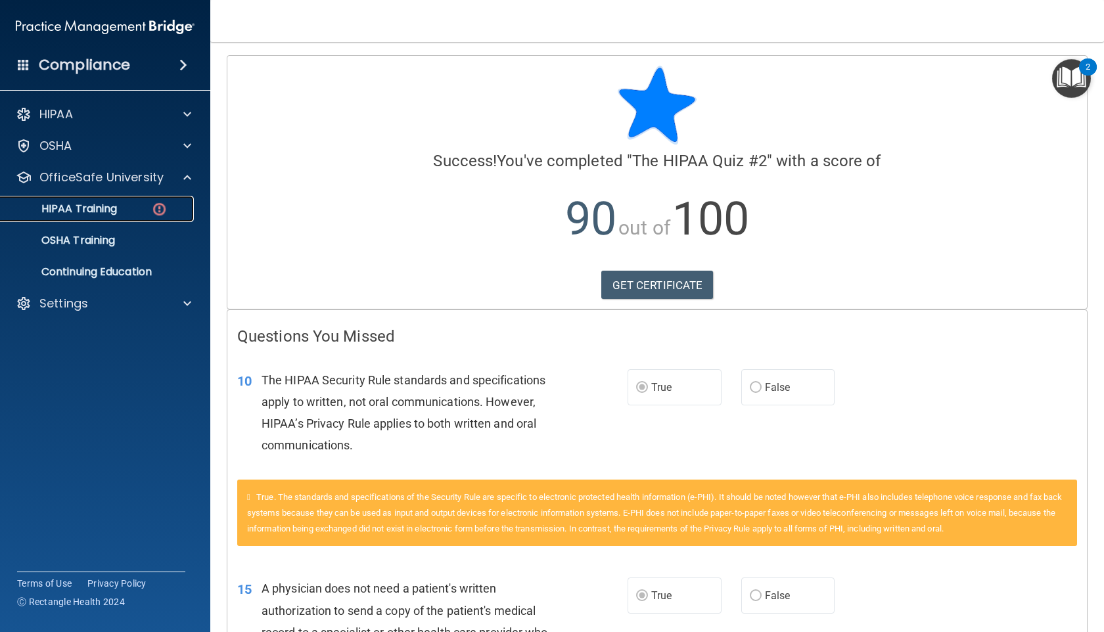
click at [89, 212] on p "HIPAA Training" at bounding box center [63, 208] width 108 height 13
